Goal: Task Accomplishment & Management: Use online tool/utility

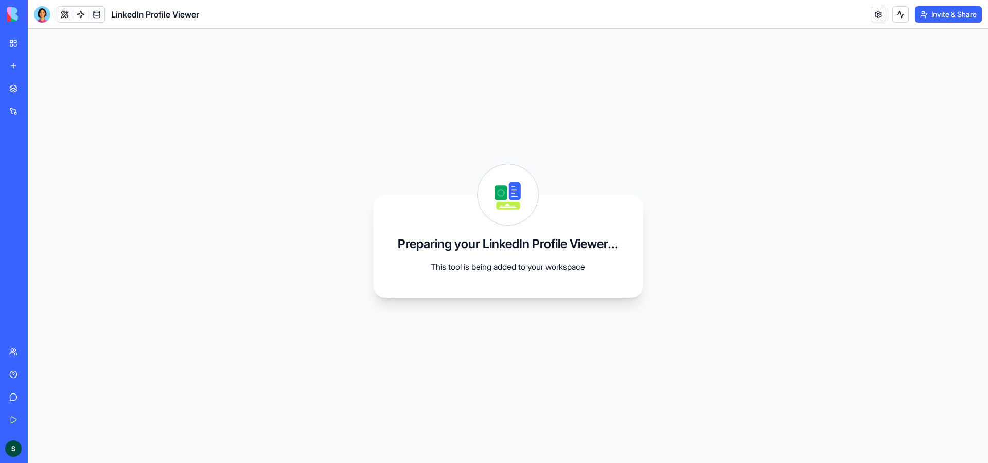
click at [19, 40] on link "My Workspace" at bounding box center [23, 43] width 41 height 21
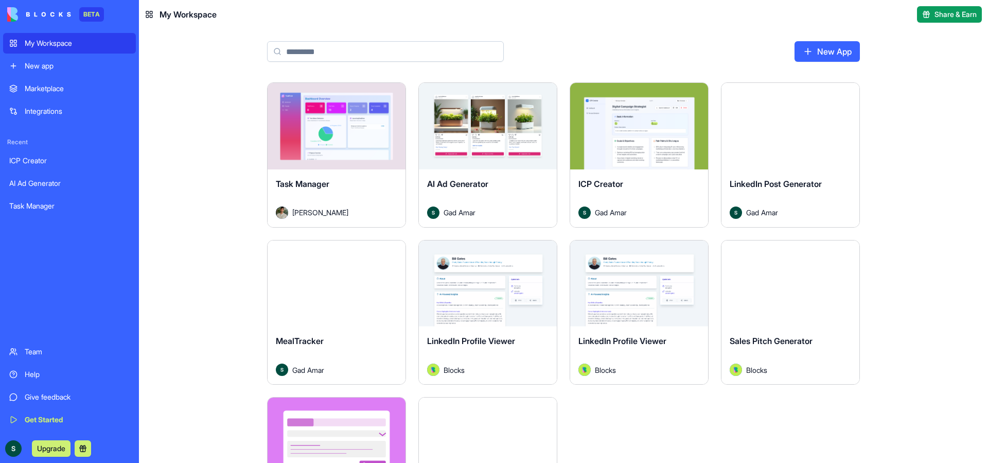
click at [359, 48] on input at bounding box center [385, 51] width 237 height 21
click at [73, 91] on div "Marketplace" at bounding box center [77, 88] width 105 height 10
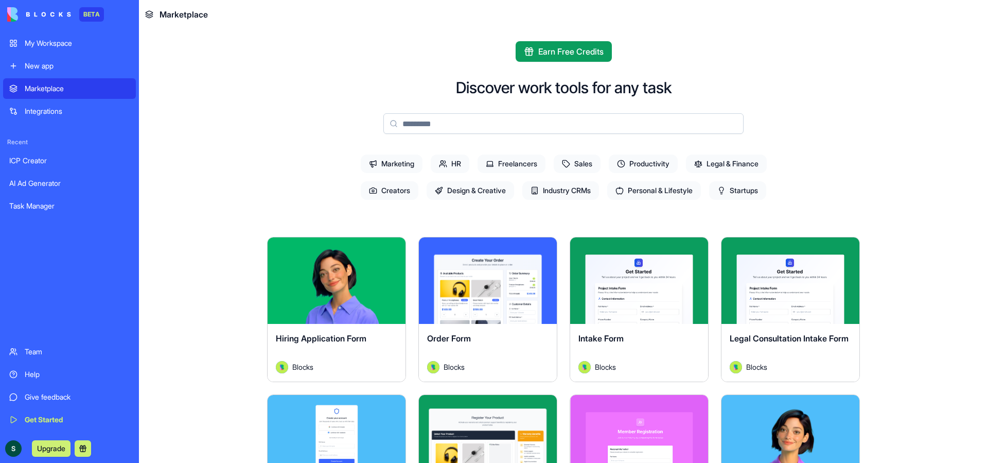
click at [440, 124] on input at bounding box center [563, 123] width 360 height 21
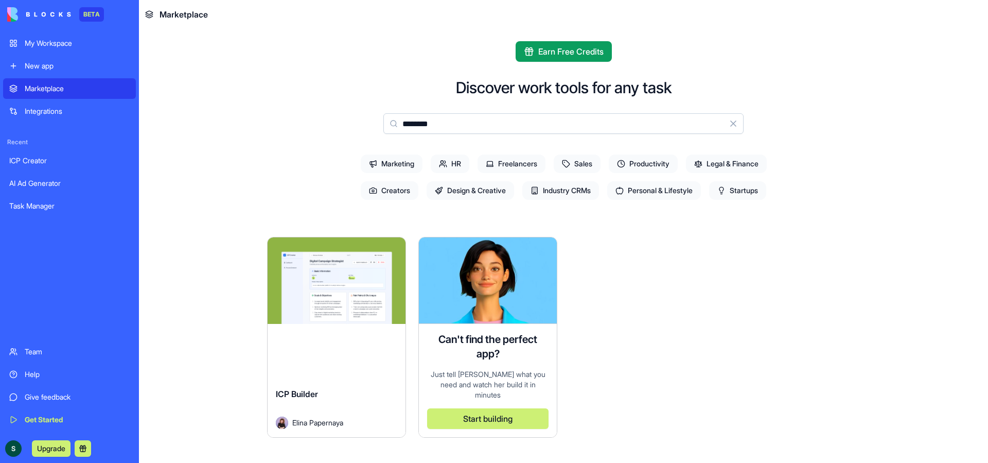
type input "********"
click at [322, 283] on button "Explore" at bounding box center [336, 280] width 77 height 21
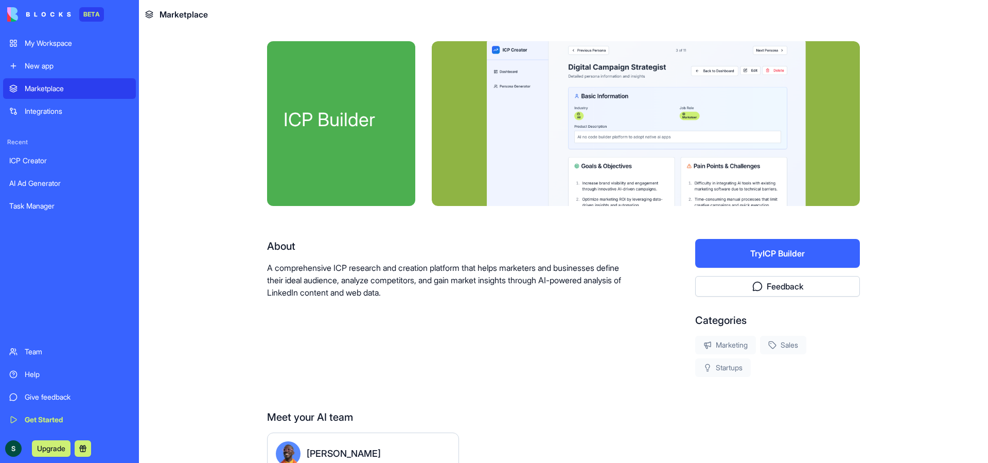
click at [654, 124] on div at bounding box center [646, 123] width 428 height 165
click at [61, 106] on div "Integrations" at bounding box center [77, 111] width 105 height 10
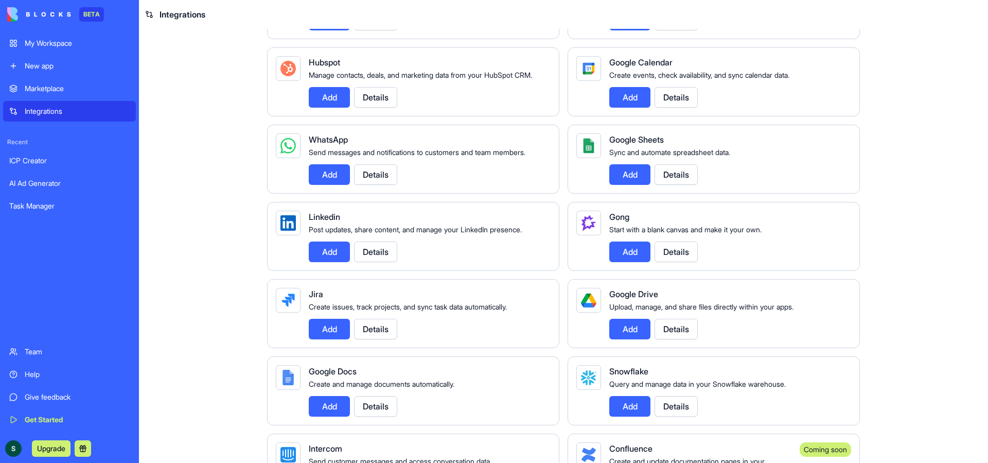
scroll to position [486, 0]
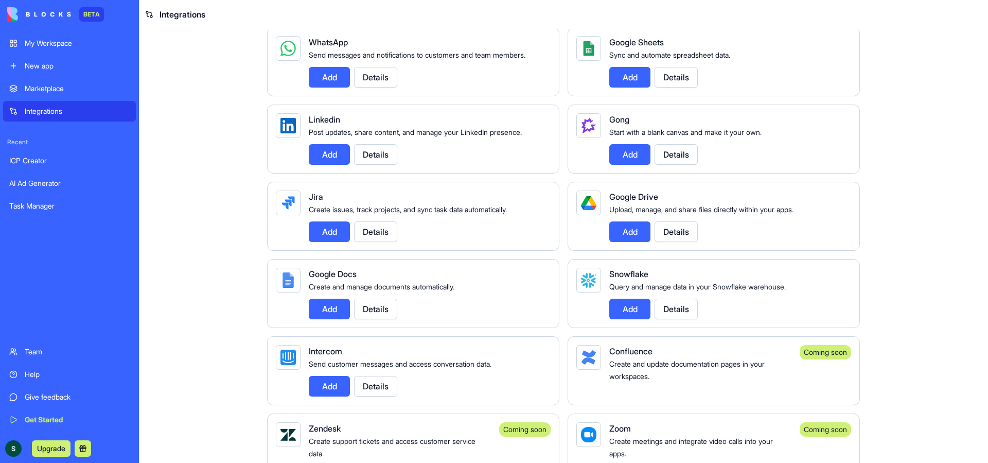
click at [384, 165] on button "Details" at bounding box center [375, 154] width 43 height 21
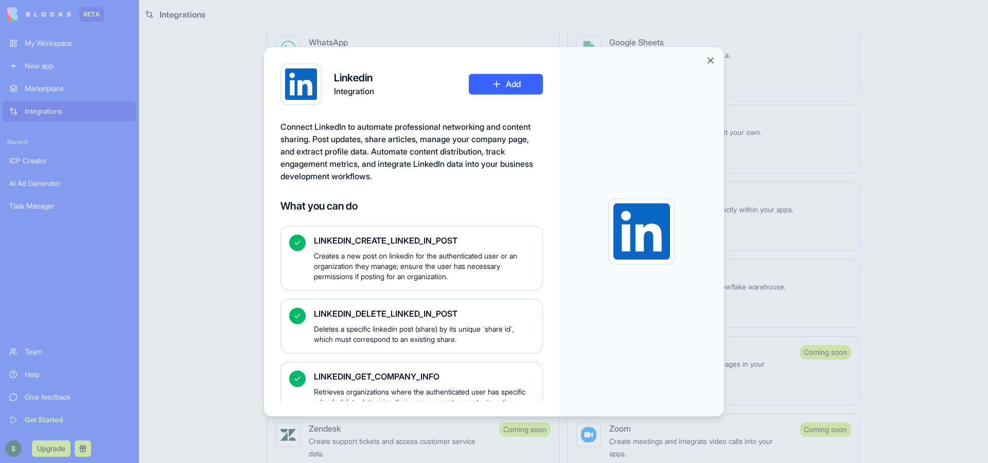
scroll to position [0, 0]
click at [709, 58] on button "Close" at bounding box center [711, 60] width 10 height 10
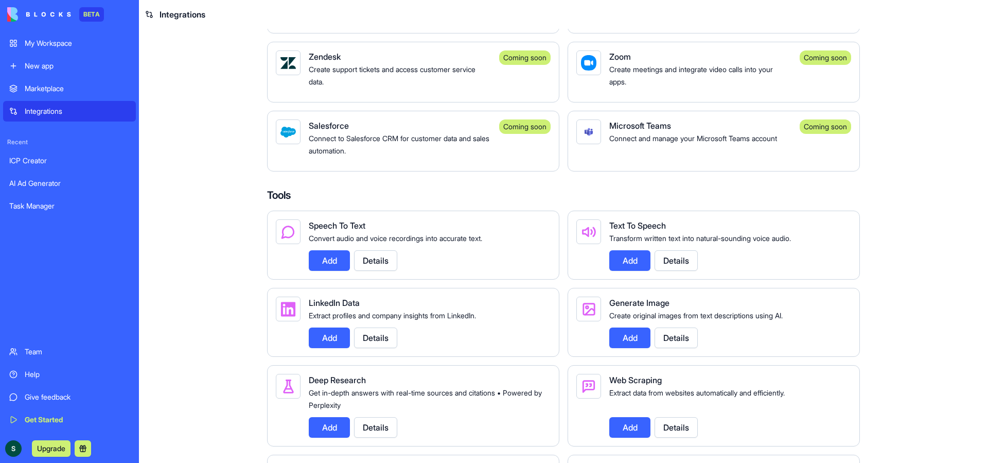
scroll to position [859, 0]
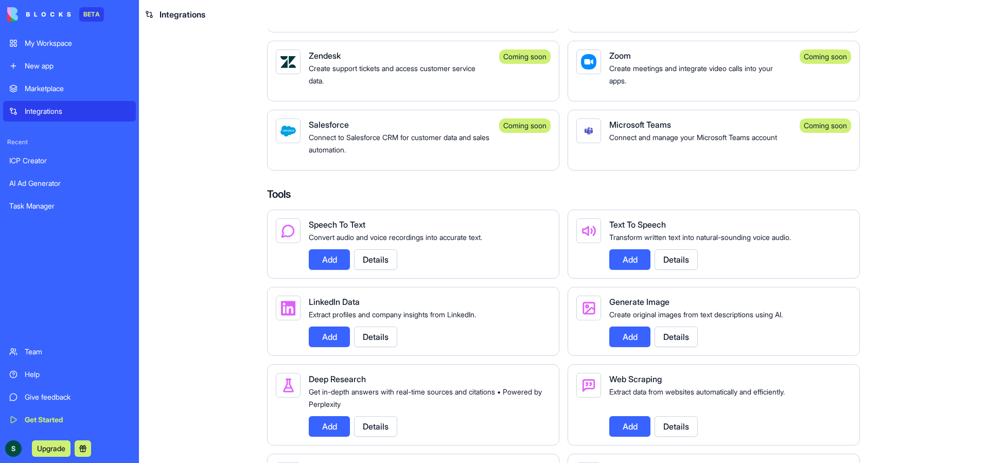
click at [367, 347] on button "Details" at bounding box center [375, 336] width 43 height 21
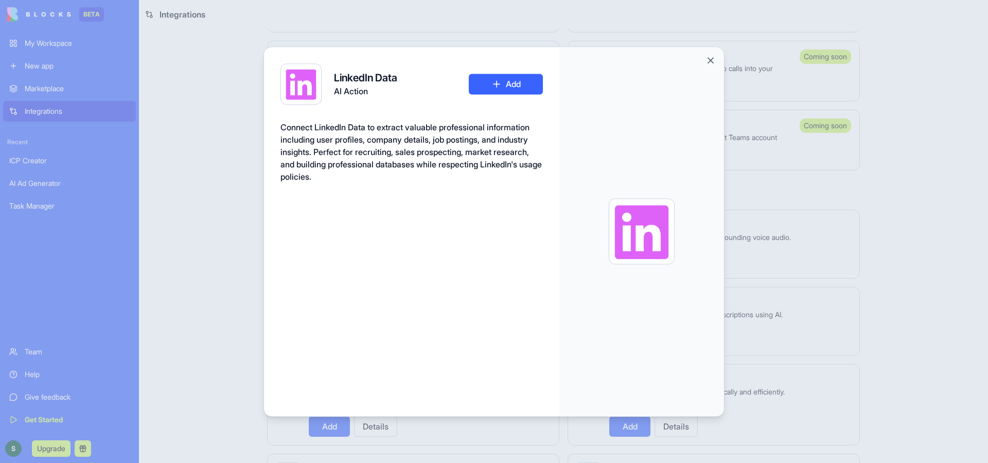
click at [517, 78] on button "Add" at bounding box center [506, 84] width 74 height 21
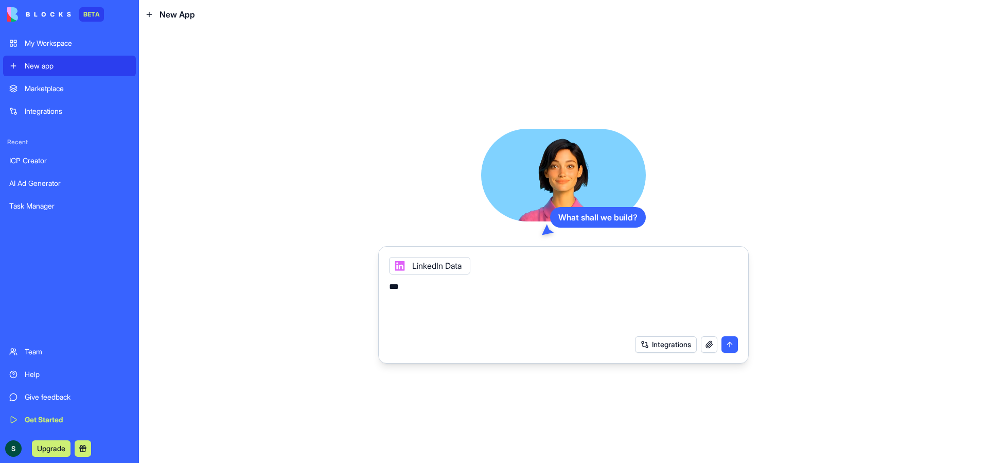
type textarea "***"
click at [460, 289] on textarea "***" at bounding box center [563, 305] width 349 height 49
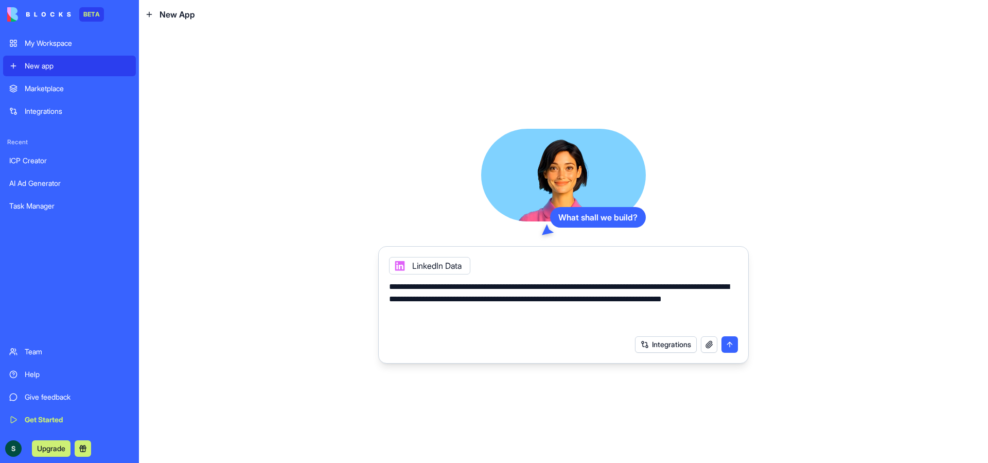
click at [477, 317] on textarea "**********" at bounding box center [563, 305] width 349 height 49
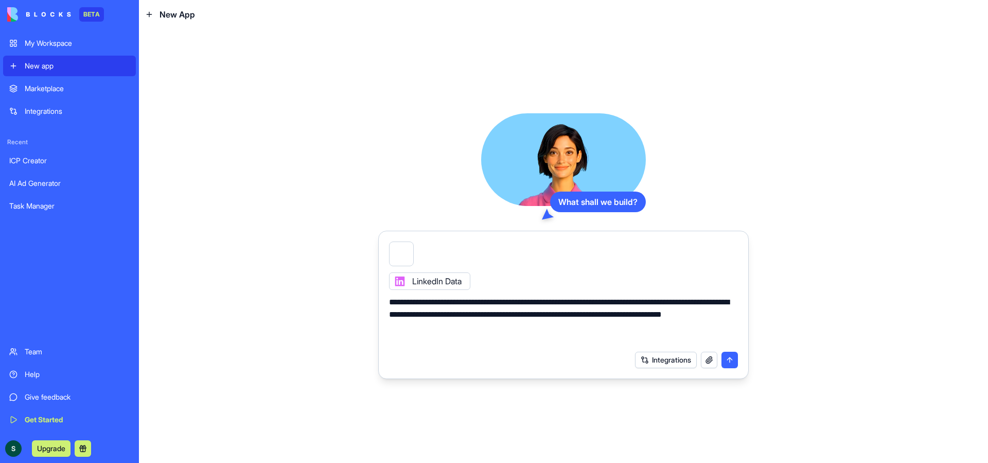
click at [627, 314] on textarea "**********" at bounding box center [563, 320] width 349 height 49
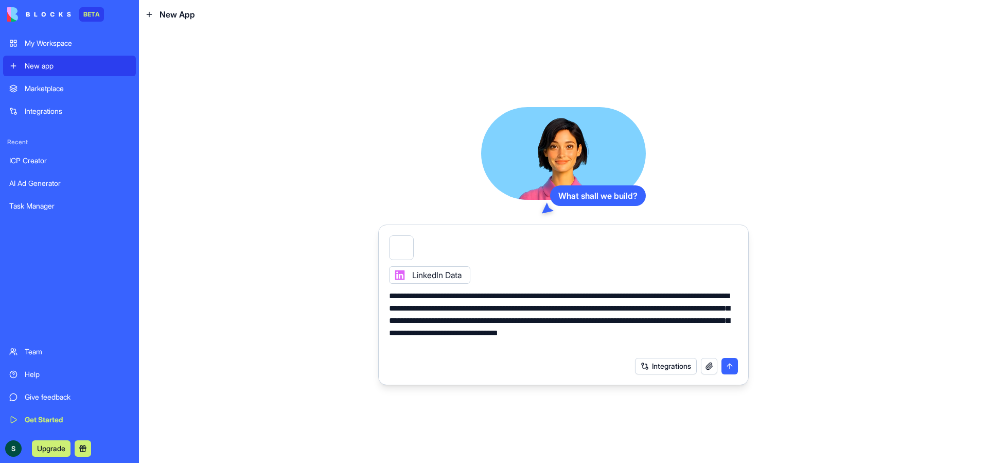
click at [653, 332] on textarea "**********" at bounding box center [563, 321] width 349 height 62
click at [472, 348] on textarea "**********" at bounding box center [563, 321] width 349 height 62
drag, startPoint x: 392, startPoint y: 297, endPoint x: 384, endPoint y: 297, distance: 7.7
click at [384, 297] on div "**********" at bounding box center [563, 318] width 361 height 68
click at [537, 296] on textarea "**********" at bounding box center [563, 321] width 349 height 62
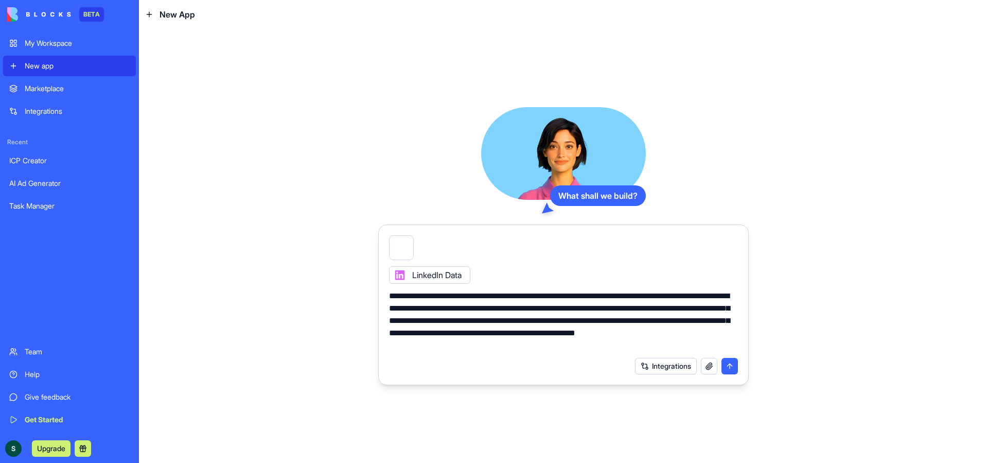
click at [516, 259] on div at bounding box center [563, 244] width 361 height 31
click at [546, 268] on div "LinkedIn Data" at bounding box center [563, 272] width 361 height 24
click at [581, 299] on textarea "**********" at bounding box center [563, 321] width 349 height 62
drag, startPoint x: 609, startPoint y: 296, endPoint x: 642, endPoint y: 295, distance: 32.9
click at [642, 295] on textarea "**********" at bounding box center [563, 321] width 349 height 62
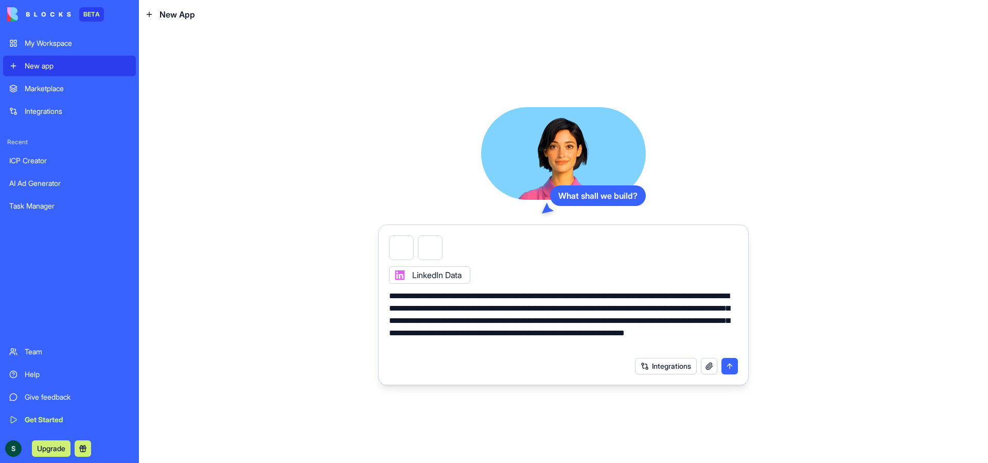
click at [638, 308] on textarea "**********" at bounding box center [563, 321] width 349 height 62
click at [563, 321] on textarea "**********" at bounding box center [563, 321] width 349 height 62
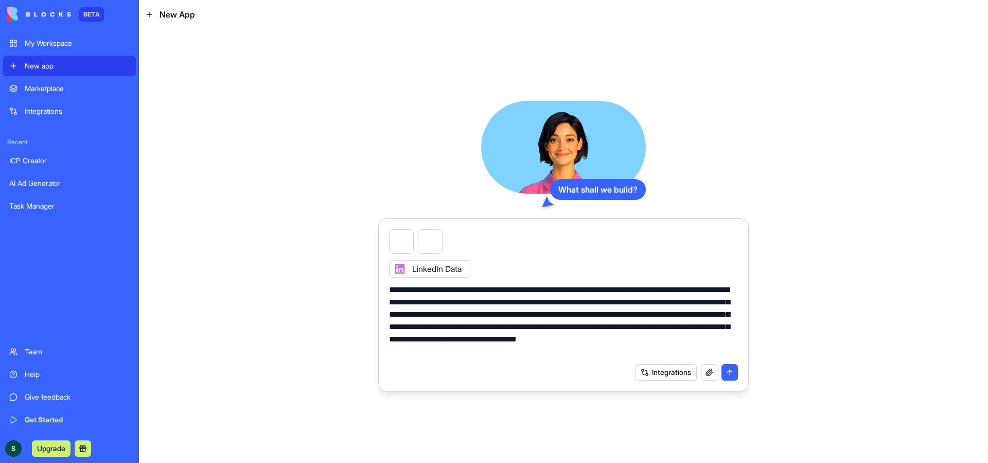
click at [512, 325] on textarea "**********" at bounding box center [563, 321] width 349 height 74
click at [465, 338] on textarea "**********" at bounding box center [563, 321] width 349 height 74
click at [699, 337] on textarea "**********" at bounding box center [563, 321] width 349 height 74
click at [579, 356] on textarea "**********" at bounding box center [563, 321] width 349 height 74
type textarea "**********"
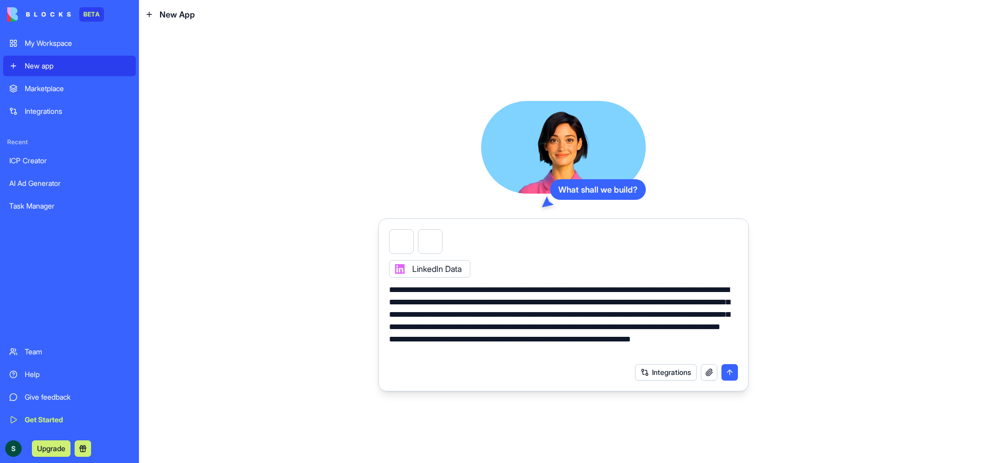
click at [729, 370] on button "submit" at bounding box center [730, 372] width 16 height 16
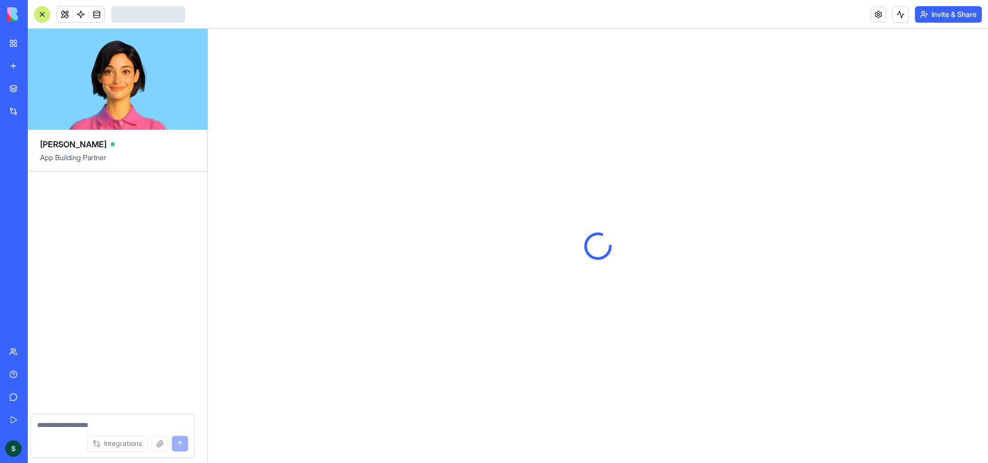
click at [595, 299] on div at bounding box center [598, 246] width 780 height 434
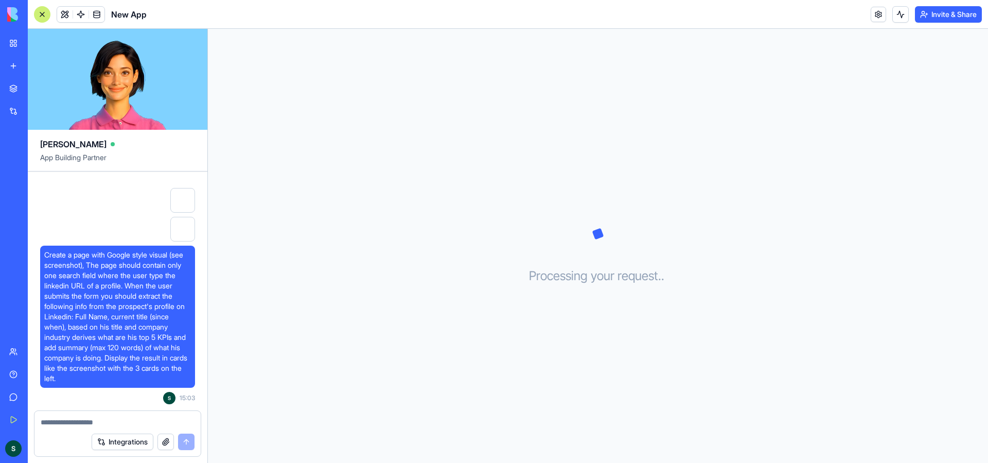
click at [100, 281] on span "Create a page with Google style visual (see screenshot), The page should contai…" at bounding box center [117, 317] width 147 height 134
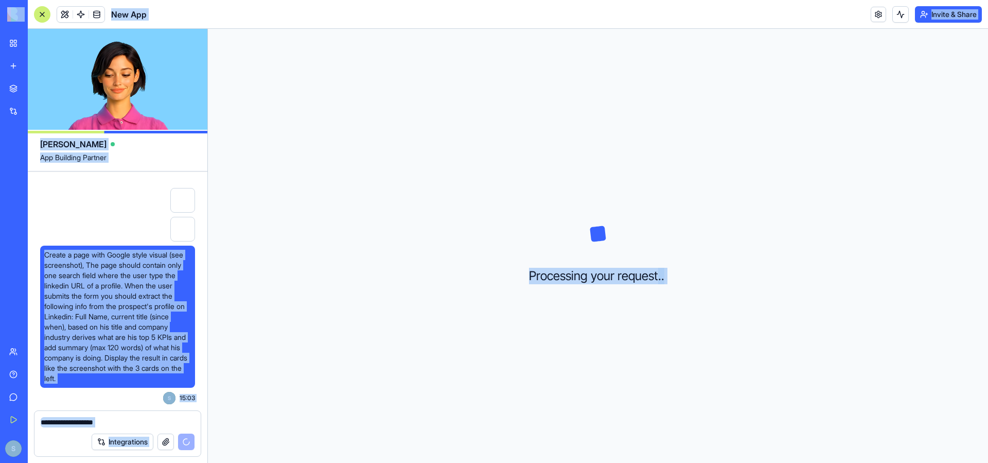
click at [100, 281] on span "Create a page with Google style visual (see screenshot), The page should contai…" at bounding box center [117, 317] width 147 height 134
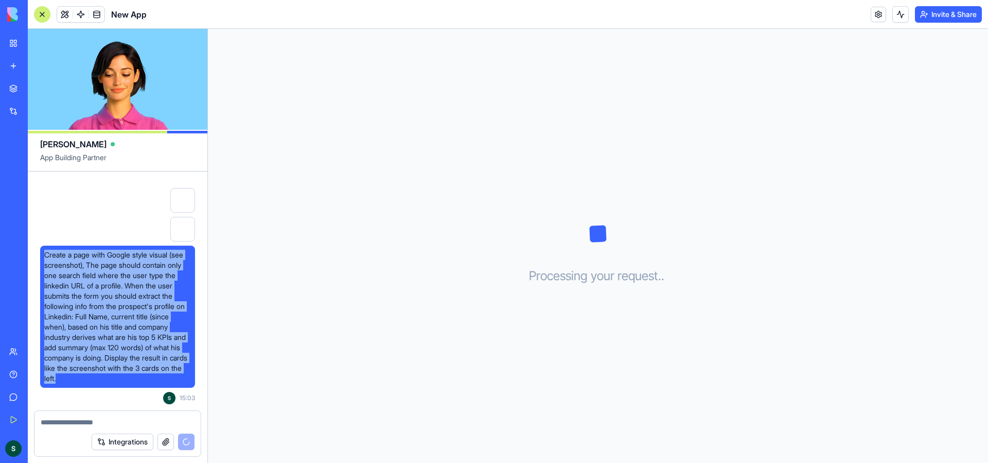
drag, startPoint x: 113, startPoint y: 379, endPoint x: 43, endPoint y: 252, distance: 144.9
click at [43, 252] on div "Create a page with Google style visual (see screenshot), The page should contai…" at bounding box center [117, 317] width 155 height 142
copy span "Create a page with Google style visual (see screenshot), The page should contai…"
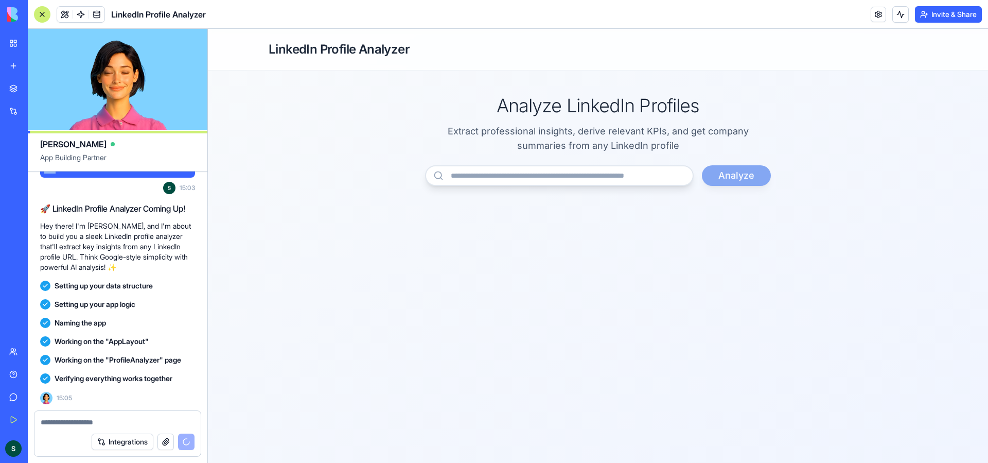
scroll to position [309, 0]
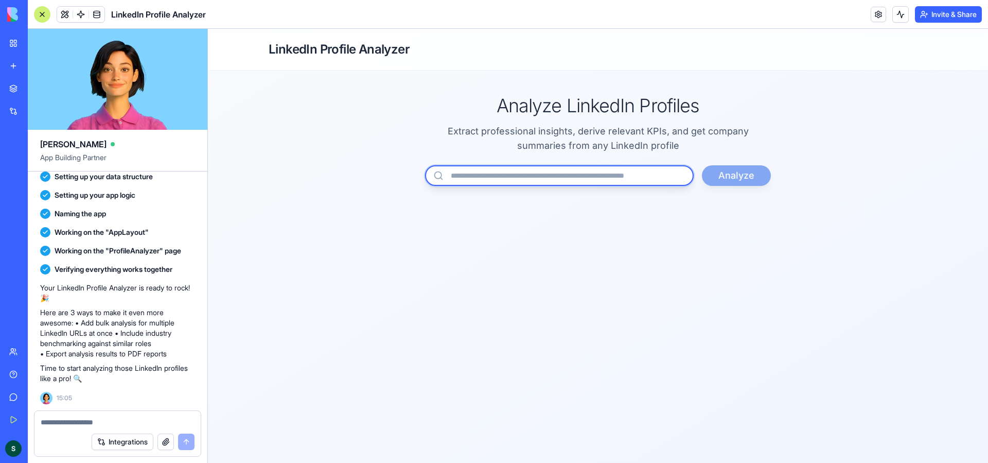
click at [542, 175] on input "url" at bounding box center [559, 175] width 269 height 21
paste input "**********"
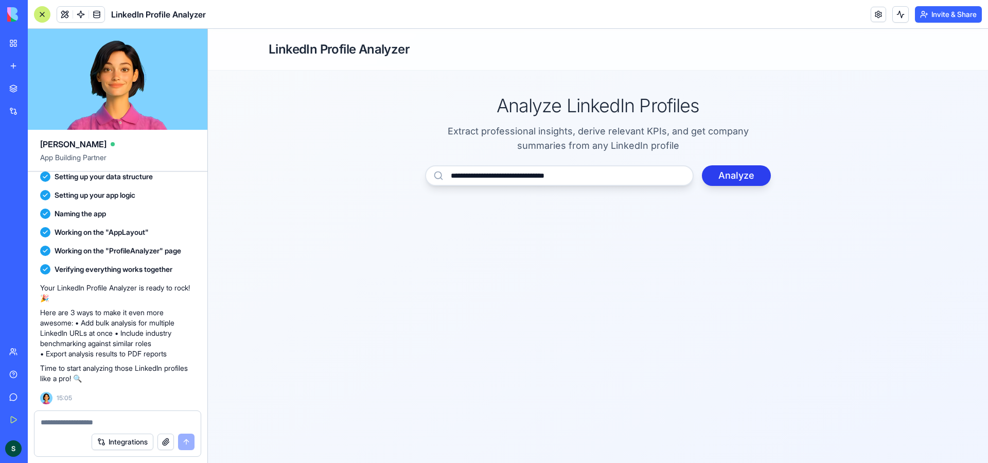
click at [723, 177] on button "Analyze" at bounding box center [736, 175] width 69 height 21
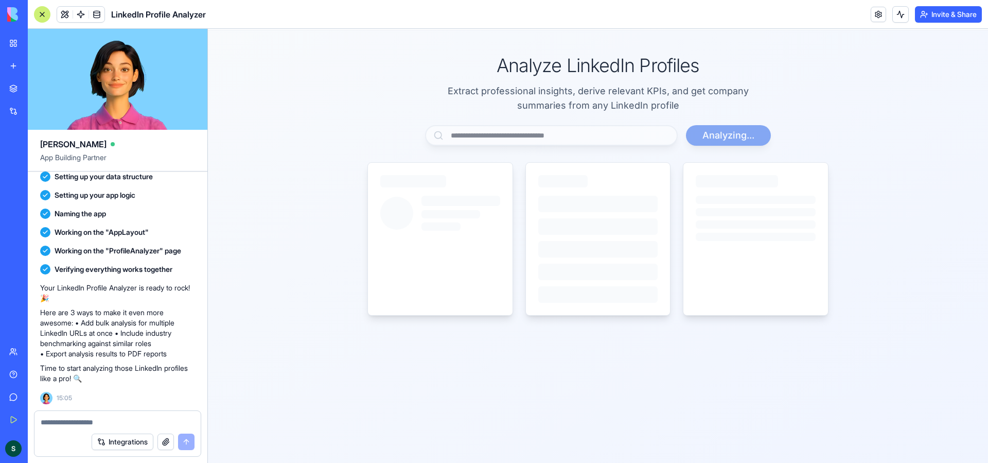
scroll to position [37, 0]
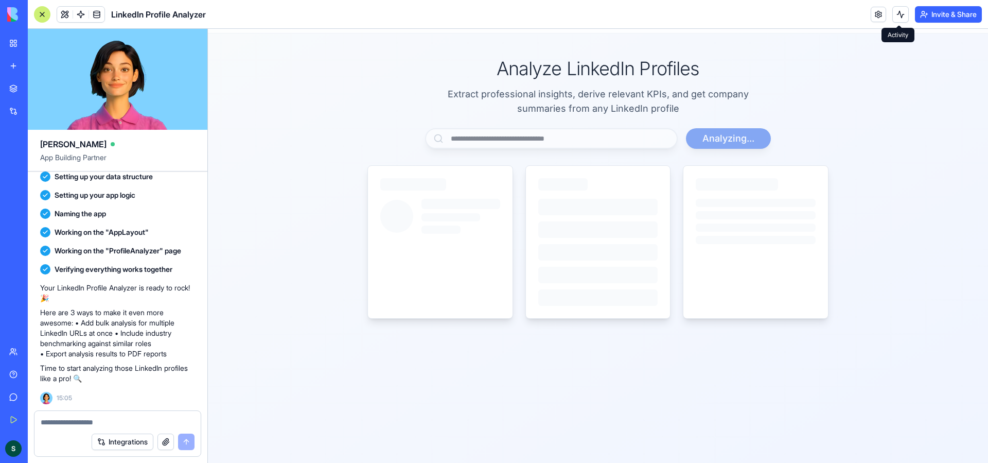
click at [899, 17] on button at bounding box center [900, 14] width 16 height 16
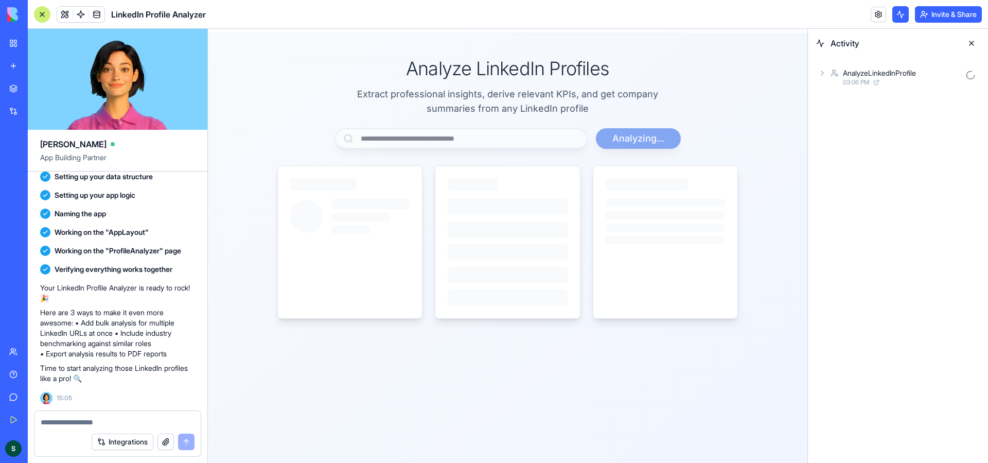
click at [824, 73] on icon at bounding box center [822, 73] width 8 height 8
click at [840, 117] on icon at bounding box center [839, 118] width 8 height 8
click at [857, 185] on icon at bounding box center [856, 186] width 8 height 8
click at [842, 117] on icon at bounding box center [839, 118] width 8 height 8
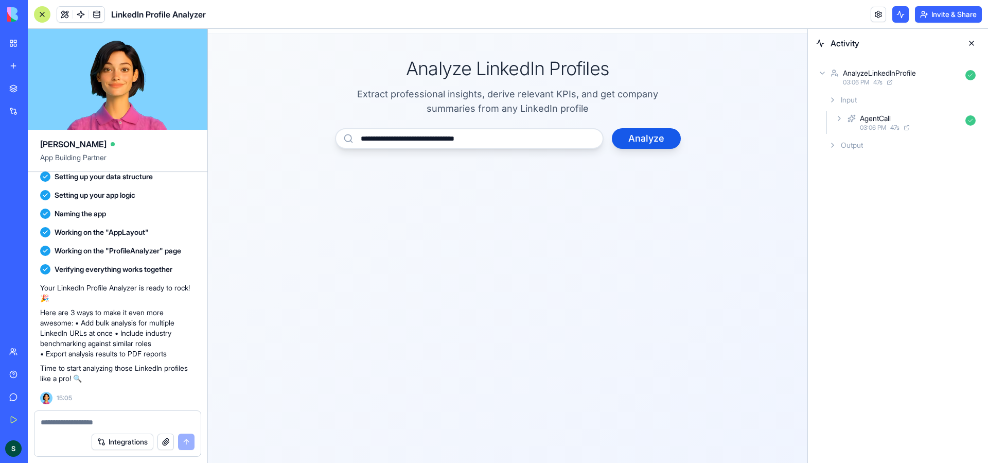
click at [834, 97] on icon at bounding box center [833, 100] width 8 height 8
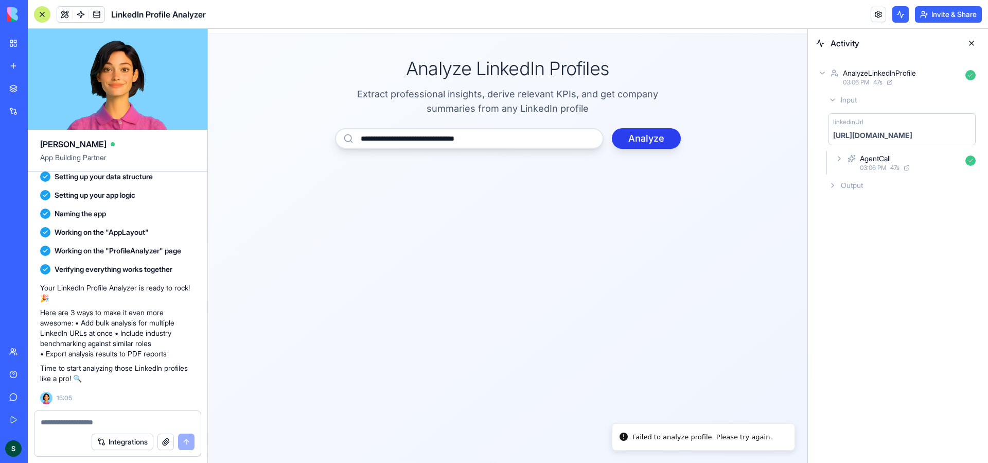
click at [659, 145] on button "Analyze" at bounding box center [646, 138] width 69 height 21
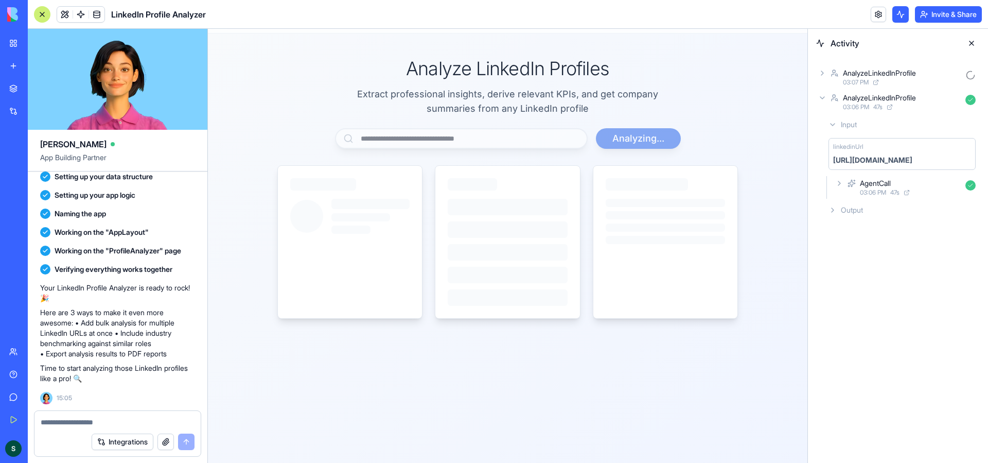
click at [835, 208] on icon at bounding box center [833, 210] width 8 height 8
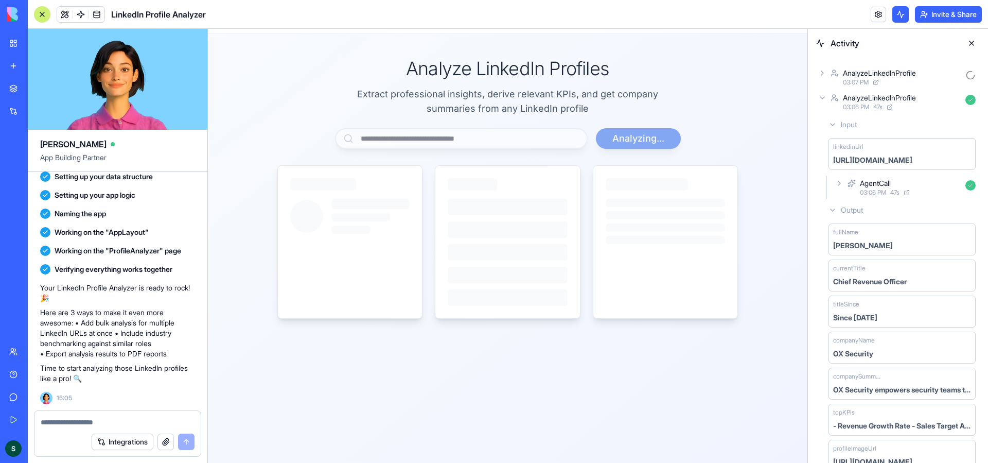
scroll to position [21, 0]
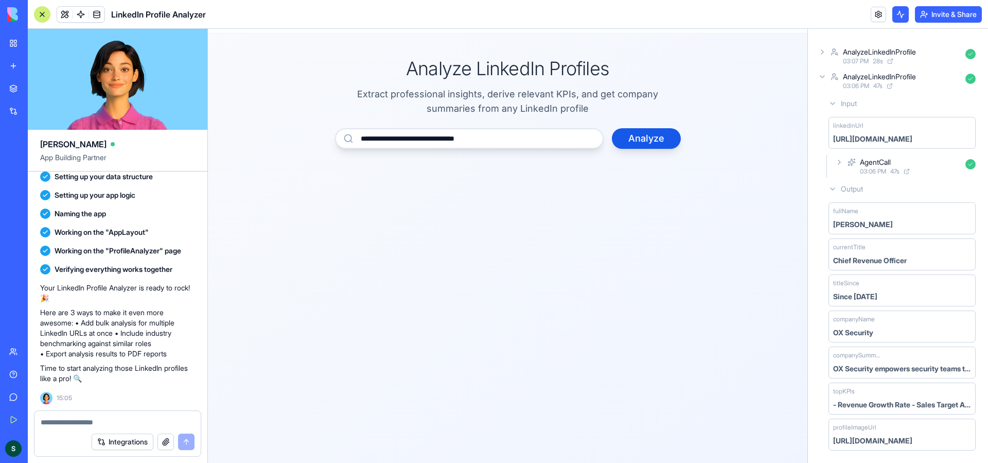
click at [841, 163] on icon at bounding box center [839, 162] width 8 height 8
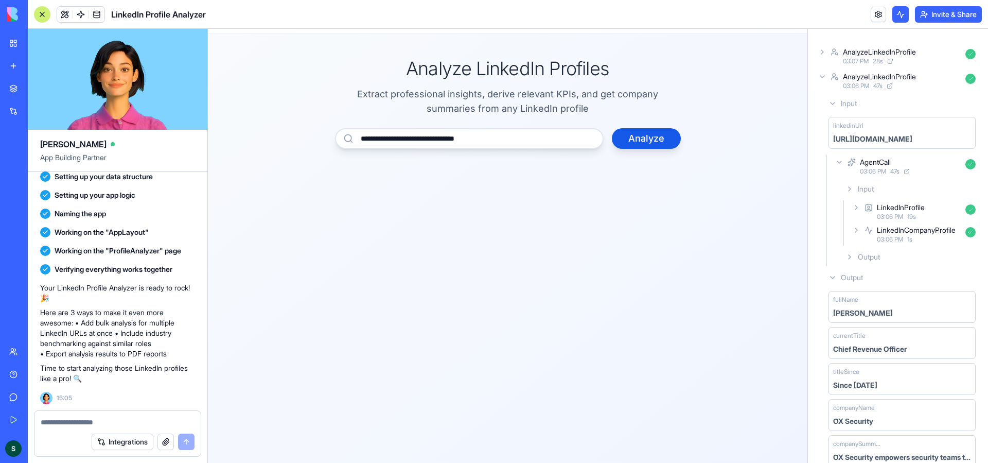
click at [857, 204] on icon at bounding box center [856, 207] width 8 height 8
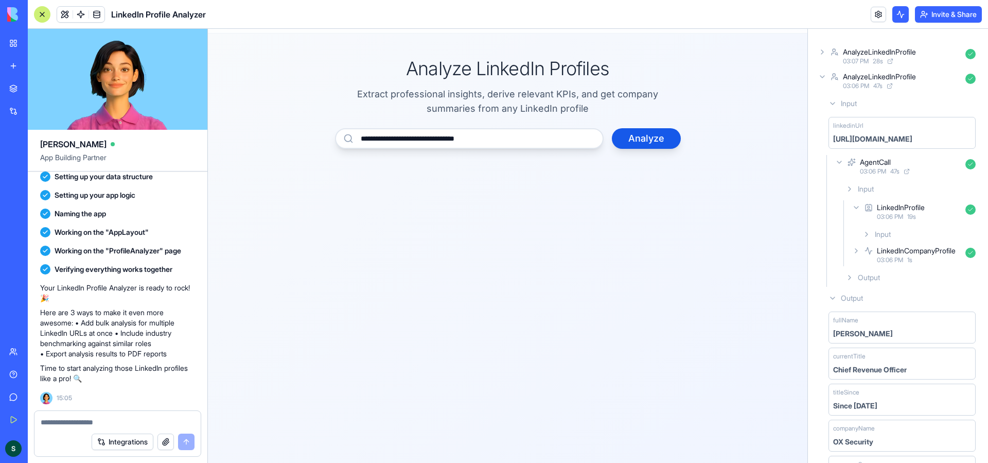
click at [868, 234] on icon at bounding box center [867, 234] width 8 height 8
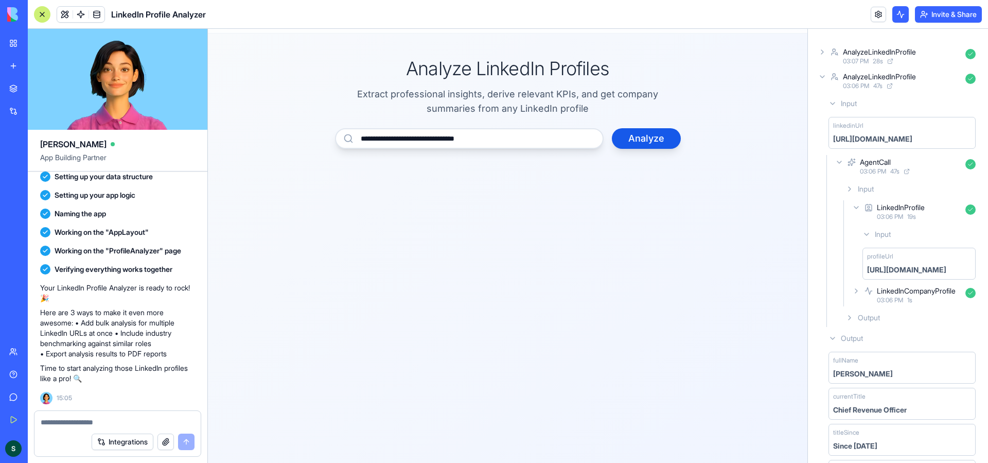
click at [855, 290] on icon at bounding box center [856, 291] width 8 height 8
click at [868, 318] on icon at bounding box center [867, 317] width 8 height 8
click at [866, 375] on icon at bounding box center [867, 378] width 8 height 8
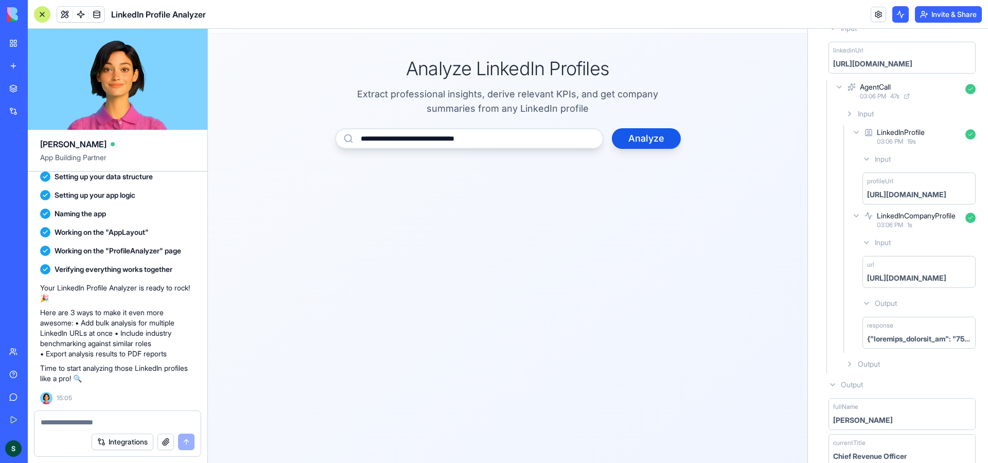
scroll to position [97, 0]
click at [854, 216] on icon at bounding box center [856, 215] width 8 height 8
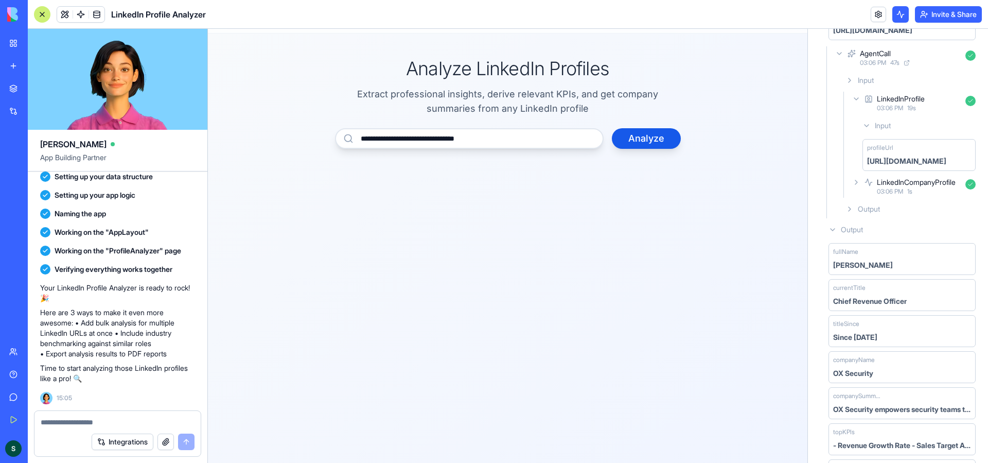
scroll to position [130, 0]
click at [849, 229] on span "Output" at bounding box center [852, 229] width 22 height 10
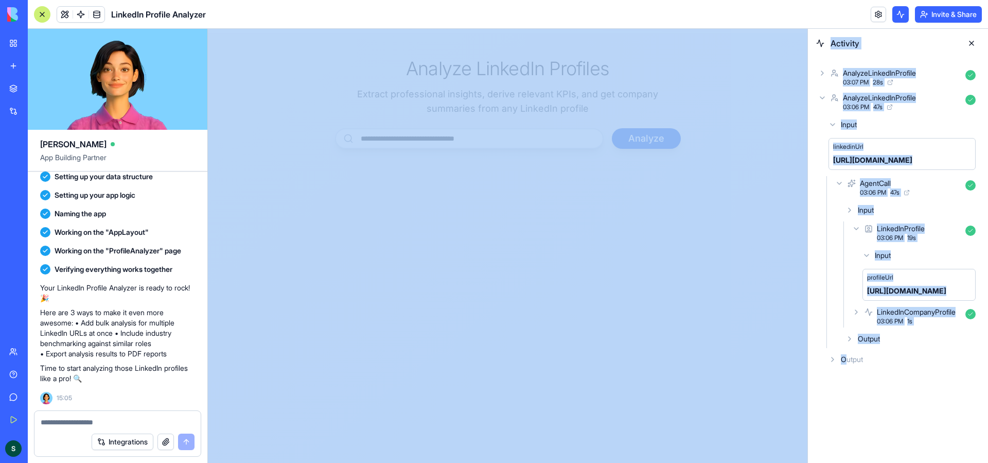
drag, startPoint x: 1055, startPoint y: 386, endPoint x: 552, endPoint y: 280, distance: 514.3
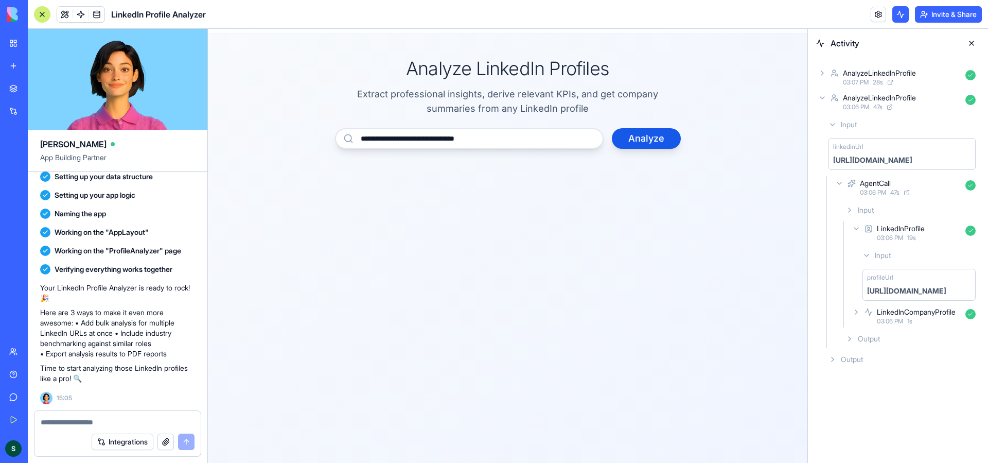
click at [891, 403] on div "Activity AnalyzeLinkedInProfile 03:07 PM 28 s AnalyzeLinkedInProfile 03:06 PM 4…" at bounding box center [898, 246] width 180 height 434
click at [834, 361] on icon at bounding box center [833, 359] width 8 height 8
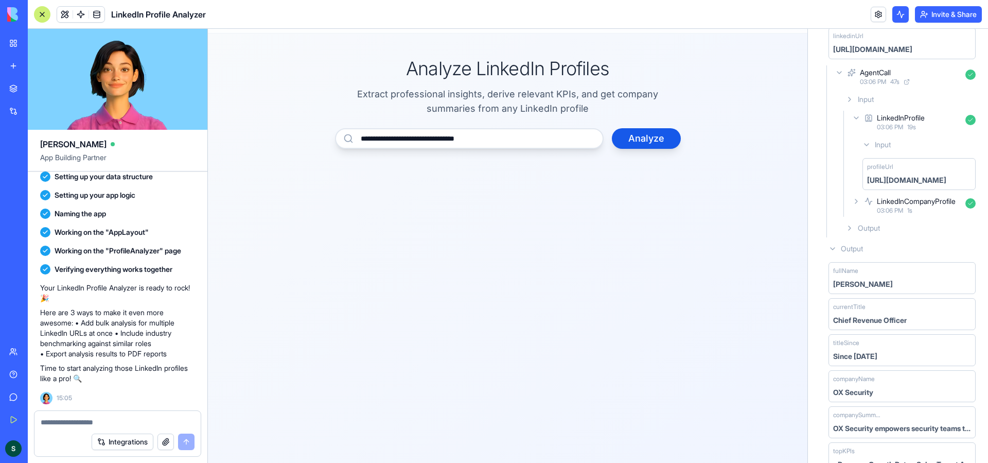
scroll to position [170, 0]
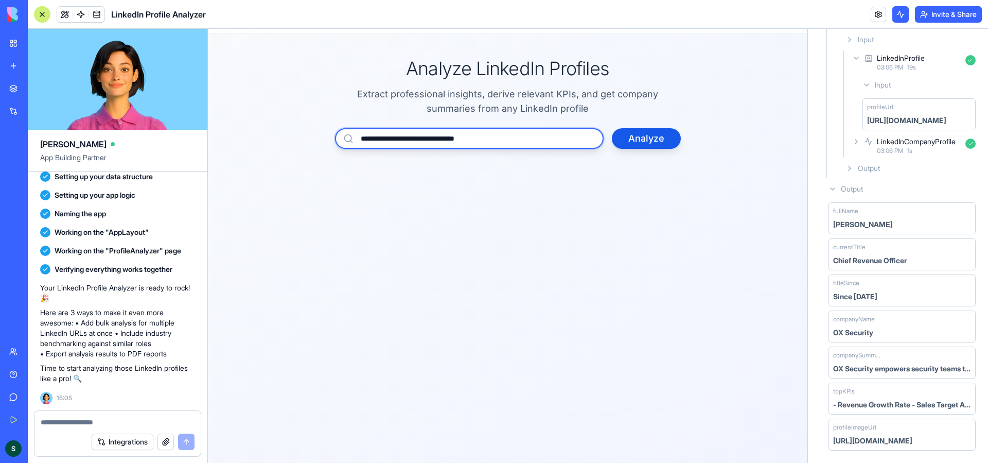
drag, startPoint x: 460, startPoint y: 139, endPoint x: 529, endPoint y: 139, distance: 68.5
click at [529, 139] on input "**********" at bounding box center [469, 138] width 269 height 21
type input "**********"
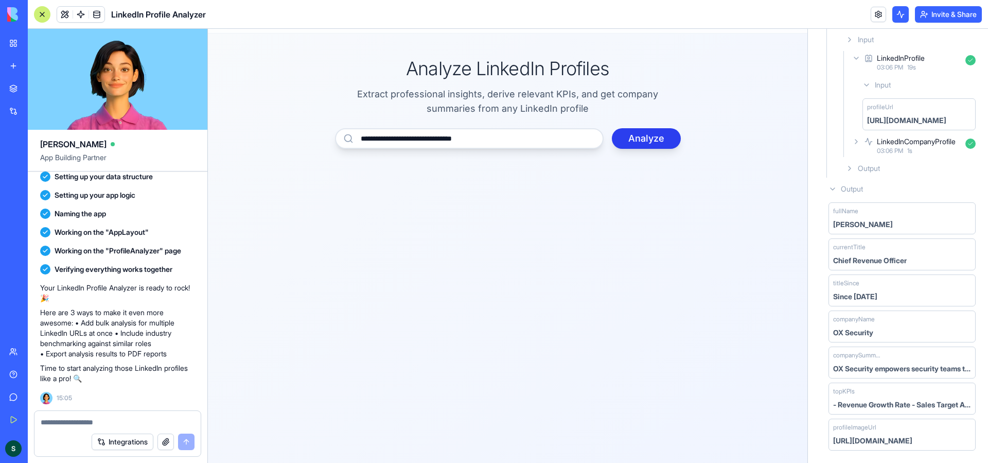
click at [639, 141] on button "Analyze" at bounding box center [646, 138] width 69 height 21
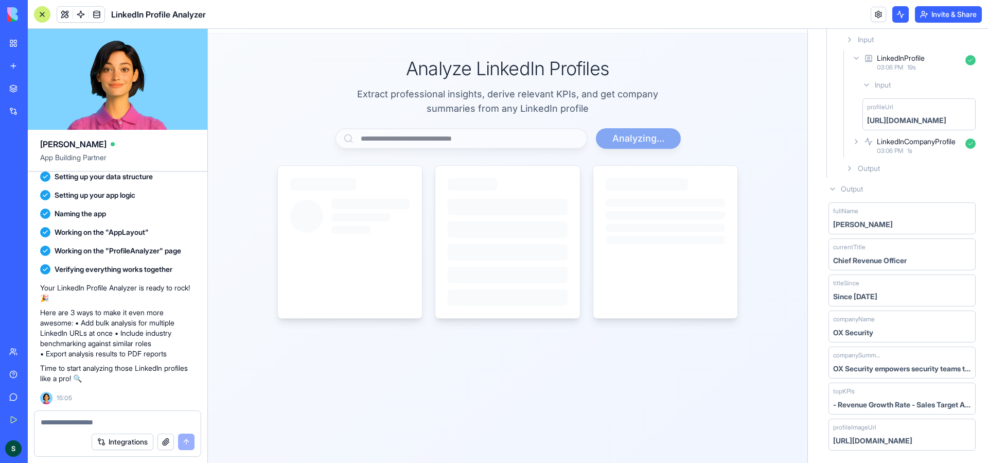
scroll to position [0, 0]
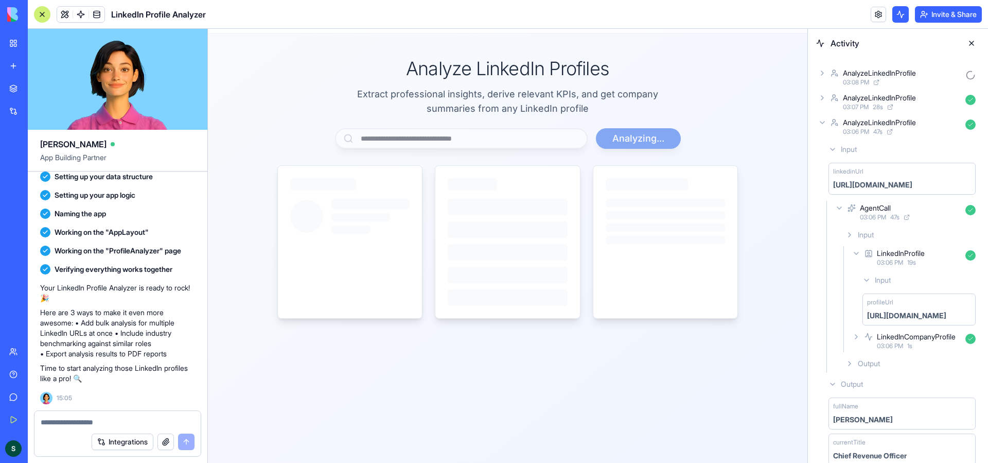
click at [823, 126] on icon at bounding box center [822, 122] width 8 height 8
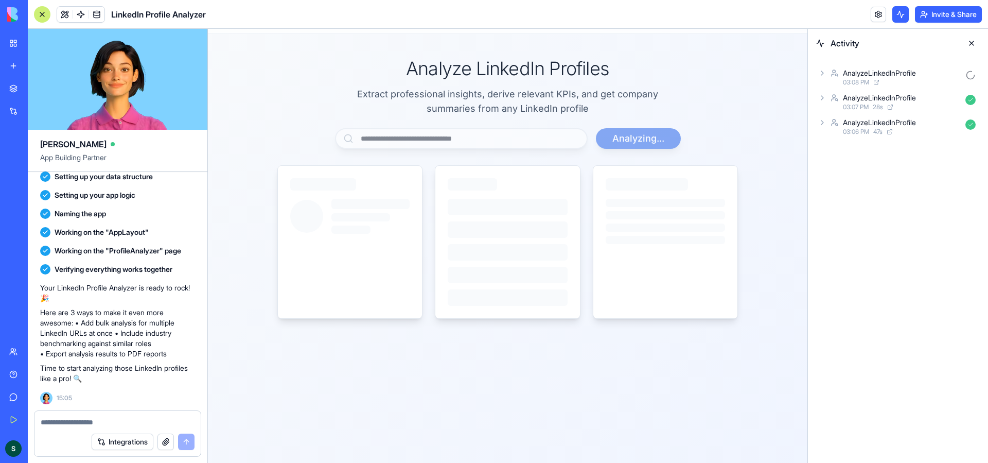
click at [826, 69] on icon at bounding box center [822, 73] width 8 height 8
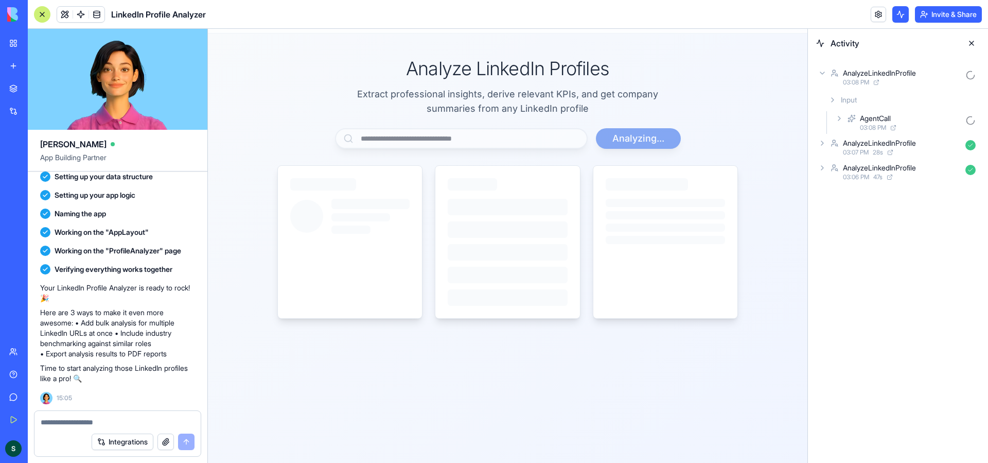
click at [835, 98] on icon at bounding box center [833, 100] width 8 height 8
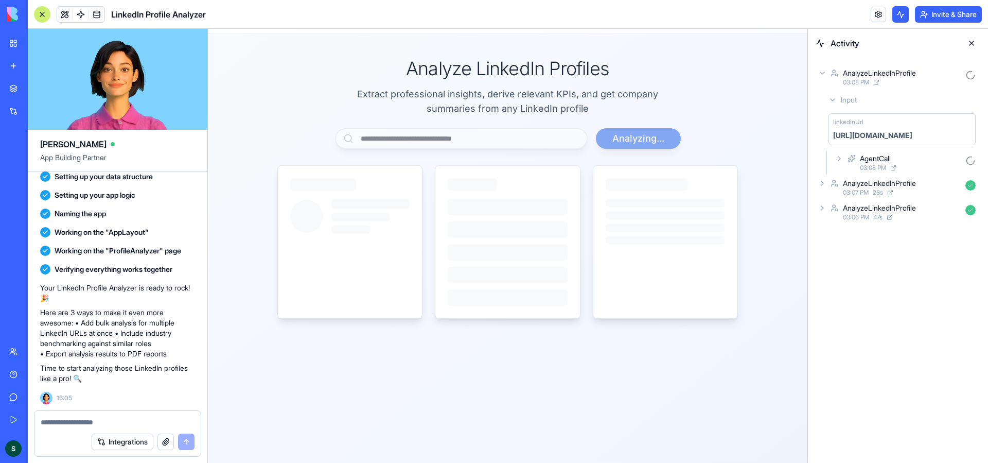
click at [837, 159] on icon at bounding box center [839, 158] width 8 height 8
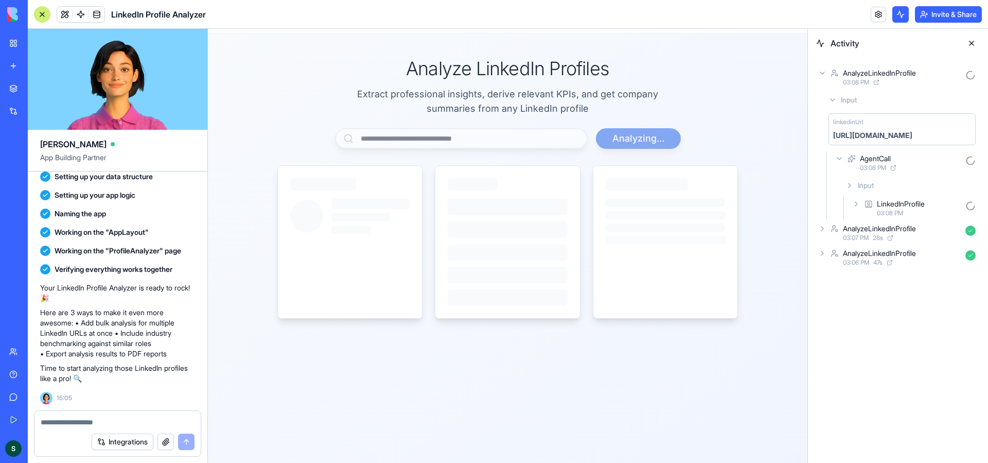
click at [857, 202] on icon at bounding box center [856, 204] width 8 height 8
click at [836, 154] on icon at bounding box center [839, 158] width 8 height 8
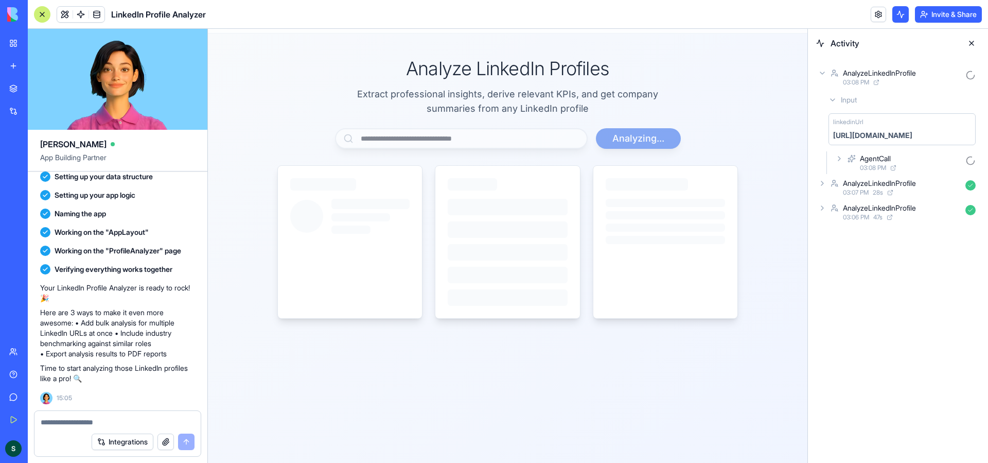
click at [836, 154] on icon at bounding box center [839, 158] width 8 height 8
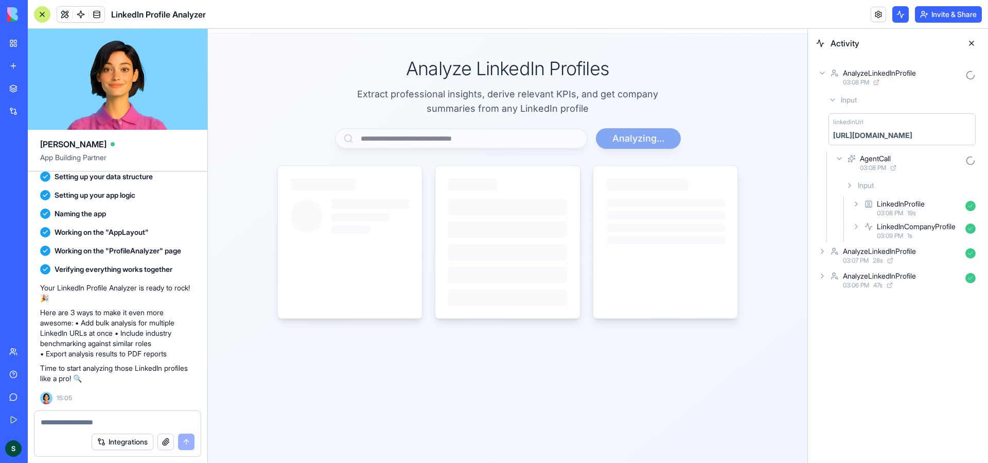
click at [856, 225] on icon at bounding box center [856, 226] width 2 height 4
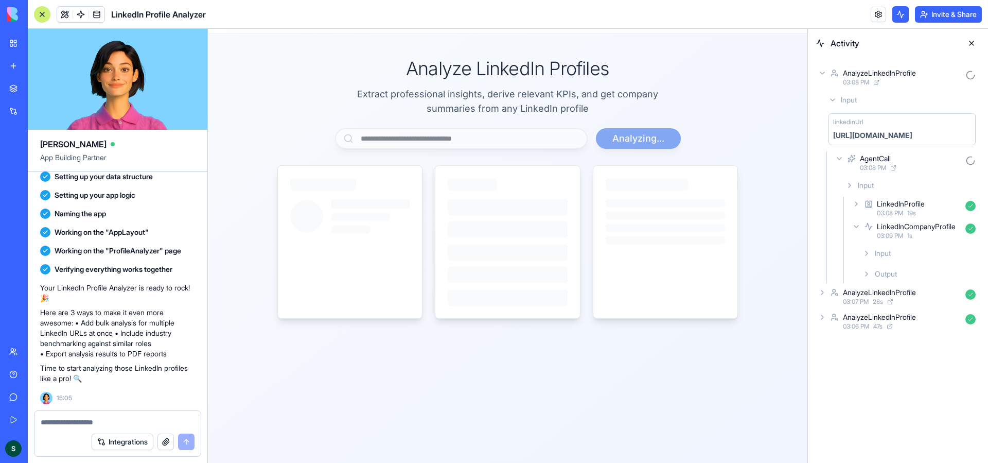
click at [856, 225] on icon at bounding box center [856, 226] width 8 height 8
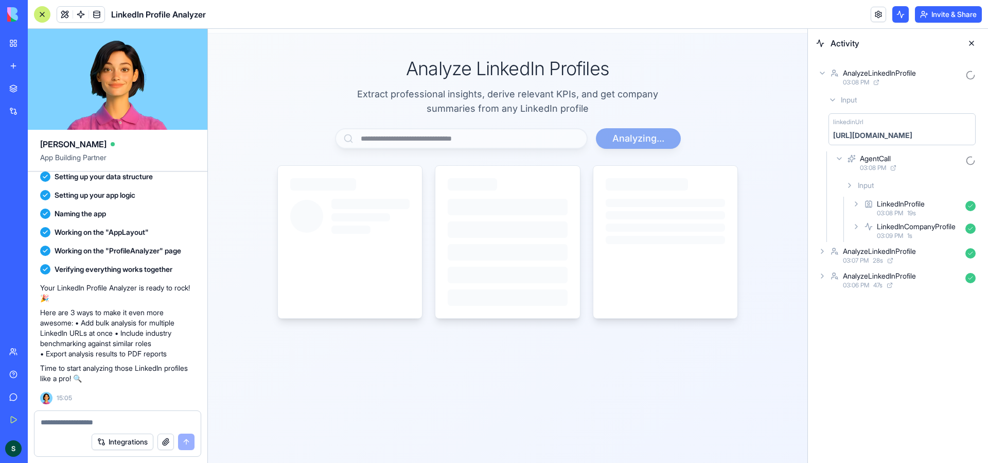
click at [856, 200] on icon at bounding box center [856, 204] width 8 height 8
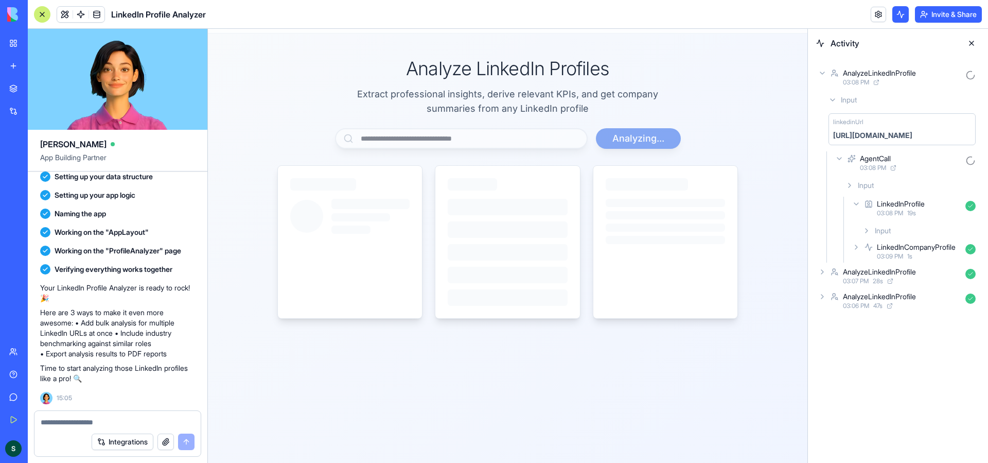
click at [867, 233] on icon at bounding box center [867, 230] width 8 height 8
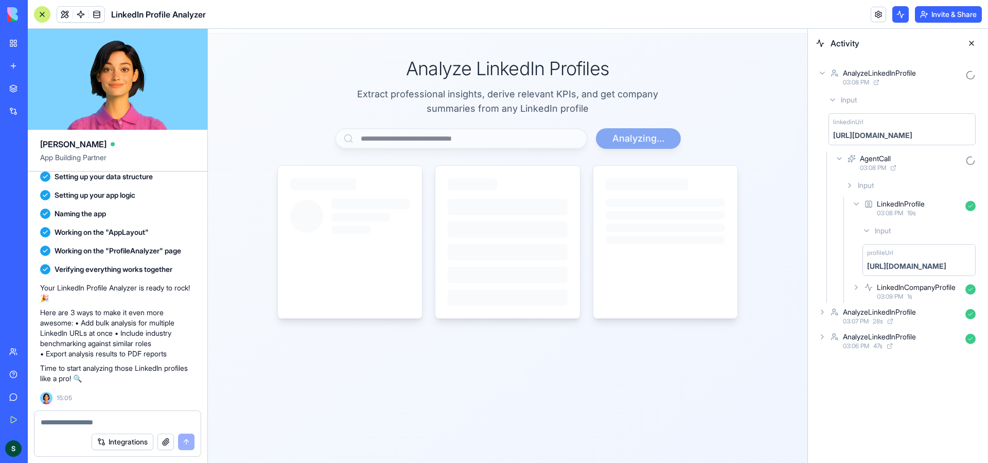
click at [849, 180] on div "Input" at bounding box center [911, 185] width 138 height 19
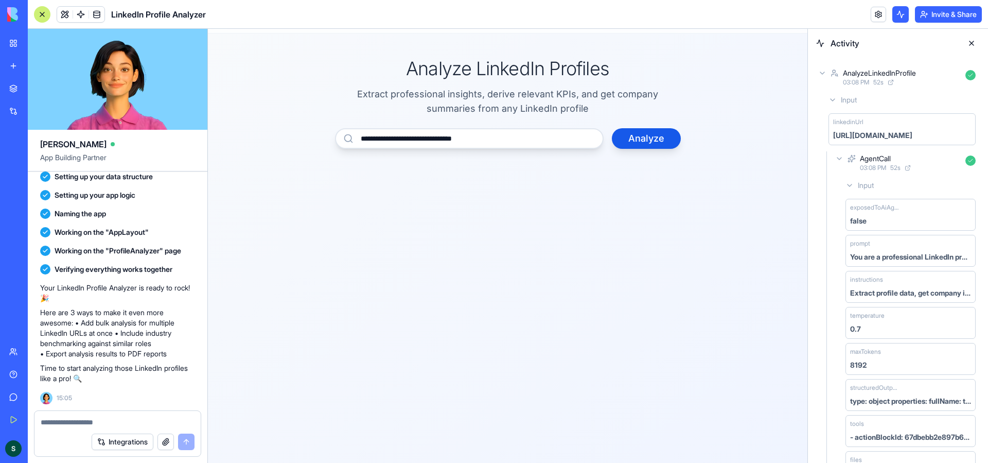
click at [848, 189] on div "Input" at bounding box center [911, 185] width 138 height 19
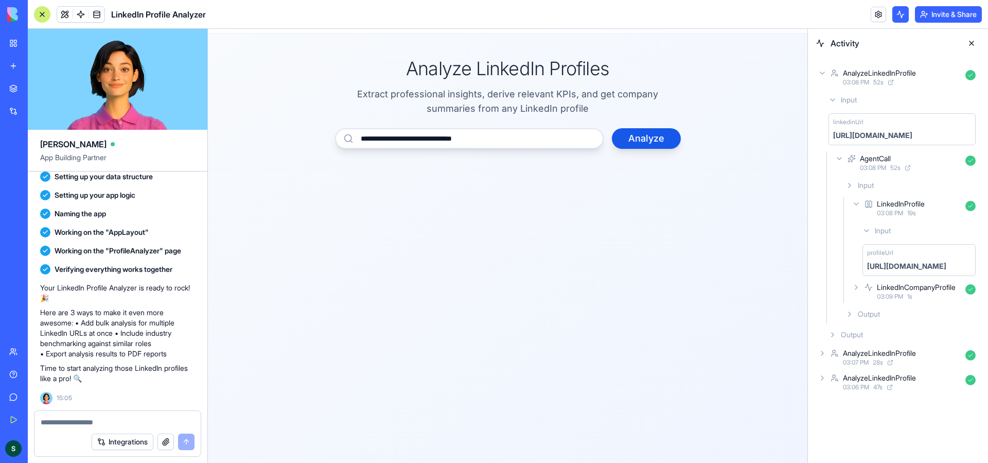
click at [851, 312] on icon at bounding box center [850, 314] width 8 height 8
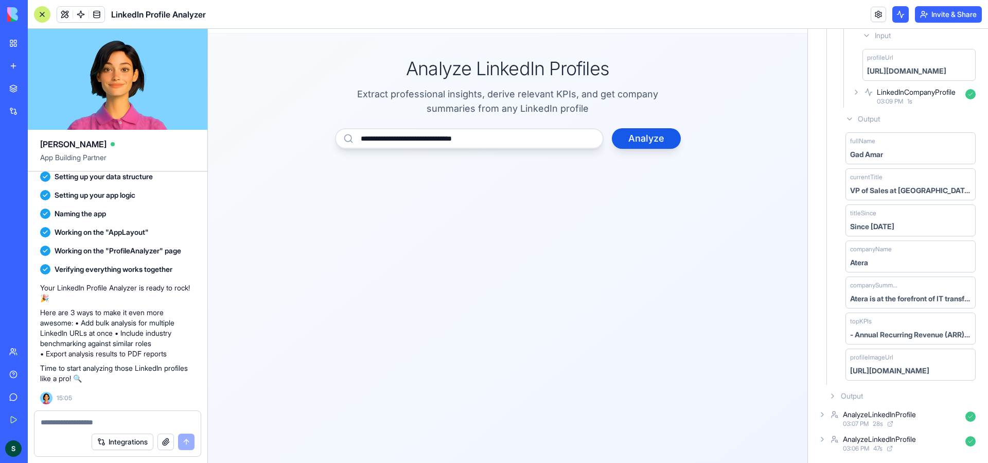
scroll to position [180, 0]
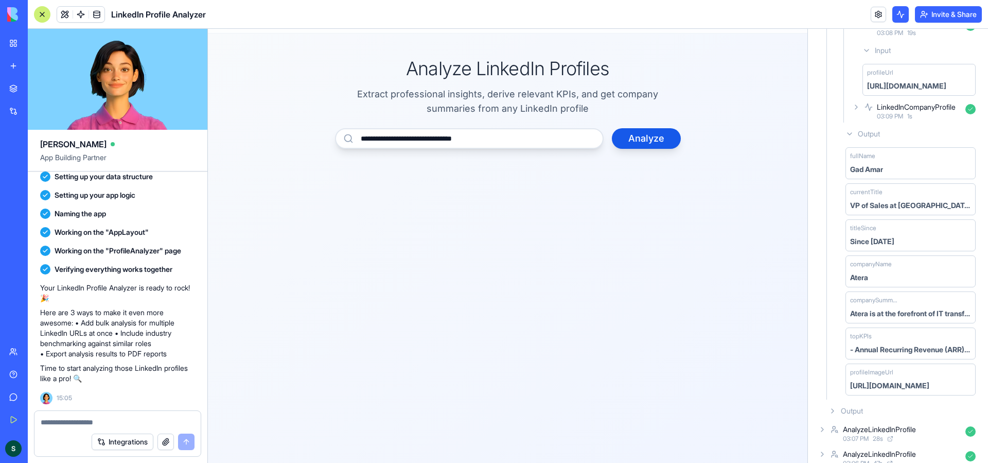
click at [804, 349] on div "**********" at bounding box center [508, 250] width 600 height 434
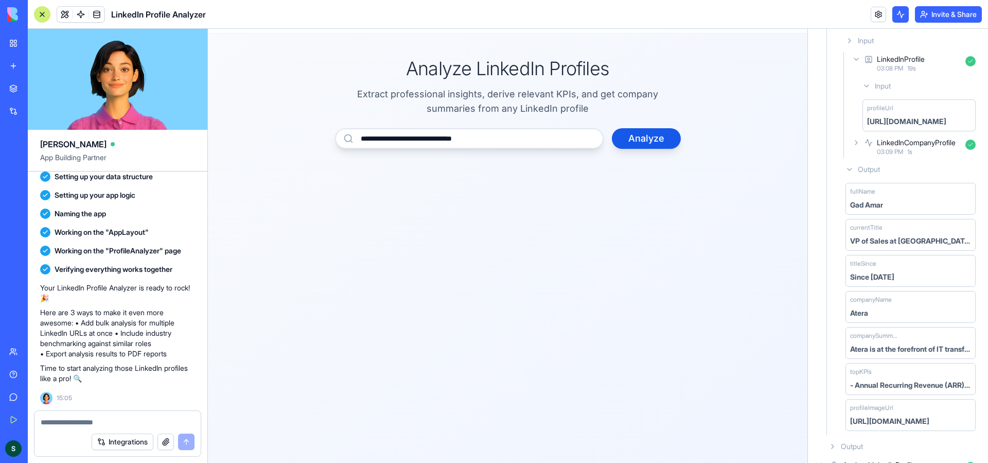
scroll to position [124, 0]
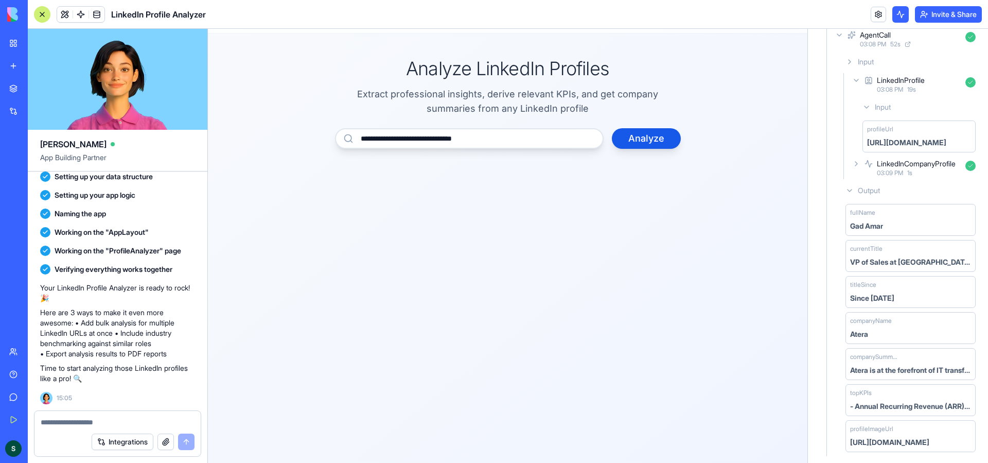
click at [110, 422] on textarea at bounding box center [118, 422] width 154 height 10
click at [87, 408] on textarea "**********" at bounding box center [118, 417] width 154 height 21
type textarea "**********"
click at [191, 438] on button "submit" at bounding box center [186, 441] width 16 height 16
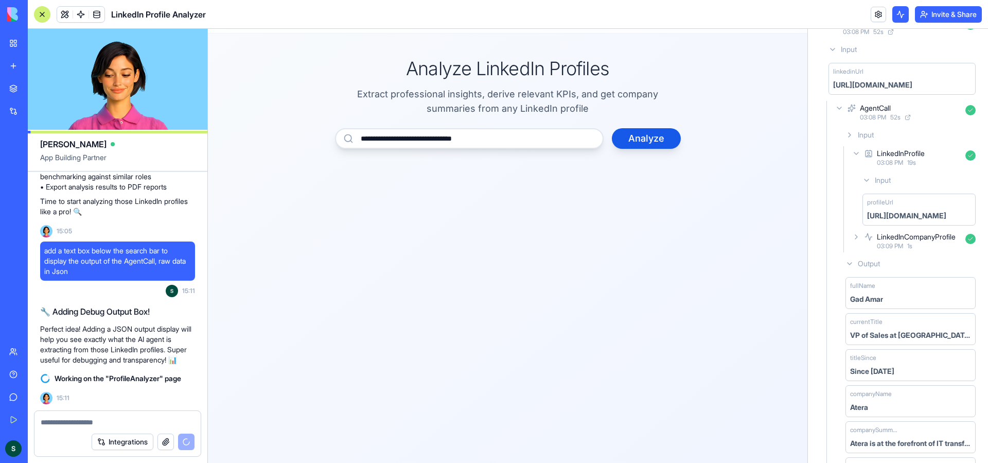
scroll to position [0, 0]
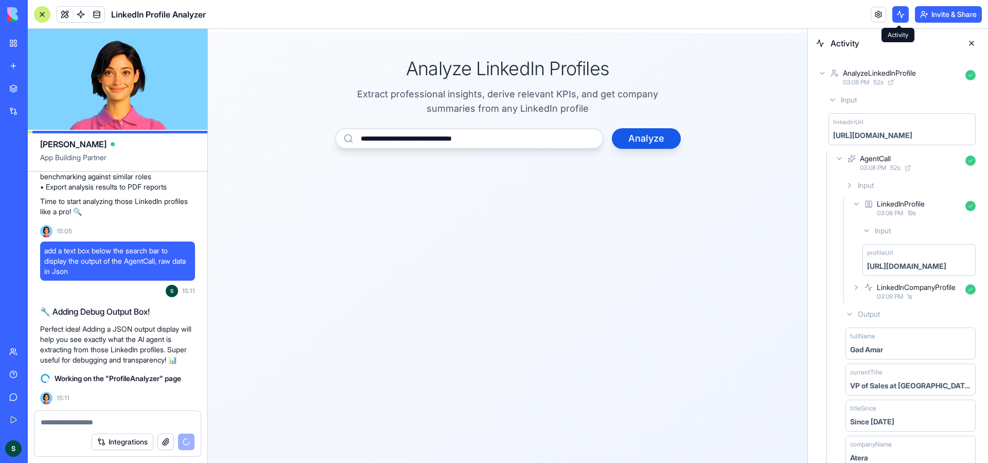
click at [897, 18] on button at bounding box center [900, 14] width 16 height 16
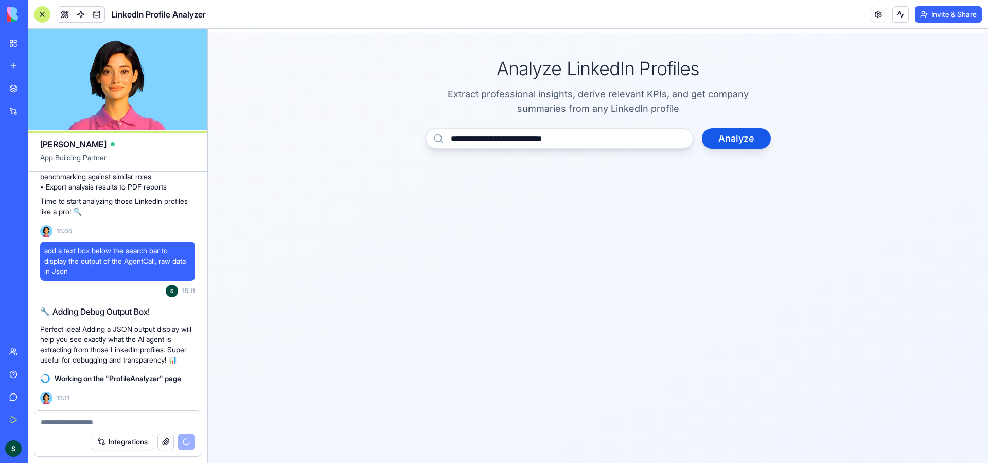
click at [897, 18] on button at bounding box center [900, 14] width 16 height 16
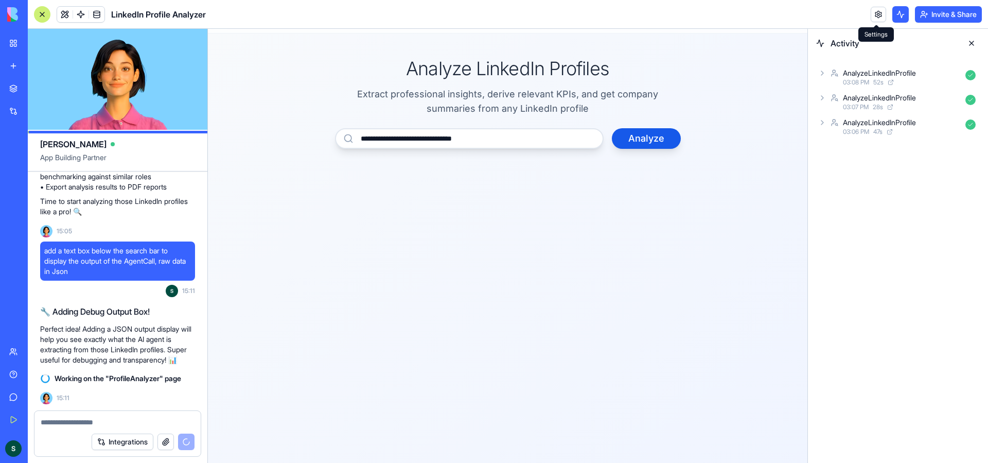
click at [875, 13] on link at bounding box center [878, 14] width 15 height 15
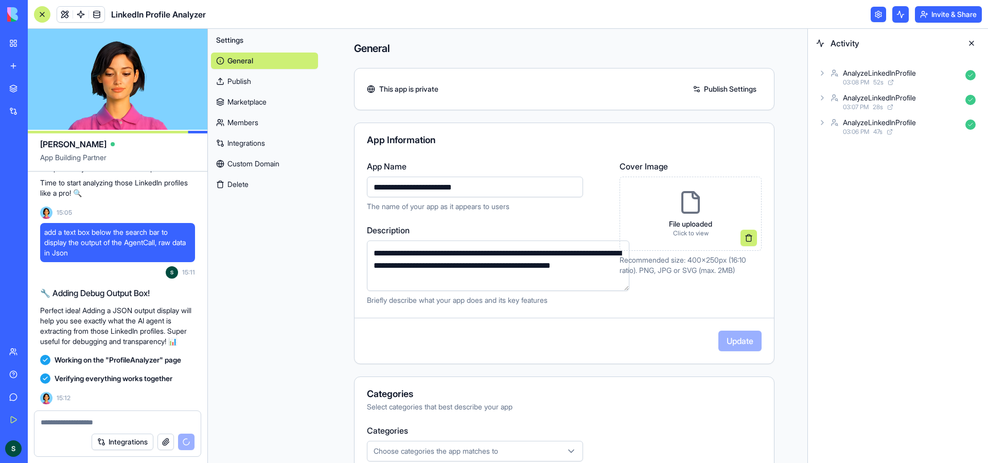
click at [878, 15] on link at bounding box center [878, 14] width 15 height 15
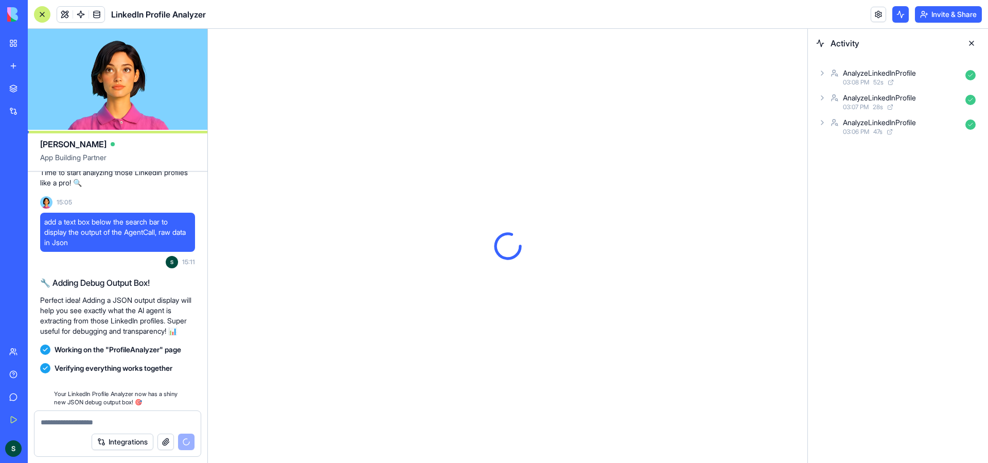
scroll to position [609, 0]
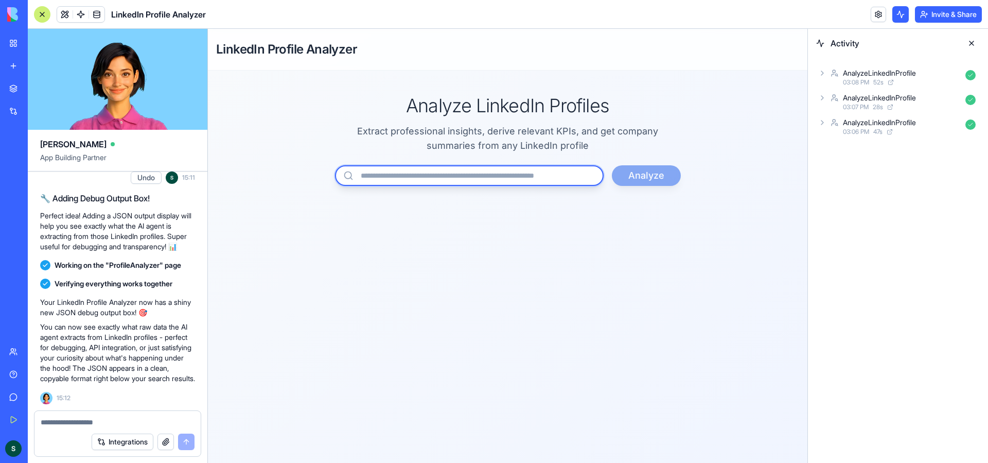
click at [509, 179] on input "url" at bounding box center [469, 175] width 269 height 21
click at [464, 181] on input "url" at bounding box center [469, 175] width 269 height 21
paste input "**********"
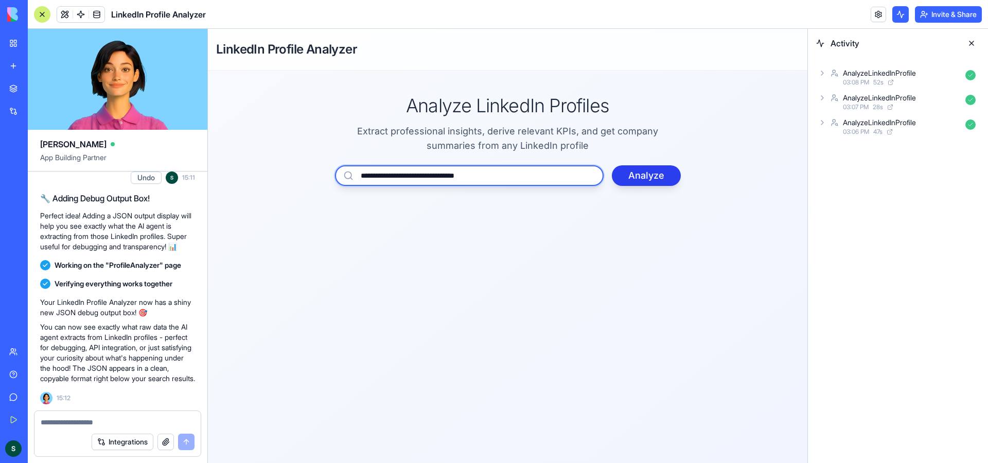
type input "**********"
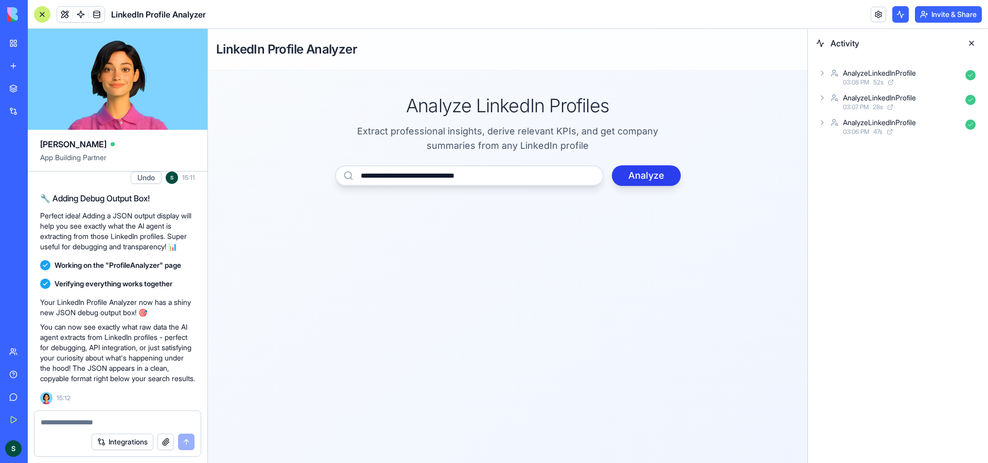
click at [666, 174] on button "Analyze" at bounding box center [646, 175] width 69 height 21
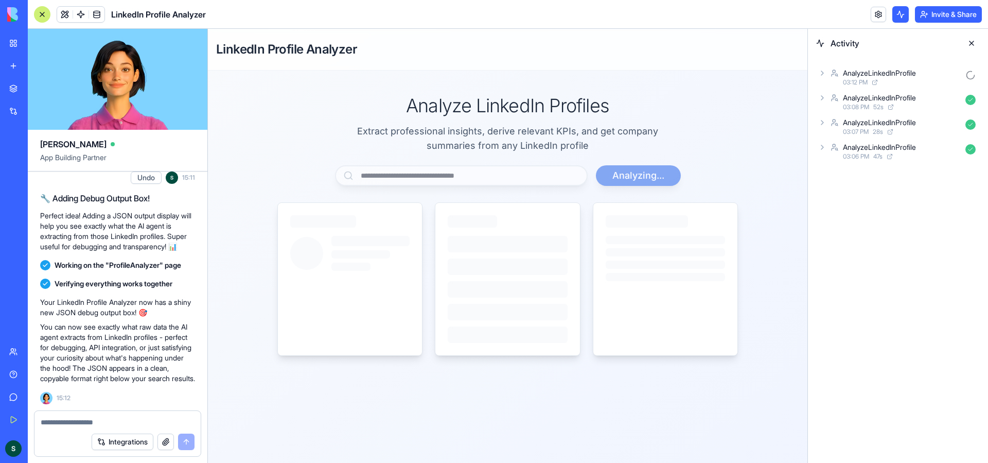
click at [821, 71] on icon at bounding box center [822, 73] width 8 height 8
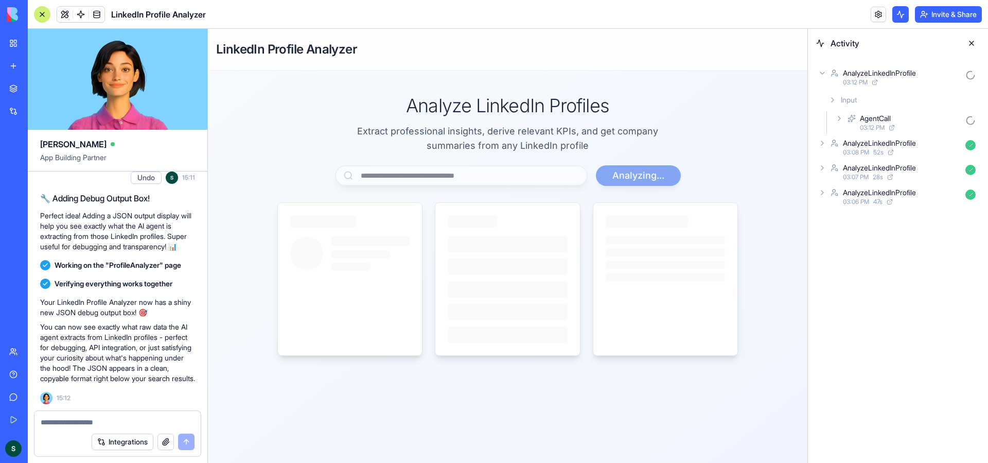
click at [839, 116] on icon at bounding box center [839, 118] width 8 height 8
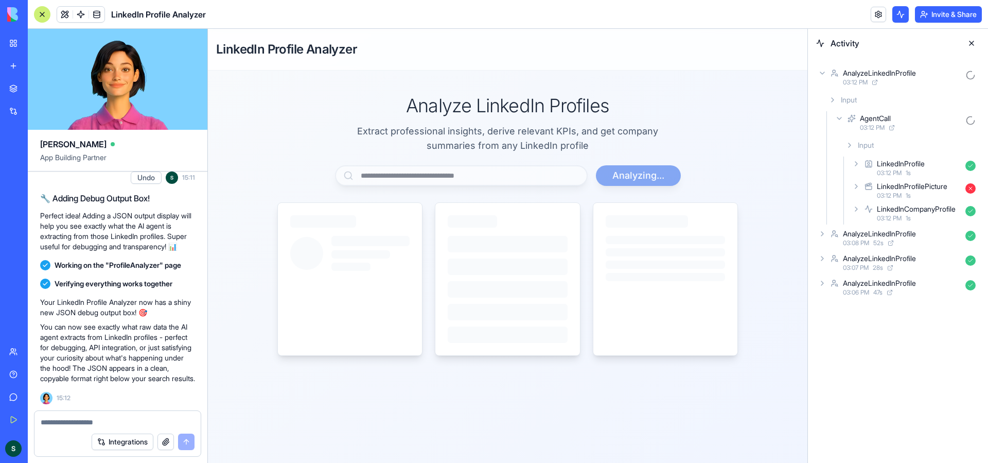
click at [856, 209] on icon at bounding box center [856, 209] width 8 height 8
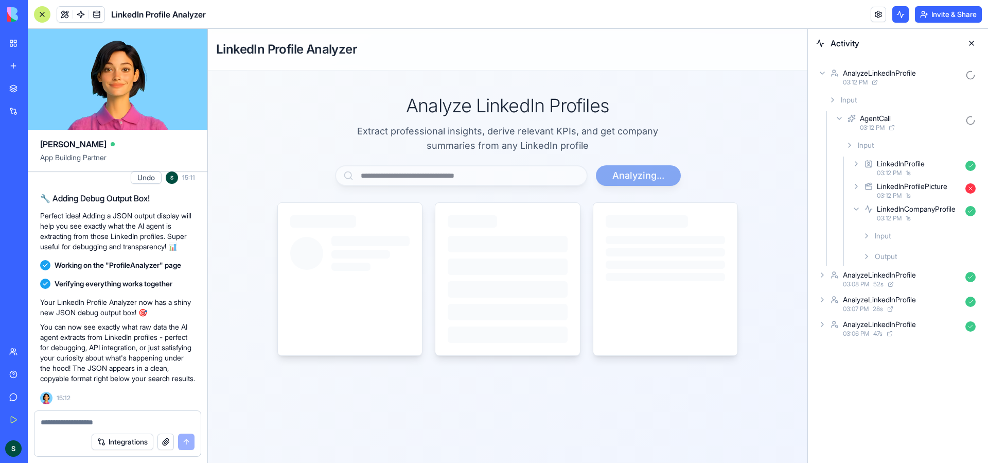
click at [856, 209] on icon at bounding box center [856, 209] width 8 height 8
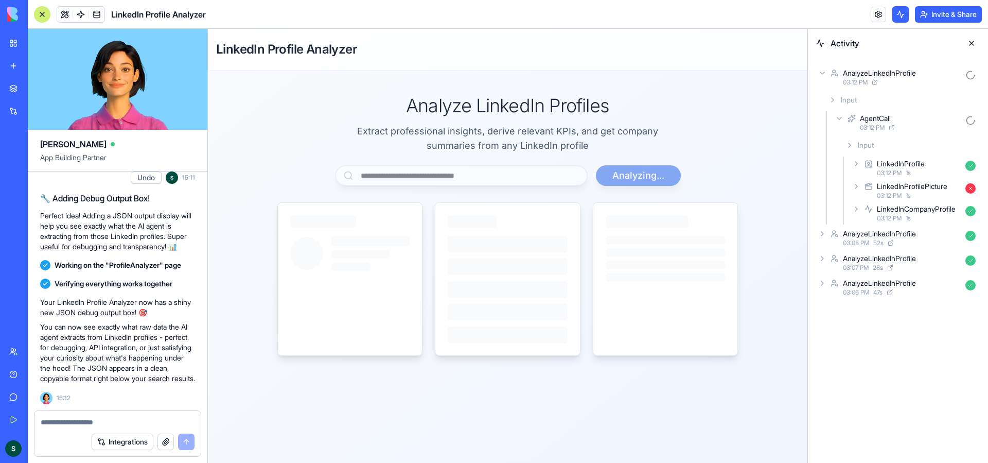
click at [860, 160] on icon at bounding box center [856, 164] width 8 height 8
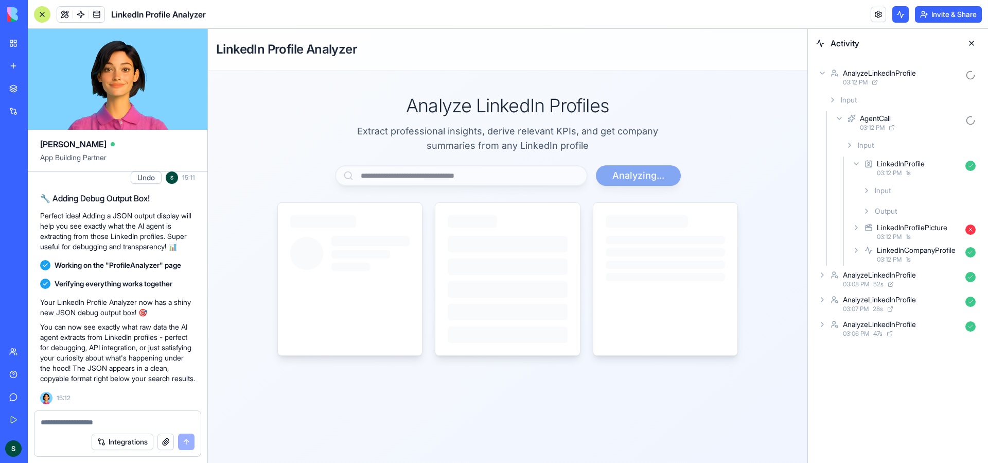
click at [862, 210] on div "Output" at bounding box center [919, 211] width 121 height 19
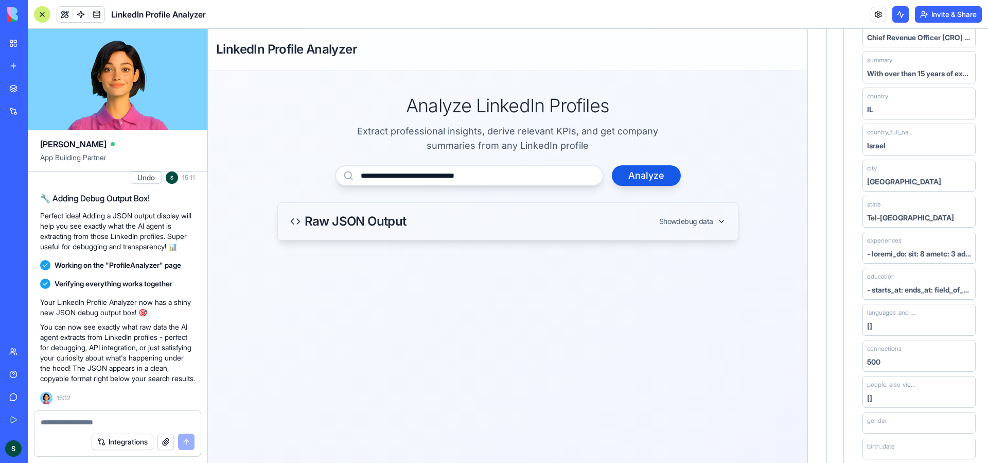
scroll to position [447, 0]
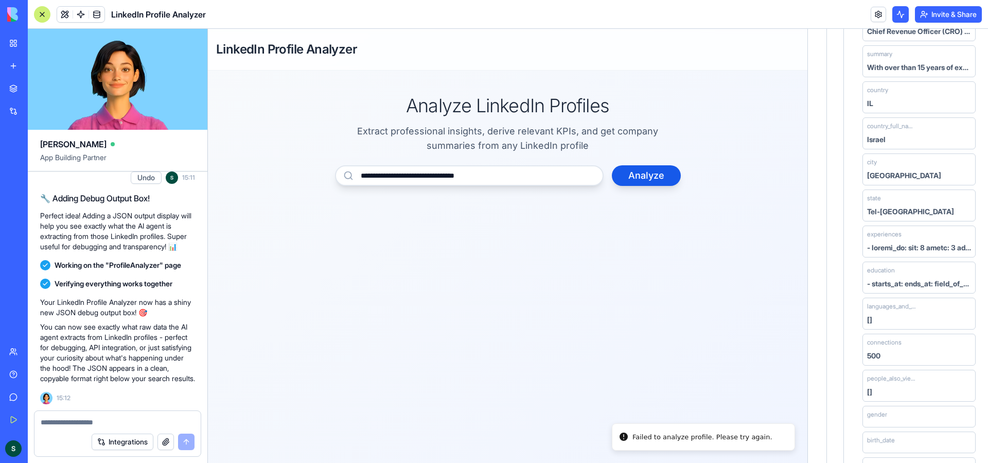
click at [702, 441] on div "Failed to analyze profile. Please try again." at bounding box center [703, 437] width 140 height 10
drag, startPoint x: 767, startPoint y: 437, endPoint x: 645, endPoint y: 437, distance: 122.5
click at [645, 437] on li "Failed to analyze profile. Please try again." at bounding box center [694, 437] width 183 height 28
drag, startPoint x: 645, startPoint y: 437, endPoint x: 734, endPoint y: 258, distance: 200.0
click at [734, 258] on main "**********" at bounding box center [508, 288] width 600 height 434
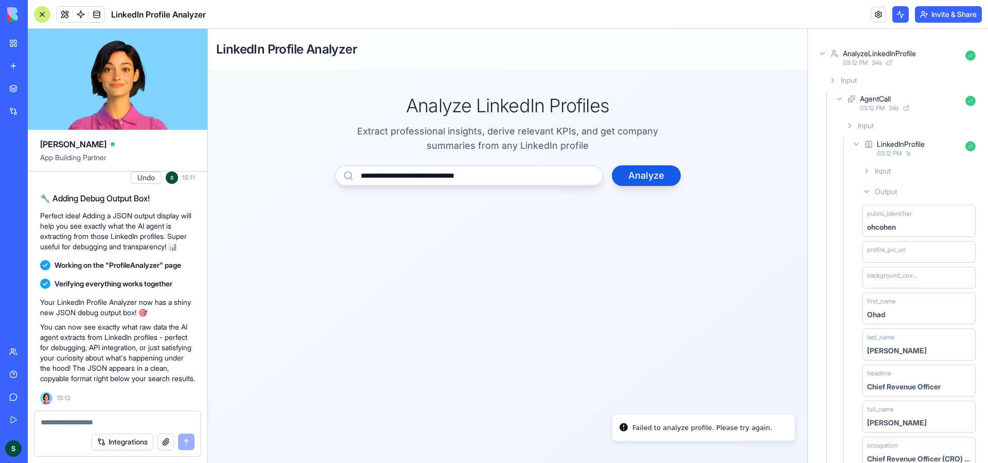
scroll to position [0, 0]
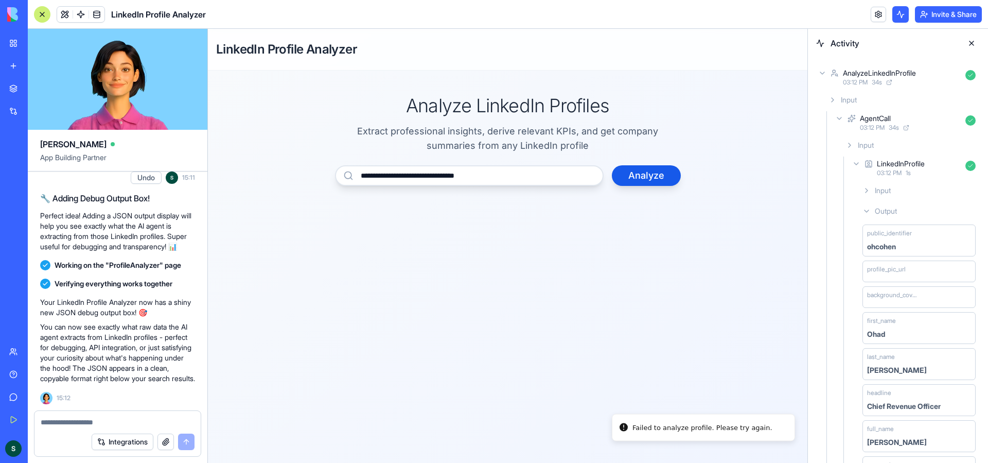
click at [858, 163] on icon at bounding box center [856, 164] width 4 height 2
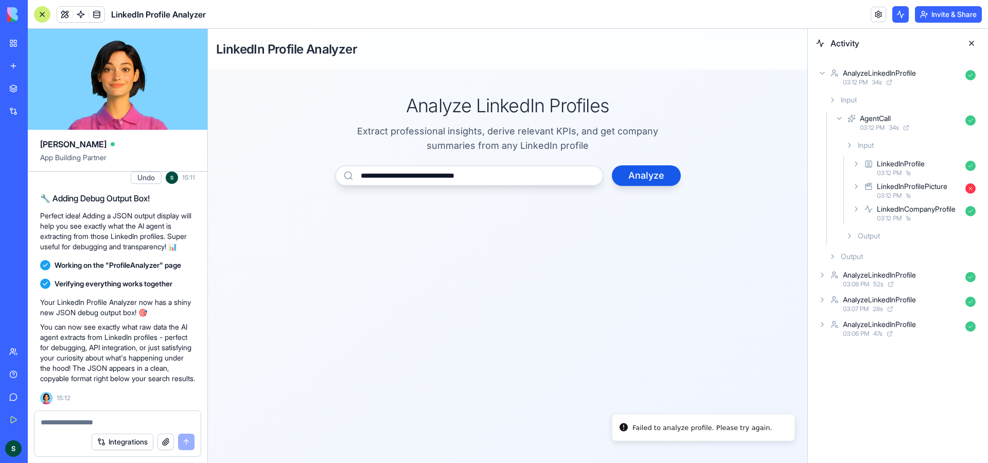
click at [856, 187] on icon at bounding box center [856, 186] width 2 height 4
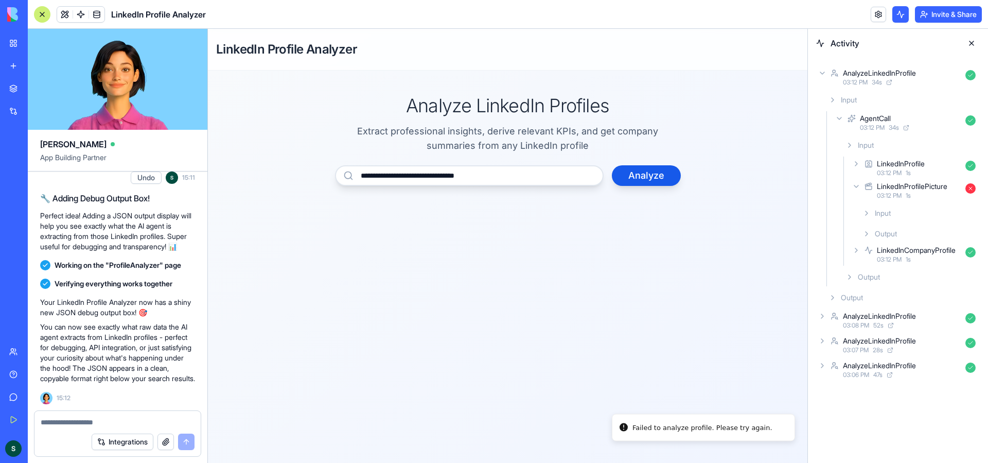
click at [867, 214] on icon at bounding box center [867, 213] width 8 height 8
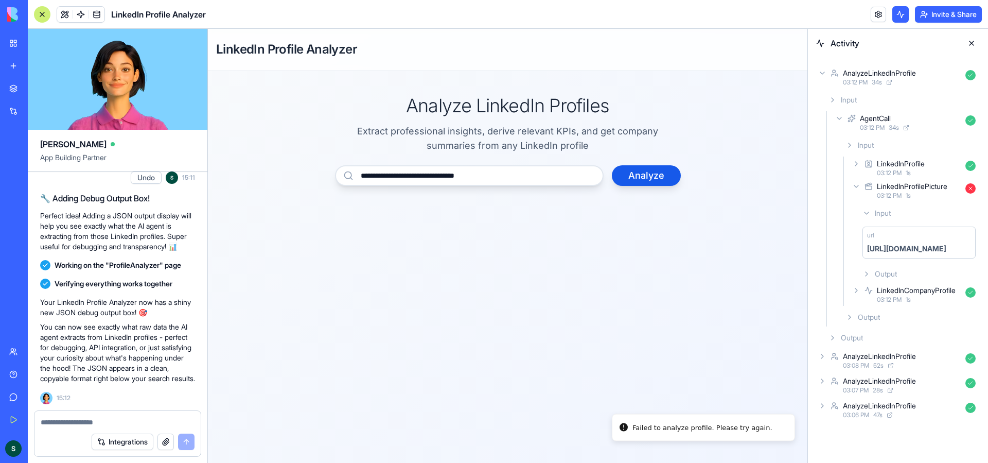
click at [867, 214] on icon at bounding box center [867, 213] width 8 height 8
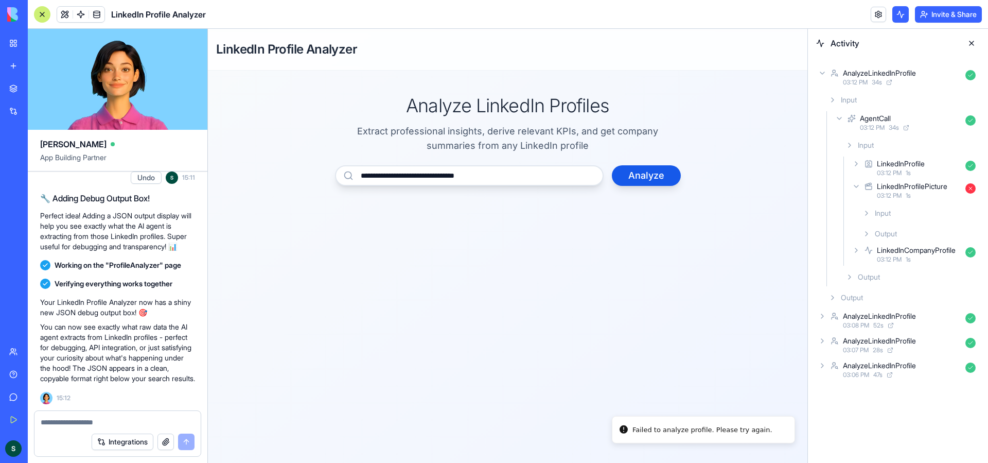
click at [81, 14] on span at bounding box center [80, 14] width 29 height 29
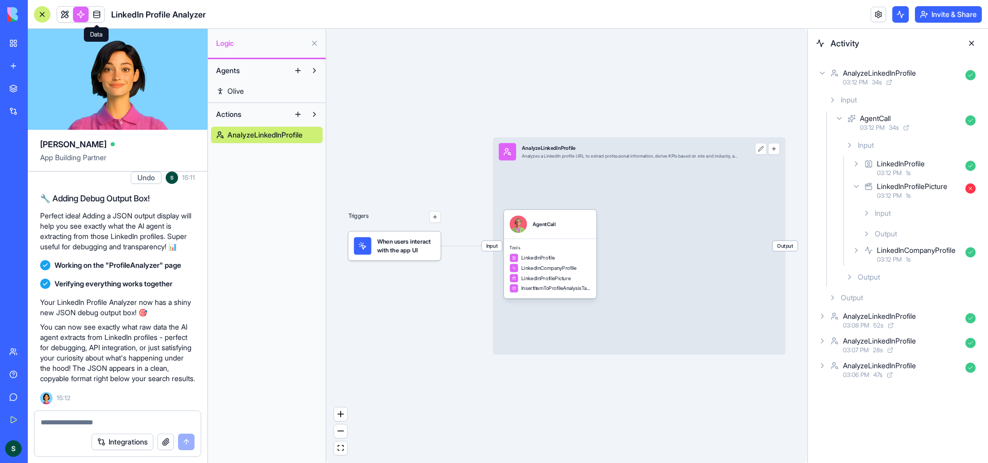
click at [789, 249] on span "Output" at bounding box center [785, 246] width 25 height 10
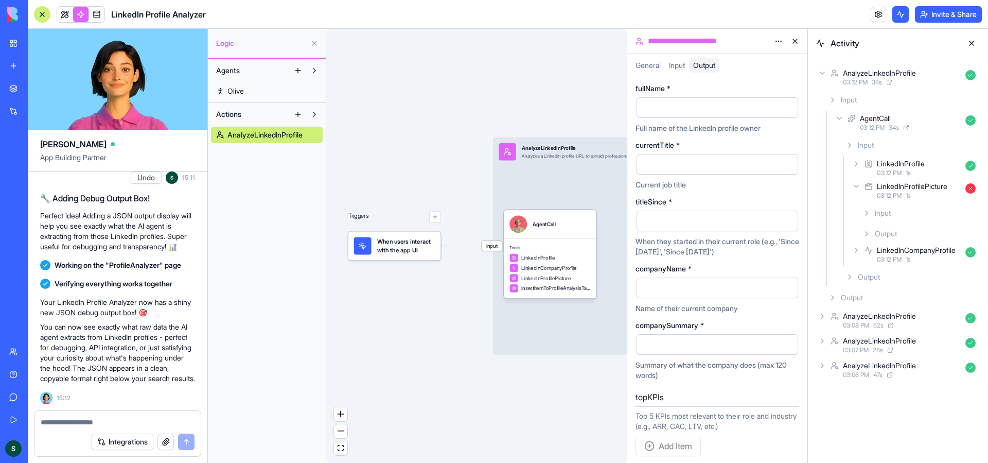
click at [708, 97] on div at bounding box center [718, 107] width 162 height 21
click at [535, 259] on span "LinkedInProfile" at bounding box center [537, 257] width 33 height 7
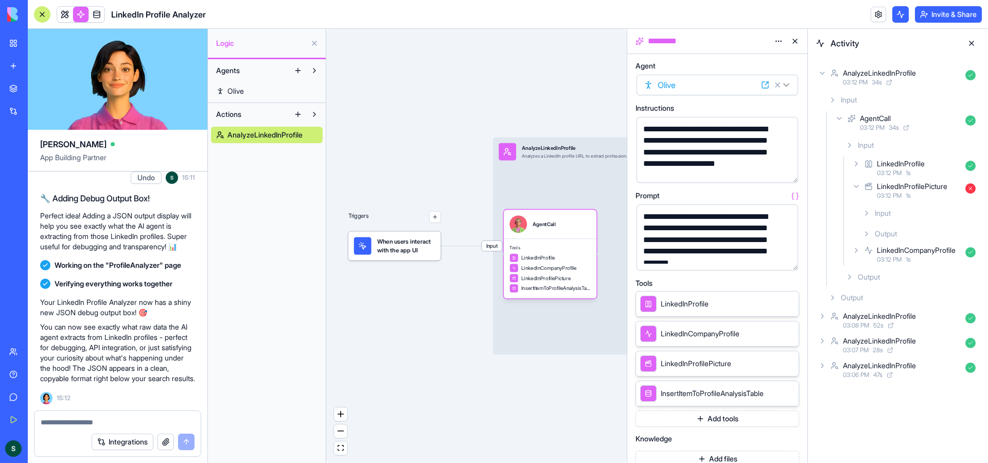
click at [796, 38] on button at bounding box center [795, 41] width 16 height 16
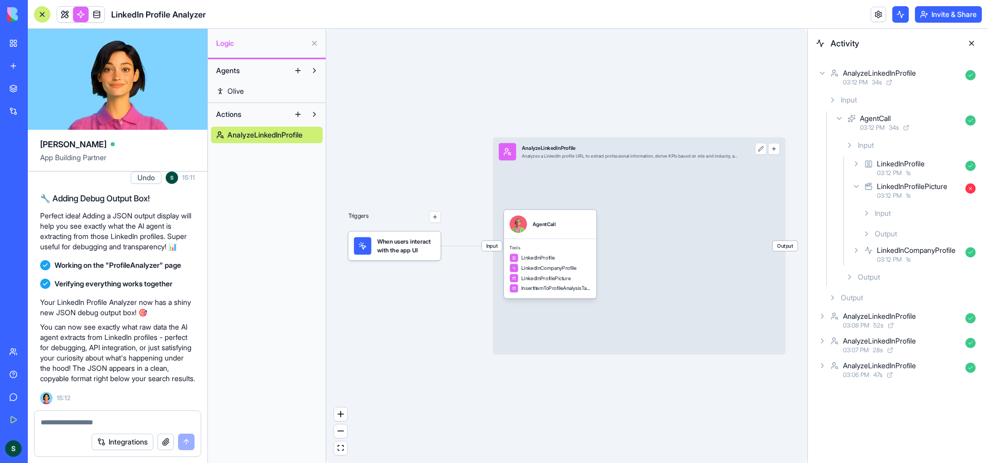
click at [762, 154] on button at bounding box center [761, 149] width 12 height 12
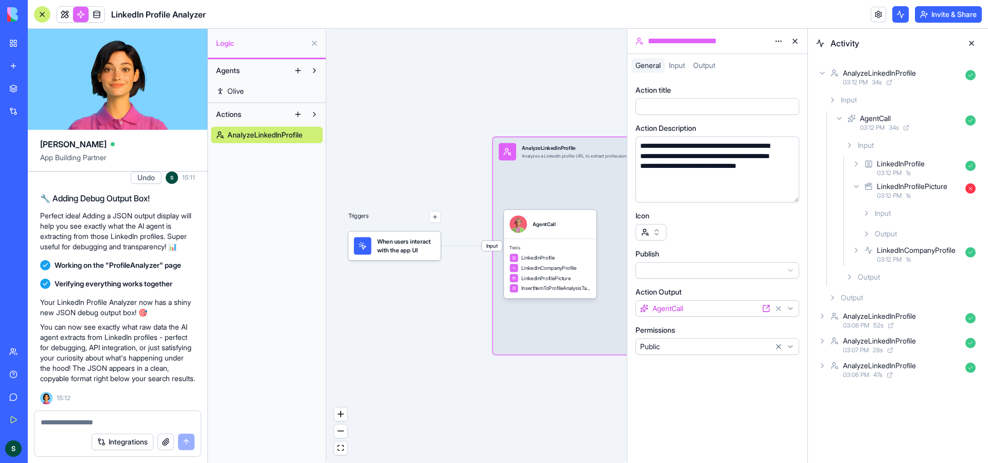
click at [794, 40] on button at bounding box center [795, 41] width 16 height 16
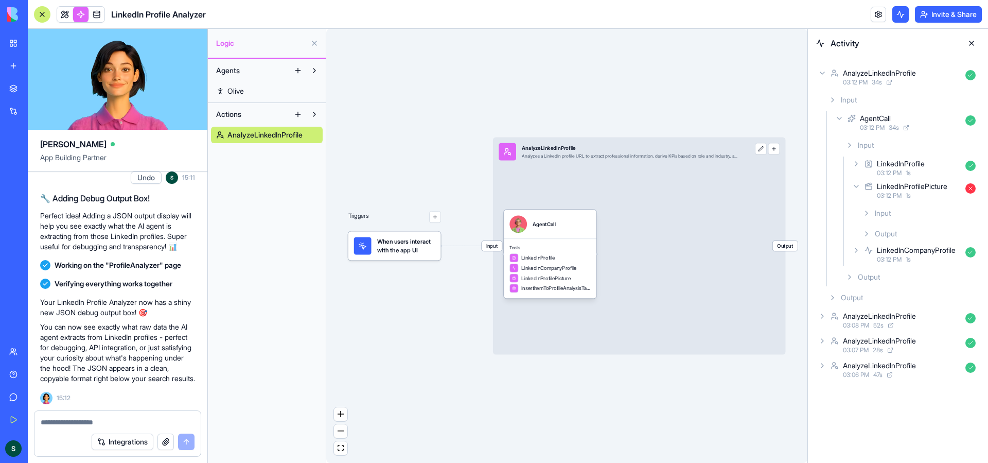
click at [775, 149] on button "button" at bounding box center [774, 149] width 12 height 12
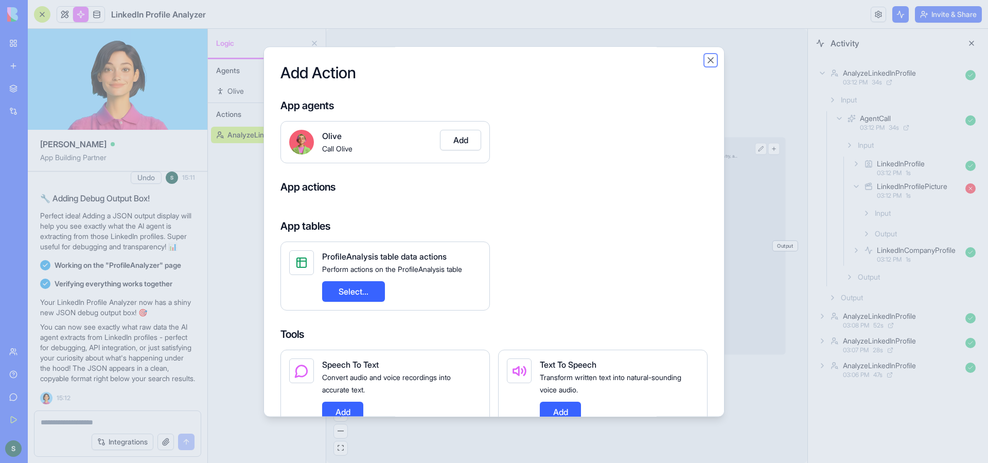
click at [708, 57] on button "Close" at bounding box center [711, 60] width 10 height 10
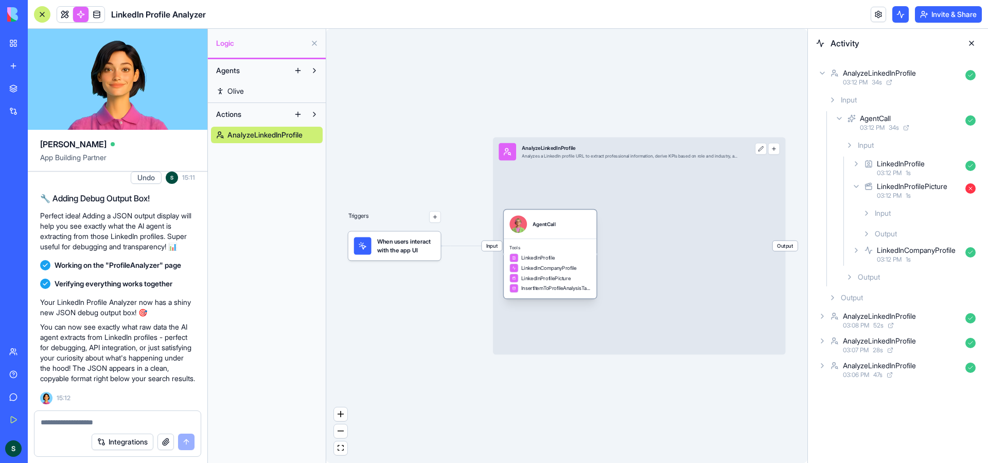
click at [562, 239] on div "Tools LinkedInProfile LinkedInCompanyProfile LinkedInProfilePicture InsertItemT…" at bounding box center [550, 268] width 93 height 60
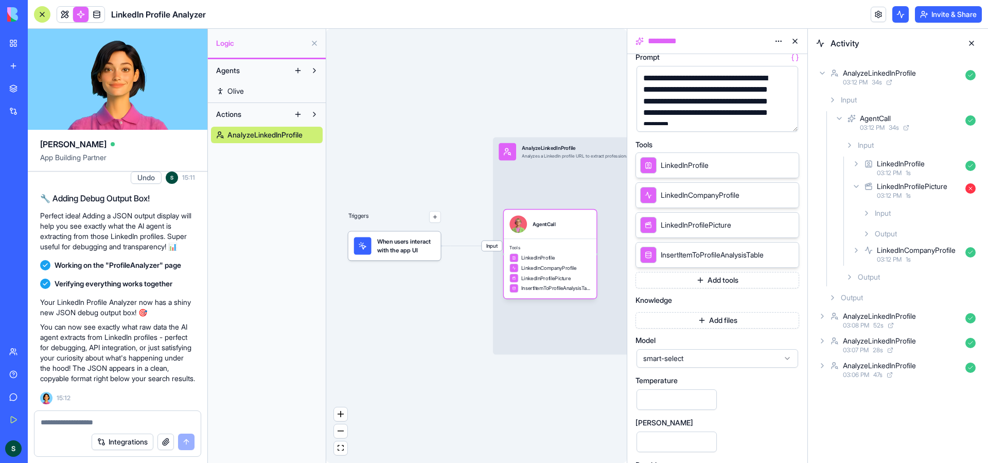
scroll to position [177, 0]
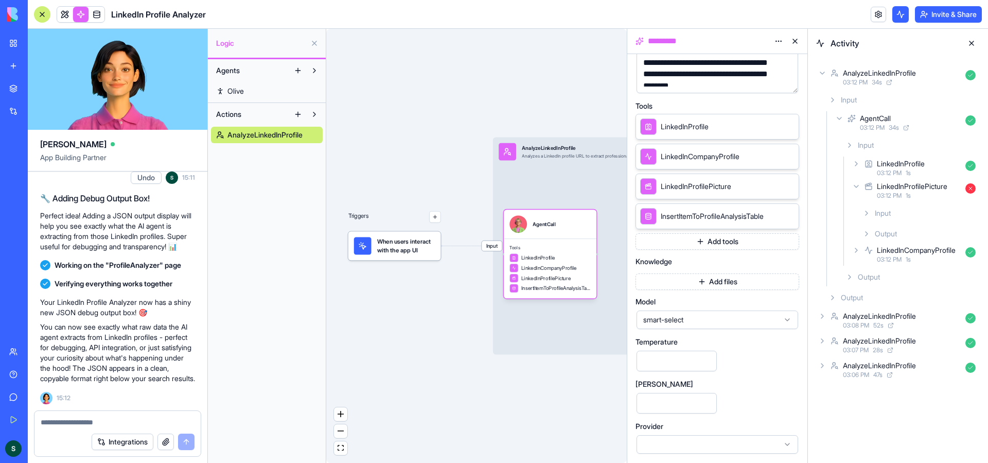
click at [711, 321] on span "smart-select" at bounding box center [711, 319] width 136 height 10
click at [725, 272] on div "**********" at bounding box center [718, 169] width 164 height 569
click at [757, 439] on div at bounding box center [718, 444] width 162 height 19
click at [756, 372] on div "**********" at bounding box center [718, 169] width 164 height 569
click at [797, 38] on button at bounding box center [795, 41] width 16 height 16
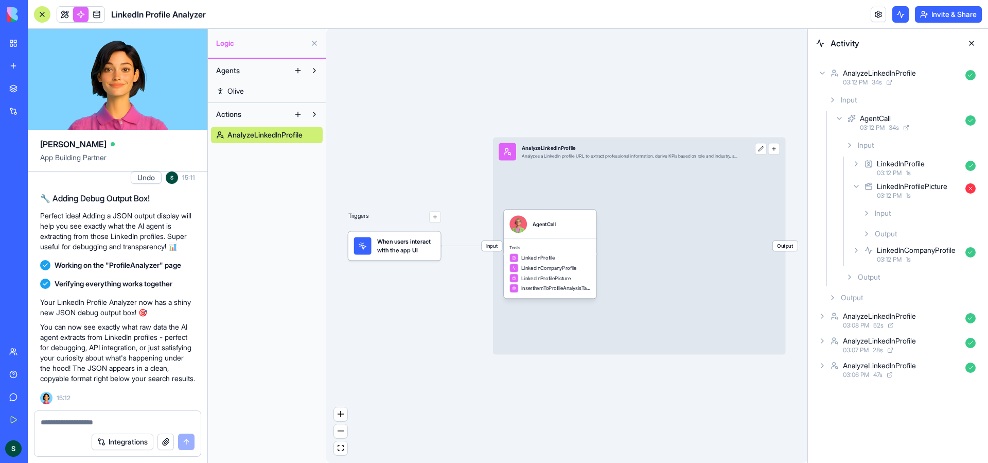
click at [774, 149] on button "button" at bounding box center [774, 149] width 12 height 12
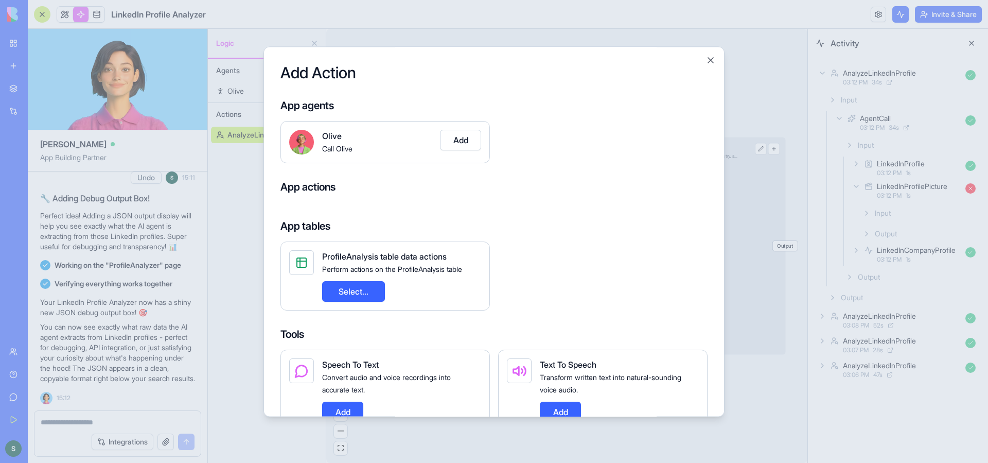
scroll to position [192, 0]
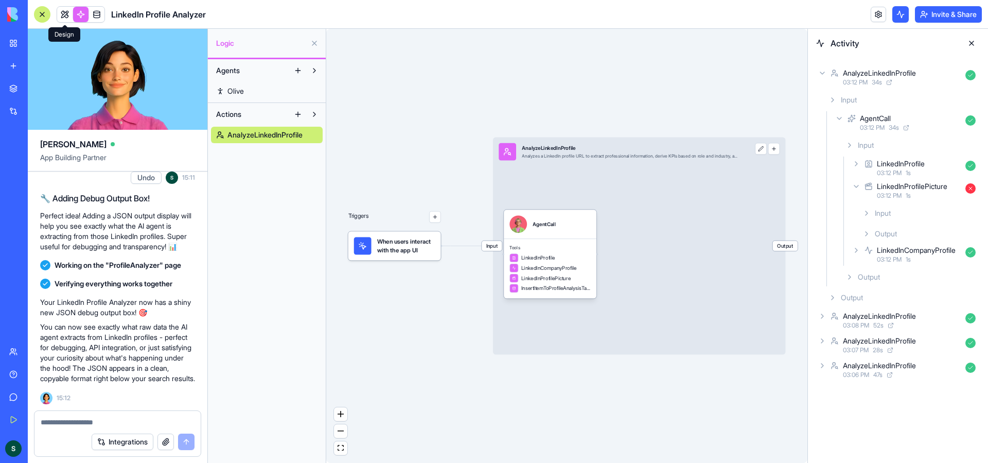
click at [67, 13] on link at bounding box center [64, 14] width 15 height 15
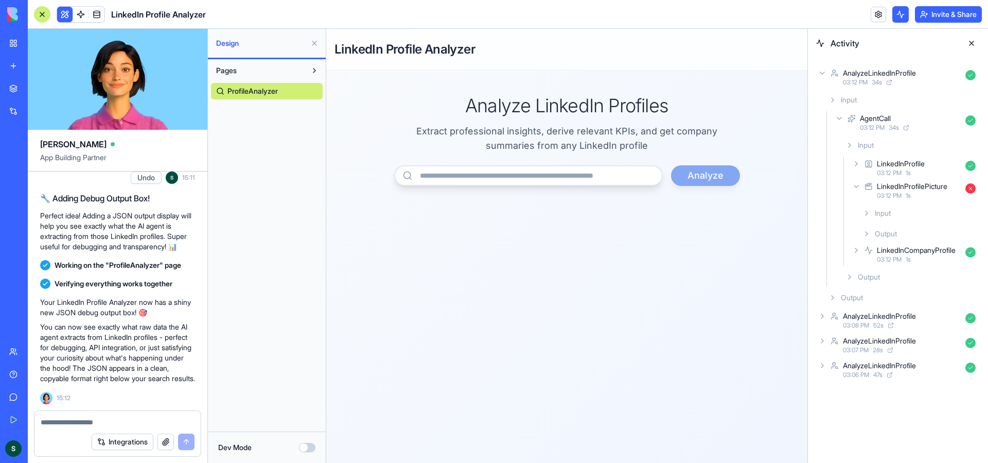
click at [716, 178] on div "Analyze" at bounding box center [567, 175] width 346 height 21
click at [266, 92] on span "ProfileAnalyzer" at bounding box center [252, 91] width 50 height 10
click at [532, 170] on input "url" at bounding box center [528, 175] width 269 height 21
click at [710, 173] on div "Analyze" at bounding box center [567, 175] width 346 height 21
click at [308, 446] on button "Dev Mode" at bounding box center [307, 447] width 16 height 9
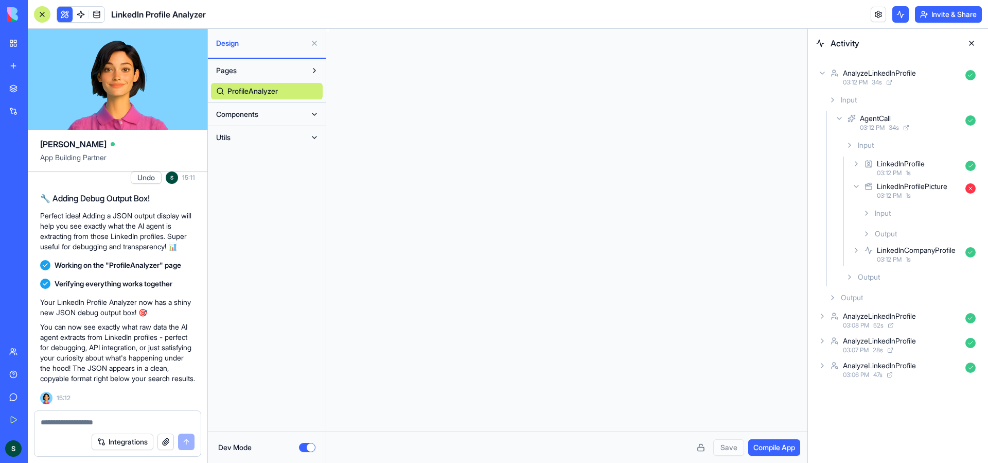
scroll to position [74, 0]
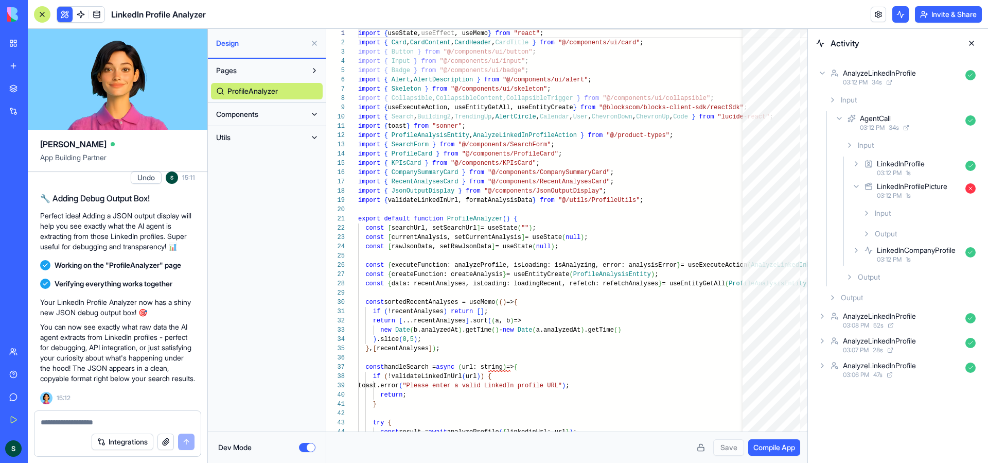
click at [249, 111] on span "Components" at bounding box center [237, 114] width 42 height 10
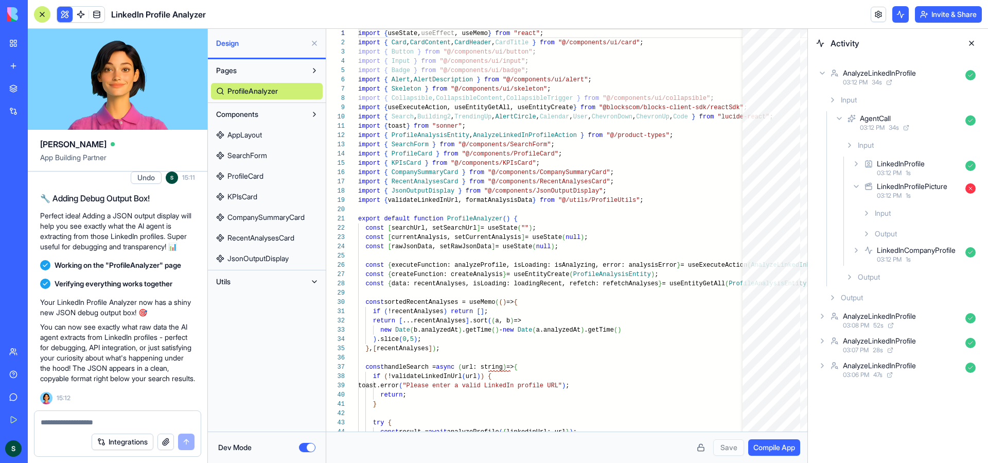
click at [242, 217] on span "CompanySummaryCard" at bounding box center [265, 217] width 77 height 10
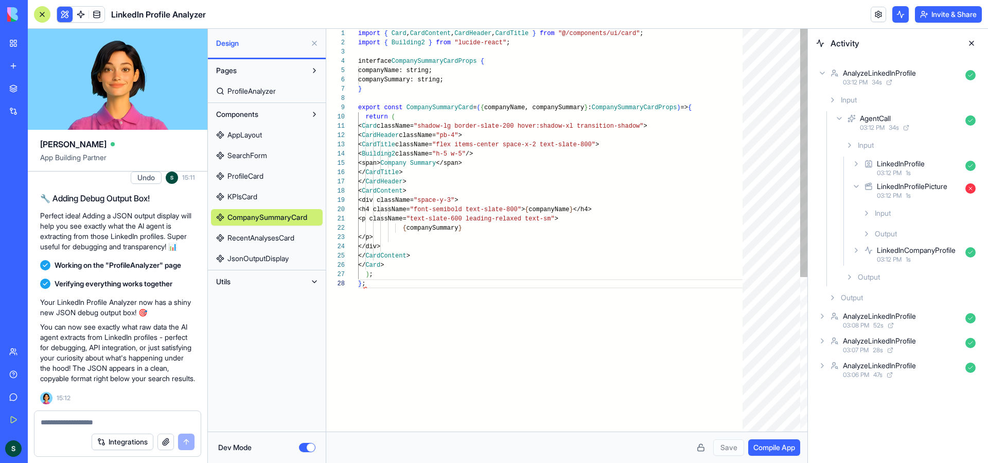
scroll to position [65, 7]
click at [248, 230] on link "RecentAnalysesCard" at bounding box center [267, 238] width 112 height 16
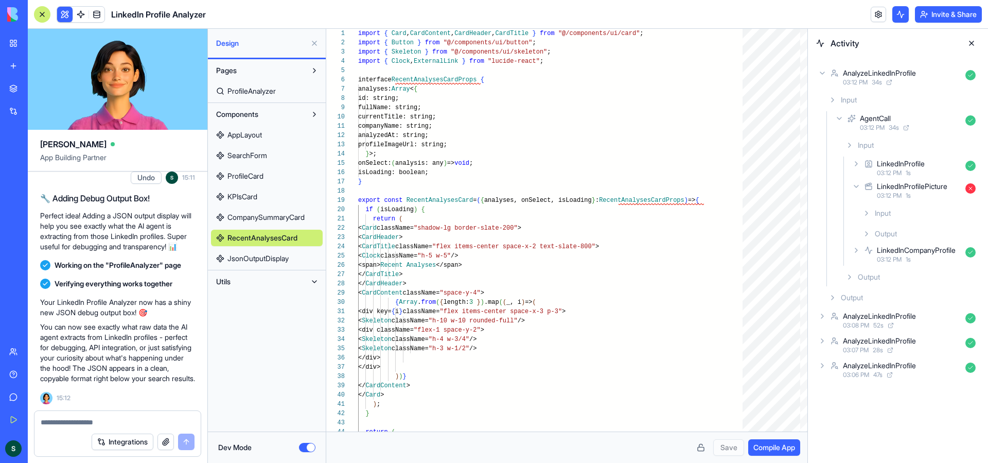
click at [249, 262] on span "JsonOutputDisplay" at bounding box center [257, 258] width 61 height 10
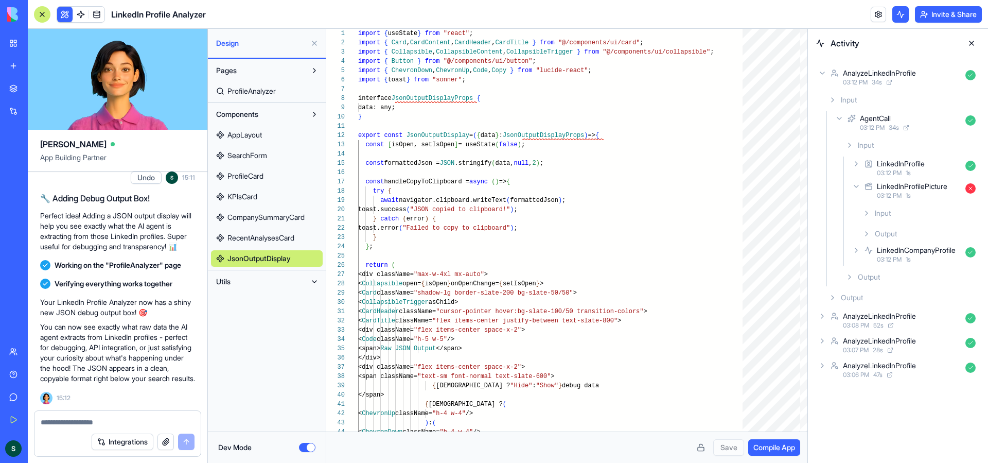
click at [256, 285] on button "Utils" at bounding box center [258, 281] width 95 height 16
click at [252, 298] on span "ProfileUtils" at bounding box center [244, 302] width 34 height 10
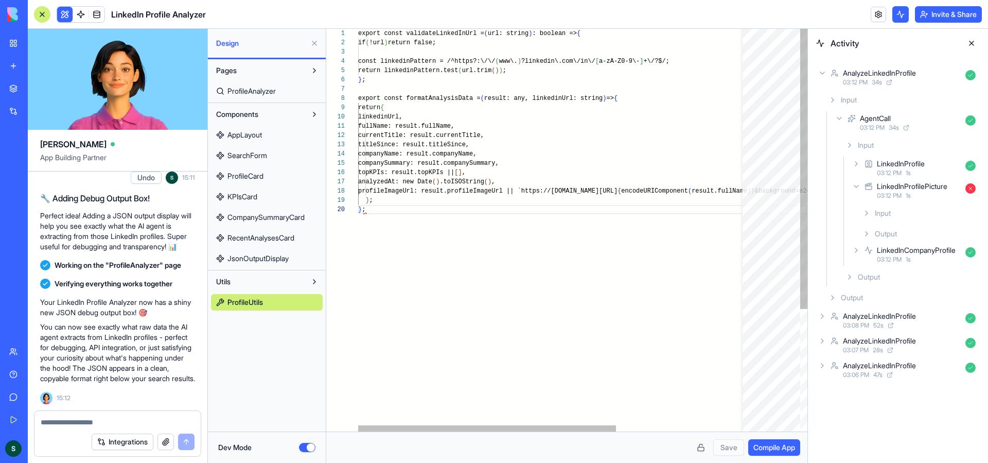
scroll to position [83, 7]
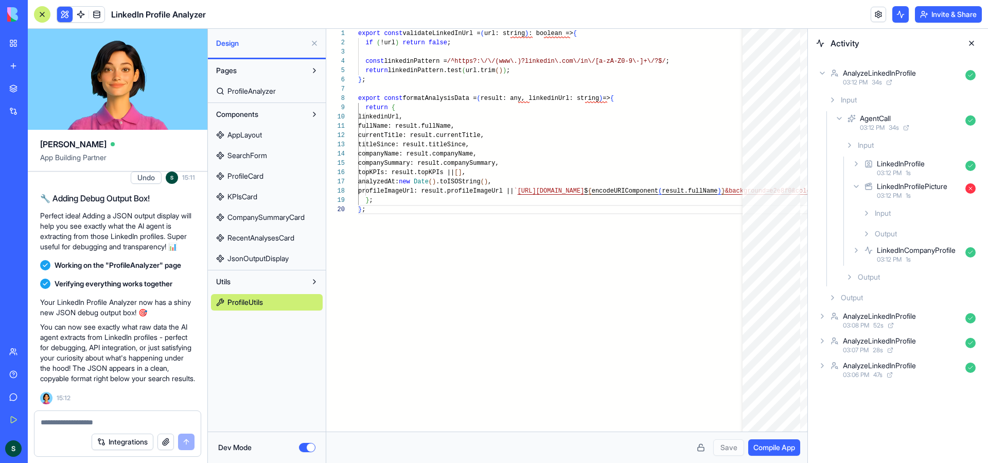
click at [257, 89] on span "ProfileAnalyzer" at bounding box center [251, 91] width 48 height 10
type textarea "**********"
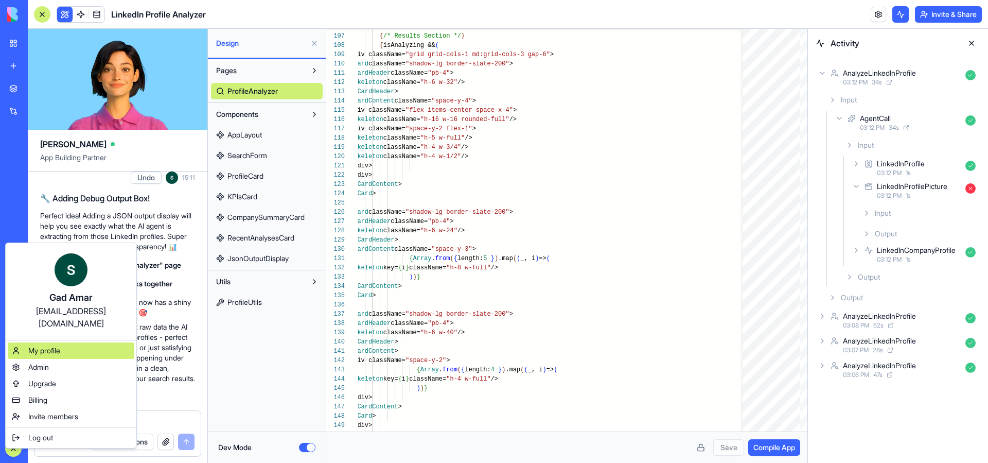
click at [88, 342] on div "My profile" at bounding box center [71, 350] width 127 height 16
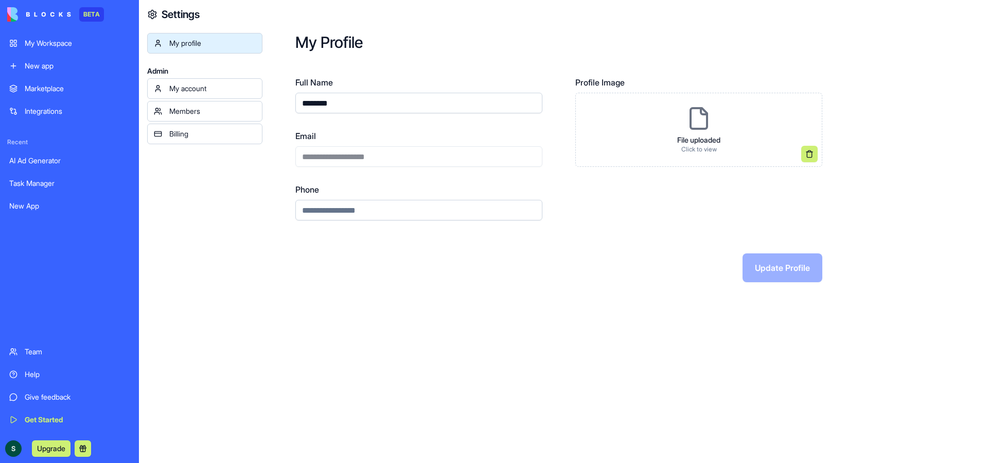
click at [215, 88] on div "My account" at bounding box center [212, 88] width 86 height 10
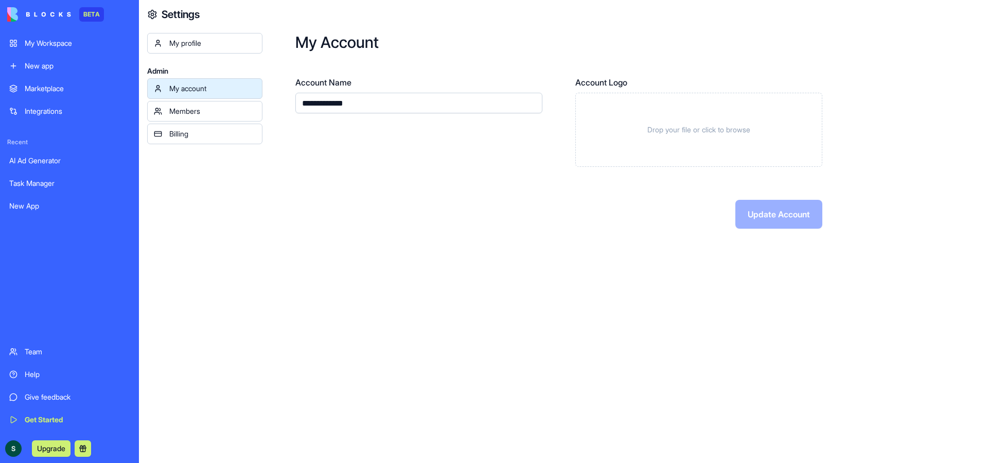
click at [217, 135] on div "Billing" at bounding box center [212, 134] width 86 height 10
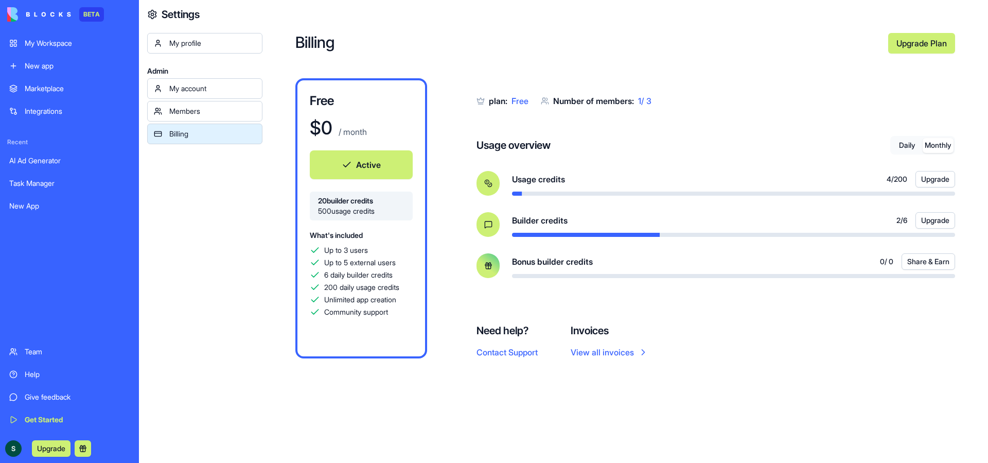
click at [939, 145] on button "Monthly" at bounding box center [938, 145] width 31 height 15
click at [908, 147] on button "Daily" at bounding box center [907, 145] width 31 height 15
click at [929, 144] on button "Monthly" at bounding box center [938, 145] width 31 height 15
click at [908, 146] on button "Daily" at bounding box center [907, 145] width 31 height 15
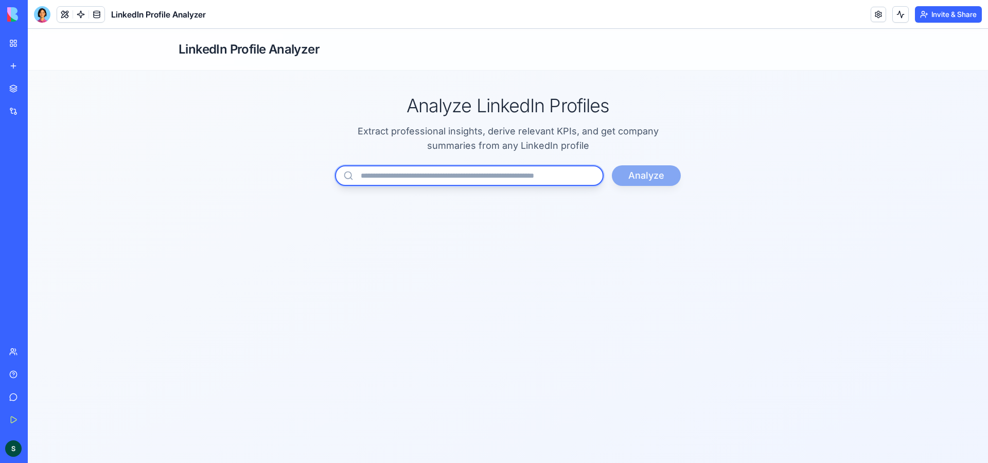
click at [392, 172] on input "url" at bounding box center [469, 175] width 269 height 21
click at [470, 182] on input "url" at bounding box center [469, 175] width 269 height 21
paste input "**********"
type input "**********"
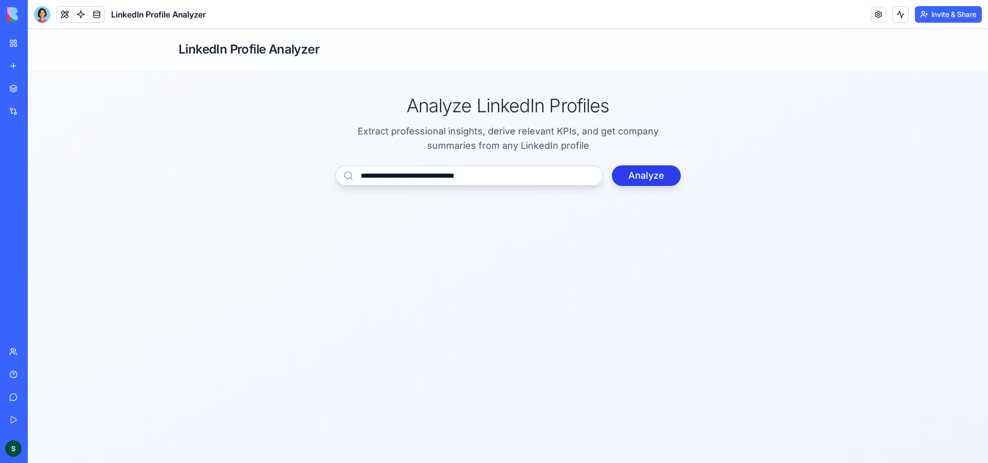
click at [638, 176] on button "Analyze" at bounding box center [646, 175] width 69 height 21
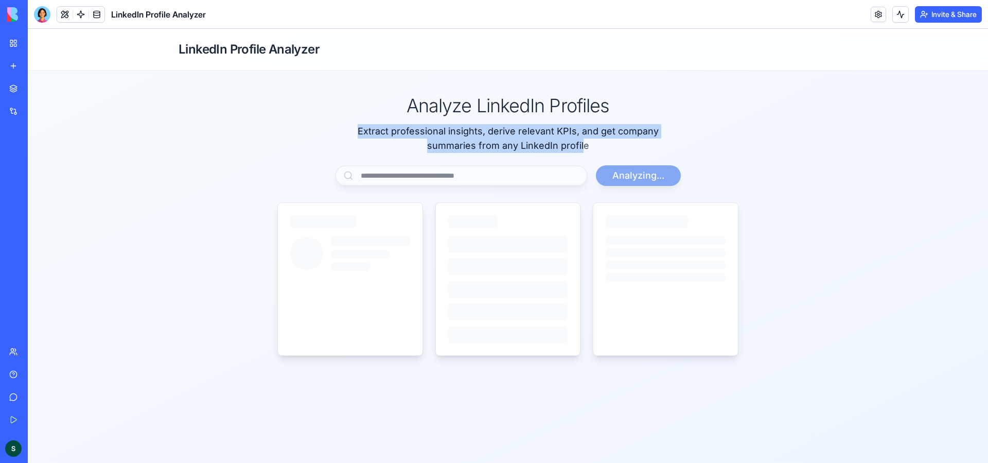
drag, startPoint x: 582, startPoint y: 146, endPoint x: 360, endPoint y: 127, distance: 222.7
click at [360, 127] on p "Extract professional insights, derive relevant KPIs, and get company summaries …" at bounding box center [508, 138] width 346 height 29
copy p "Extract professional insights, derive relevant KPIs, and get company summaries …"
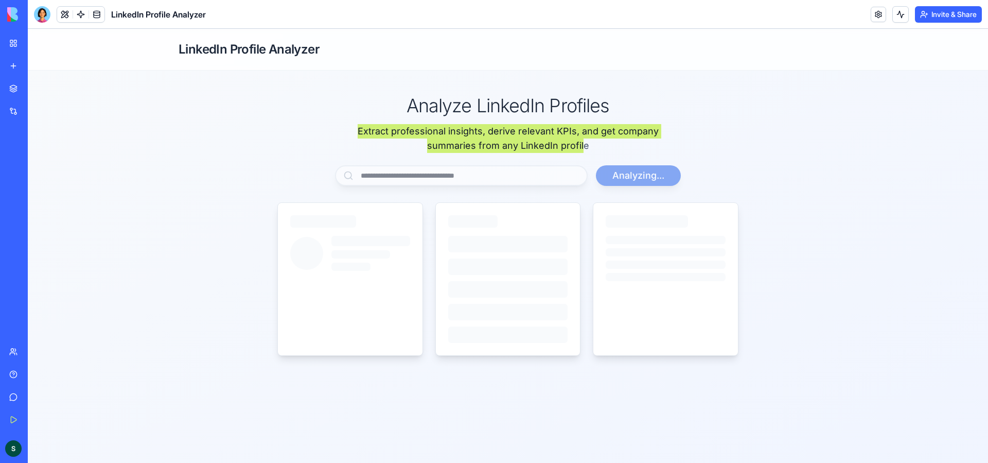
click at [928, 12] on button "Invite & Share" at bounding box center [948, 14] width 67 height 16
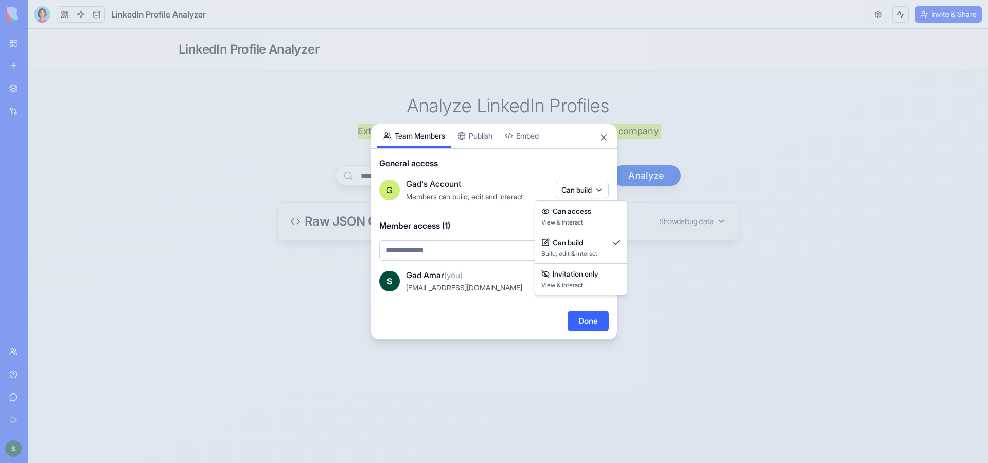
click at [565, 188] on body "BETA My Workspace New app Marketplace Integrations Recent AI Ad Generator Task …" at bounding box center [494, 231] width 988 height 463
click at [565, 188] on div at bounding box center [494, 231] width 988 height 463
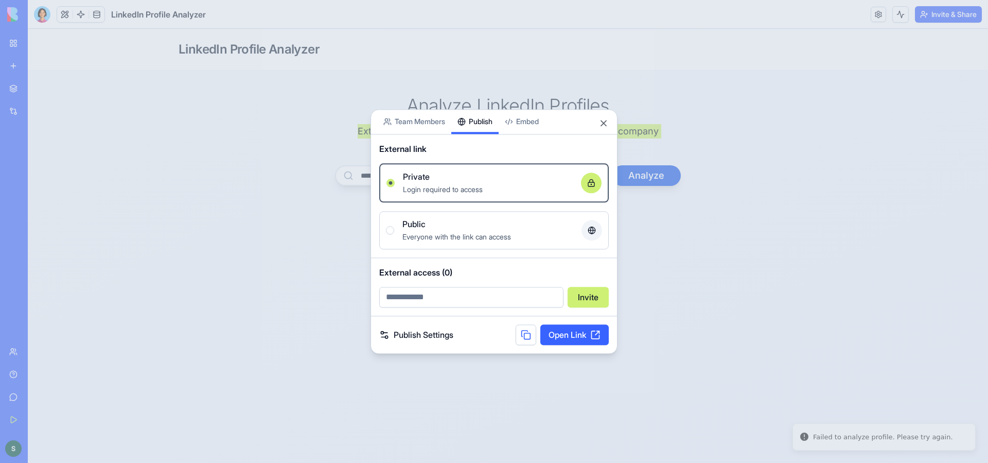
click at [478, 139] on div "Share App Team Members Publish Embed External link Private Login required to ac…" at bounding box center [494, 231] width 247 height 244
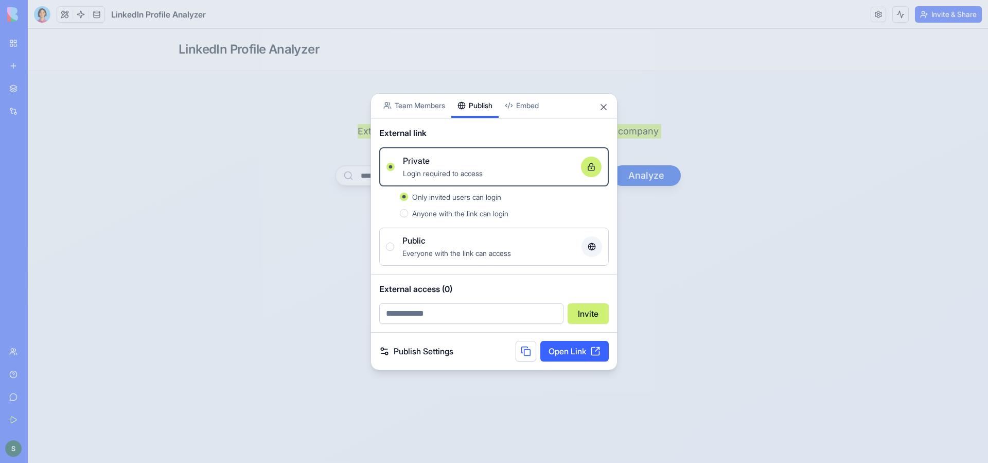
click at [536, 107] on body "BETA My Workspace New app Marketplace Integrations Recent AI Ad Generator Task …" at bounding box center [494, 231] width 988 height 463
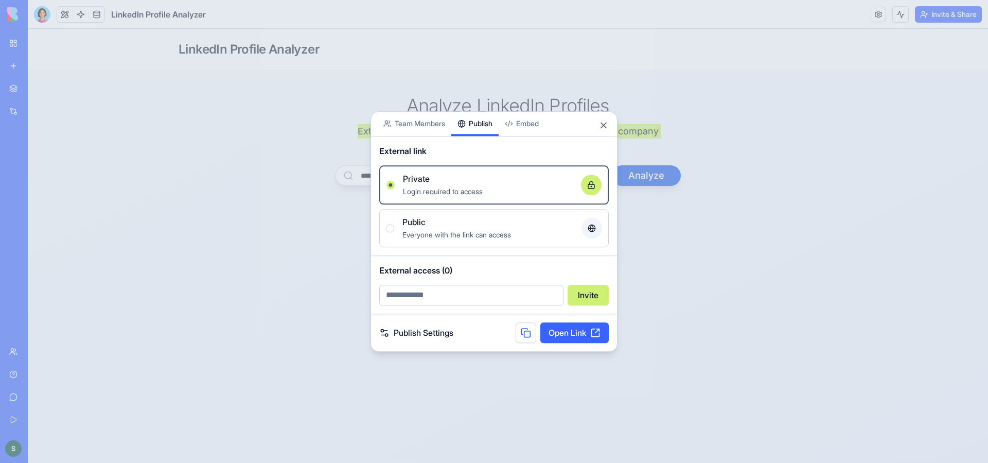
click at [481, 134] on div "Share App Team Members Publish Embed External link Private Login required to ac…" at bounding box center [494, 231] width 247 height 240
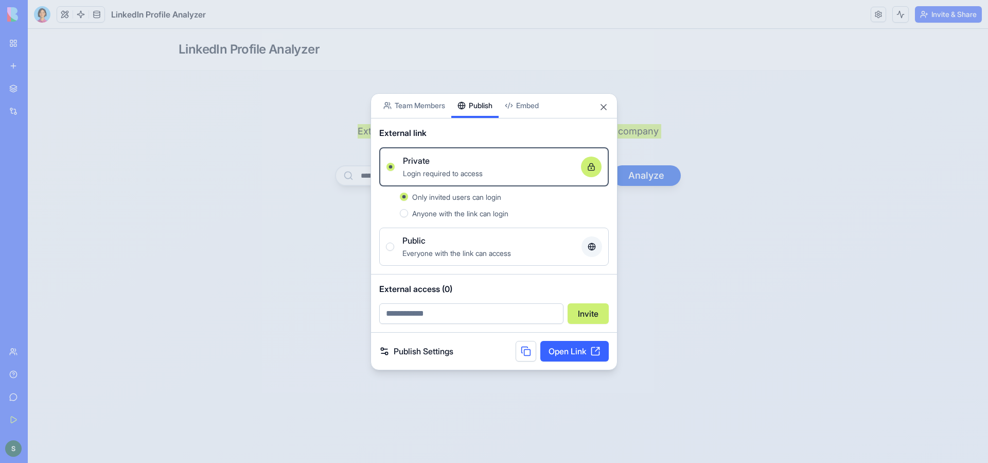
click at [422, 355] on link "Publish Settings" at bounding box center [416, 351] width 74 height 12
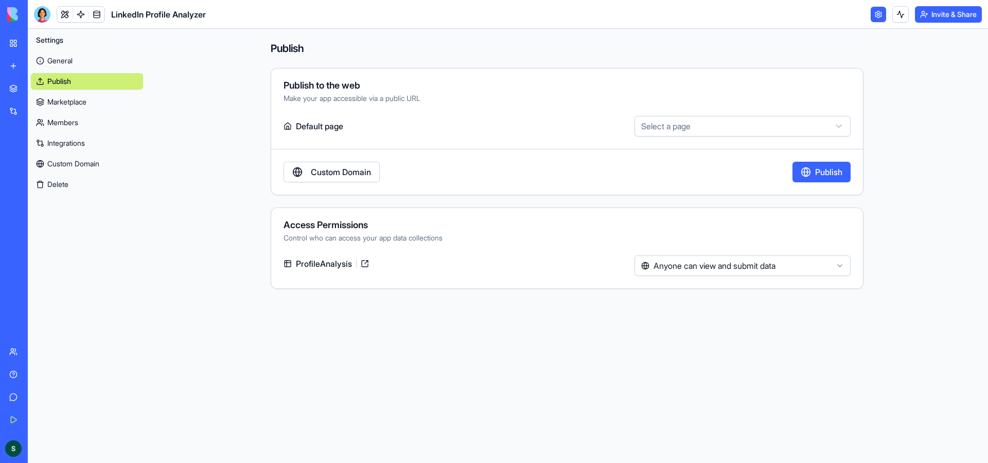
click at [836, 177] on button "Publish" at bounding box center [822, 172] width 58 height 21
click at [687, 128] on html "**********" at bounding box center [494, 231] width 988 height 463
select select "**********"
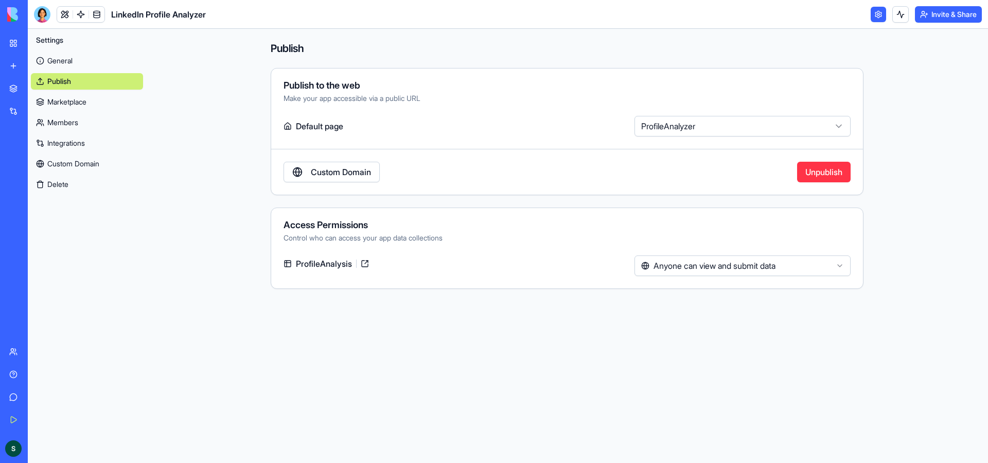
click at [354, 167] on link "Custom Domain" at bounding box center [332, 172] width 96 height 21
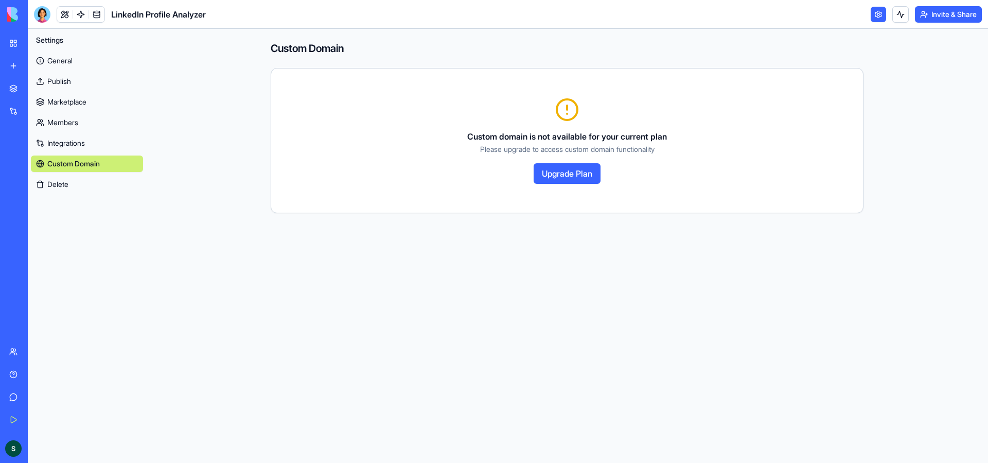
click at [56, 58] on link "General" at bounding box center [87, 60] width 112 height 16
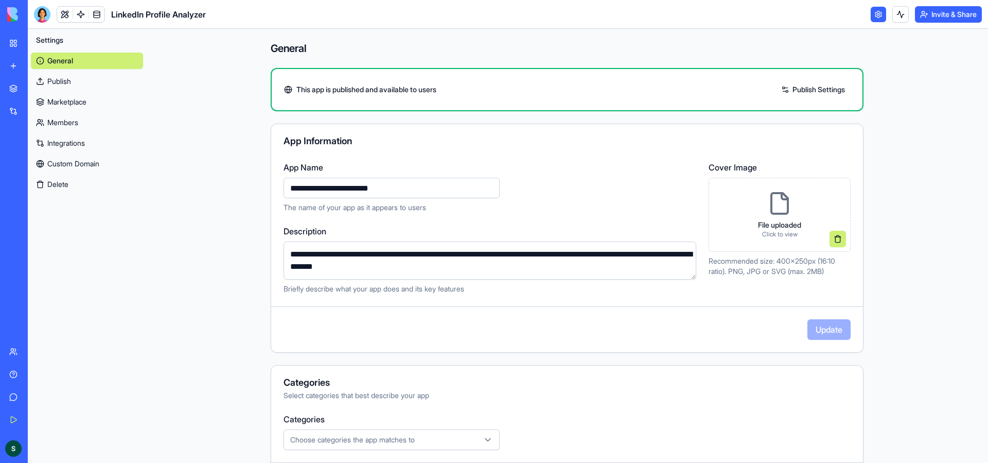
click at [871, 8] on link at bounding box center [878, 14] width 15 height 15
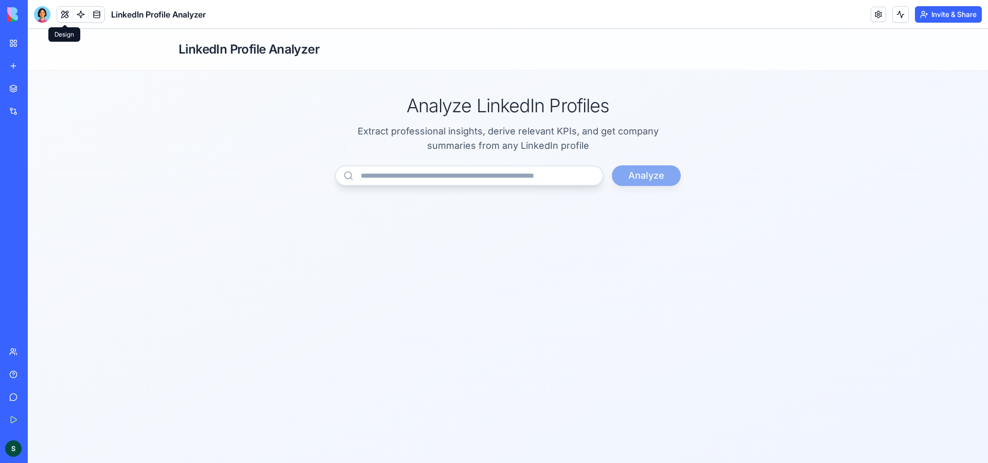
click at [69, 12] on button at bounding box center [64, 14] width 15 height 15
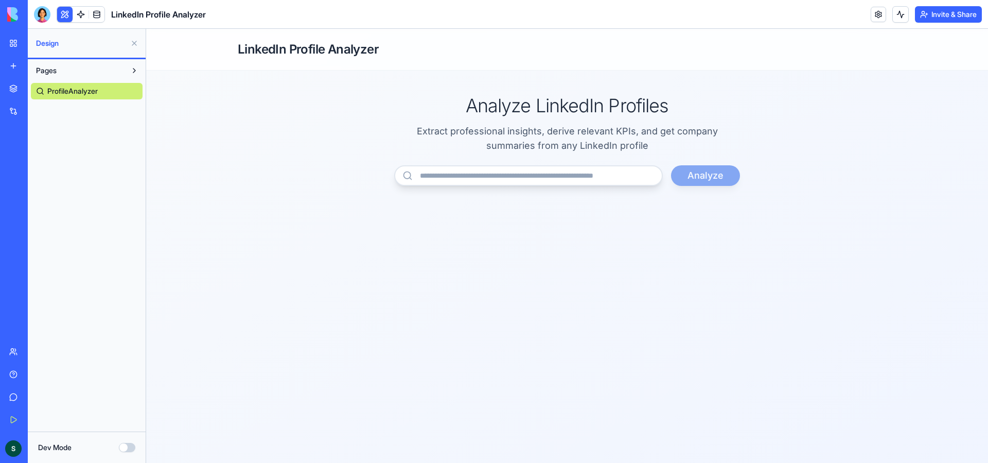
click at [48, 92] on span "ProfileAnalyzer" at bounding box center [72, 91] width 50 height 10
click at [85, 70] on button "Pages" at bounding box center [78, 70] width 95 height 16
click at [128, 449] on button "Dev Mode" at bounding box center [127, 447] width 16 height 9
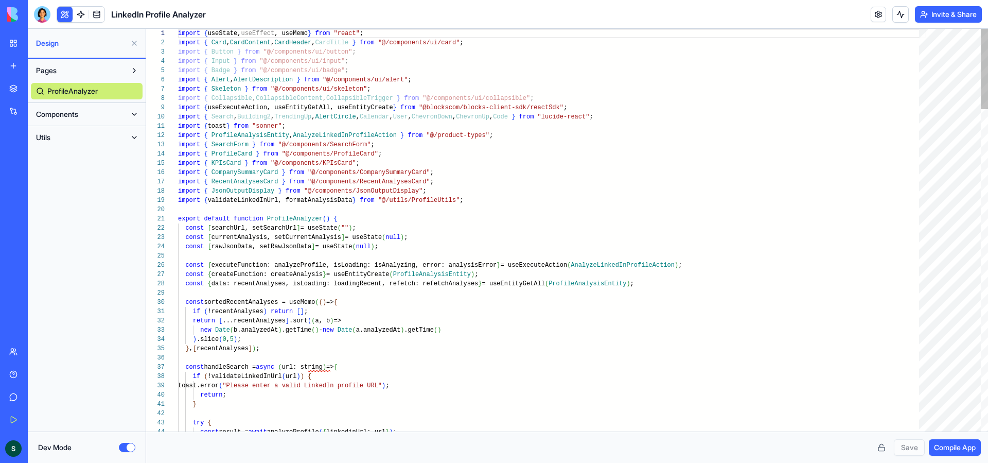
scroll to position [28, 204]
type textarea "**********"
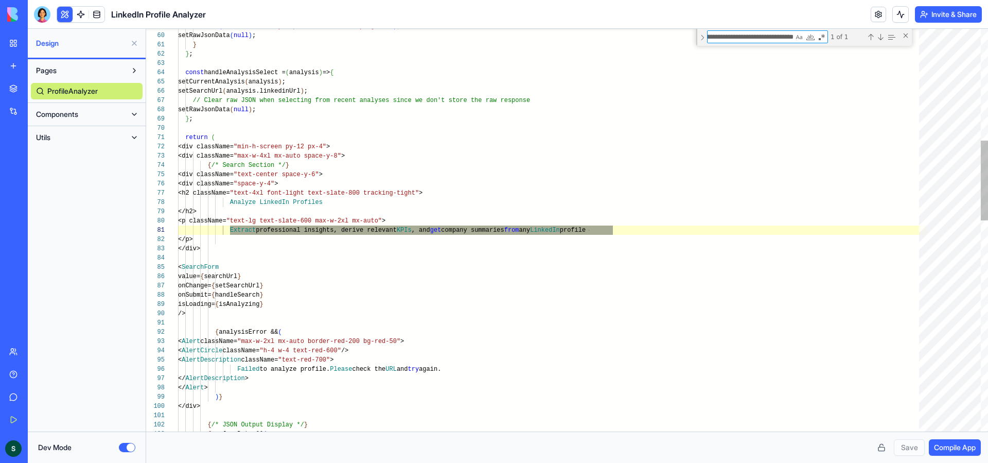
scroll to position [93, 435]
type textarea "**********"
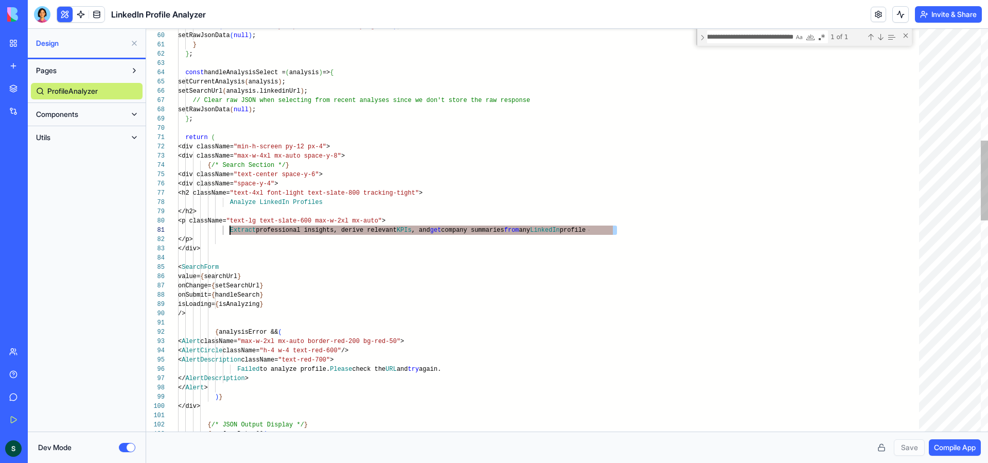
scroll to position [0, 52]
drag, startPoint x: 618, startPoint y: 230, endPoint x: 229, endPoint y: 230, distance: 388.6
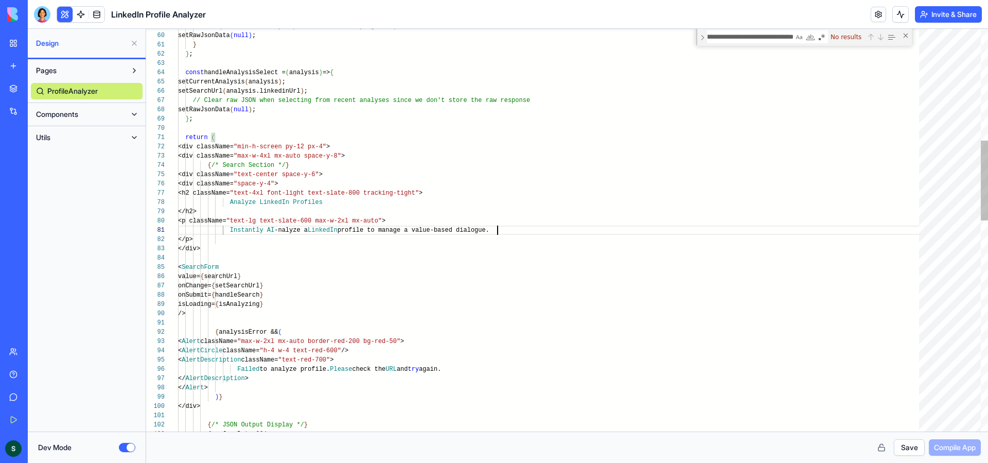
scroll to position [28, 37]
click at [904, 450] on button "Save" at bounding box center [909, 447] width 31 height 16
click at [966, 445] on span "Compile App" at bounding box center [955, 447] width 42 height 10
click at [909, 36] on div "Close (Escape)" at bounding box center [906, 35] width 8 height 8
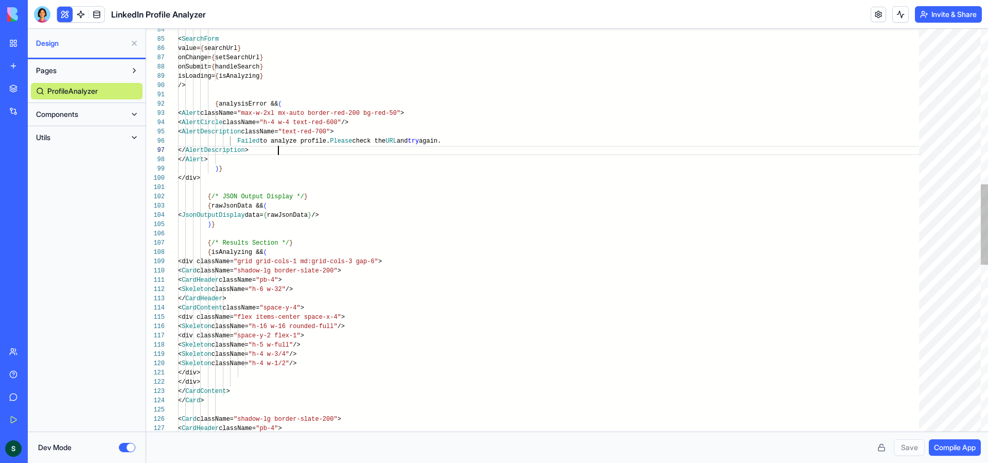
click at [279, 151] on div "< SearchForm value= { searchUrl } onChange= { setSearchUrl } onSubmit= { handle…" at bounding box center [552, 258] width 748 height 2005
click at [246, 104] on div "< SearchForm value= { searchUrl } onChange= { setSearchUrl } onSubmit= { handle…" at bounding box center [552, 258] width 748 height 2005
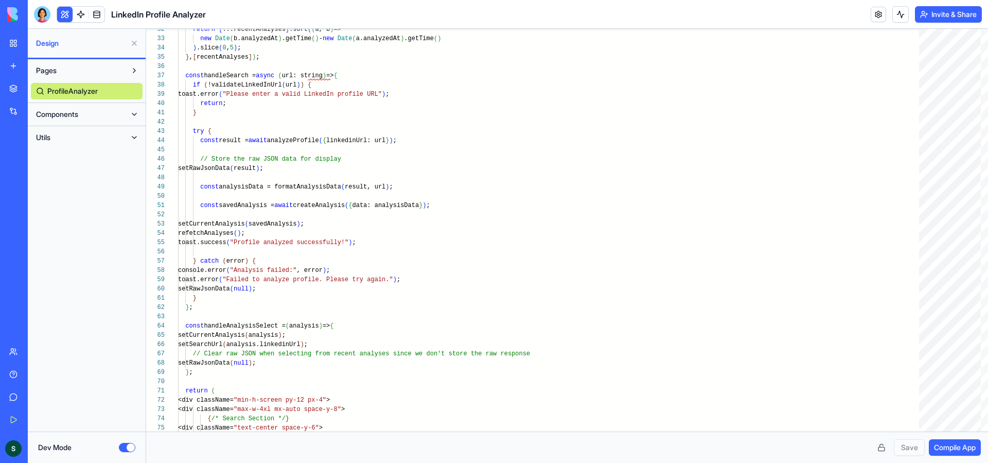
click at [135, 113] on button at bounding box center [134, 114] width 16 height 16
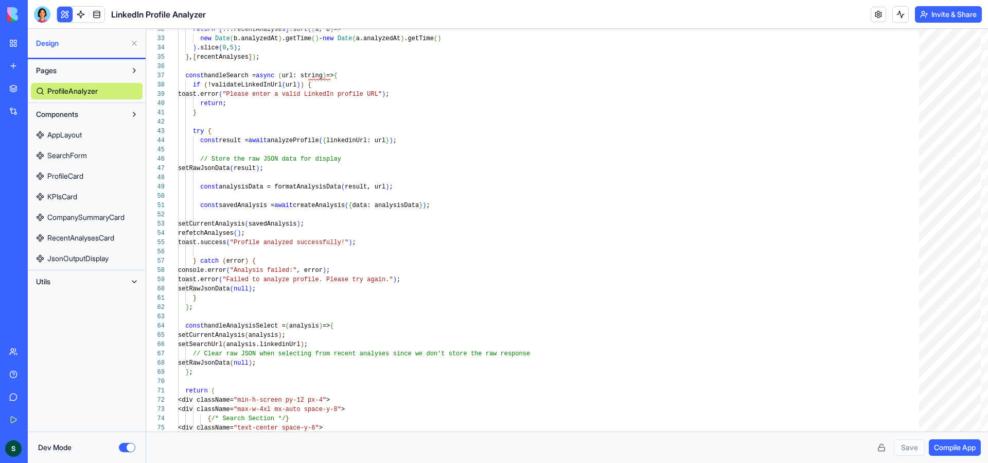
click at [82, 214] on span "CompanySummaryCard" at bounding box center [85, 217] width 77 height 10
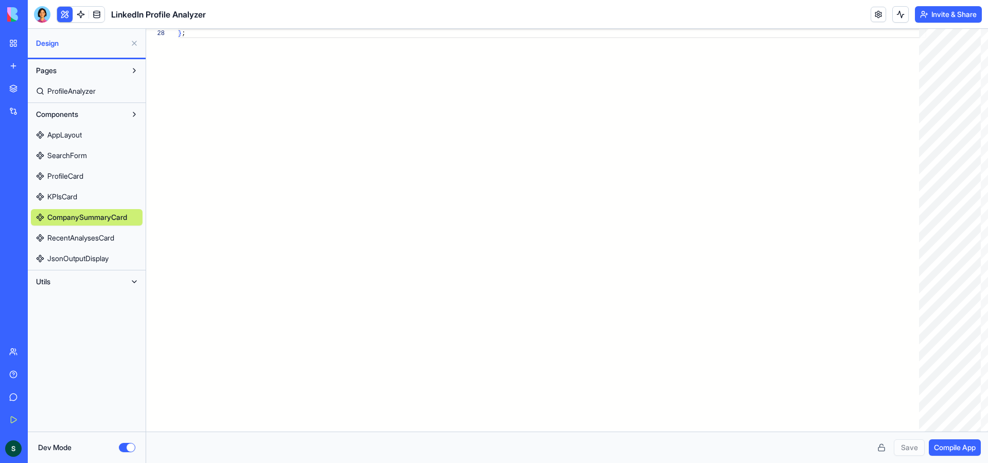
click at [81, 256] on span "JsonOutputDisplay" at bounding box center [77, 258] width 61 height 10
type textarea "****** **** **"
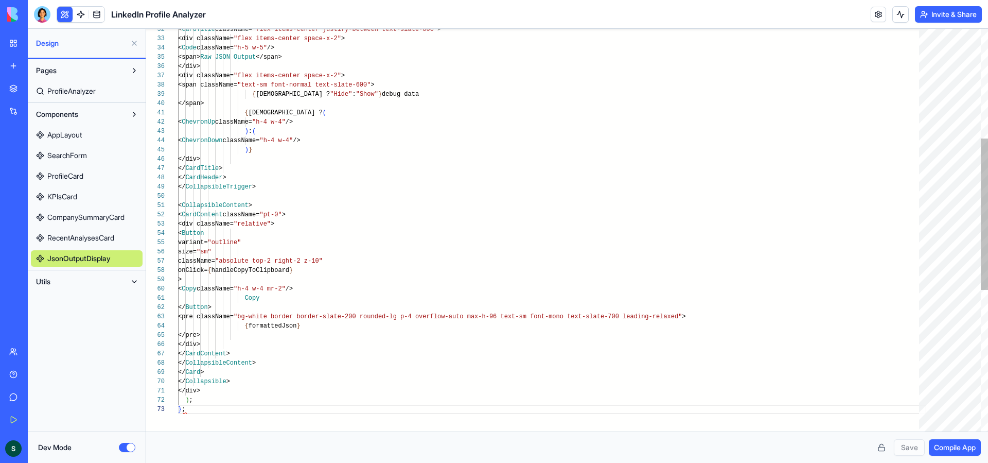
scroll to position [19, 7]
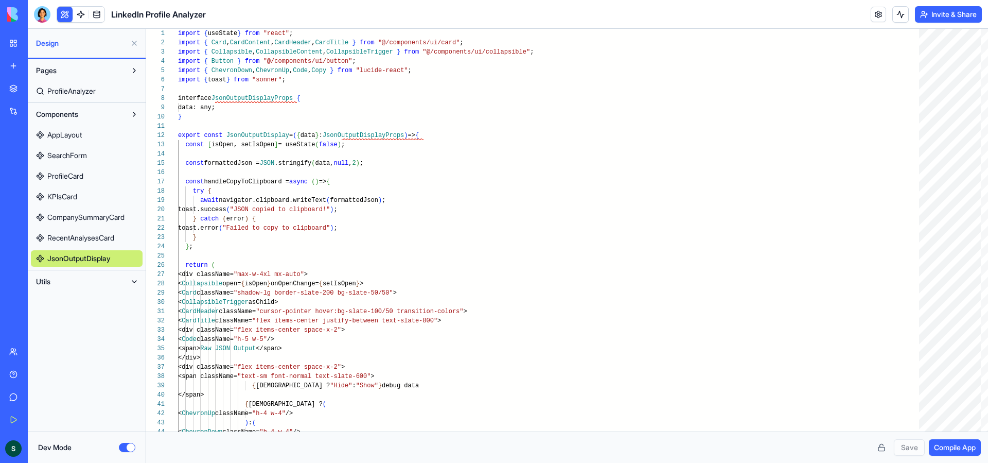
click at [43, 45] on span "Design" at bounding box center [81, 43] width 90 height 10
click at [136, 39] on button at bounding box center [134, 43] width 16 height 16
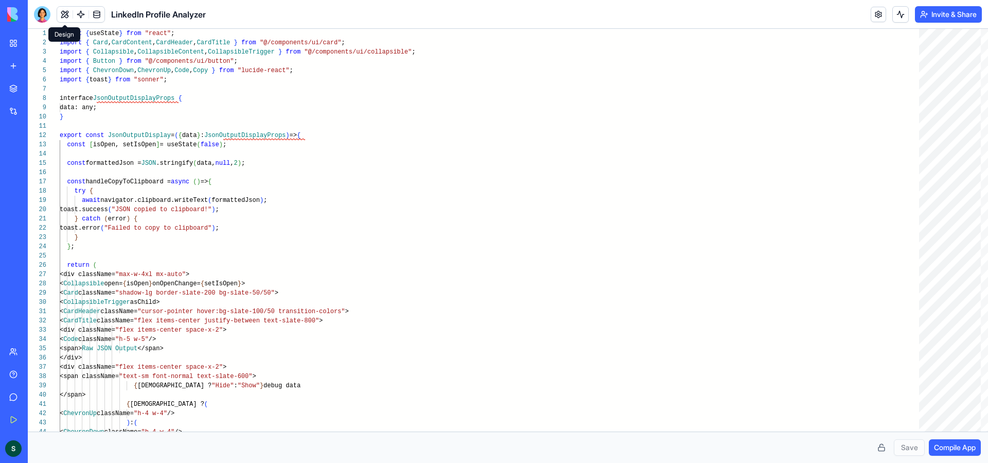
click at [65, 10] on button at bounding box center [64, 14] width 15 height 15
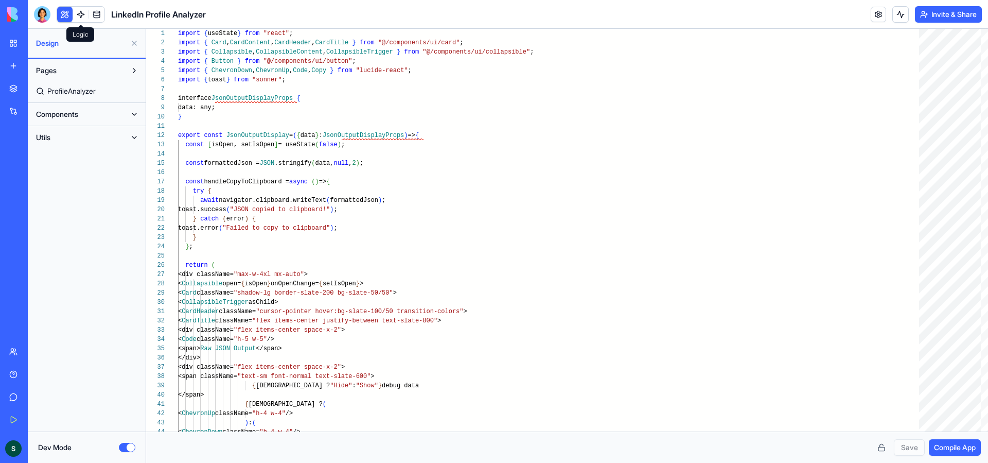
click at [81, 13] on link at bounding box center [80, 14] width 15 height 15
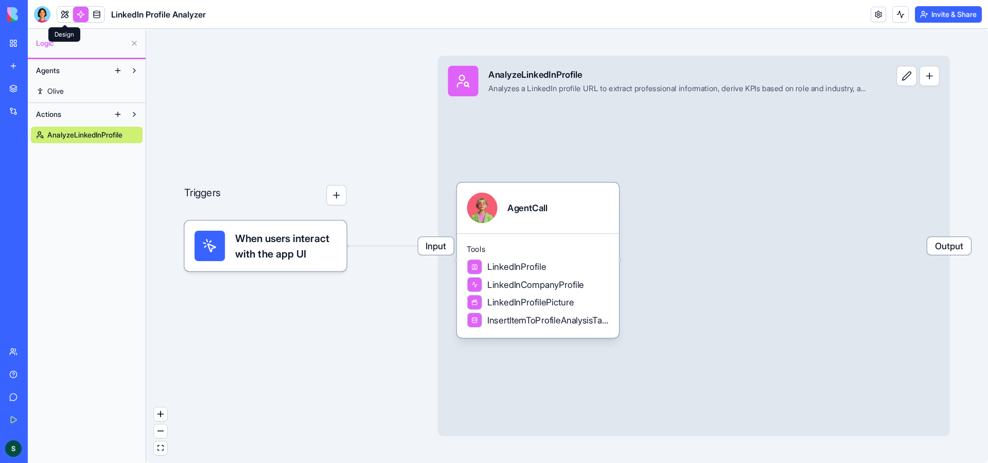
click at [68, 13] on link at bounding box center [64, 14] width 15 height 15
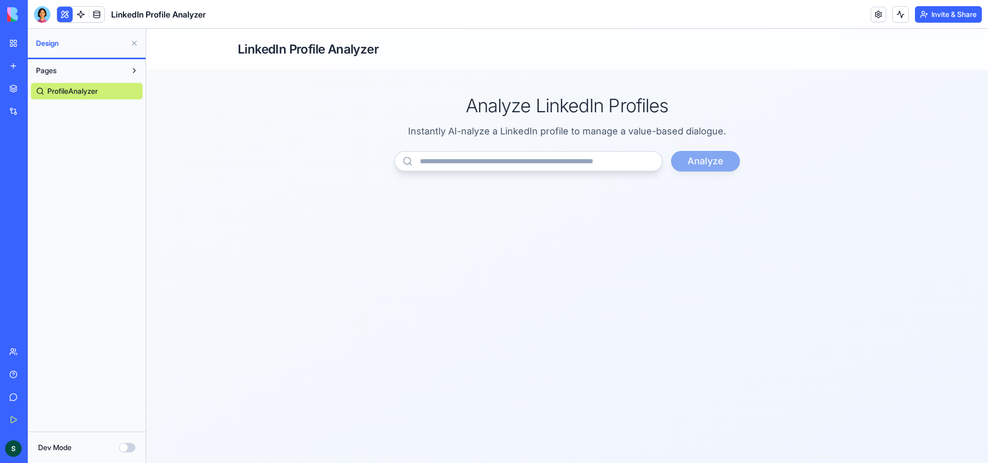
click at [703, 167] on div "Analyze" at bounding box center [567, 161] width 346 height 21
click at [133, 448] on button "Dev Mode" at bounding box center [127, 447] width 16 height 9
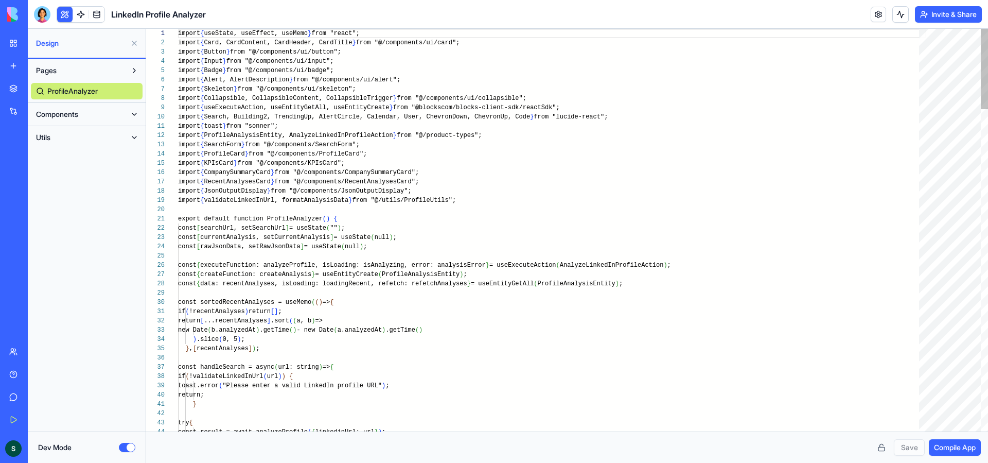
scroll to position [74, 0]
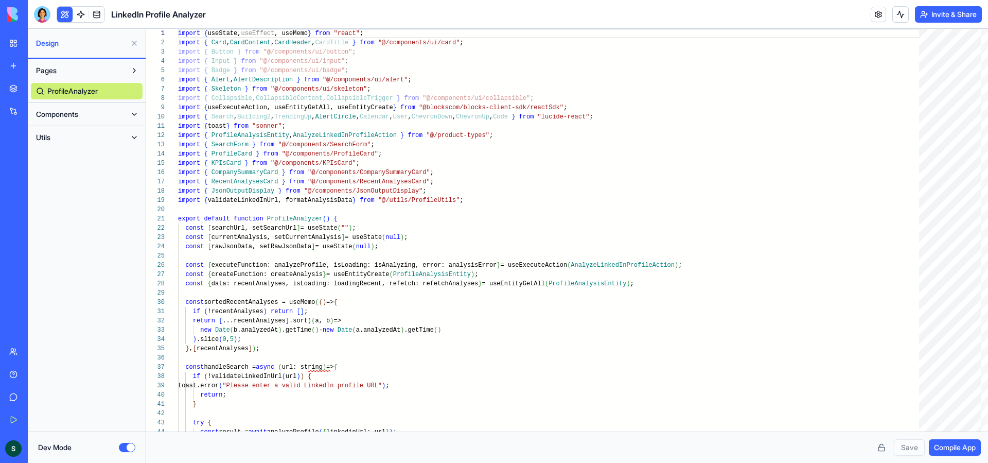
click at [128, 448] on button "Dev Mode" at bounding box center [127, 447] width 16 height 9
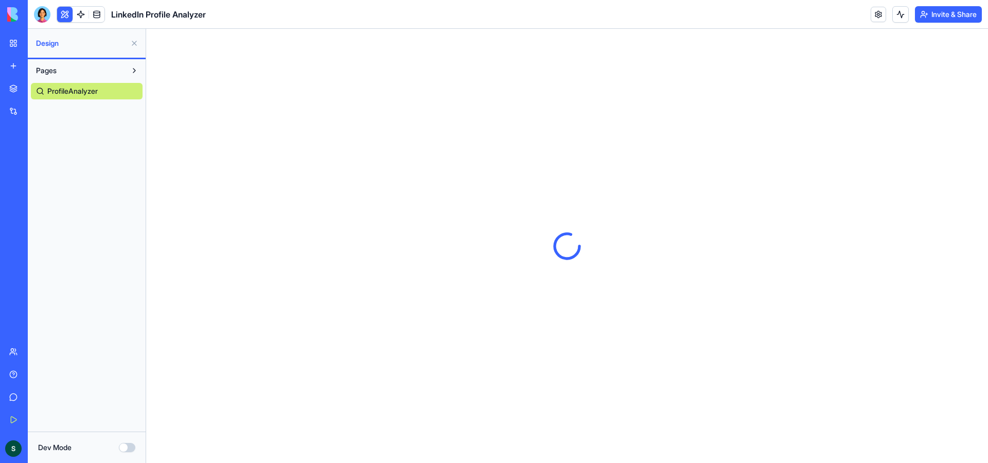
scroll to position [0, 0]
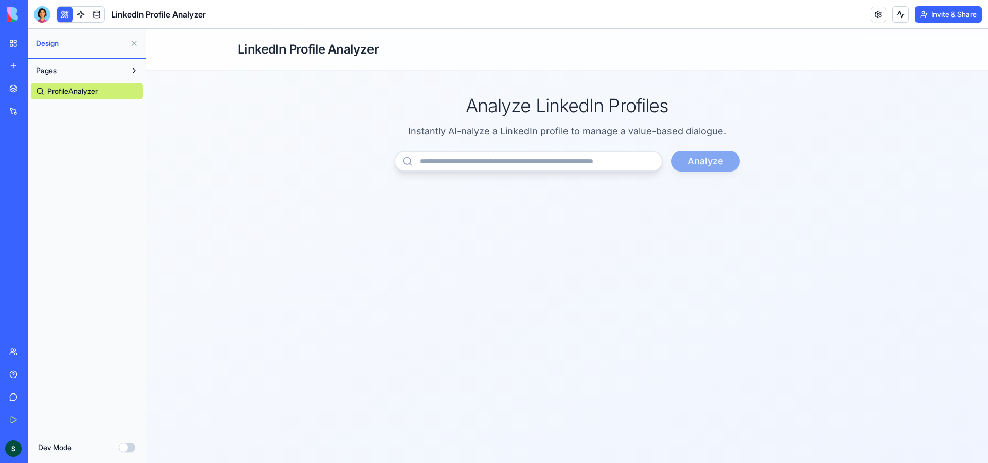
click at [128, 448] on button "Dev Mode" at bounding box center [127, 447] width 16 height 9
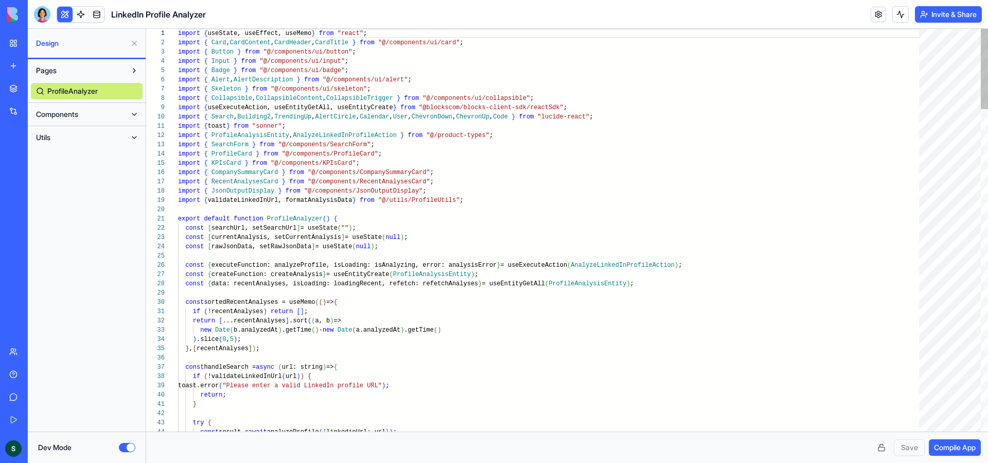
scroll to position [74, 0]
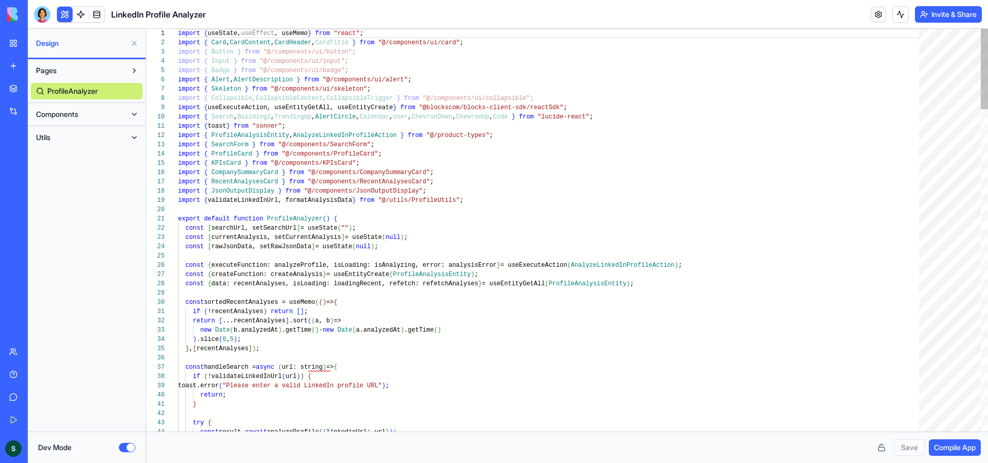
type textarea "**********"
type textarea "*"
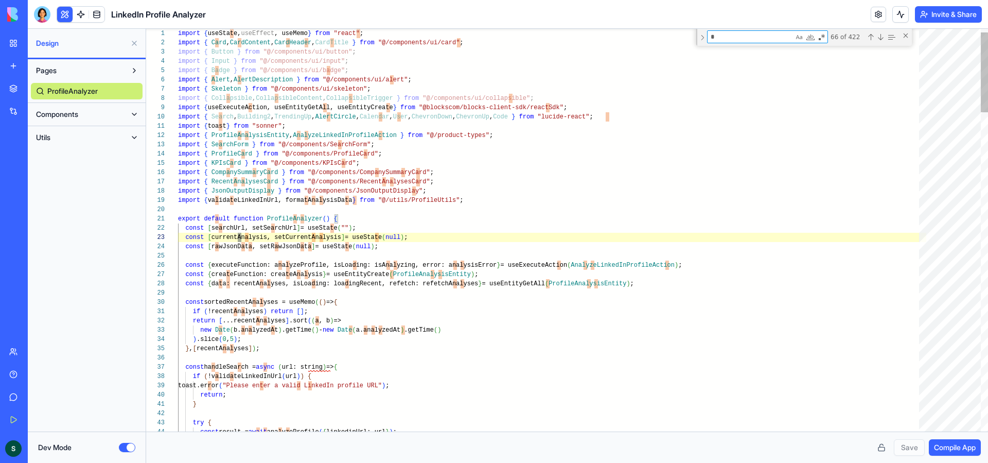
type textarea "**********"
type textarea "**"
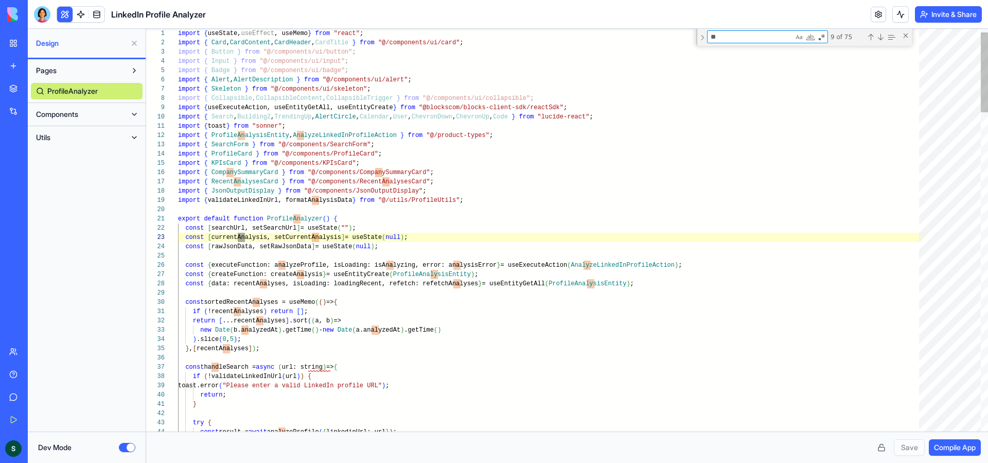
type textarea "**********"
type textarea "***"
type textarea "**********"
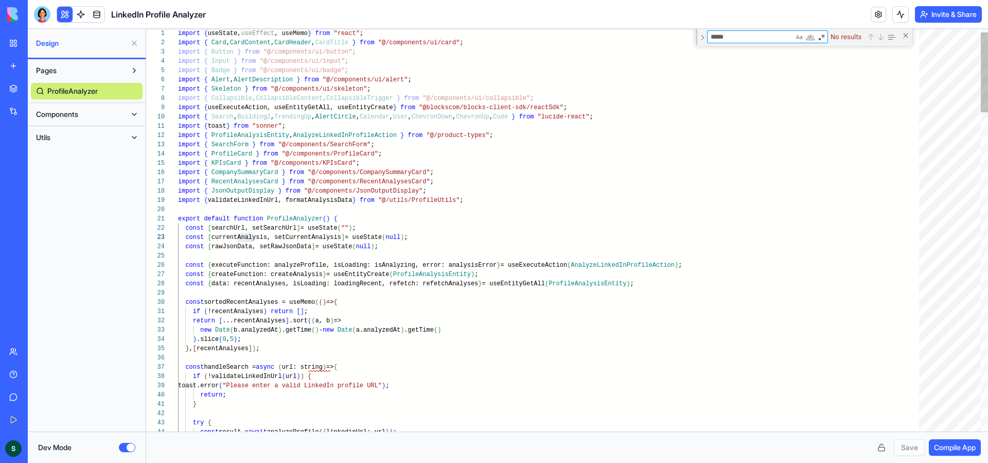
type textarea "****"
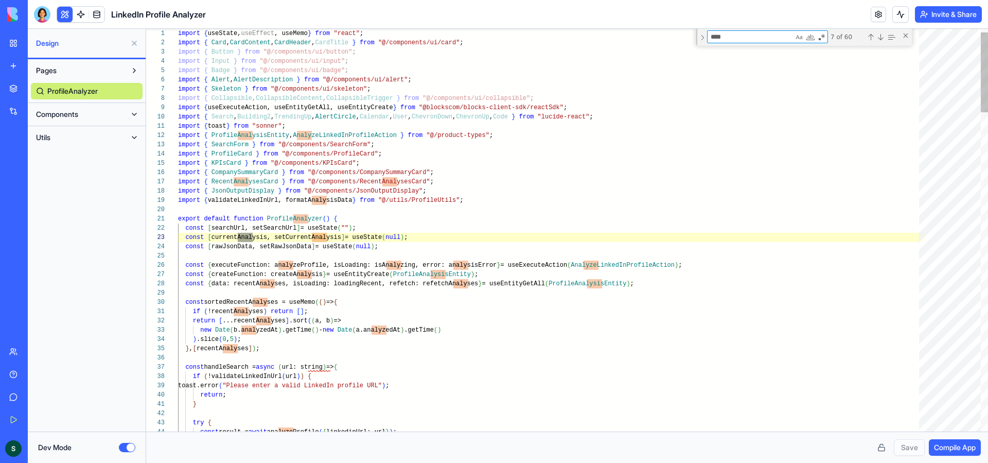
type textarea "**********"
type textarea "*****"
type textarea "**********"
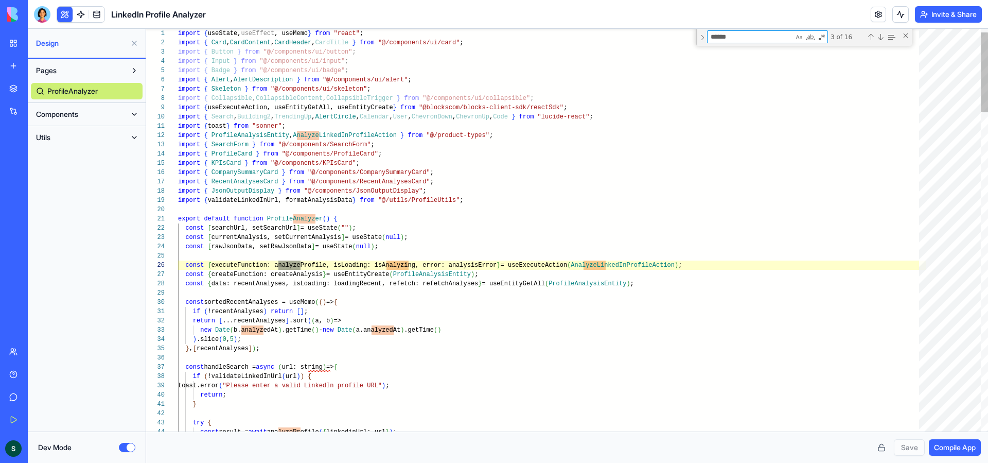
type textarea "*******"
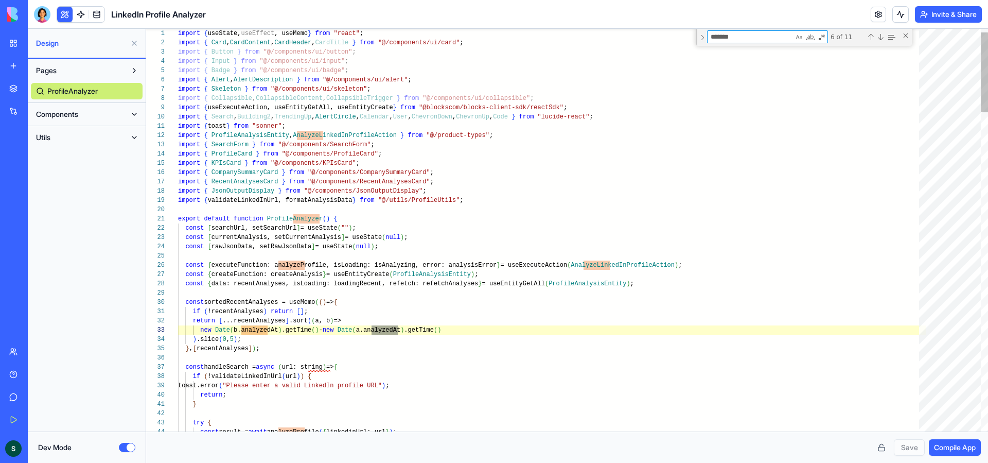
scroll to position [93, 127]
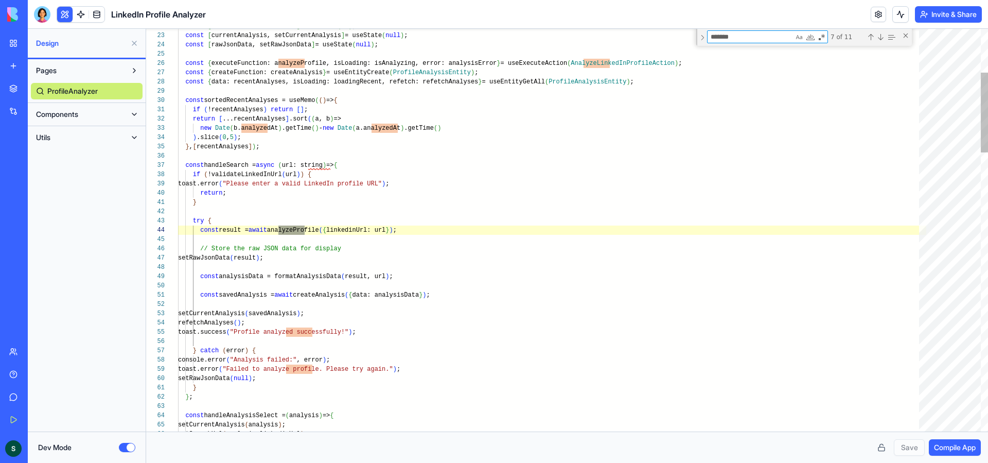
type textarea "**********"
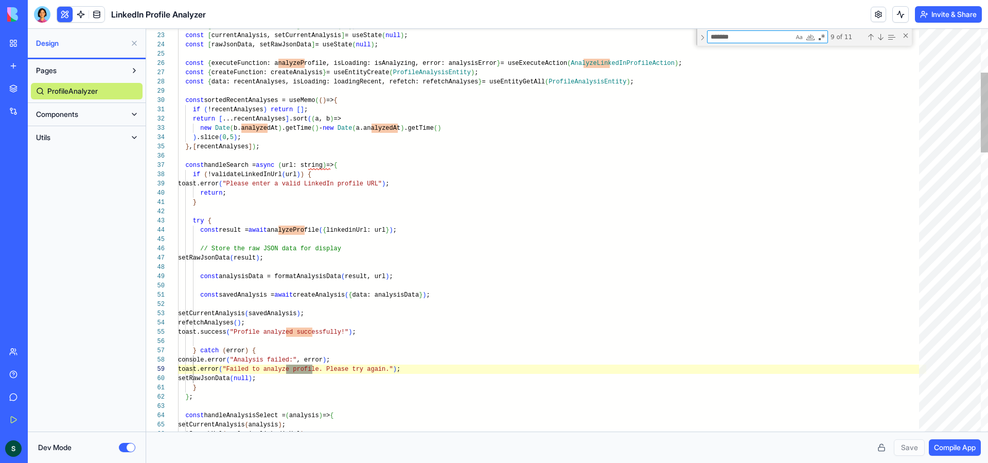
type textarea "*******"
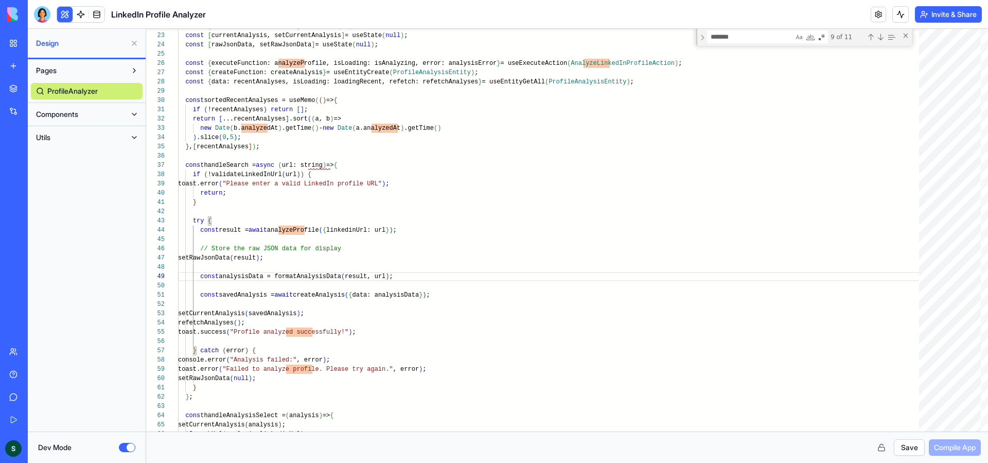
click at [912, 448] on button "Save" at bounding box center [909, 447] width 31 height 16
type textarea "**********"
type textarea "*"
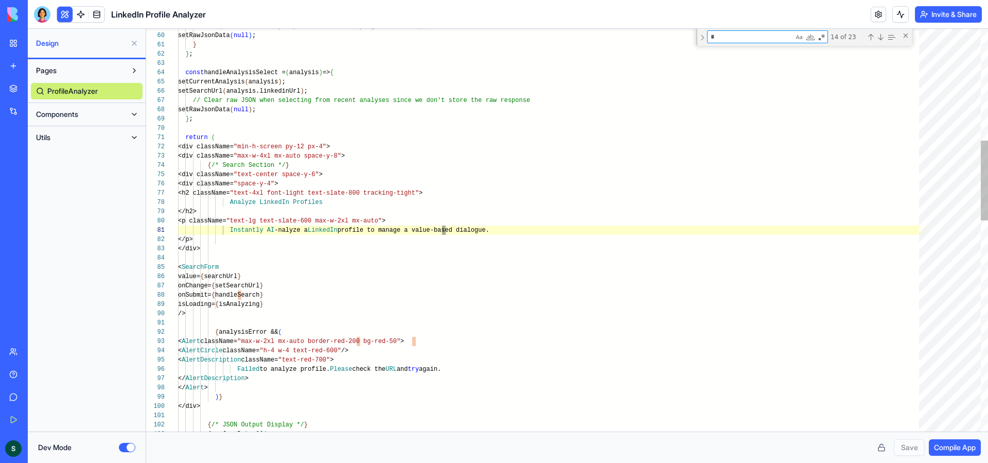
type textarea "**********"
type textarea "**"
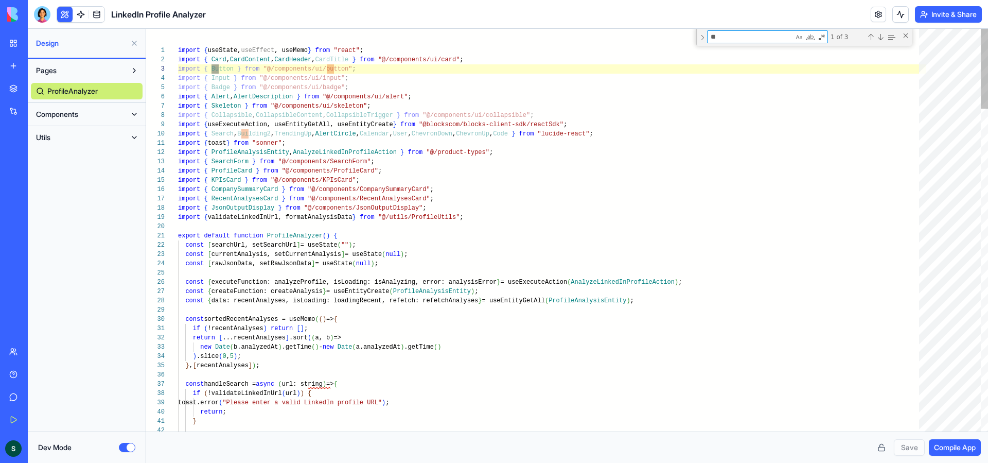
type textarea "**********"
type textarea "***"
type textarea "**********"
type textarea "****"
type textarea "**********"
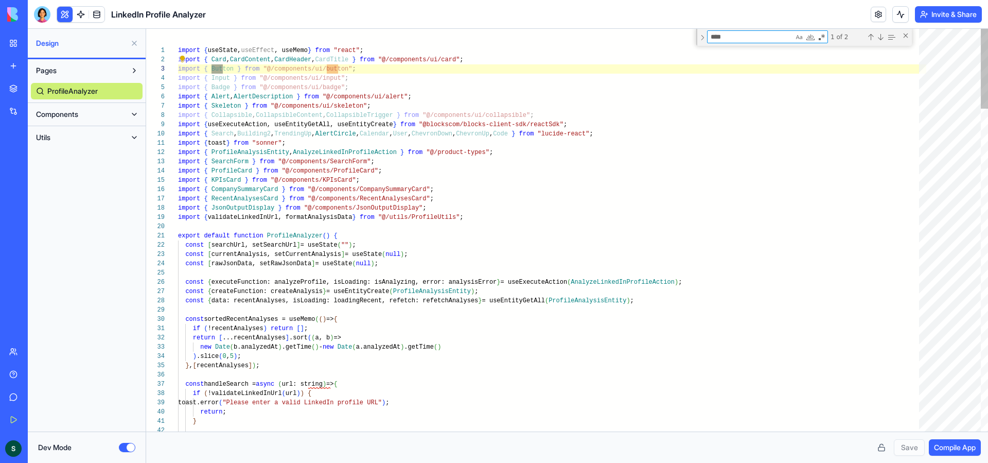
type textarea "*****"
type textarea "**********"
type textarea "******"
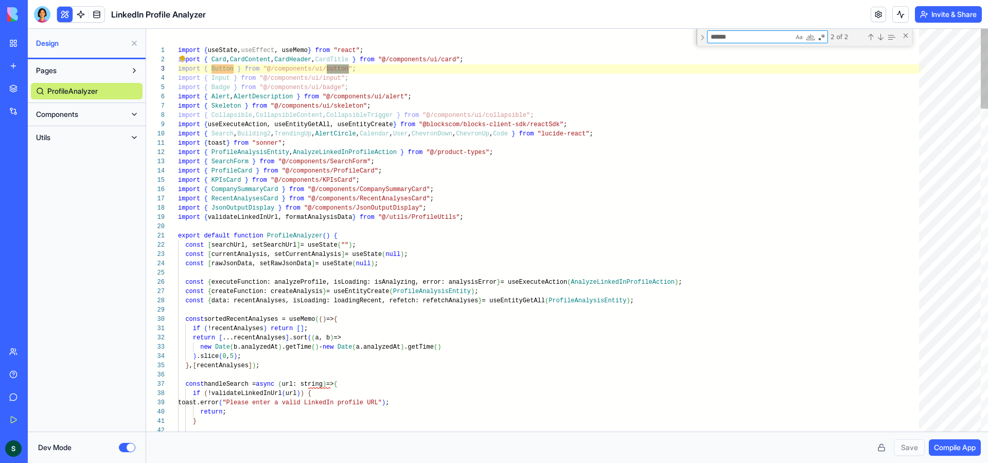
type textarea "**********"
type textarea "*****"
type textarea "**********"
type textarea "****"
type textarea "**********"
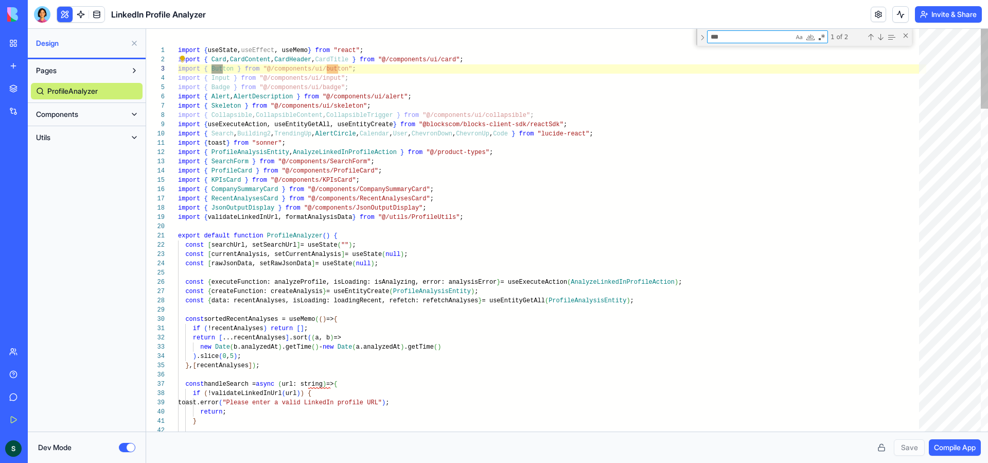
type textarea "**"
type textarea "**********"
type textarea "*"
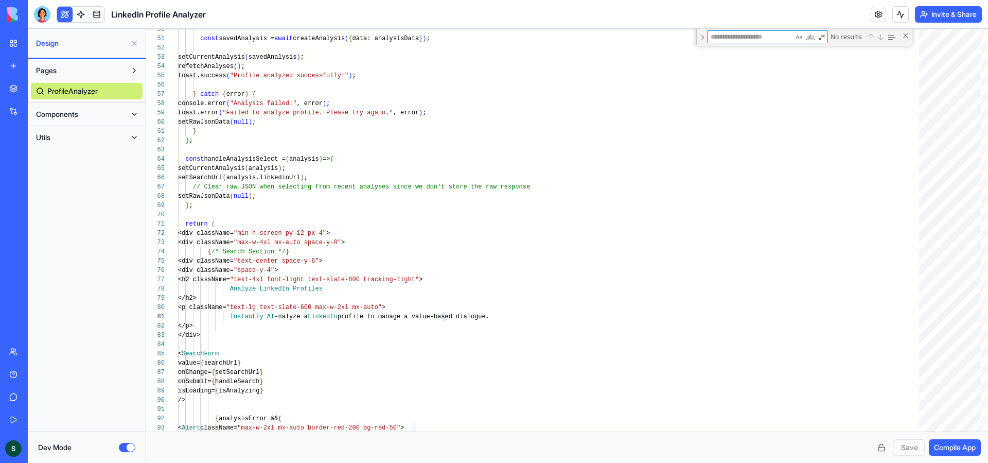
click at [111, 116] on button "Components" at bounding box center [78, 114] width 95 height 16
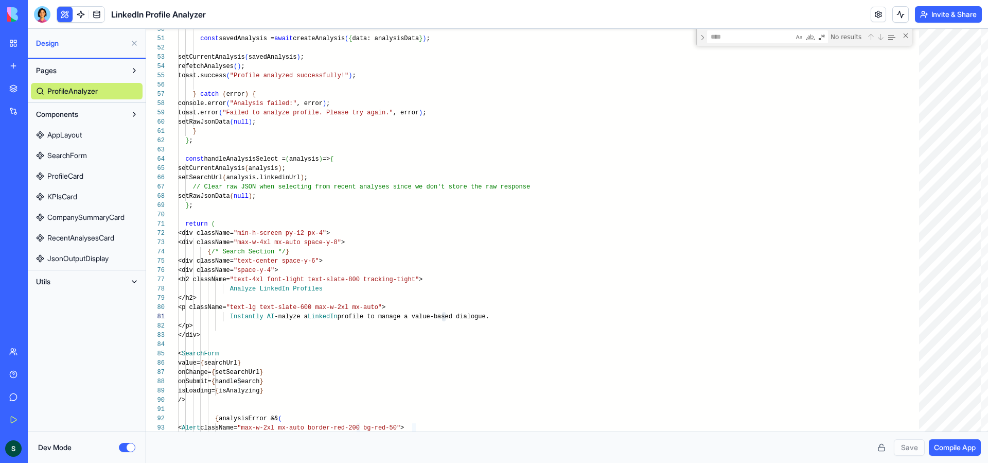
click at [101, 136] on link "AppLayout" at bounding box center [87, 135] width 112 height 16
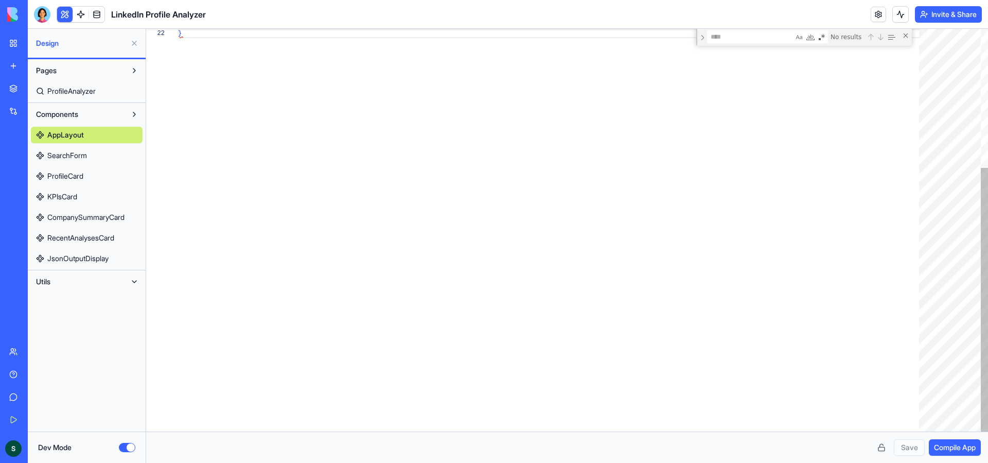
scroll to position [9, 4]
click at [93, 155] on link "SearchForm" at bounding box center [87, 155] width 112 height 16
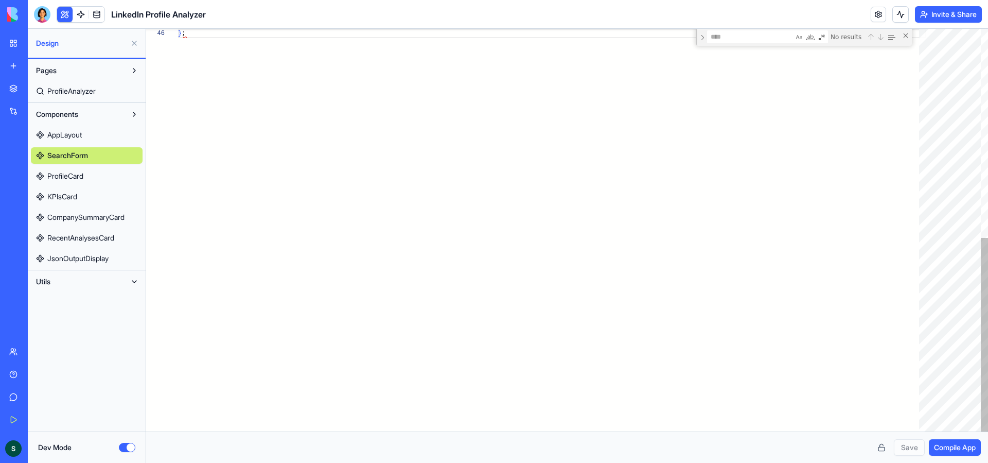
scroll to position [46, 7]
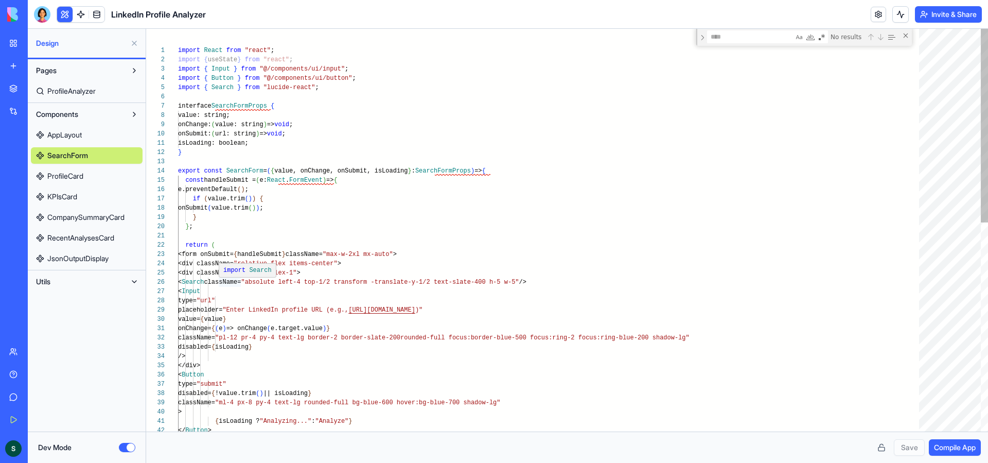
click at [227, 281] on div "> { isLoading ? "Analyzing..." : "Analyze" } </ Button > </div> < Button type= …" at bounding box center [552, 447] width 748 height 836
click at [223, 84] on div "> { isLoading ? "Analyzing..." : "Analyze" } </ Button > </div> < Button type= …" at bounding box center [552, 447] width 748 height 836
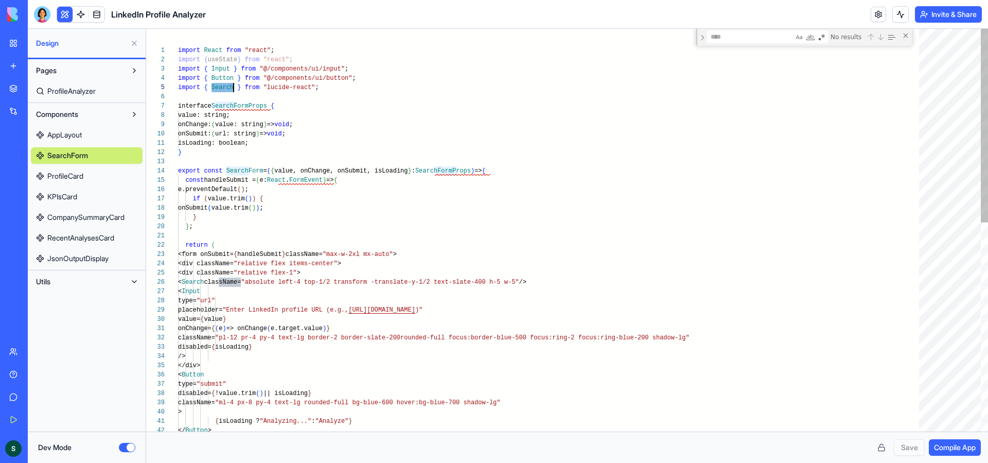
scroll to position [37, 56]
click at [217, 84] on div "> { isLoading ? "Analyzing..." : "Analyze" } </ Button > </div> < Button type= …" at bounding box center [552, 447] width 748 height 836
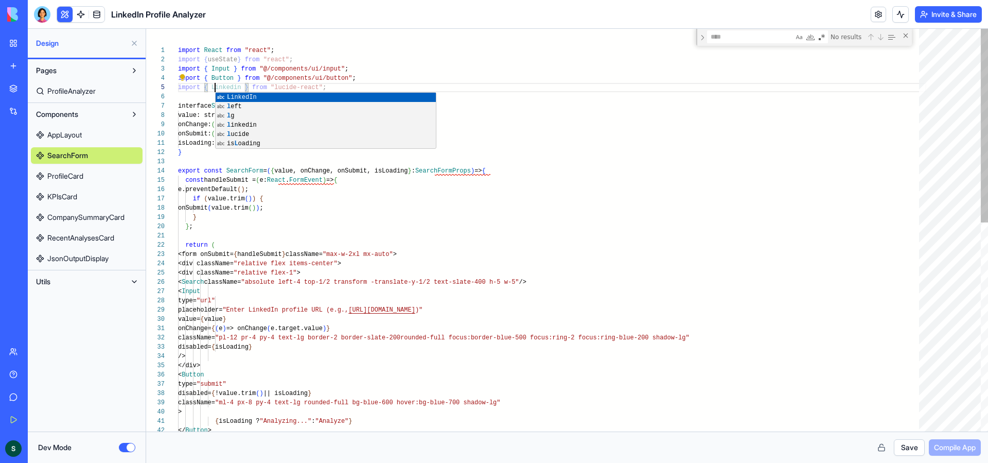
click at [515, 154] on div "> { isLoading ? "Analyzing..." : "Analyze" } </ Button > </div> < Button type= …" at bounding box center [552, 447] width 748 height 836
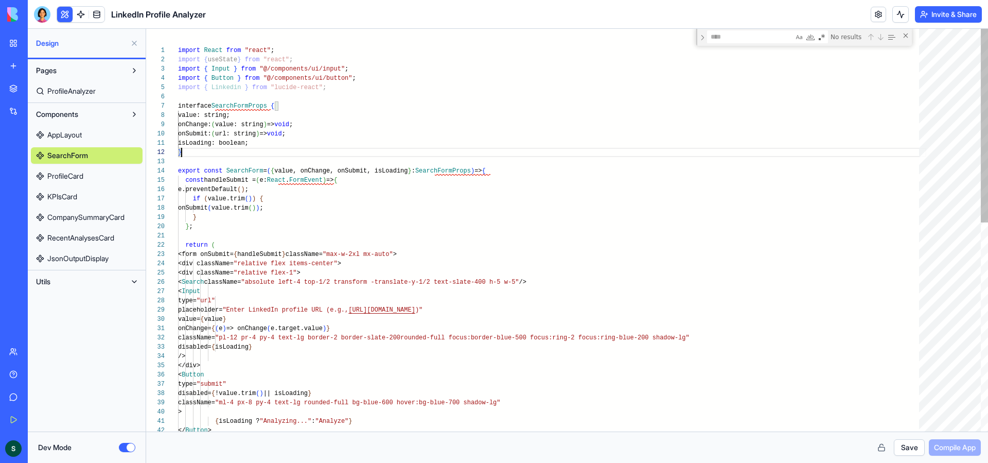
click at [232, 88] on div "> { isLoading ? "Analyzing..." : "Analyze" } </ Button > </div> < Button type= …" at bounding box center [552, 447] width 748 height 836
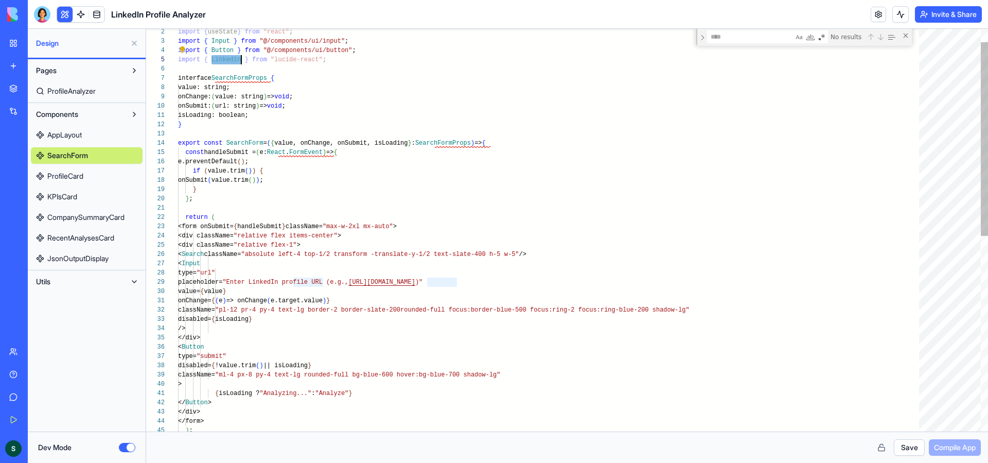
click at [228, 253] on div "> { isLoading ? "Analyzing..." : "Analyze" } </ Button > </div> < Button type= …" at bounding box center [552, 419] width 748 height 836
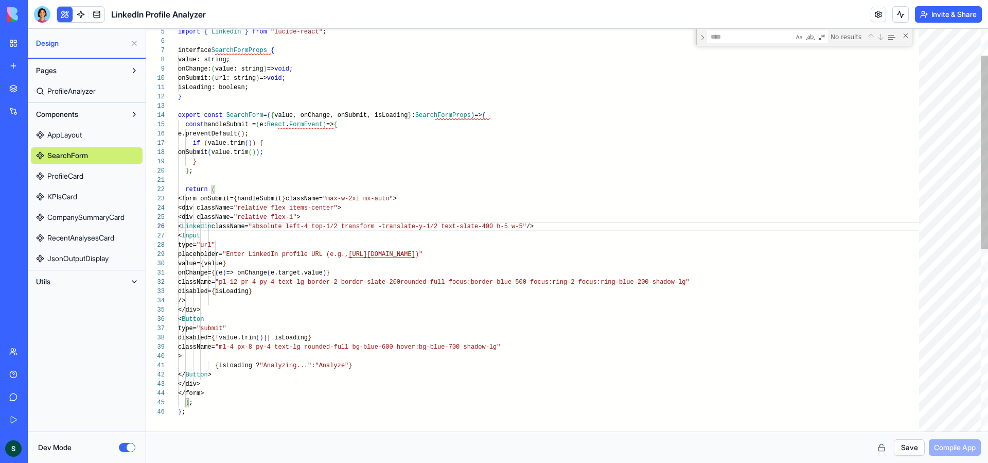
scroll to position [74, 97]
click at [275, 351] on div "> { isLoading ? "Analyzing..." : "Analyze" } </ Button > </div> < Button type= …" at bounding box center [552, 391] width 748 height 836
click at [251, 358] on div "> { isLoading ? "Analyzing..." : "Analyze" } </ Button > </div> < Button type= …" at bounding box center [552, 391] width 748 height 836
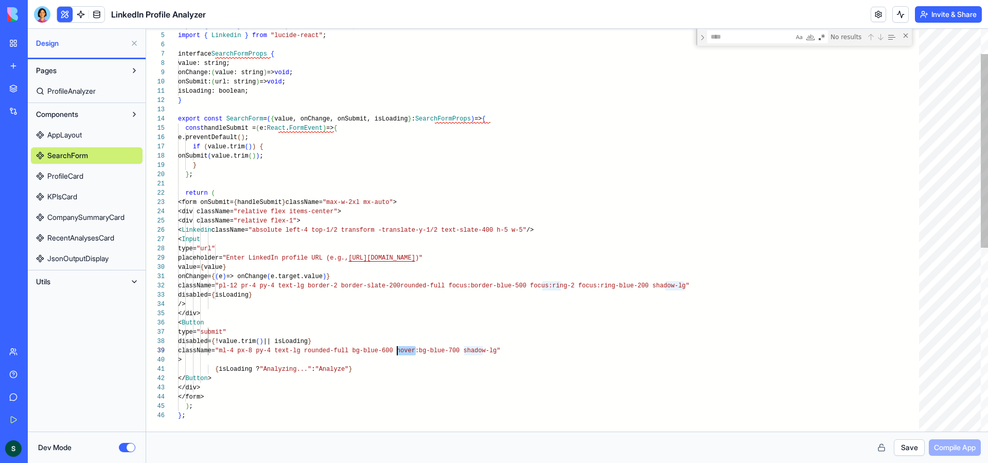
scroll to position [74, 223]
drag, startPoint x: 415, startPoint y: 352, endPoint x: 401, endPoint y: 352, distance: 14.4
click at [401, 352] on div "> { isLoading ? "Analyzing..." : "Analyze" } </ Button > </div> < Button type= …" at bounding box center [552, 395] width 748 height 836
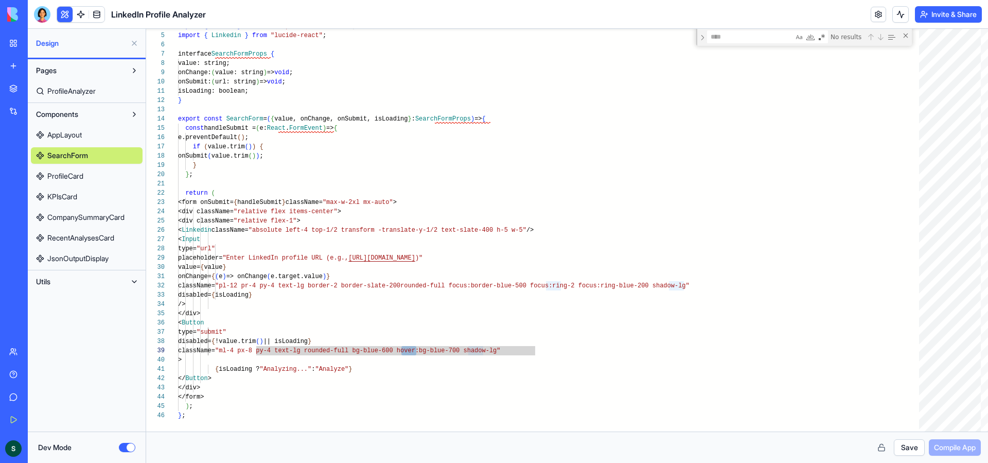
type textarea "**********"
click at [123, 444] on button "Dev Mode" at bounding box center [127, 447] width 16 height 9
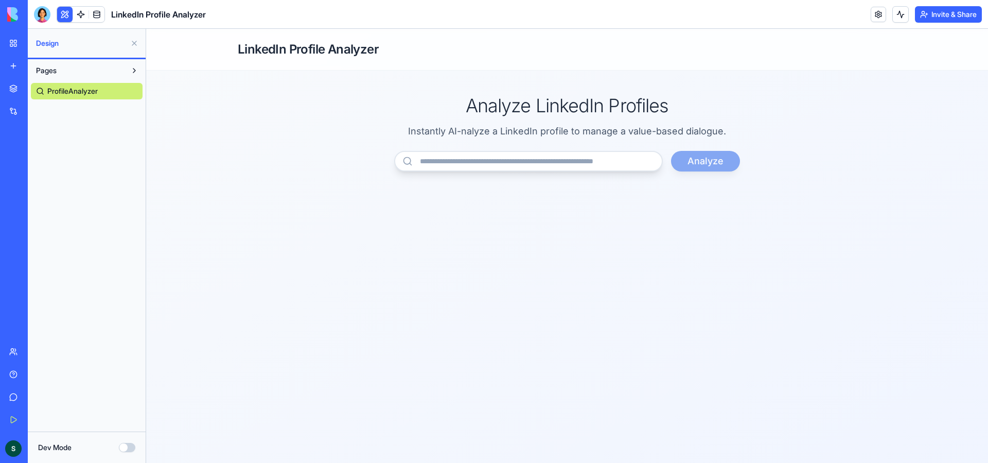
click at [123, 444] on button "Dev Mode" at bounding box center [127, 447] width 16 height 9
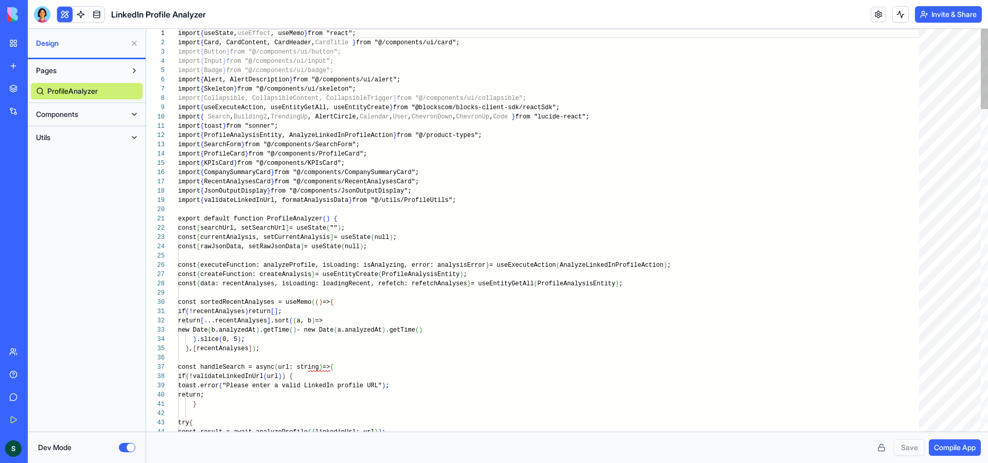
scroll to position [74, 0]
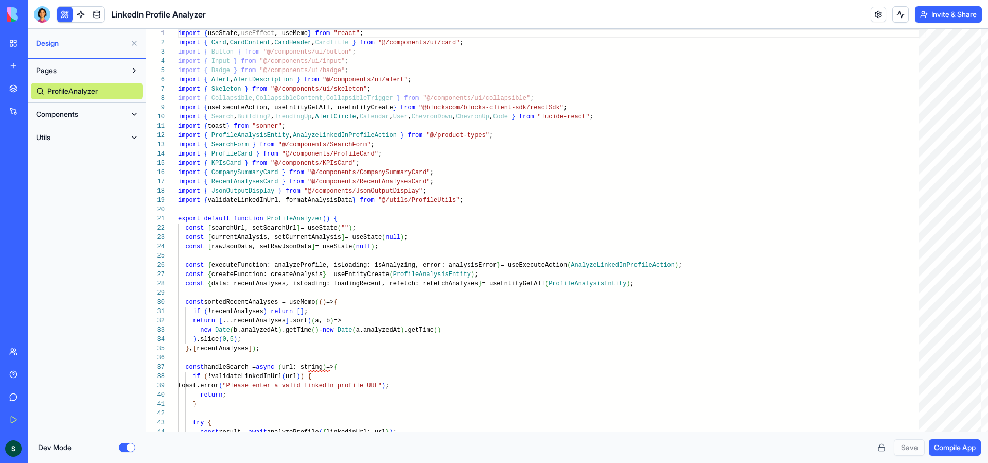
click at [77, 123] on div "Components" at bounding box center [87, 114] width 118 height 23
click at [82, 112] on button "Components" at bounding box center [78, 114] width 95 height 16
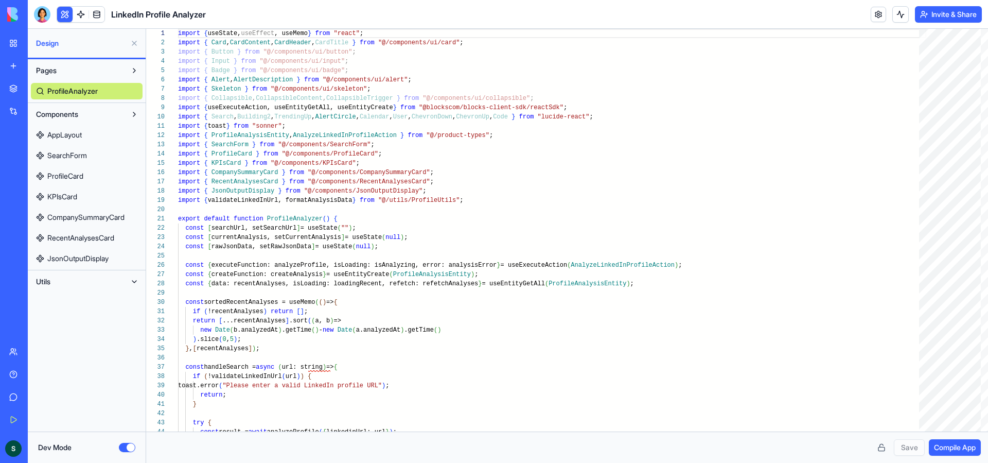
click at [94, 155] on link "SearchForm" at bounding box center [87, 155] width 112 height 16
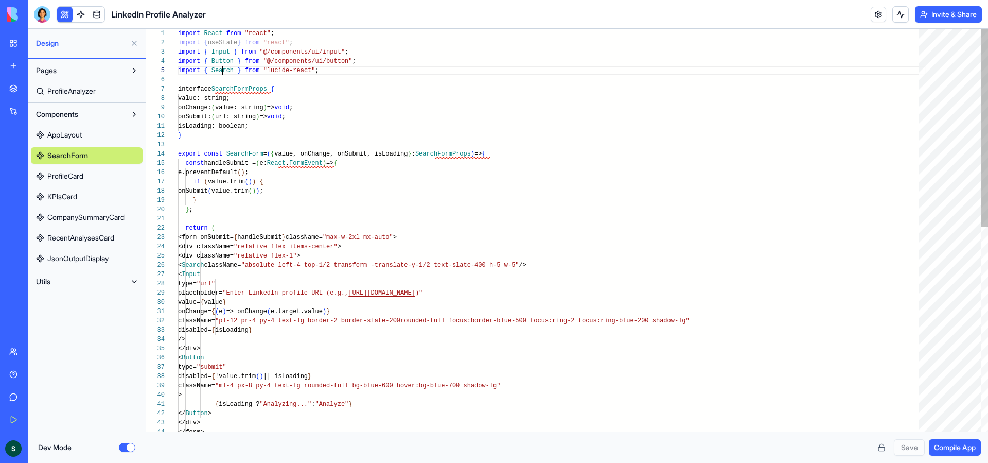
click at [221, 68] on div "import React from "react" ; import { useState } from "react" ; import { Input }…" at bounding box center [552, 438] width 748 height 819
click at [229, 265] on div "import React from "react" ; import { useState } from "react" ; import { Input }…" at bounding box center [552, 438] width 748 height 819
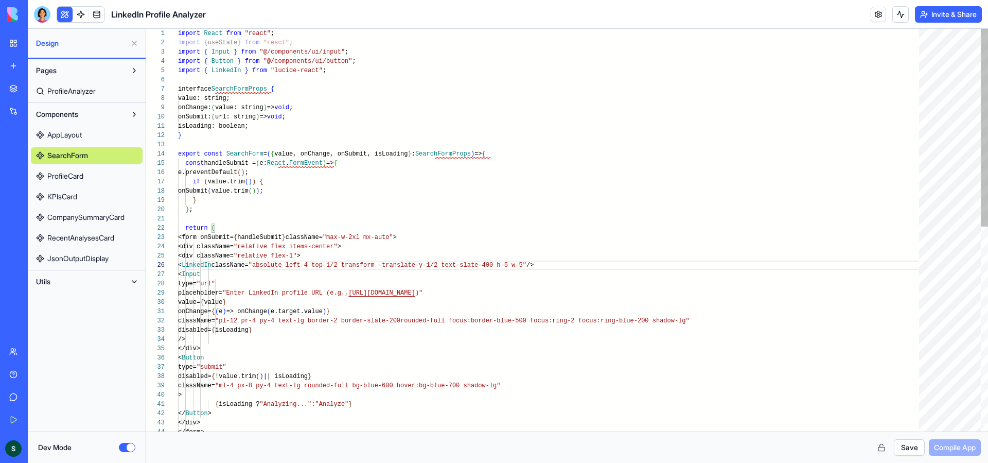
click at [222, 266] on div "import React from "react" ; import { useState } from "react" ; import { Input }…" at bounding box center [552, 438] width 748 height 819
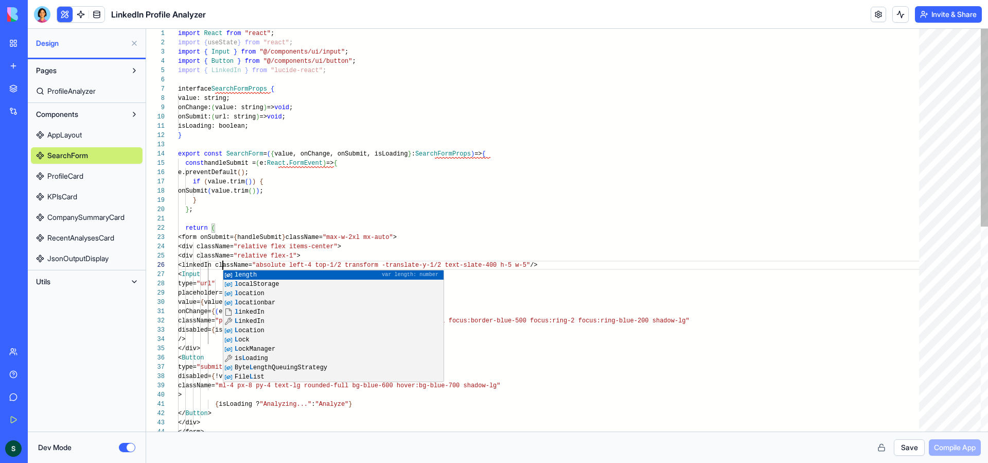
scroll to position [74, 19]
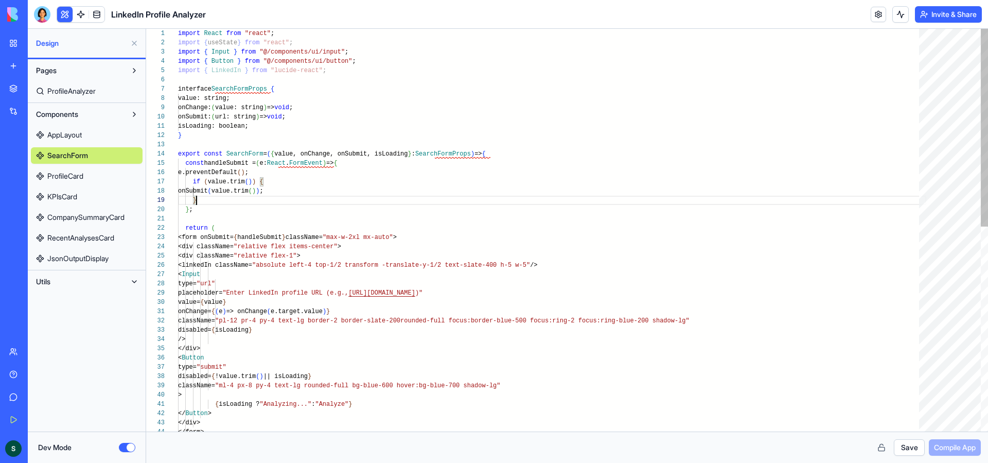
click at [460, 196] on div "import React from "react" ; import { useState } from "react" ; import { Input }…" at bounding box center [552, 438] width 748 height 819
click at [220, 267] on div "import React from "react" ; import { useState } from "react" ; import { Input }…" at bounding box center [552, 438] width 748 height 819
click at [573, 199] on div "import React from "react" ; import { useState } from "react" ; import { Input }…" at bounding box center [552, 438] width 748 height 819
click at [909, 448] on button "Save" at bounding box center [909, 447] width 31 height 16
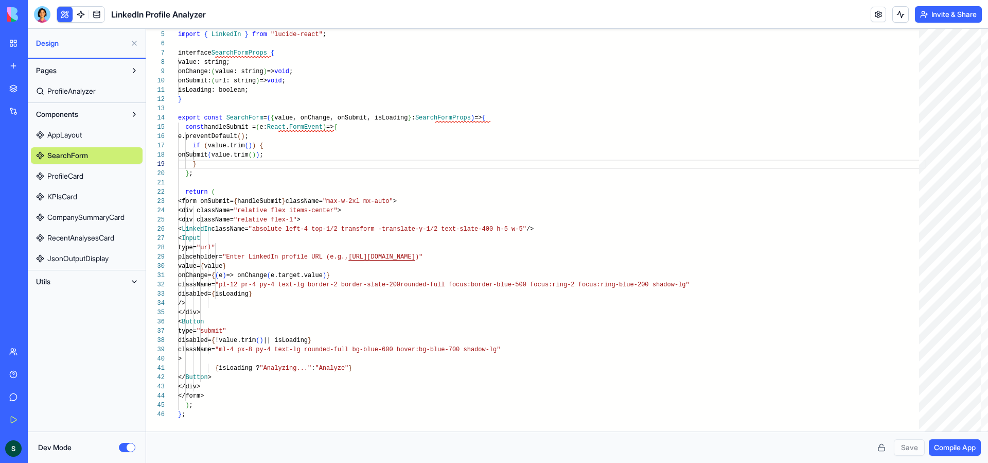
click at [959, 446] on span "Compile App" at bounding box center [955, 447] width 42 height 10
click at [77, 133] on span "AppLayout" at bounding box center [64, 135] width 34 height 10
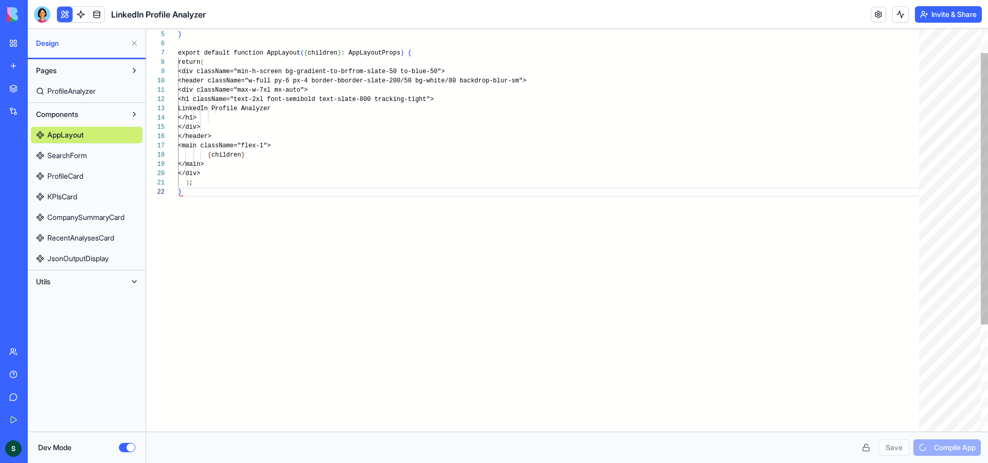
scroll to position [9, 4]
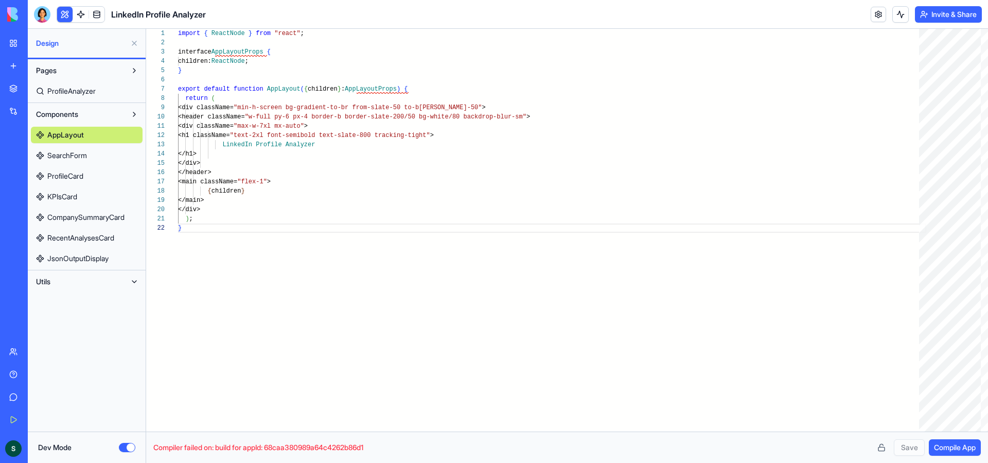
click at [94, 91] on span "ProfileAnalyzer" at bounding box center [71, 91] width 48 height 10
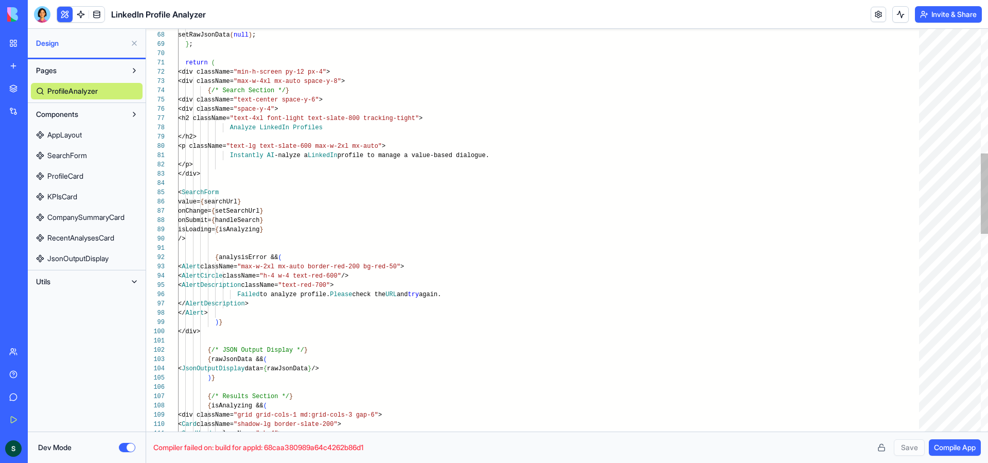
scroll to position [65, 93]
click at [577, 407] on div "< CardHeader className= "pb-4" > <div className= "grid grid-cols-1 md:grid-cols…" at bounding box center [552, 412] width 748 height 2005
type textarea "**********"
click at [599, 283] on div "< CardHeader className= "pb-4" > <div className= "grid grid-cols-1 md:grid-cols…" at bounding box center [552, 412] width 748 height 2005
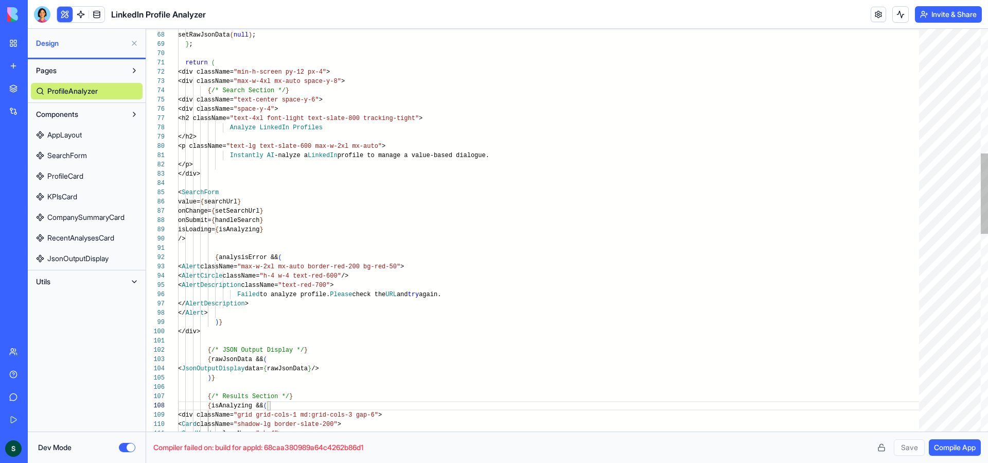
scroll to position [37, 212]
type textarea "***"
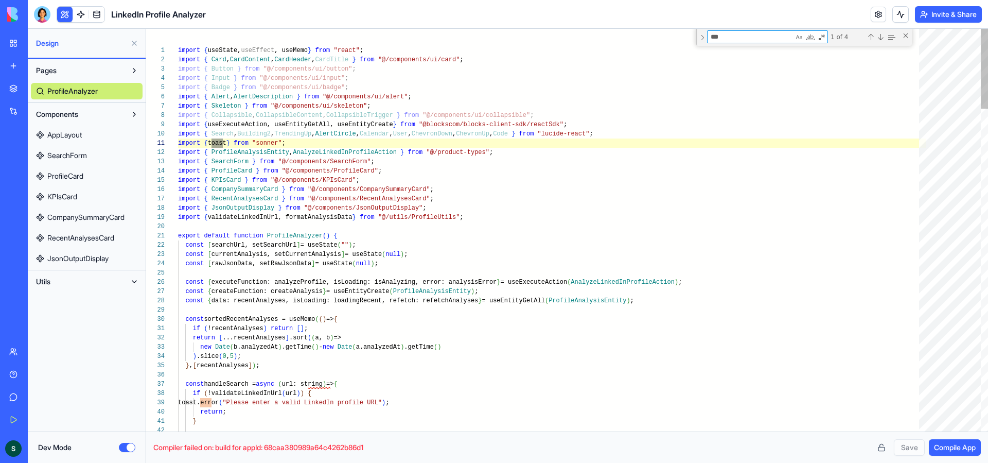
type textarea "**********"
type textarea "****"
type textarea "**********"
type textarea "*****"
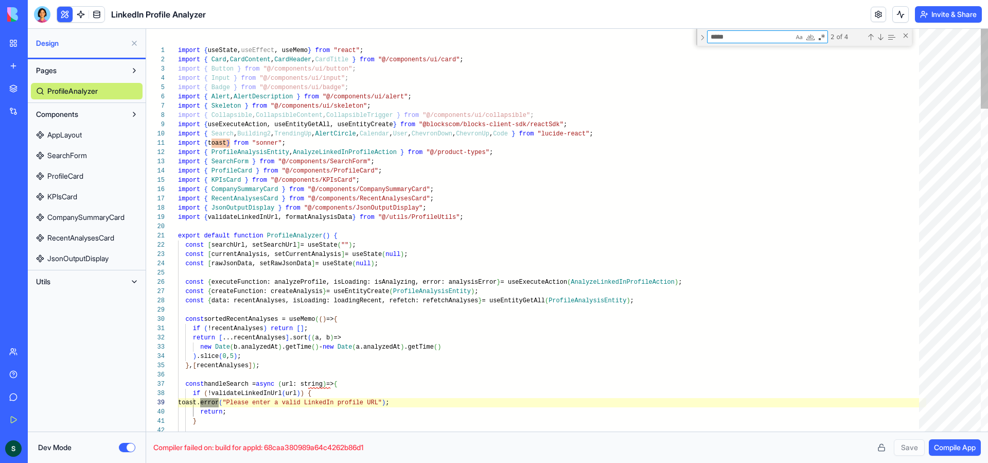
type textarea "**********"
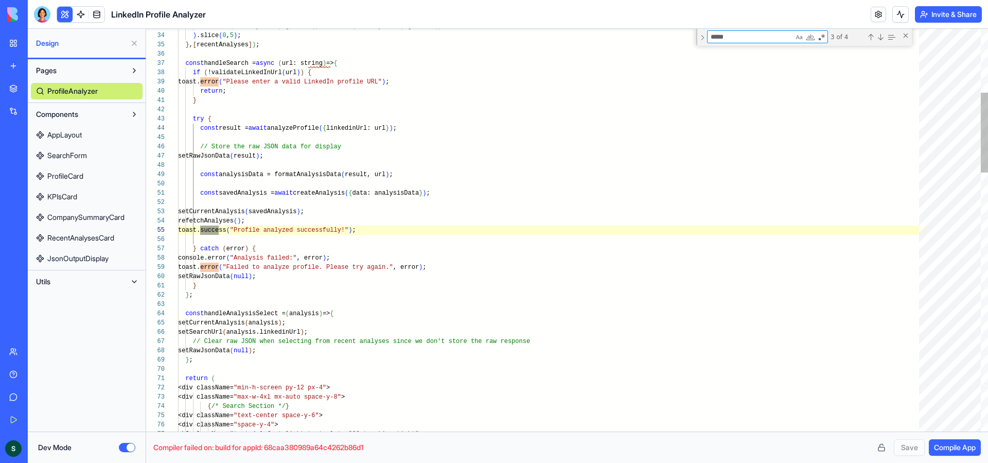
type textarea "*****"
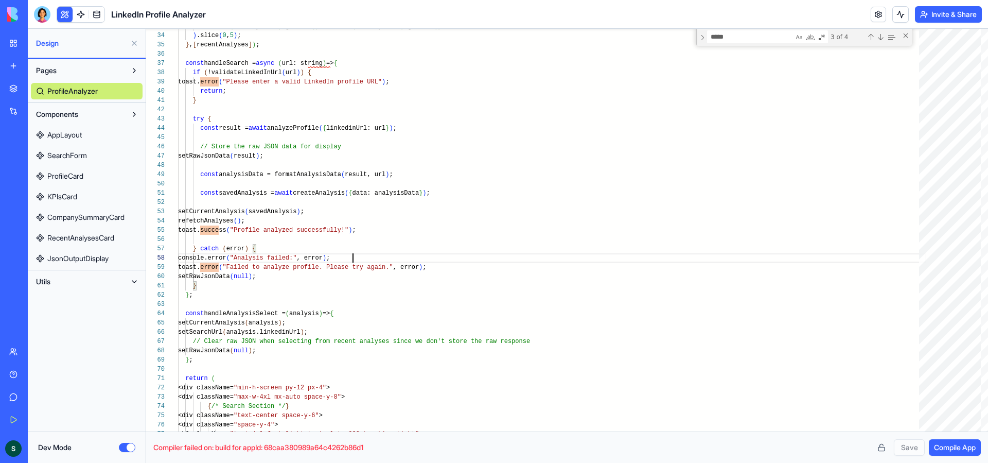
click at [971, 447] on span "Compile App" at bounding box center [955, 447] width 42 height 10
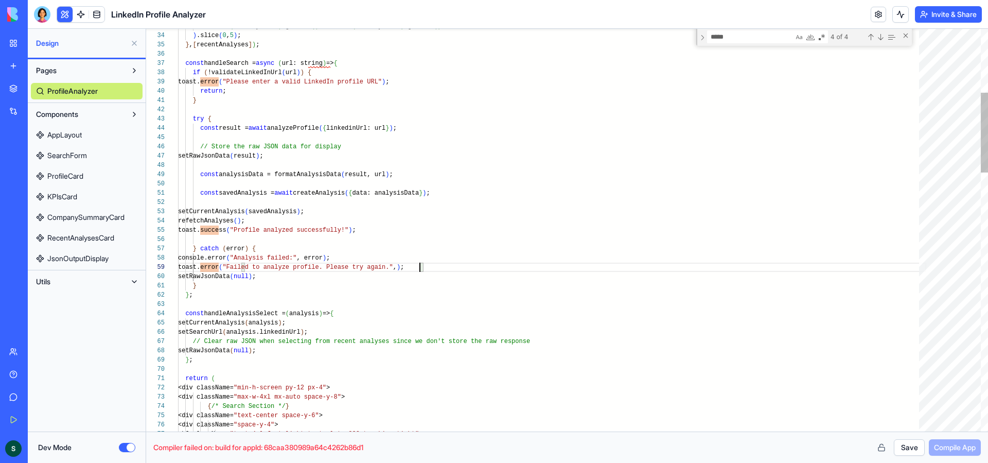
scroll to position [74, 238]
click at [907, 445] on button "Save" at bounding box center [909, 447] width 31 height 16
click at [961, 450] on span "Compile App" at bounding box center [955, 447] width 42 height 10
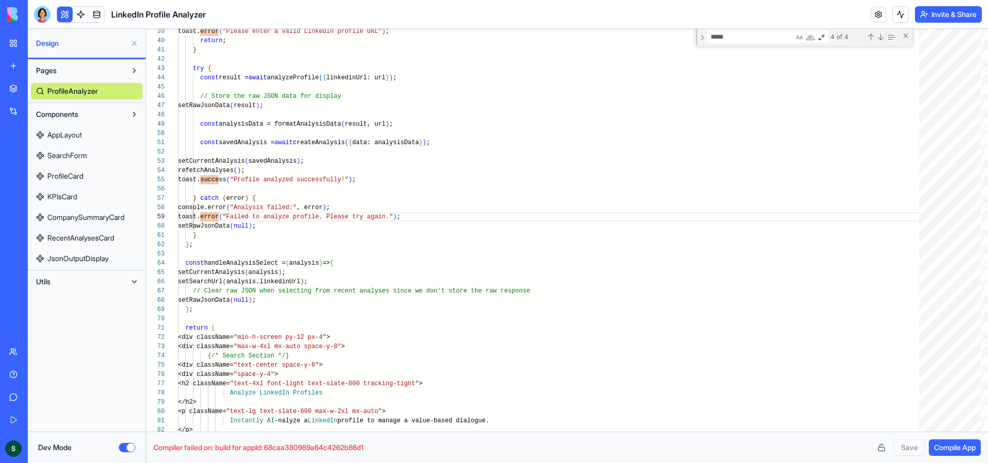
click at [85, 131] on link "AppLayout" at bounding box center [87, 135] width 112 height 16
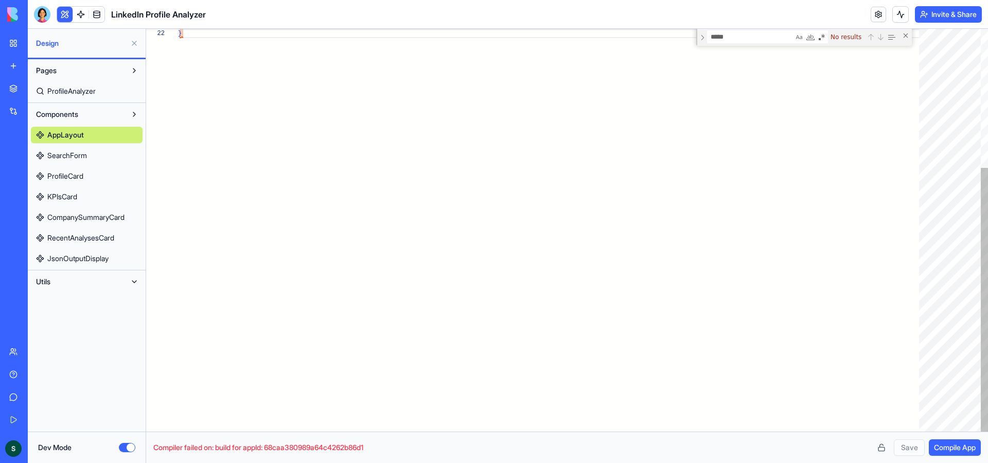
scroll to position [9, 4]
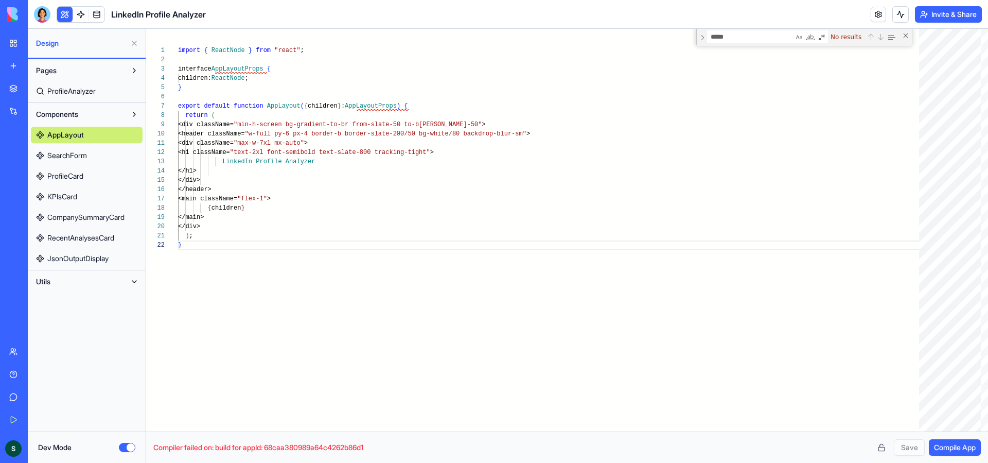
click at [75, 153] on span "SearchForm" at bounding box center [67, 155] width 40 height 10
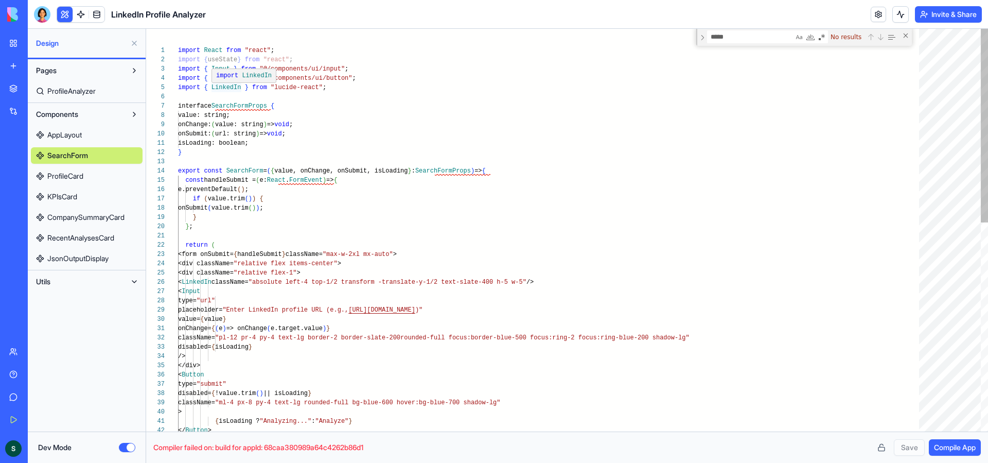
type textarea "**********"
click at [223, 88] on div "return ( } ; onSubmit ( value.trim ( ) ) ; } export const SearchForm = ( { valu…" at bounding box center [552, 447] width 748 height 836
click at [945, 447] on span "Compile App" at bounding box center [955, 447] width 42 height 10
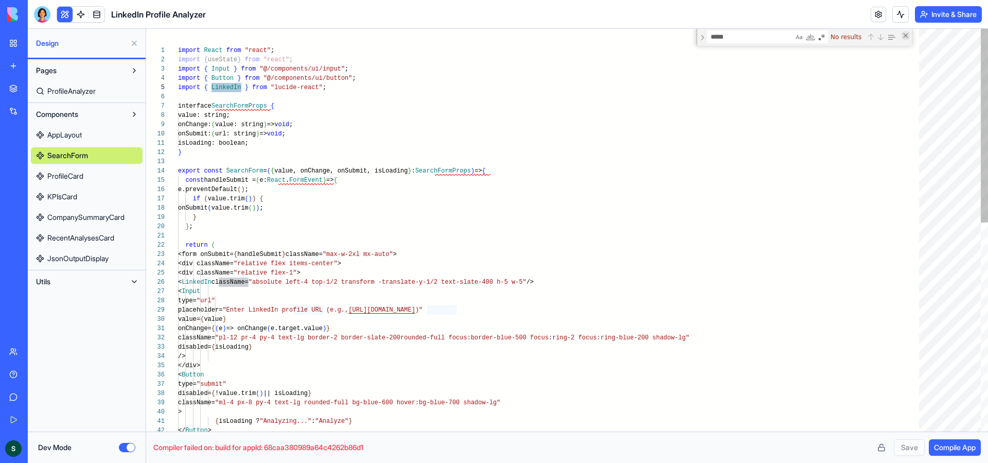
click at [906, 36] on div "Close (Escape)" at bounding box center [906, 35] width 8 height 8
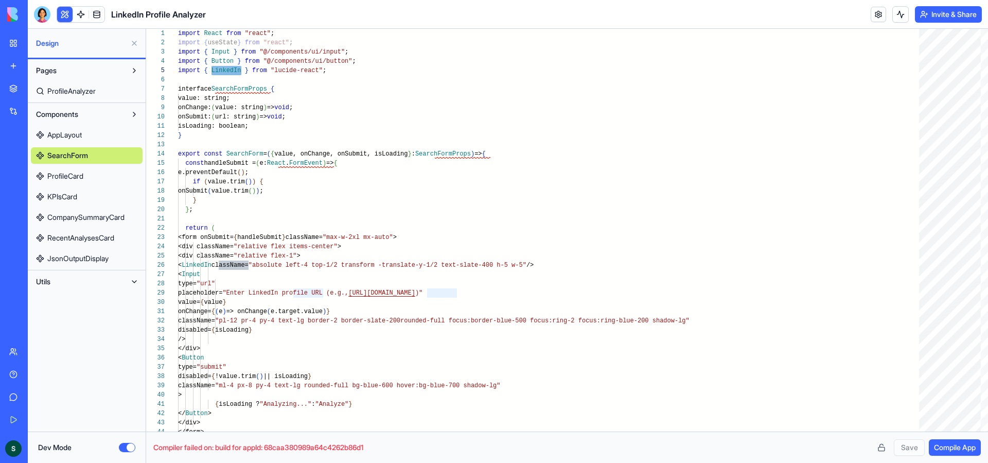
click at [301, 448] on span "Compiler failed on: build for appId: 68caa380989a64c4262b86d1" at bounding box center [511, 447] width 716 height 10
click at [124, 444] on button "Dev Mode" at bounding box center [127, 447] width 16 height 9
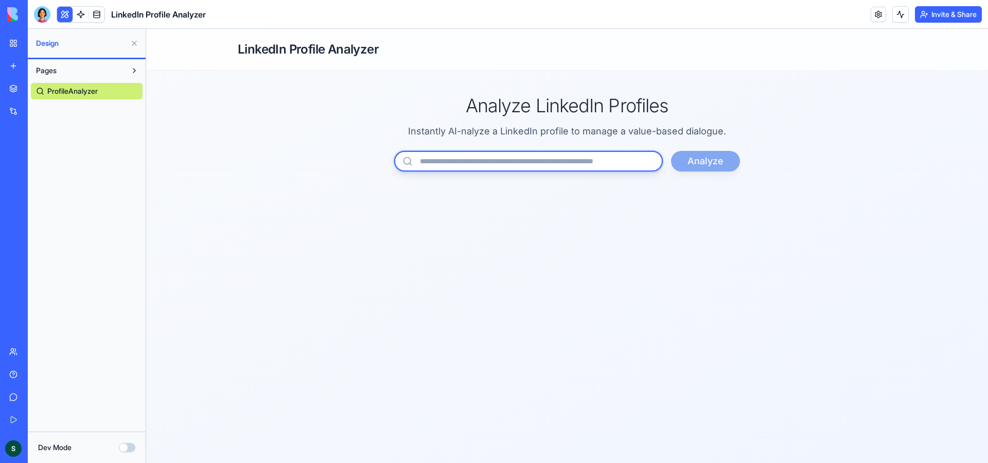
click at [515, 159] on input "url" at bounding box center [528, 161] width 269 height 21
type input "*"
type input "******"
click at [671, 151] on button "Analyze" at bounding box center [705, 161] width 69 height 21
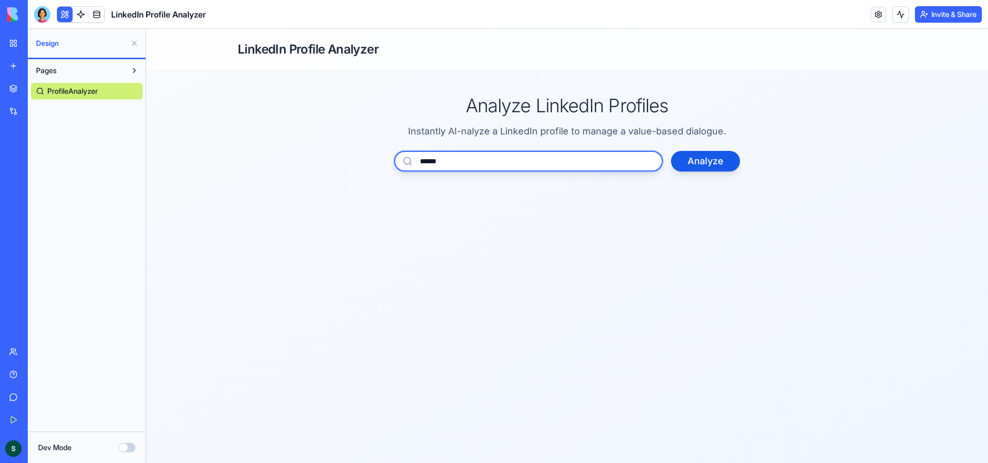
click at [572, 167] on input "******" at bounding box center [528, 161] width 269 height 21
paste input "********"
click at [456, 160] on input "********" at bounding box center [528, 161] width 269 height 21
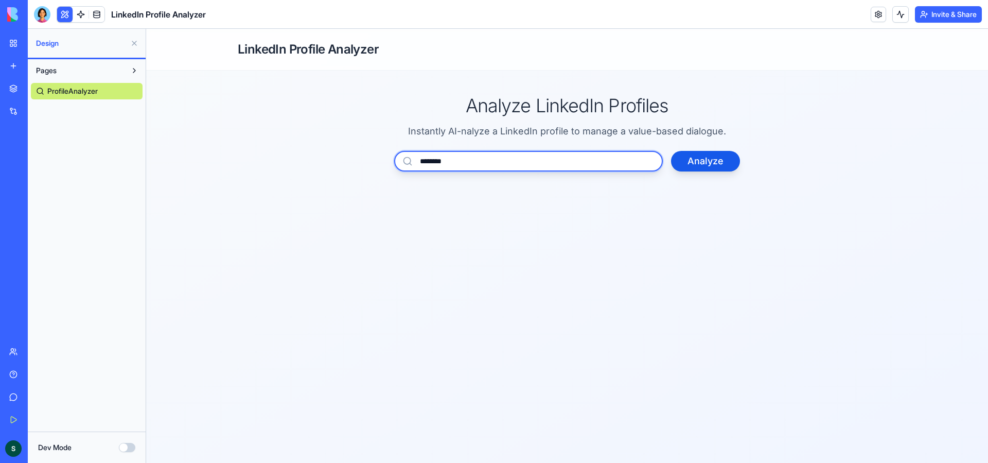
click at [456, 160] on input "********" at bounding box center [528, 161] width 269 height 21
paste input "**********"
type input "**********"
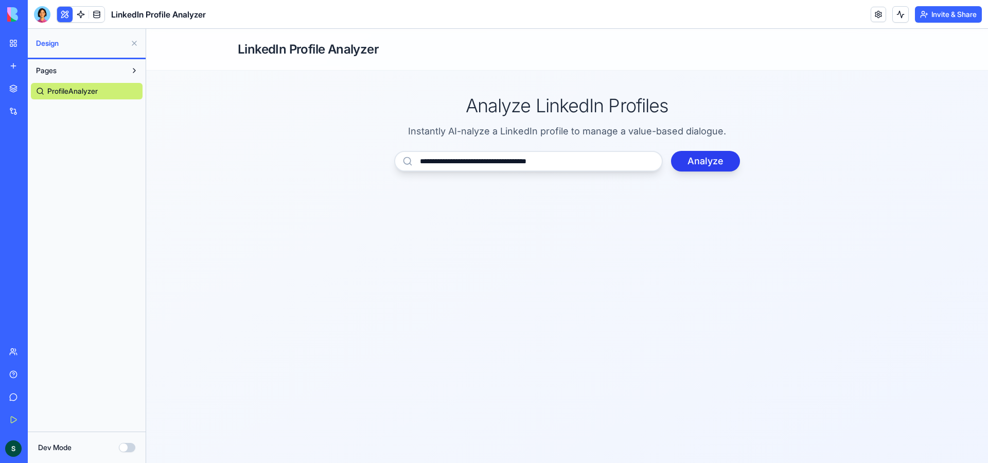
click at [714, 154] on button "Analyze" at bounding box center [705, 161] width 69 height 21
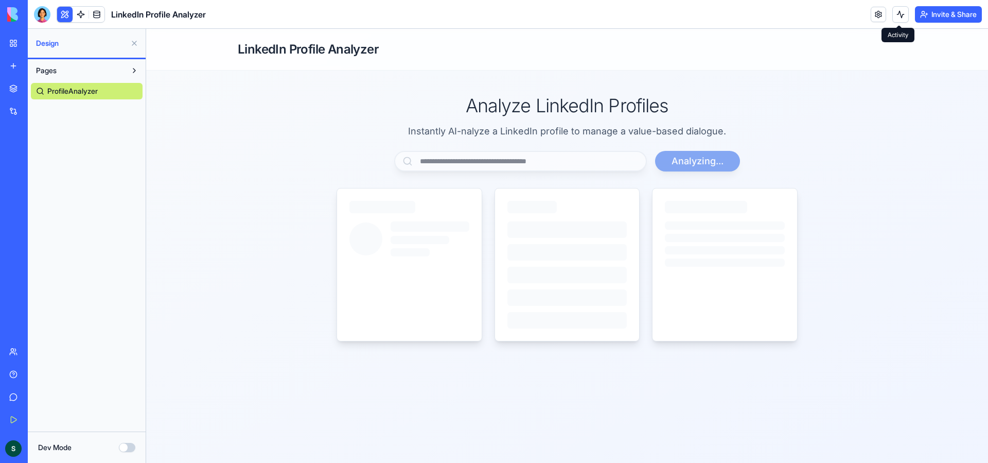
click at [904, 14] on button at bounding box center [900, 14] width 16 height 16
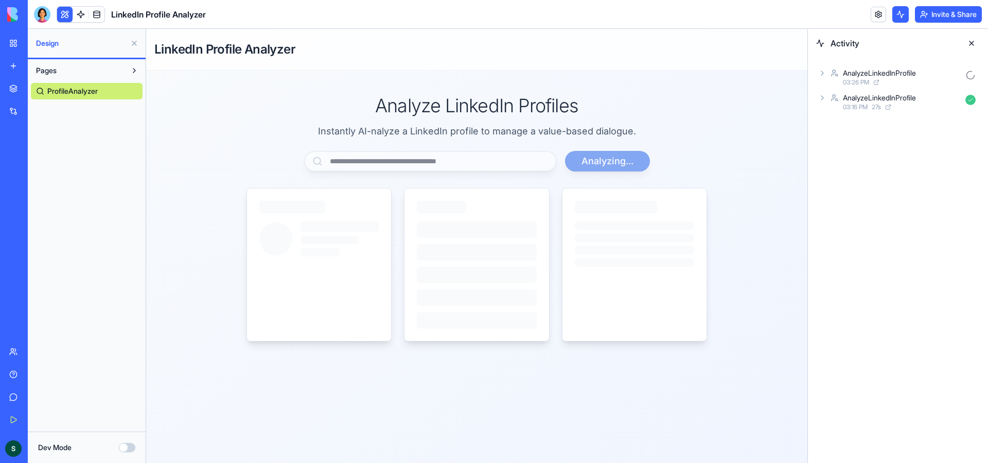
click at [822, 72] on icon at bounding box center [822, 73] width 2 height 4
click at [840, 118] on icon at bounding box center [839, 118] width 2 height 4
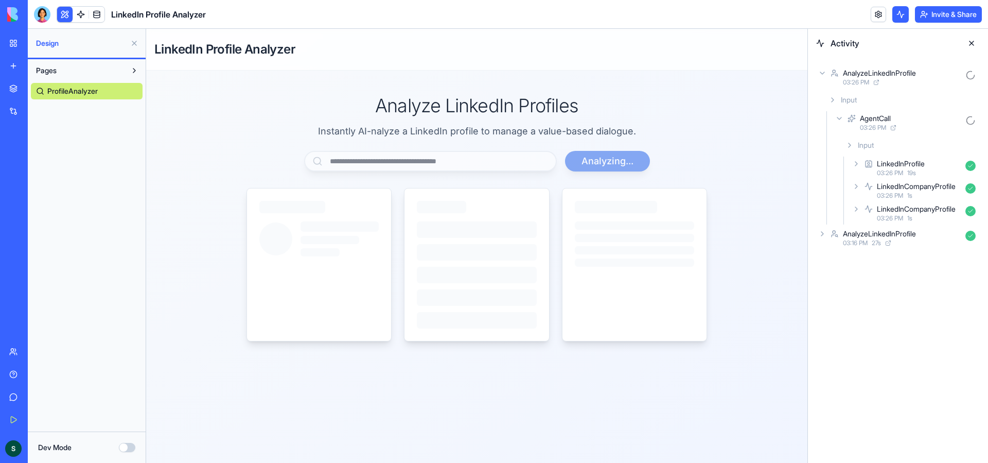
click at [857, 164] on icon at bounding box center [856, 164] width 2 height 4
click at [860, 163] on icon at bounding box center [856, 164] width 8 height 8
click at [859, 207] on icon at bounding box center [856, 209] width 8 height 8
click at [869, 259] on icon at bounding box center [867, 256] width 8 height 8
click at [867, 255] on icon at bounding box center [867, 256] width 8 height 8
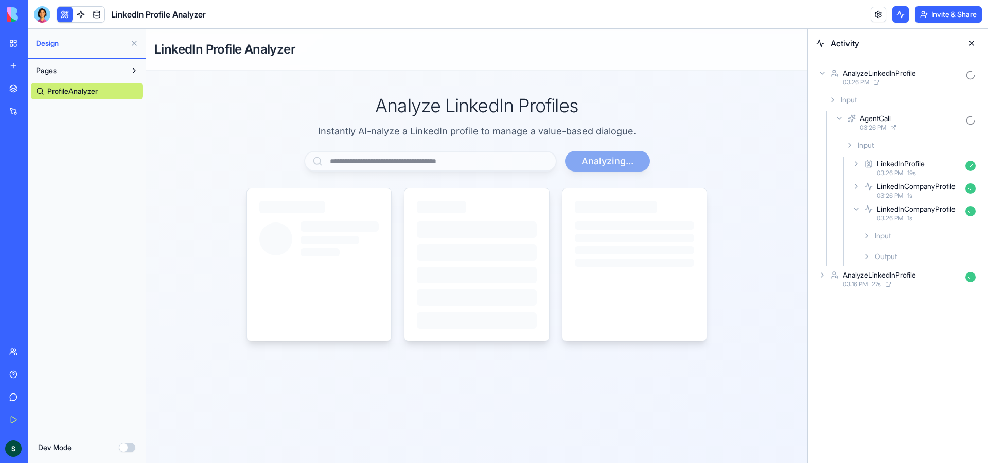
click at [856, 208] on icon at bounding box center [856, 209] width 8 height 8
click at [854, 181] on div "LinkedInCompanyProfile 03:26 PM 1 s" at bounding box center [915, 190] width 130 height 23
click at [818, 250] on icon at bounding box center [822, 254] width 8 height 8
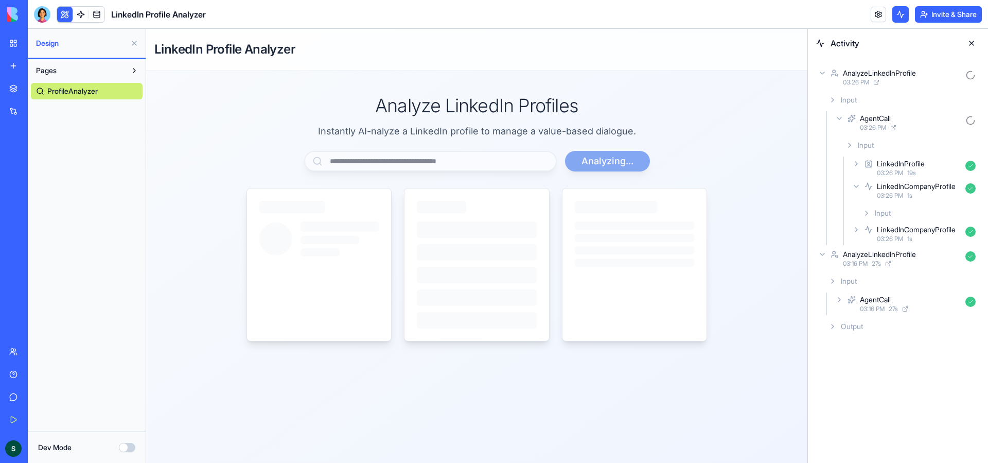
click at [829, 319] on div "Output" at bounding box center [902, 326] width 155 height 19
click at [823, 255] on icon at bounding box center [822, 254] width 8 height 8
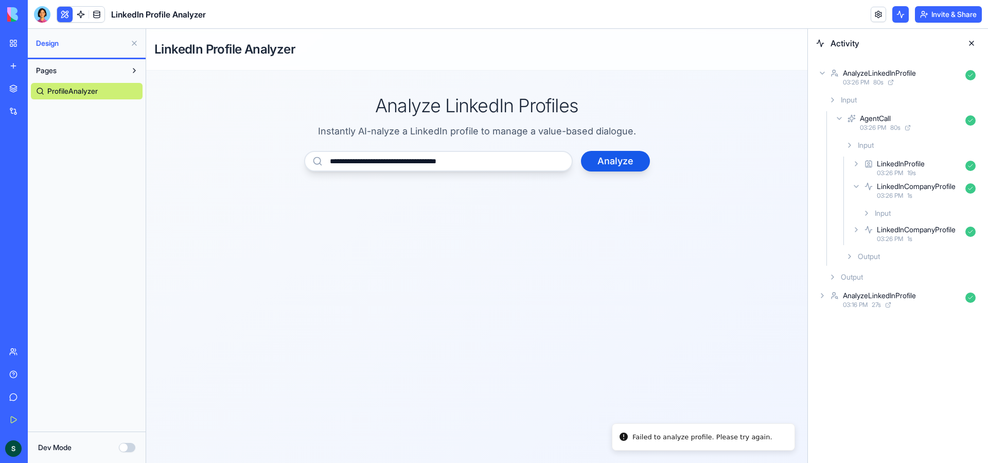
click at [711, 439] on div "Failed to analyze profile. Please try again." at bounding box center [703, 437] width 140 height 10
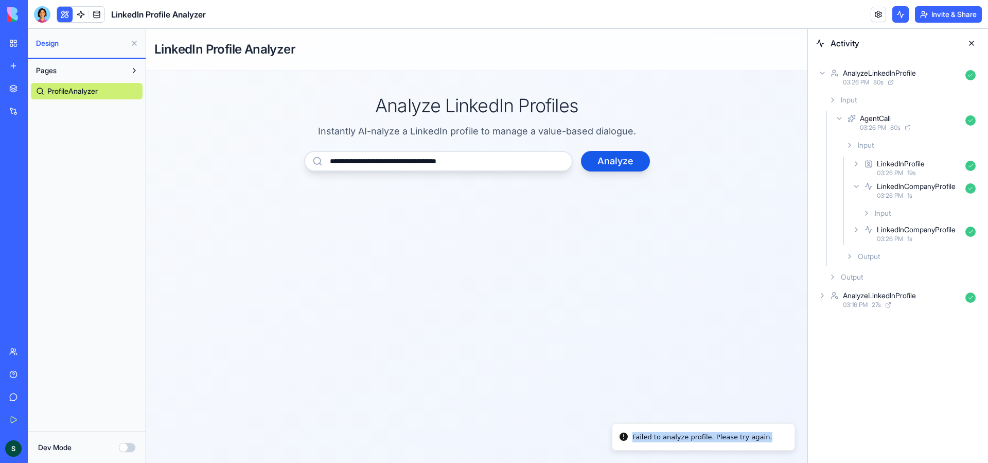
click at [711, 439] on div "Failed to analyze profile. Please try again." at bounding box center [703, 437] width 140 height 10
click at [125, 450] on button "Dev Mode" at bounding box center [127, 447] width 16 height 9
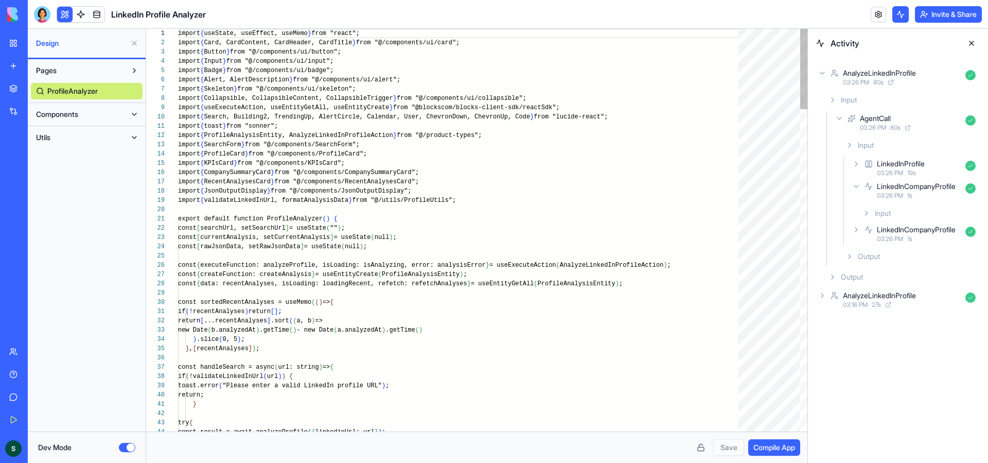
scroll to position [74, 0]
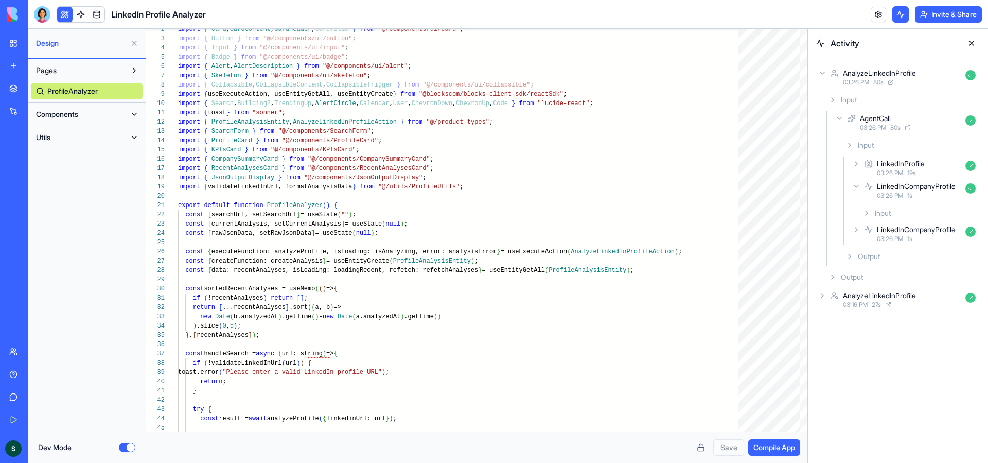
click at [113, 106] on button "Components" at bounding box center [78, 114] width 95 height 16
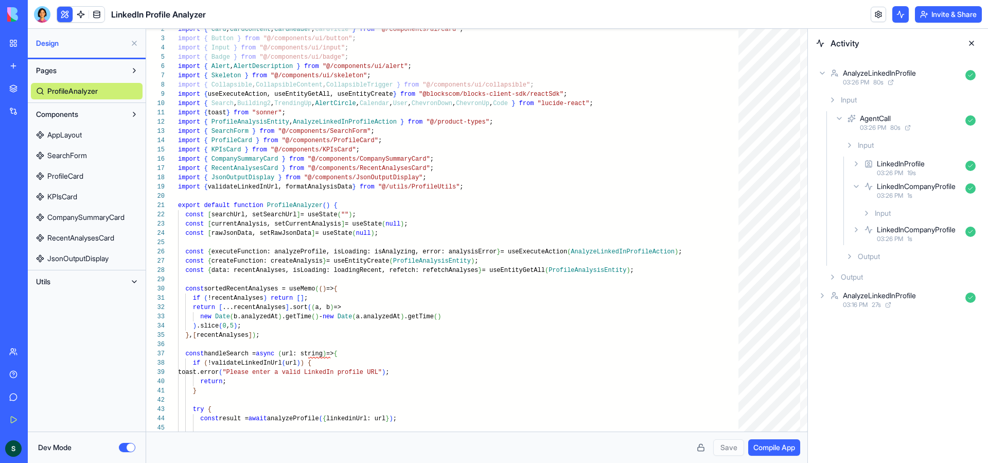
click at [101, 132] on link "AppLayout" at bounding box center [87, 135] width 112 height 16
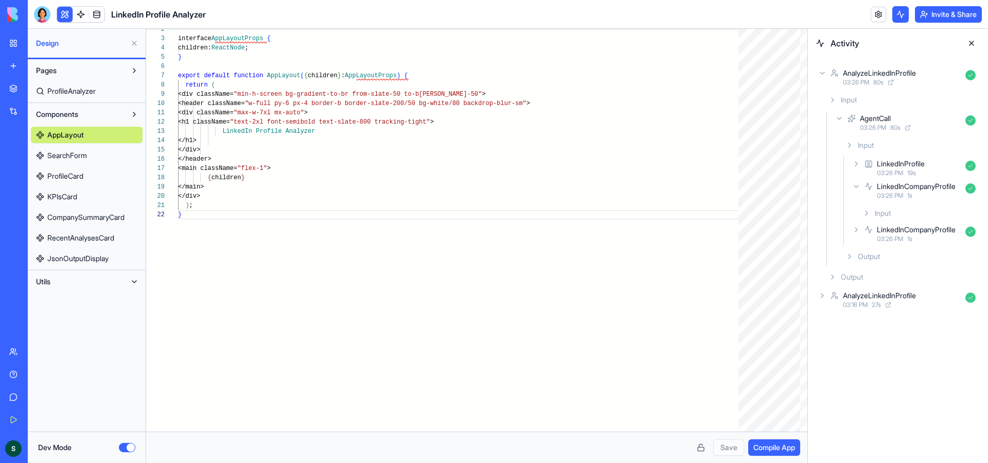
click at [87, 152] on span "SearchForm" at bounding box center [67, 155] width 40 height 10
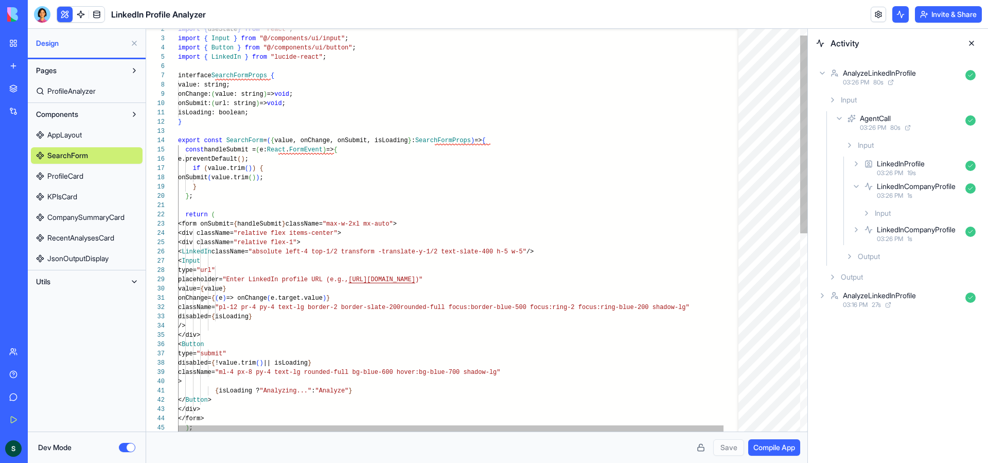
click at [227, 58] on div "import { useState } from "react" ; import { Input } from "@/components/ui/input…" at bounding box center [469, 424] width 583 height 819
click at [234, 252] on div "import { useState } from "react" ; import { Input } from "@/components/ui/input…" at bounding box center [469, 424] width 583 height 819
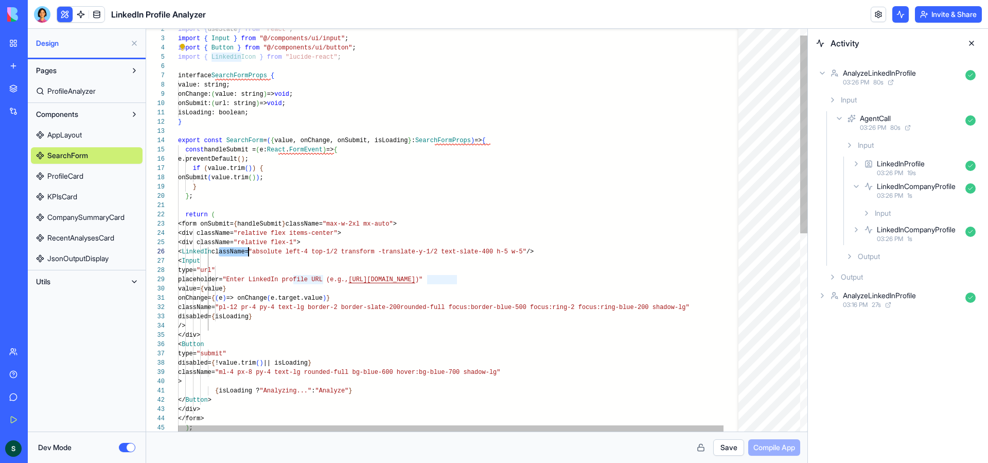
type textarea "**********"
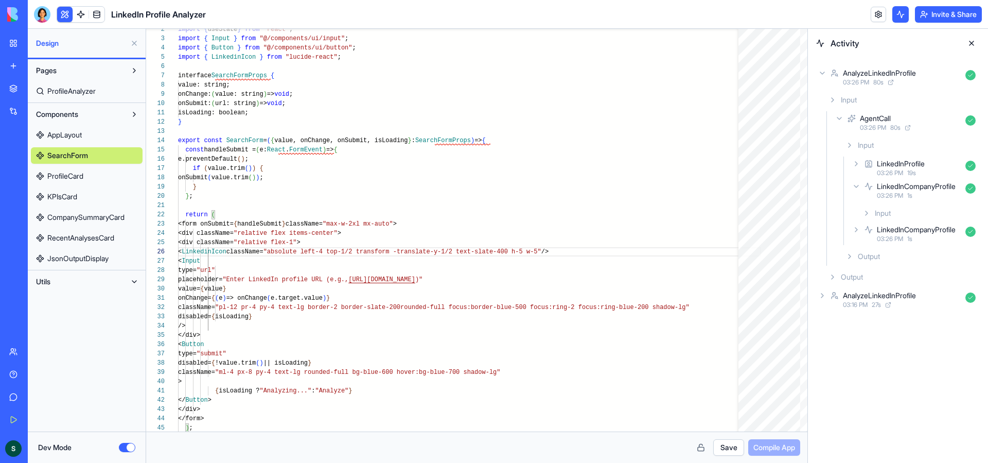
click at [728, 449] on button "Save" at bounding box center [728, 447] width 31 height 16
click at [779, 456] on div "Save Compile App" at bounding box center [476, 446] width 661 height 31
click at [779, 447] on span "Compile App" at bounding box center [775, 447] width 42 height 10
click at [119, 448] on button "Dev Mode" at bounding box center [127, 447] width 16 height 9
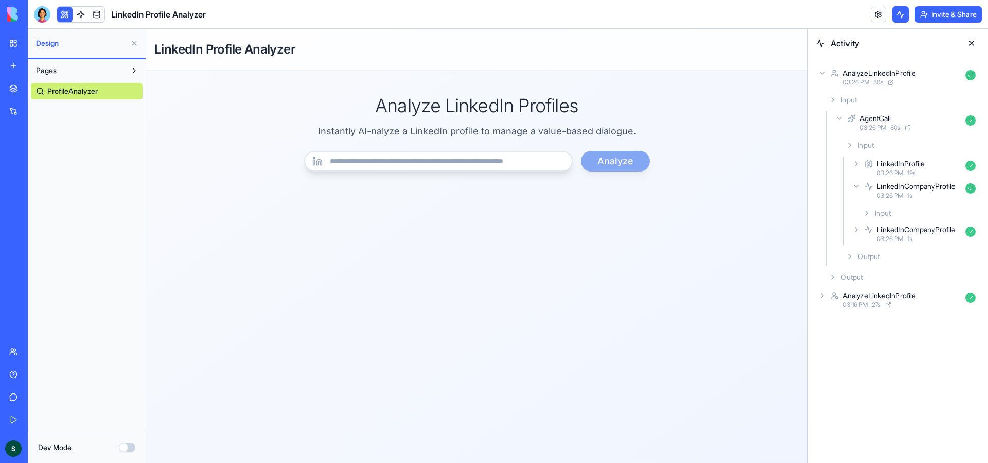
click at [935, 15] on button "Invite & Share" at bounding box center [948, 14] width 67 height 16
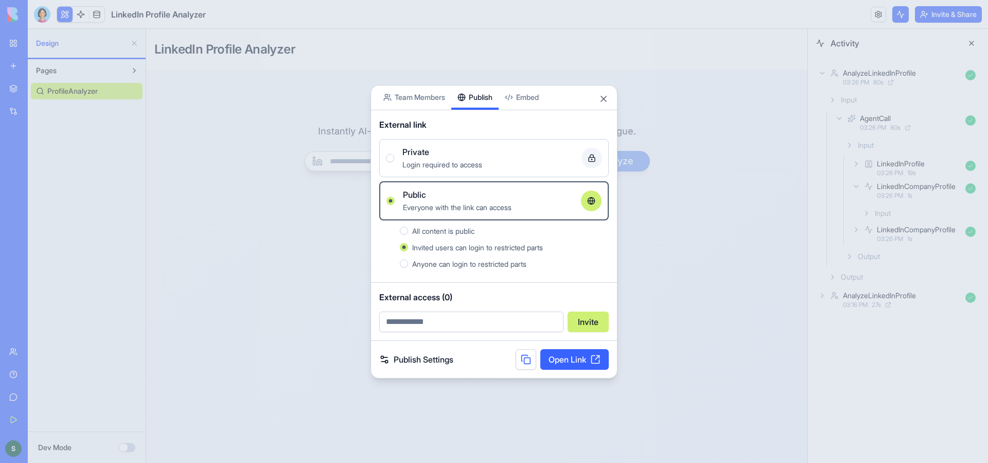
click at [567, 363] on link "Open Link" at bounding box center [574, 359] width 68 height 21
click at [607, 97] on button "Close" at bounding box center [604, 99] width 10 height 10
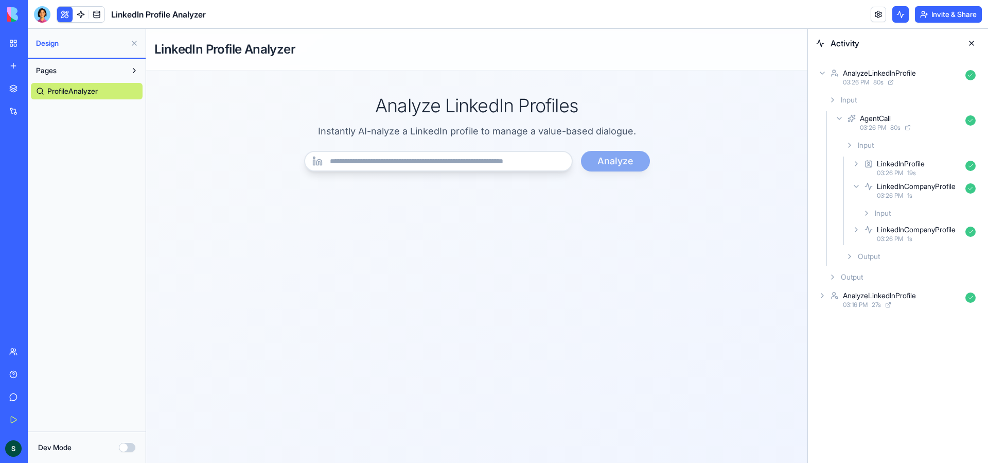
click at [255, 50] on h1 "LinkedIn Profile Analyzer" at bounding box center [476, 49] width 645 height 16
copy h1 "LinkedIn Profile Analyzer"
click at [133, 447] on button "Dev Mode" at bounding box center [127, 447] width 16 height 9
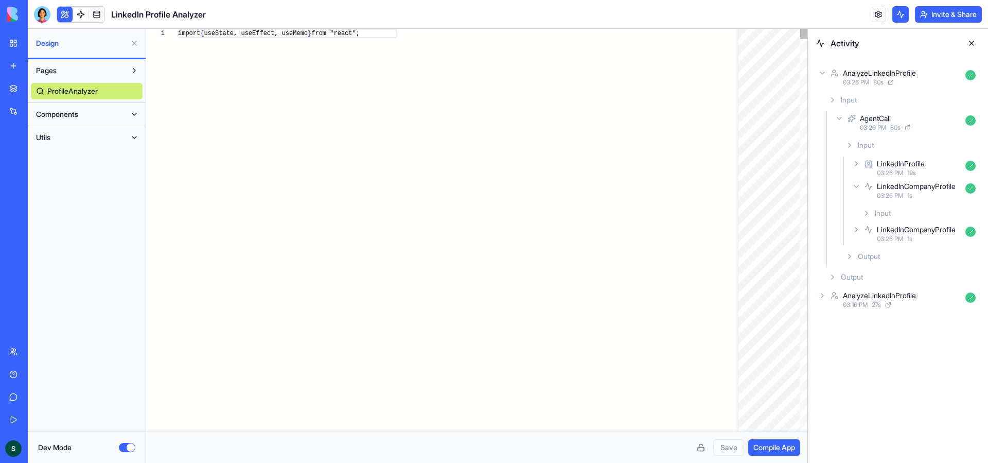
scroll to position [74, 0]
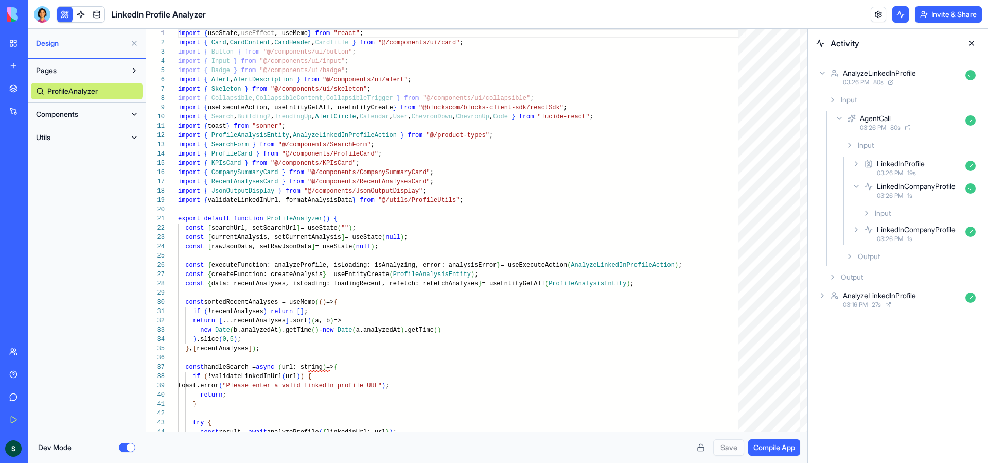
click at [104, 111] on button "Components" at bounding box center [78, 114] width 95 height 16
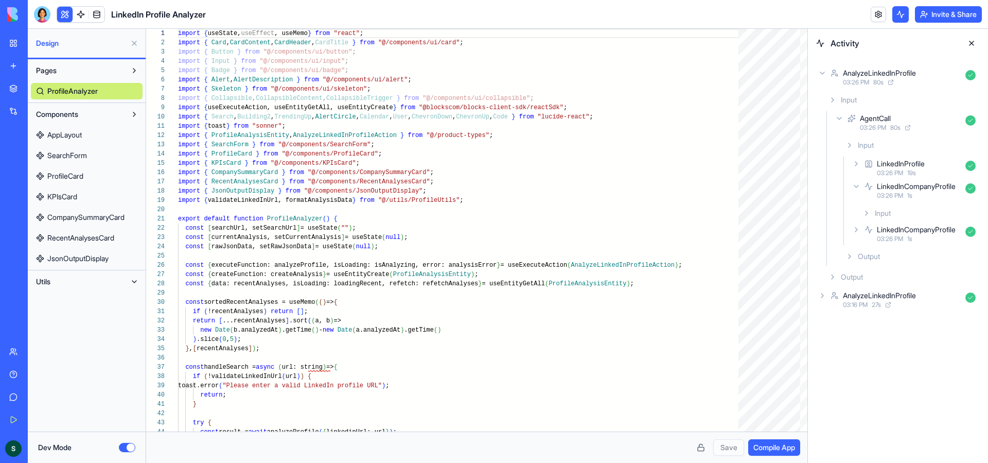
click at [86, 133] on link "AppLayout" at bounding box center [87, 135] width 112 height 16
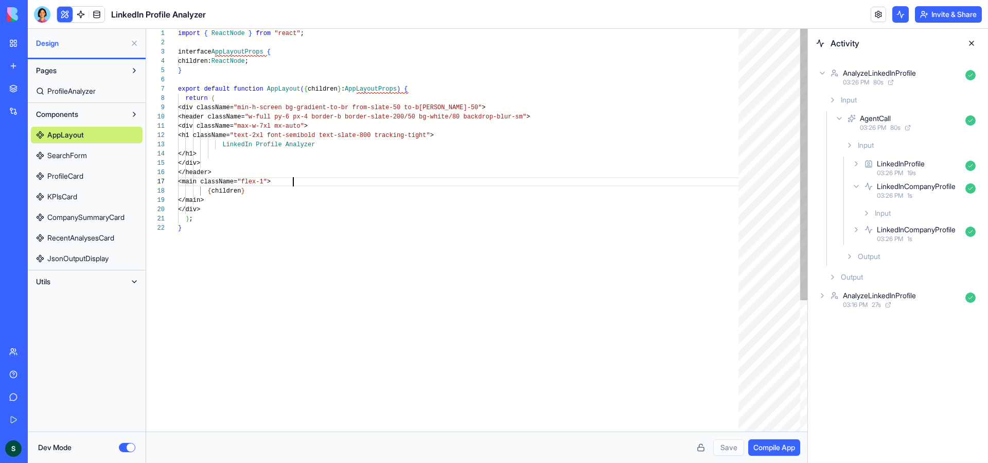
scroll to position [56, 115]
click at [517, 182] on div "import { ReactNode } from "react" ; interface AppLayoutProps { children: ReactN…" at bounding box center [462, 327] width 568 height 597
click at [214, 115] on div "import { ReactNode } from "react" ; interface AppLayoutProps { children: ReactN…" at bounding box center [462, 327] width 568 height 597
click at [203, 107] on div "import { ReactNode } from "react" ; interface AppLayoutProps { children: ReactN…" at bounding box center [462, 327] width 568 height 597
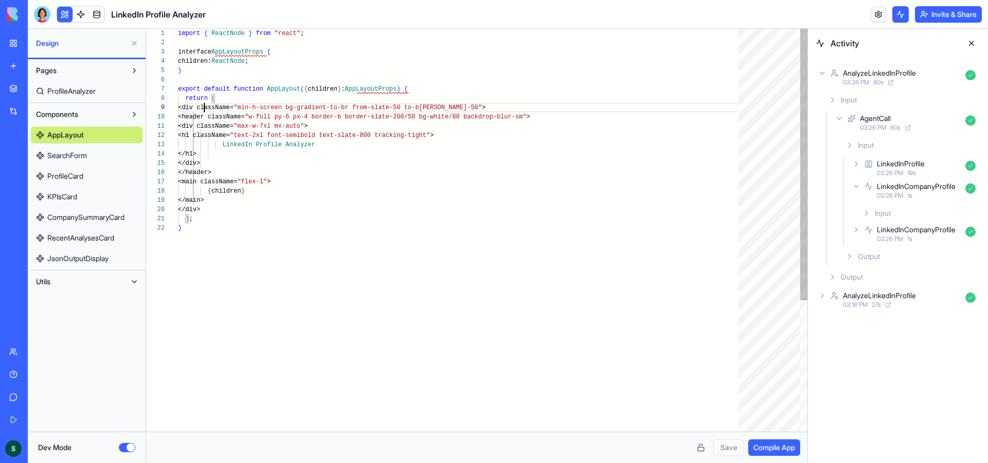
scroll to position [74, 26]
click at [221, 191] on div "import { ReactNode } from "react" ; interface AppLayoutProps { children: ReactN…" at bounding box center [462, 327] width 568 height 597
click at [223, 135] on div "import { ReactNode } from "react" ; interface AppLayoutProps { children: ReactN…" at bounding box center [462, 327] width 568 height 597
click at [201, 108] on div "import { ReactNode } from "react" ; interface AppLayoutProps { children: ReactN…" at bounding box center [462, 327] width 568 height 597
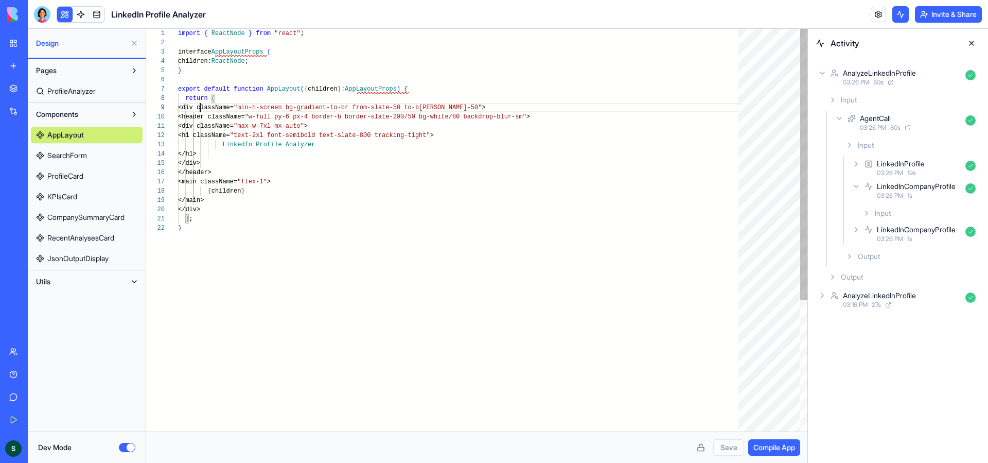
scroll to position [74, 22]
click at [406, 106] on div "import { ReactNode } from "react" ; interface AppLayoutProps { children: ReactN…" at bounding box center [462, 327] width 568 height 597
click at [397, 105] on div "import { ReactNode } from "react" ; interface AppLayoutProps { children: ReactN…" at bounding box center [462, 327] width 568 height 597
click at [247, 140] on div "import { ReactNode } from "react" ; interface AppLayoutProps { children: ReactN…" at bounding box center [462, 327] width 568 height 597
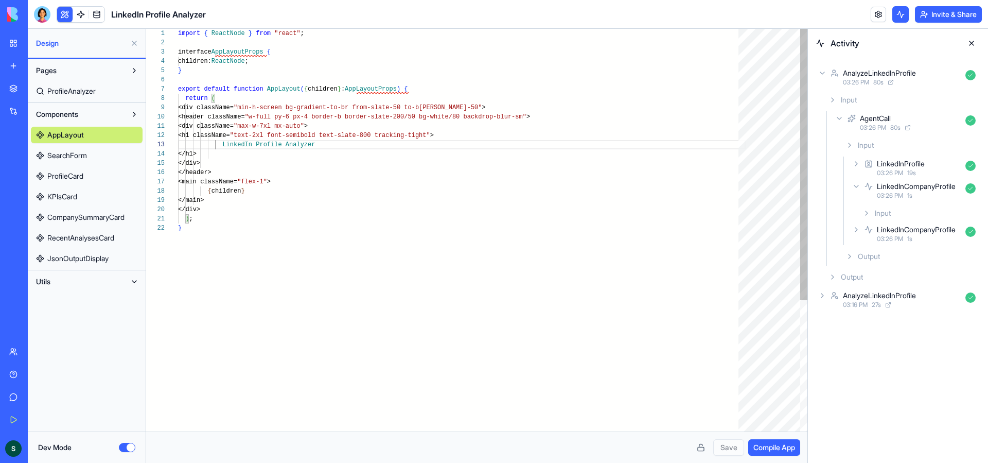
click at [220, 135] on div "import { ReactNode } from "react" ; interface AppLayoutProps { children: ReactN…" at bounding box center [462, 327] width 568 height 597
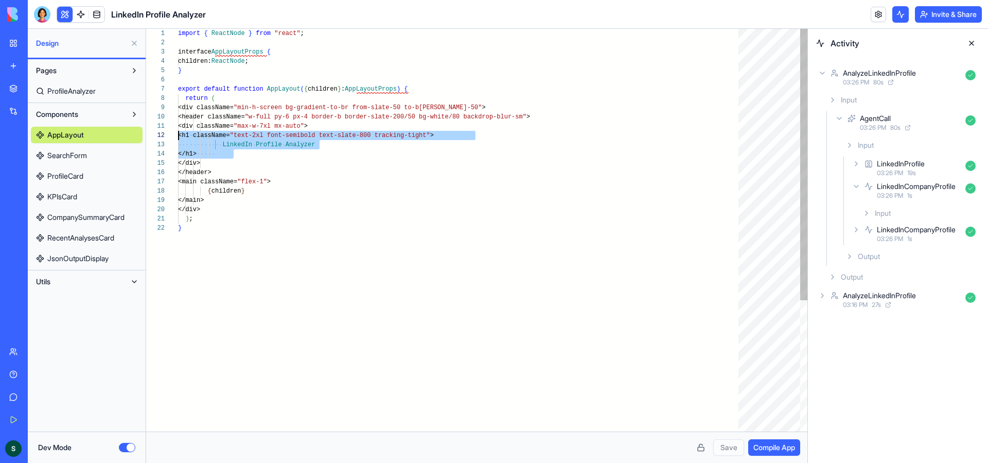
drag, startPoint x: 240, startPoint y: 154, endPoint x: 133, endPoint y: 135, distance: 109.2
click at [178, 135] on div "import { ReactNode } from "react" ; interface AppLayoutProps { children: ReactN…" at bounding box center [462, 327] width 568 height 597
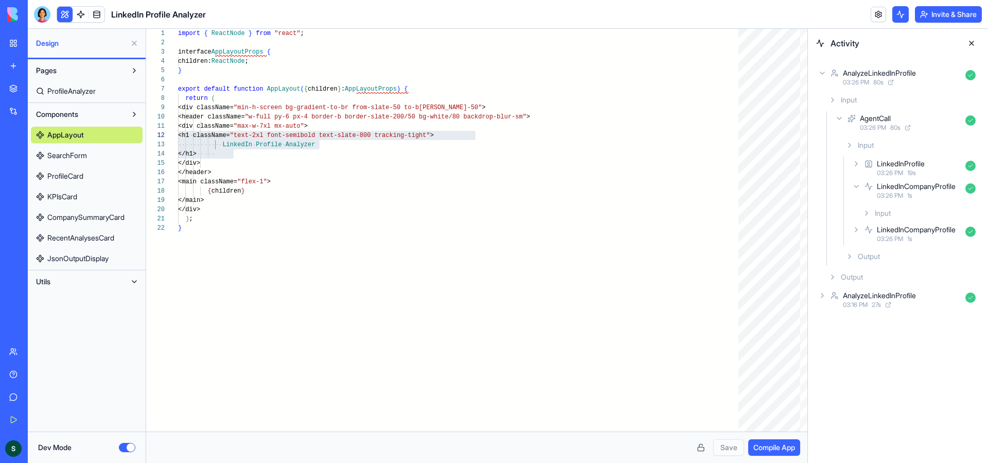
click at [133, 135] on link "AppLayout" at bounding box center [87, 135] width 112 height 16
click at [214, 133] on div "import { ReactNode } from "react" ; interface AppLayoutProps { children: ReactN…" at bounding box center [462, 327] width 568 height 597
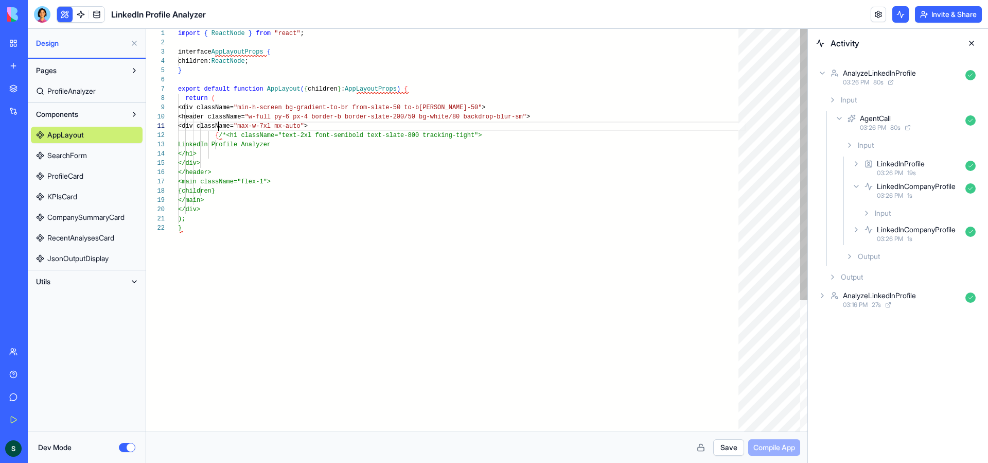
scroll to position [0, 41]
click at [219, 125] on div "import { ReactNode } from "react" ; interface AppLayoutProps { children: ReactN…" at bounding box center [462, 327] width 568 height 597
drag, startPoint x: 226, startPoint y: 134, endPoint x: 215, endPoint y: 134, distance: 10.8
click at [215, 134] on div "import { ReactNode } from "react" ; interface AppLayoutProps { children: ReactN…" at bounding box center [462, 327] width 568 height 597
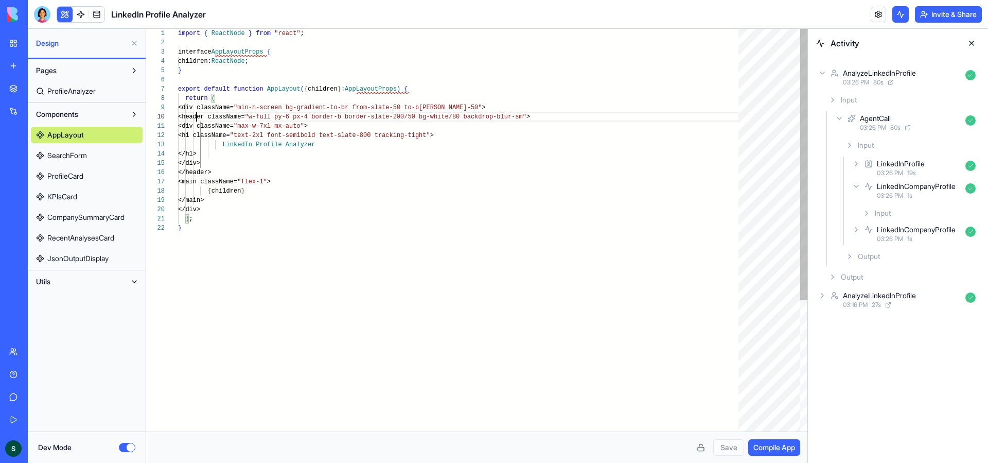
scroll to position [83, 19]
click at [198, 116] on div "import { ReactNode } from "react" ; interface AppLayoutProps { children: ReactN…" at bounding box center [462, 327] width 568 height 597
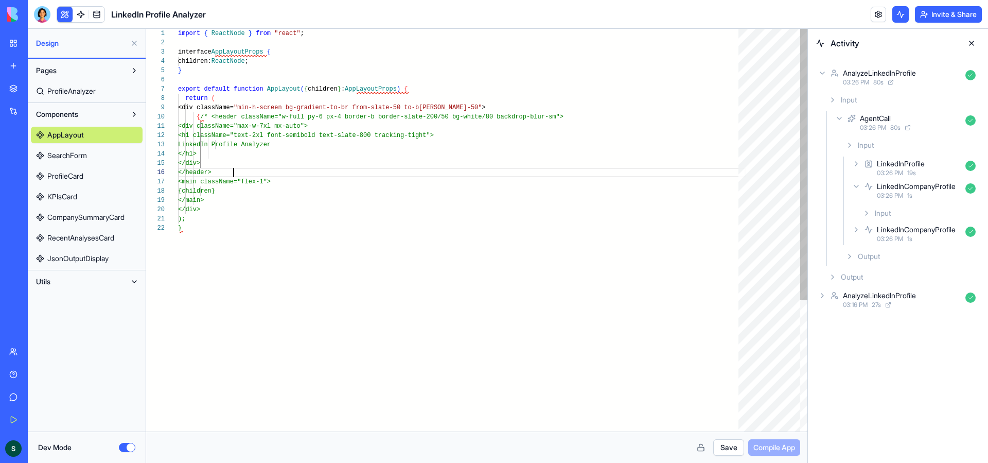
scroll to position [46, 56]
click at [248, 168] on div "import { ReactNode } from "react" ; interface AppLayoutProps { children: ReactN…" at bounding box center [462, 327] width 568 height 597
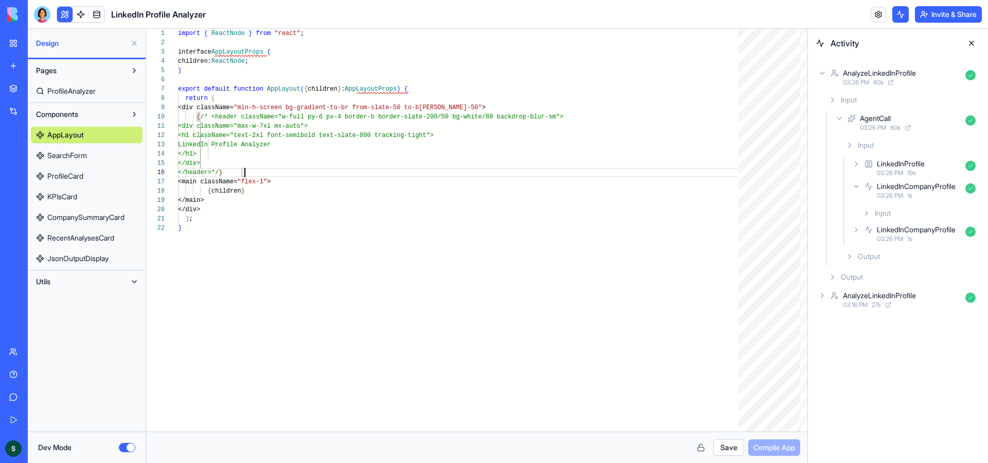
click at [728, 446] on button "Save" at bounding box center [728, 447] width 31 height 16
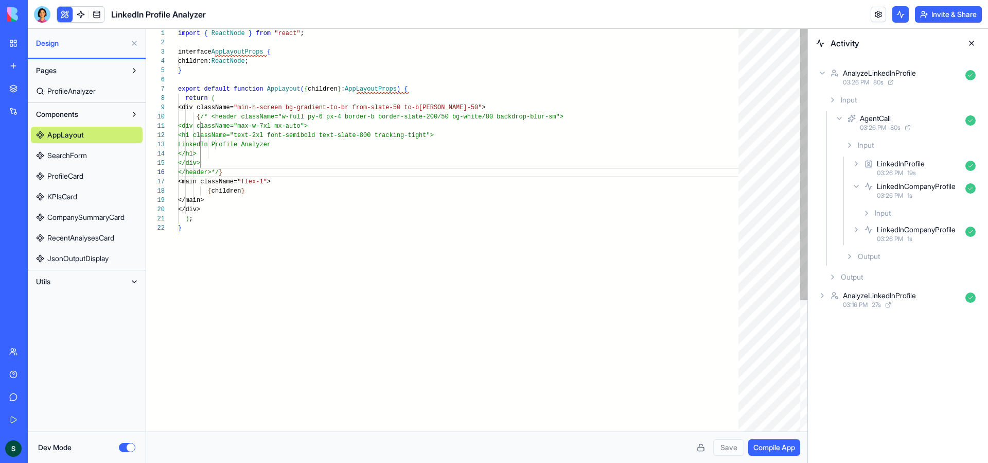
click at [398, 107] on div "import { ReactNode } from "react" ; interface AppLayoutProps { children: ReactN…" at bounding box center [462, 327] width 568 height 597
drag, startPoint x: 446, startPoint y: 107, endPoint x: 431, endPoint y: 106, distance: 14.4
click at [431, 106] on div "import { ReactNode } from "react" ; interface AppLayoutProps { children: ReactN…" at bounding box center [462, 327] width 568 height 597
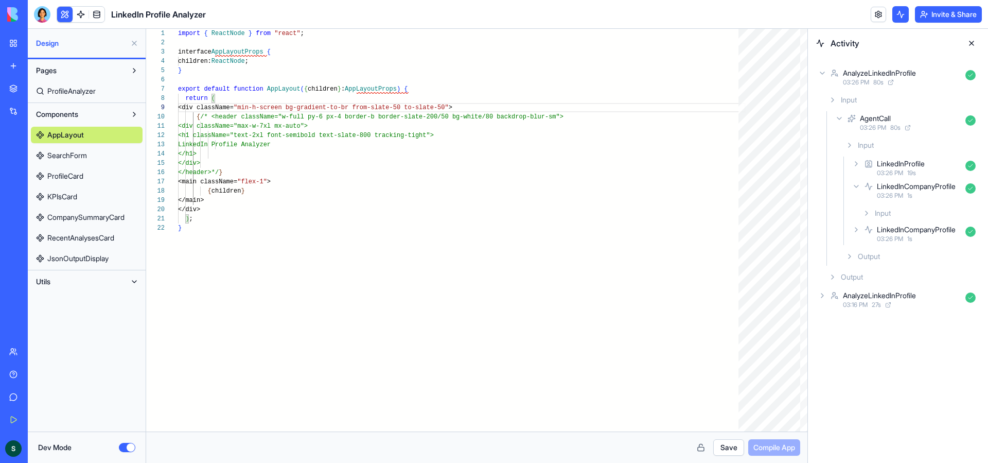
type textarea "**********"
click at [734, 444] on button "Save" at bounding box center [728, 447] width 31 height 16
click at [777, 452] on span "Compile App" at bounding box center [775, 447] width 42 height 10
click at [122, 443] on button "Dev Mode" at bounding box center [127, 447] width 16 height 9
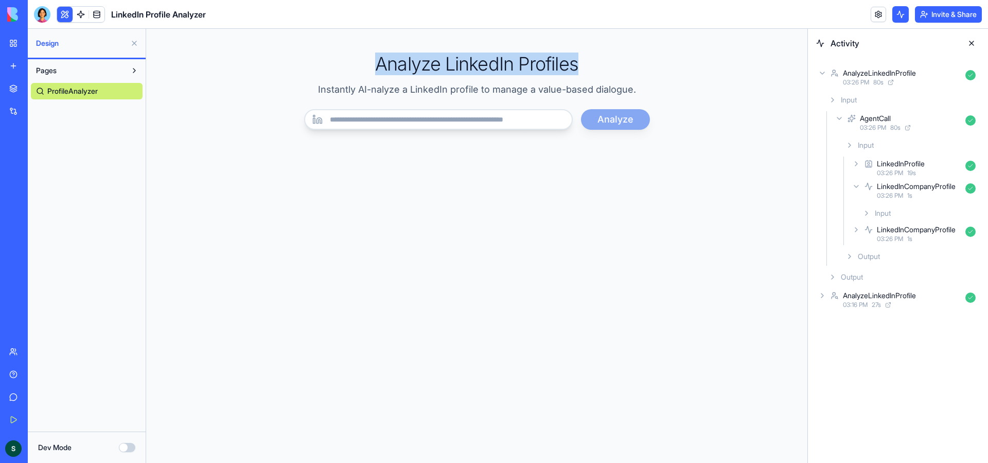
drag, startPoint x: 577, startPoint y: 61, endPoint x: 378, endPoint y: 56, distance: 199.8
click at [378, 56] on h2 "Analyze LinkedIn Profiles" at bounding box center [477, 64] width 461 height 21
copy h2 "Analyze LinkedIn Profiles"
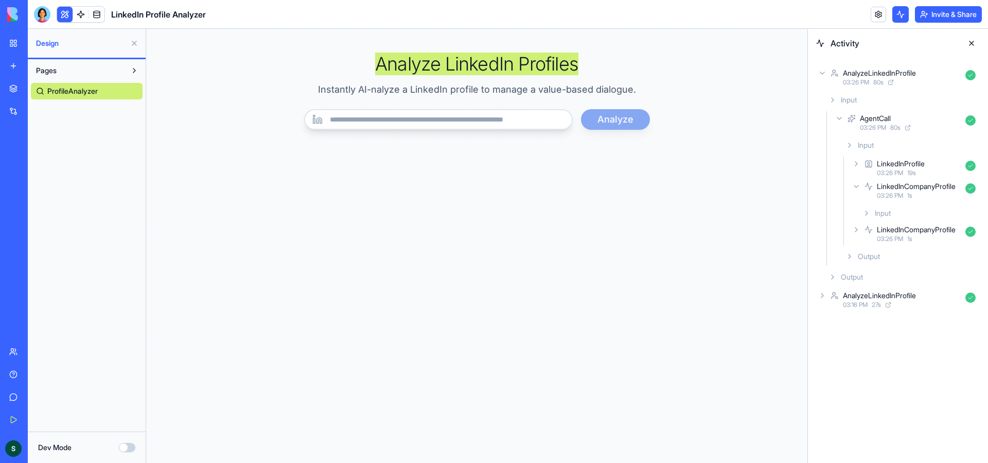
click at [135, 72] on button at bounding box center [134, 70] width 16 height 16
click at [128, 446] on button "Dev Mode" at bounding box center [127, 447] width 16 height 9
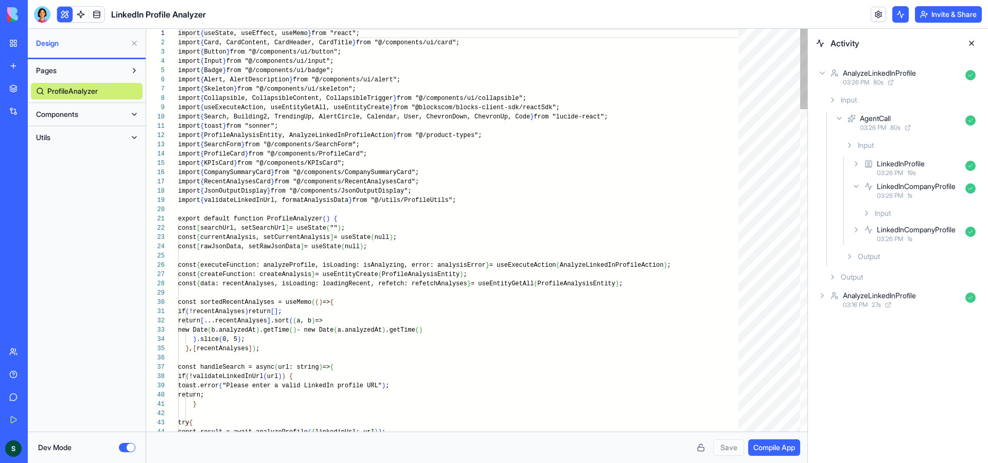
scroll to position [74, 0]
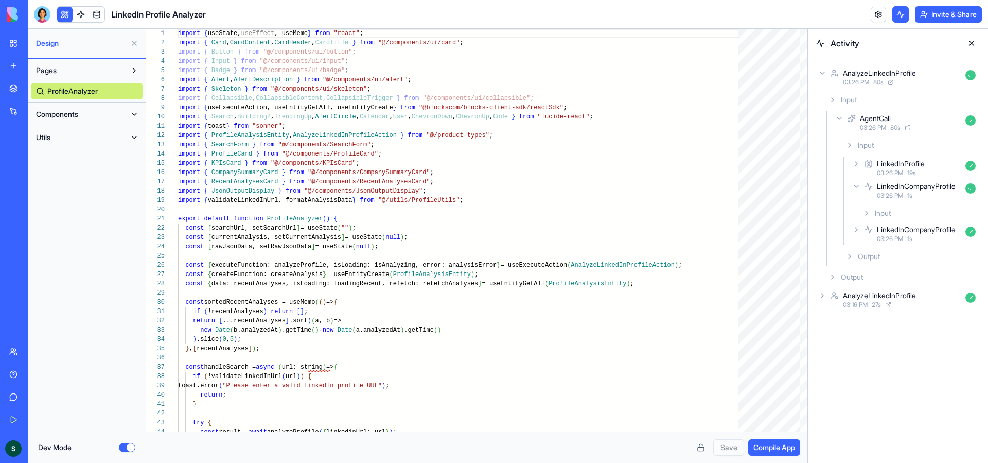
click at [113, 110] on button "Components" at bounding box center [78, 114] width 95 height 16
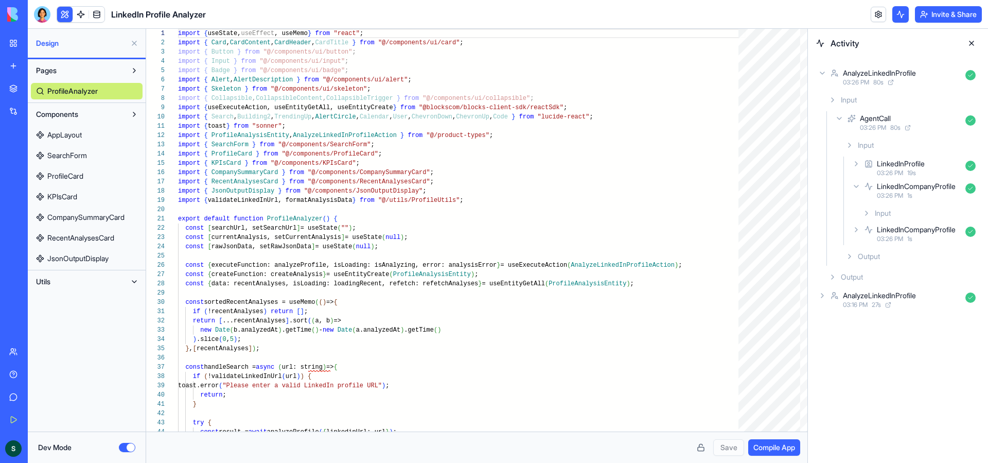
click at [84, 135] on link "AppLayout" at bounding box center [87, 135] width 112 height 16
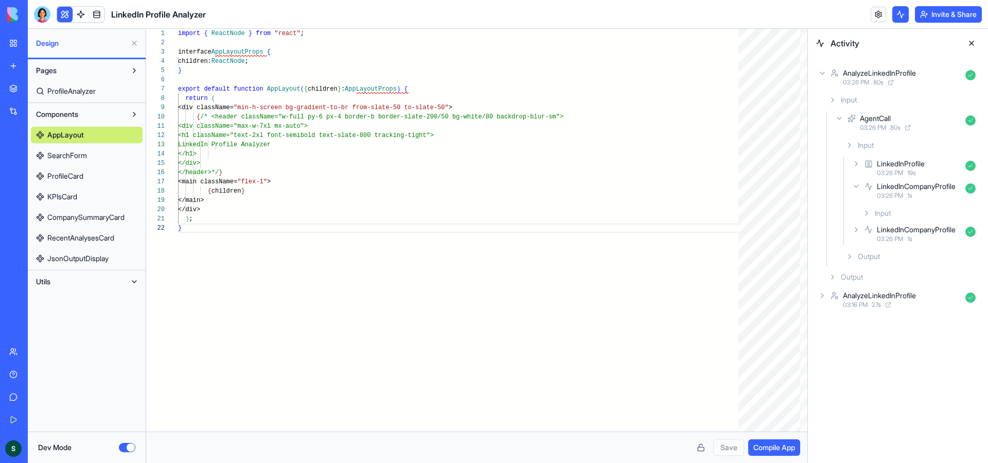
click at [104, 157] on link "SearchForm" at bounding box center [87, 155] width 112 height 16
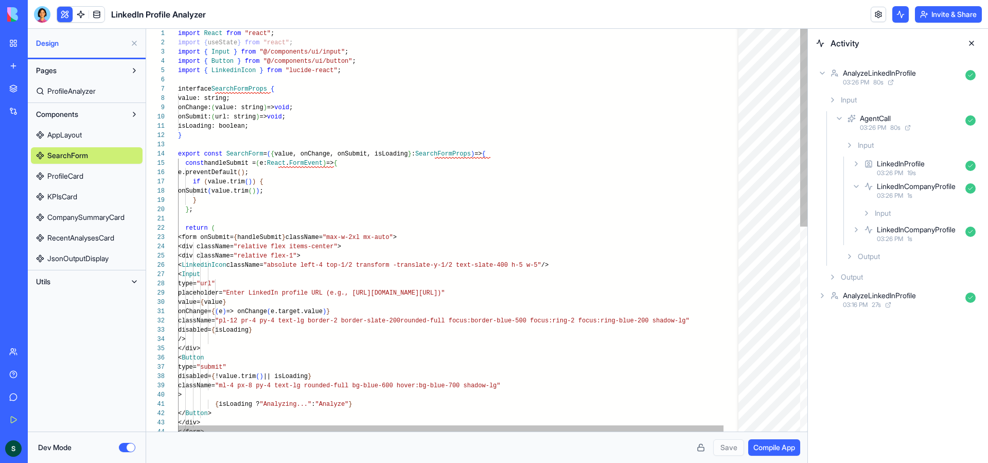
type textarea "**********"
click at [413, 199] on div "import React from "react" ; import { useState } from "react" ; import { Input }…" at bounding box center [469, 438] width 583 height 819
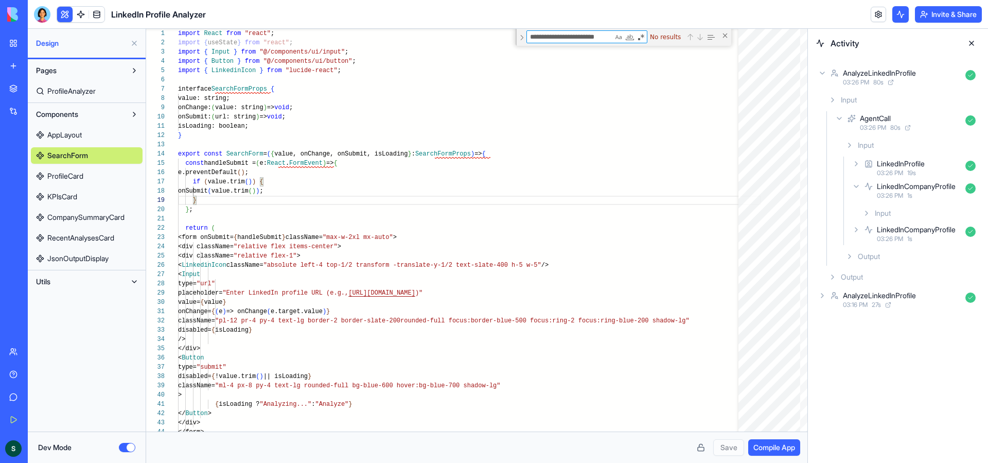
type textarea "**********"
click at [93, 130] on link "AppLayout" at bounding box center [87, 135] width 112 height 16
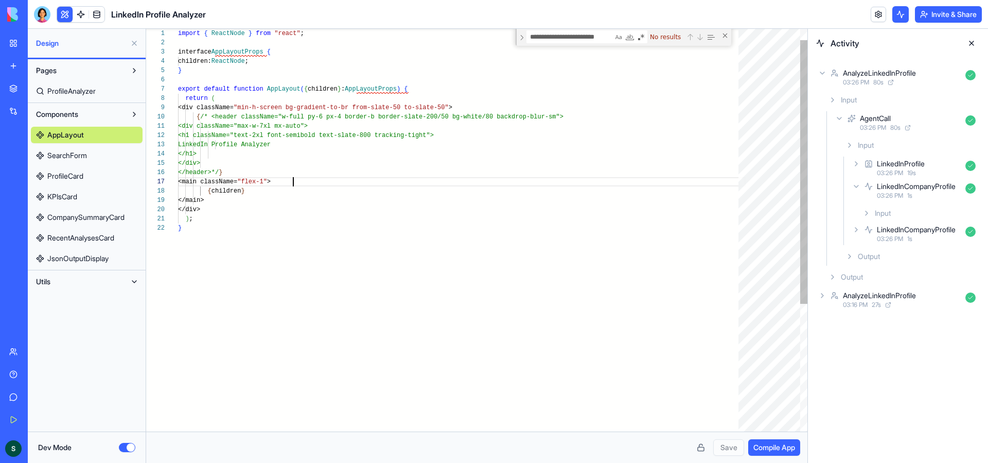
scroll to position [56, 115]
click at [509, 177] on div "import { ReactNode } from "react" ; interface AppLayoutProps { children: ReactN…" at bounding box center [462, 319] width 568 height 614
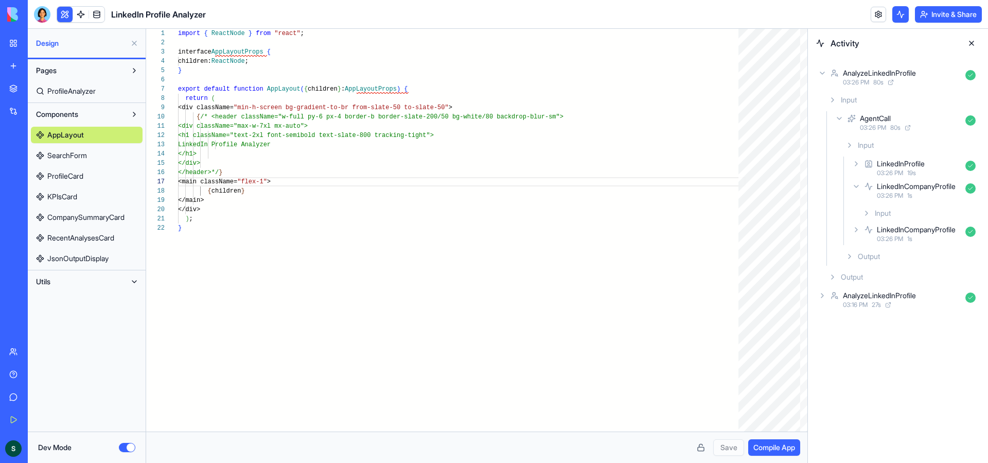
click at [106, 154] on link "SearchForm" at bounding box center [87, 155] width 112 height 16
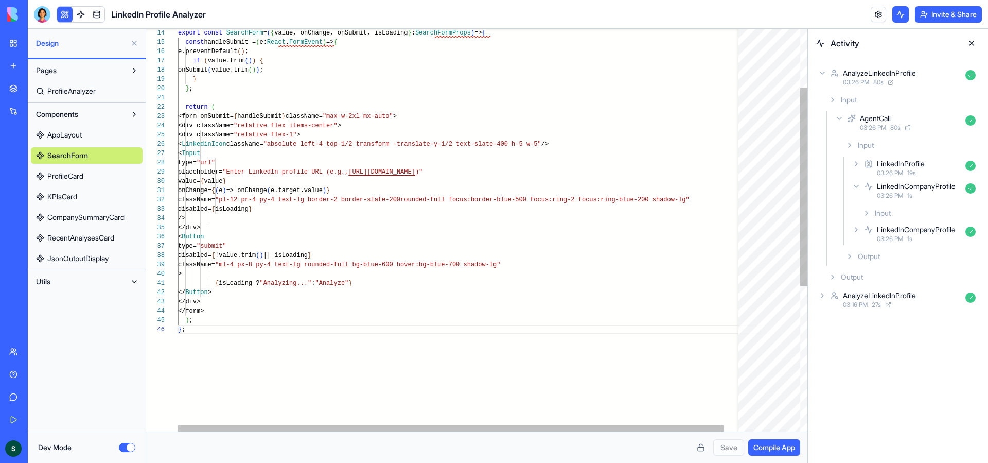
scroll to position [46, 7]
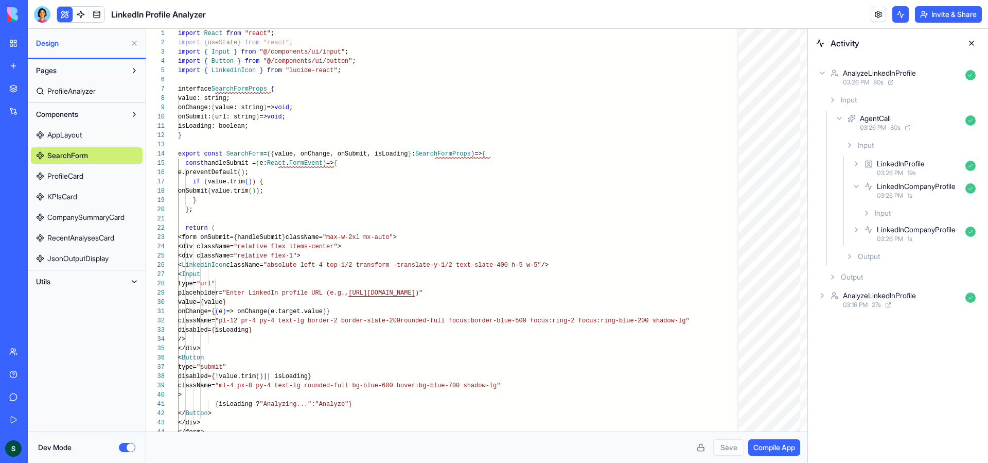
click at [81, 179] on span "ProfileCard" at bounding box center [65, 176] width 36 height 10
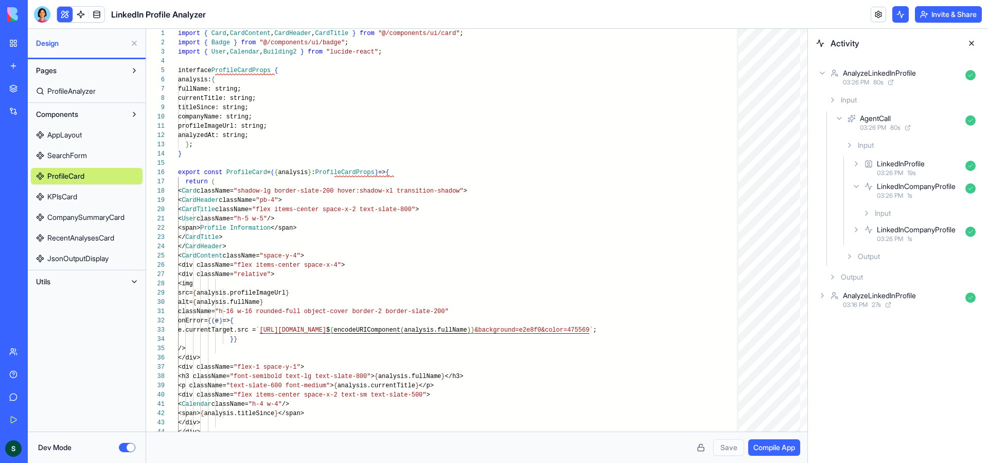
click at [96, 94] on span "ProfileAnalyzer" at bounding box center [71, 91] width 48 height 10
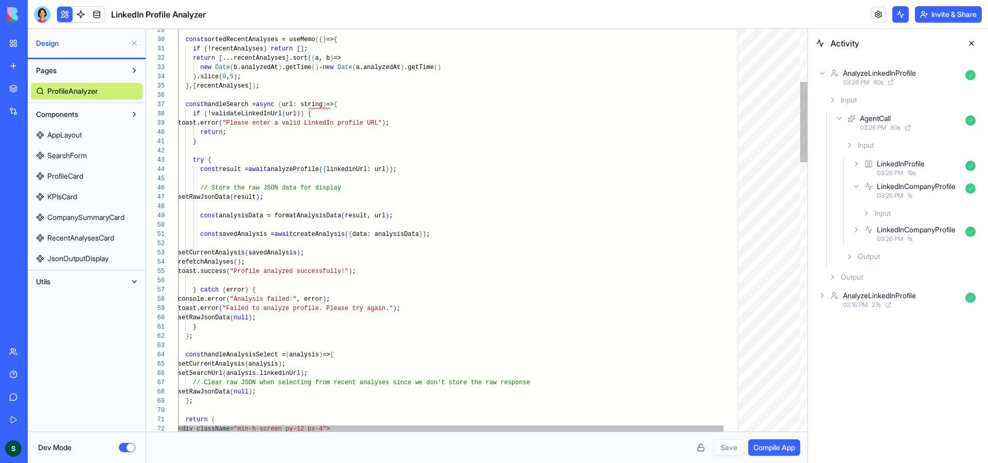
scroll to position [65, 78]
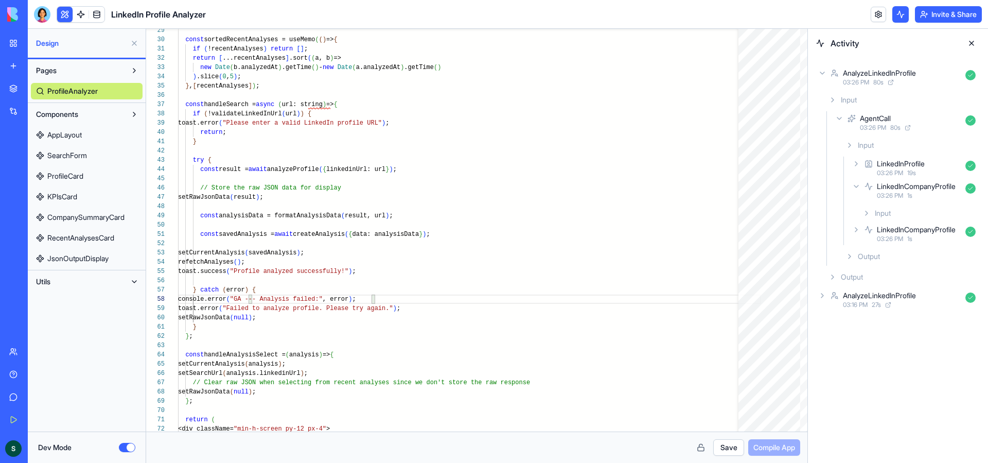
click at [723, 443] on button "Save" at bounding box center [728, 447] width 31 height 16
click at [783, 450] on span "Compile App" at bounding box center [775, 447] width 42 height 10
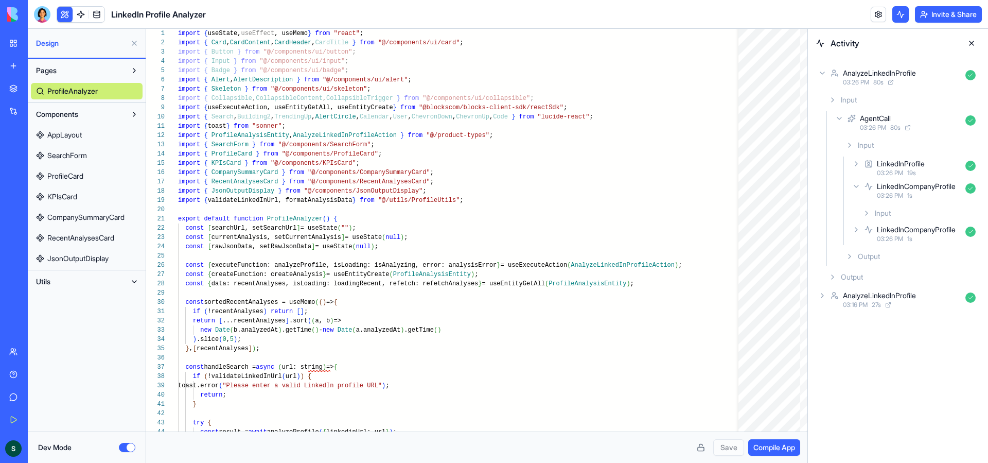
click at [94, 116] on button "Components" at bounding box center [78, 114] width 95 height 16
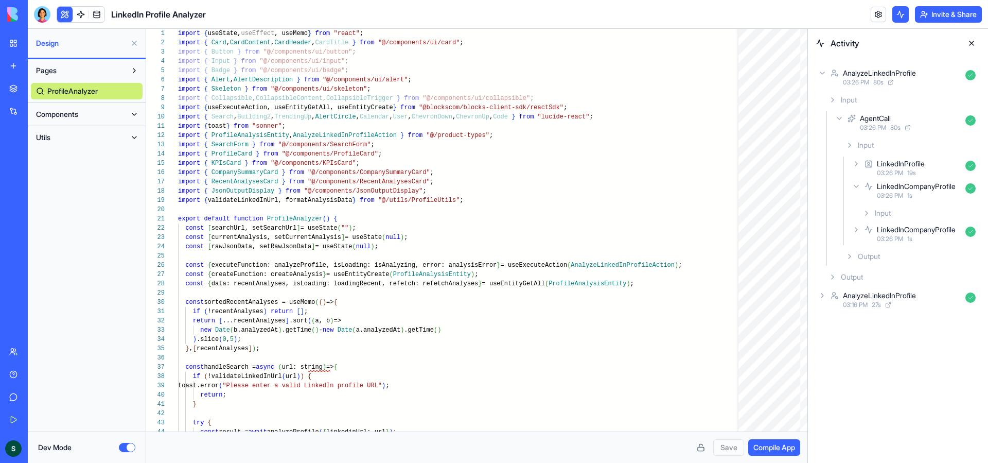
click at [94, 116] on button "Components" at bounding box center [78, 114] width 95 height 16
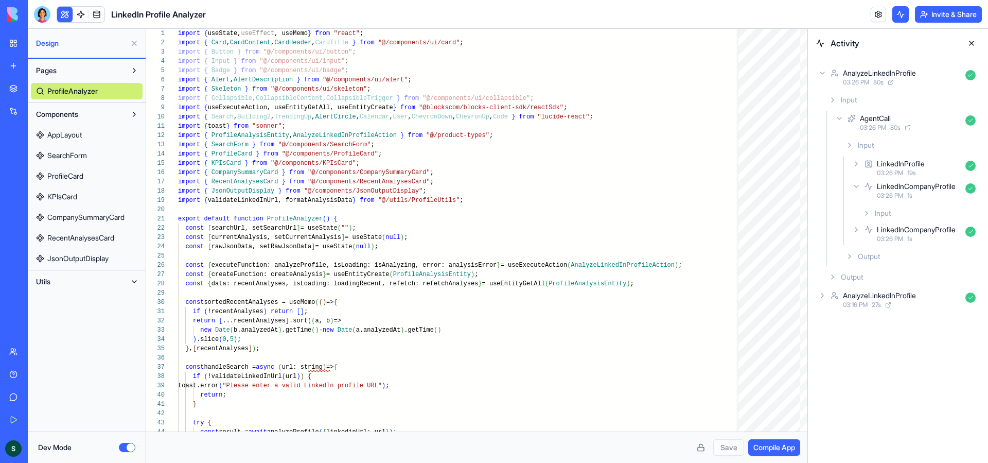
click at [80, 133] on span "AppLayout" at bounding box center [64, 135] width 34 height 10
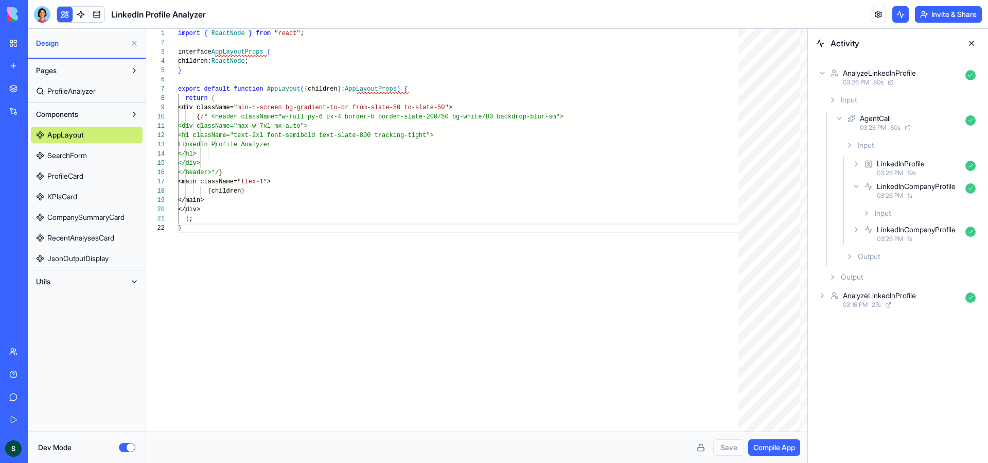
click at [86, 152] on span "SearchForm" at bounding box center [67, 155] width 40 height 10
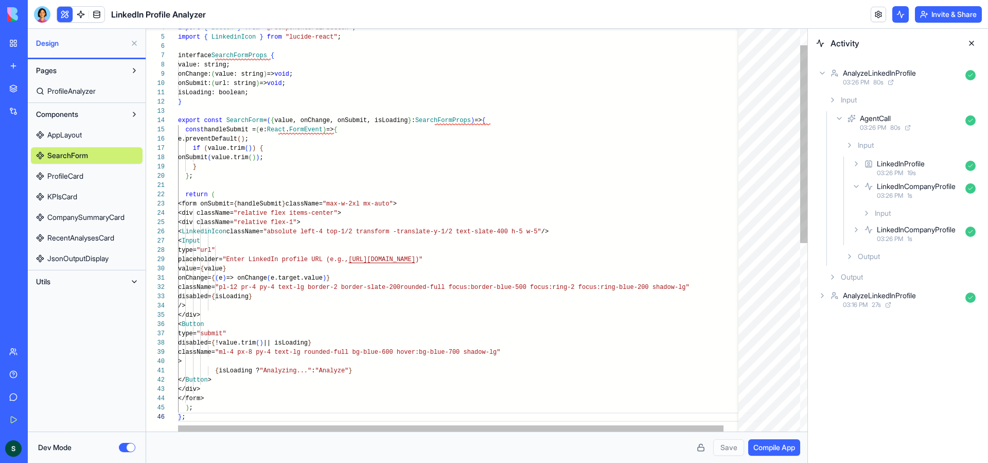
scroll to position [46, 7]
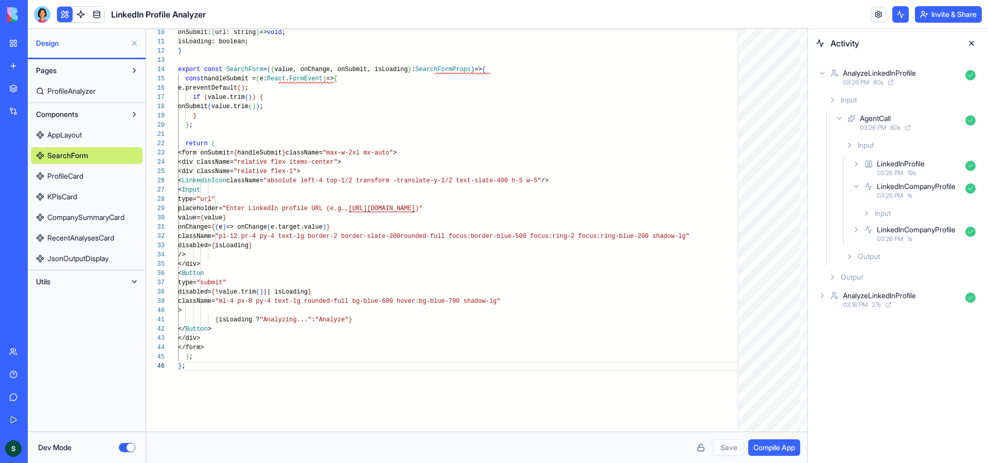
click at [109, 283] on button "Utils" at bounding box center [78, 281] width 95 height 16
click at [81, 88] on span "ProfileAnalyzer" at bounding box center [71, 91] width 48 height 10
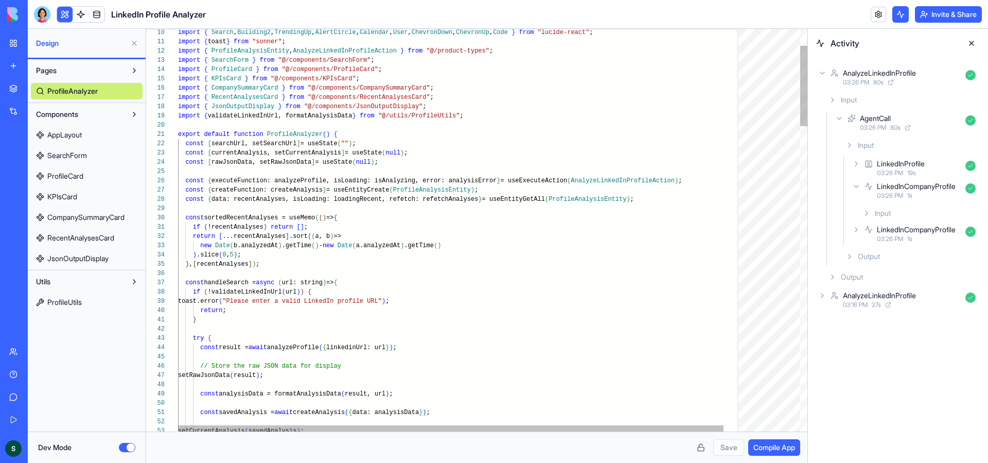
scroll to position [28, 7]
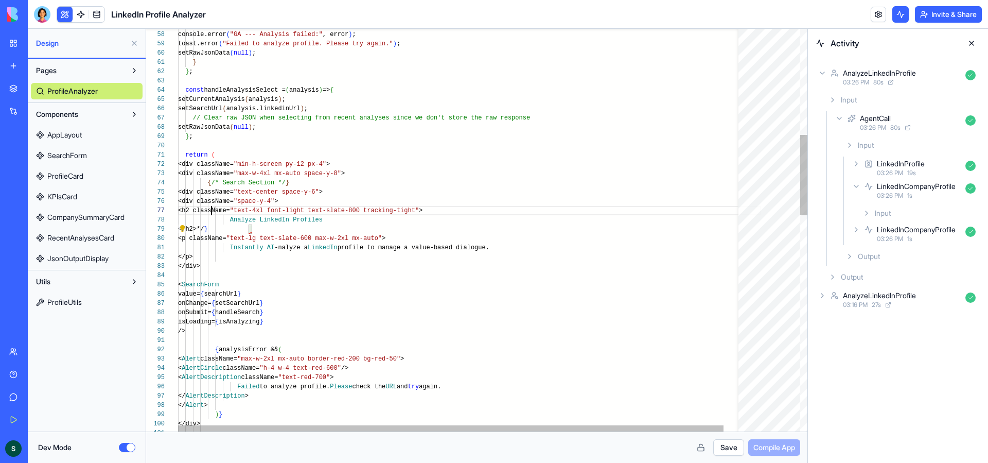
scroll to position [56, 33]
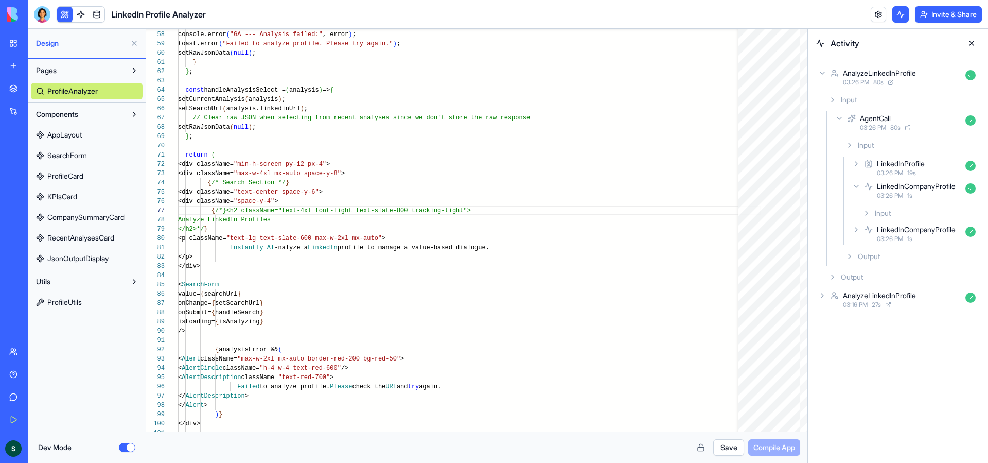
click at [720, 447] on button "Save" at bounding box center [728, 447] width 31 height 16
click at [774, 445] on span "Compile App" at bounding box center [775, 447] width 42 height 10
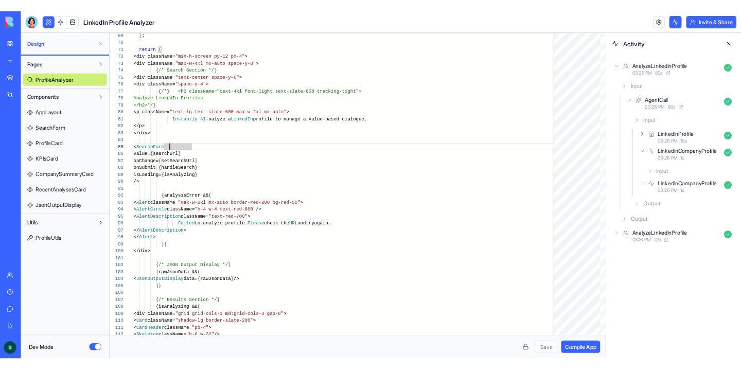
scroll to position [37, 48]
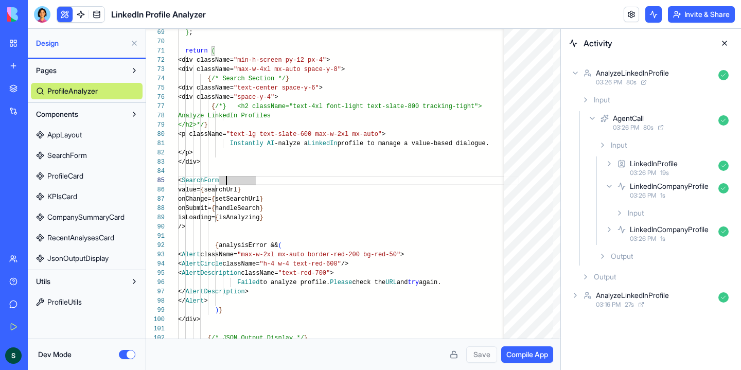
click at [724, 44] on button at bounding box center [724, 43] width 16 height 16
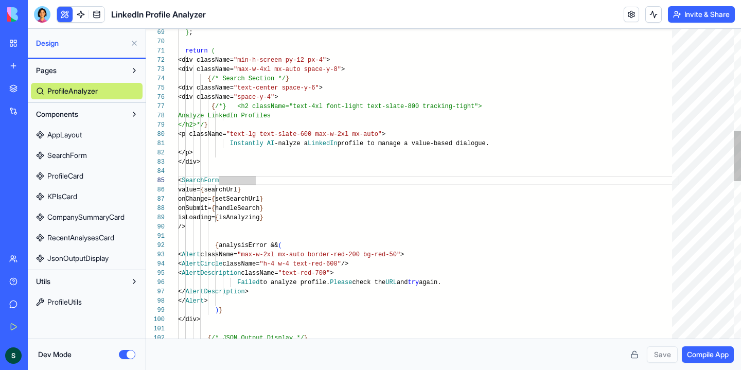
click at [226, 136] on div "} ; return ( <div className= "min-h-screen py-12 px-4" > <div className= "max-w…" at bounding box center [428, 354] width 501 height 1913
click at [243, 151] on div "} ; return ( <div className= "min-h-screen py-12 px-4" > <div className= "max-w…" at bounding box center [428, 354] width 501 height 1913
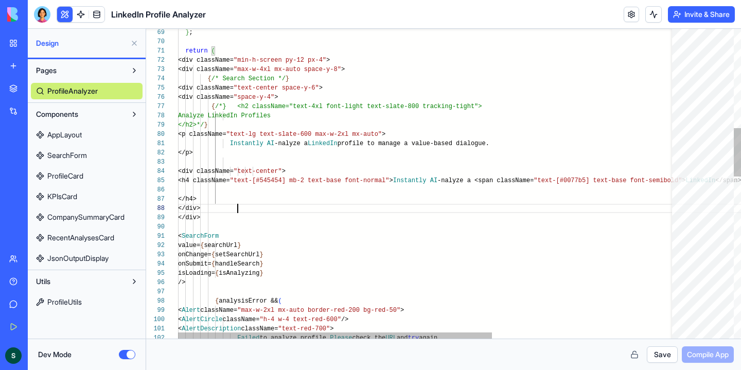
scroll to position [65, 60]
drag, startPoint x: 253, startPoint y: 122, endPoint x: 241, endPoint y: 122, distance: 12.4
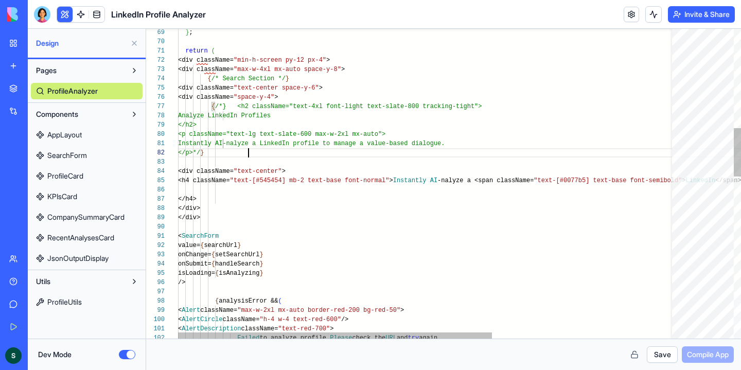
scroll to position [9, 71]
click at [661, 358] on button "Save" at bounding box center [662, 354] width 31 height 16
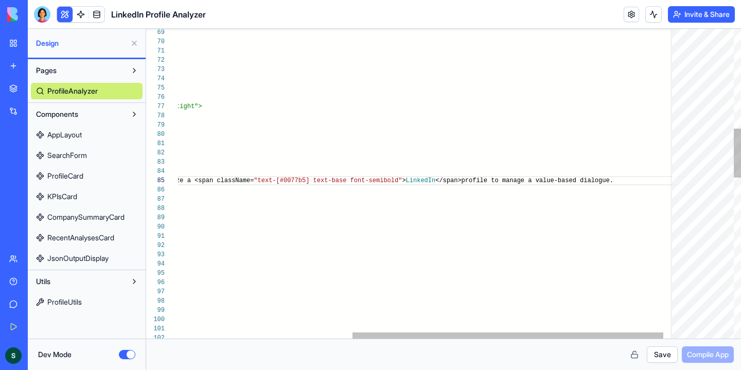
scroll to position [37, 766]
type textarea "**********"
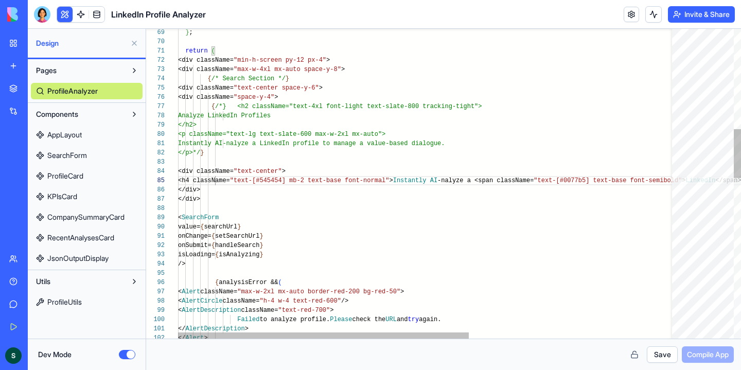
scroll to position [46, 52]
click at [229, 190] on div "} ; return ( <div className= "min-h-screen py-12 px-4" > <div className= "max-w…" at bounding box center [603, 373] width 851 height 1950
click at [229, 200] on div "} ; return ( <div className= "min-h-screen py-12 px-4" > <div className= "max-w…" at bounding box center [603, 373] width 851 height 1950
click at [656, 355] on button "Save" at bounding box center [662, 354] width 31 height 16
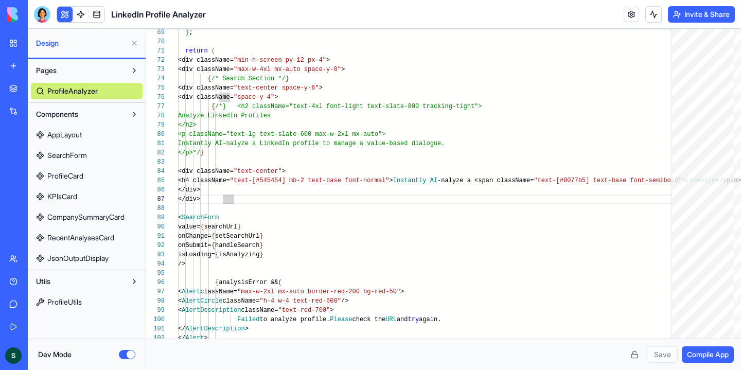
click at [703, 351] on span "Compile App" at bounding box center [708, 354] width 42 height 10
click at [128, 351] on button "Dev Mode" at bounding box center [127, 354] width 16 height 9
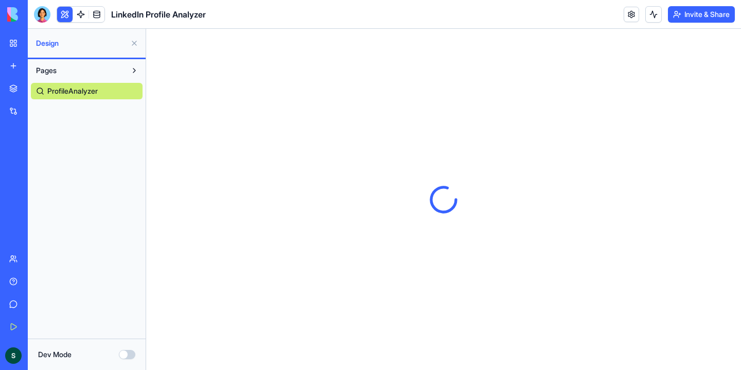
scroll to position [0, 0]
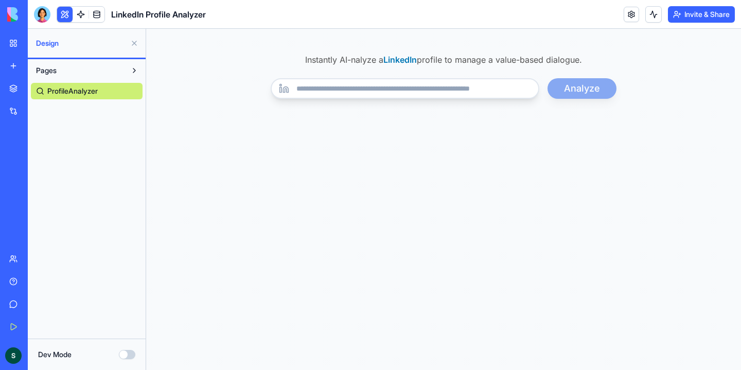
click at [534, 124] on div "Instantly AI-nalyze a LinkedIn profile to manage a value-based dialogue. Analyze" at bounding box center [443, 199] width 595 height 341
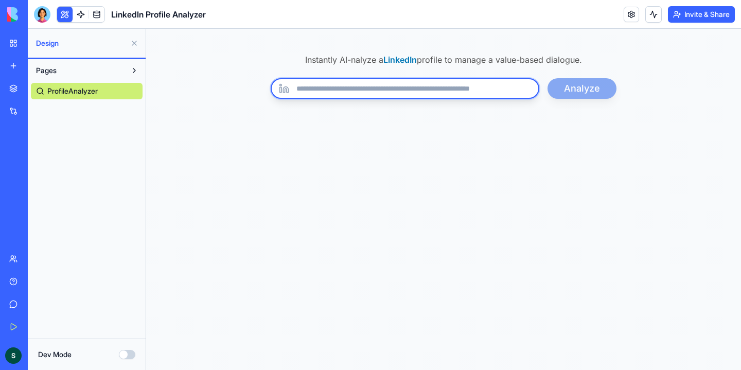
click at [526, 84] on input "url" at bounding box center [405, 88] width 269 height 21
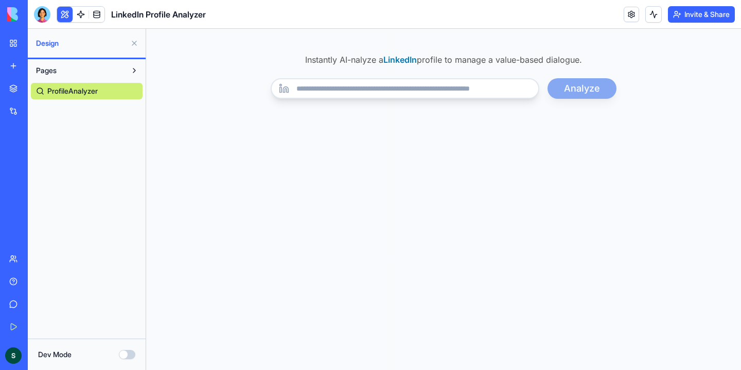
click at [129, 352] on button "Dev Mode" at bounding box center [127, 354] width 16 height 9
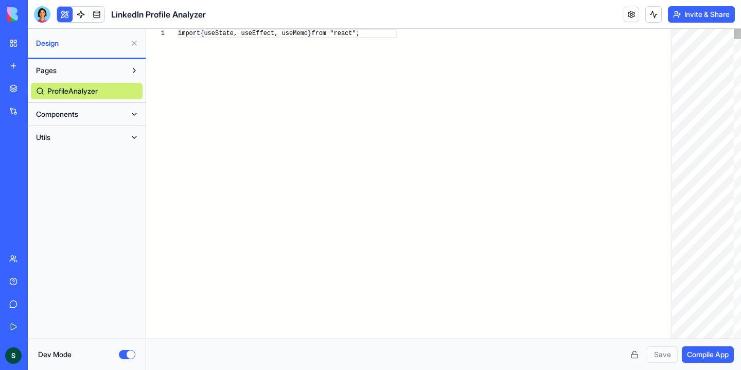
scroll to position [74, 0]
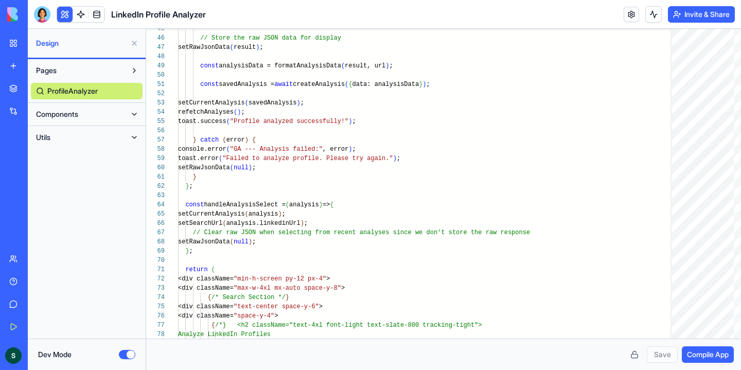
click at [111, 113] on button "Components" at bounding box center [78, 114] width 95 height 16
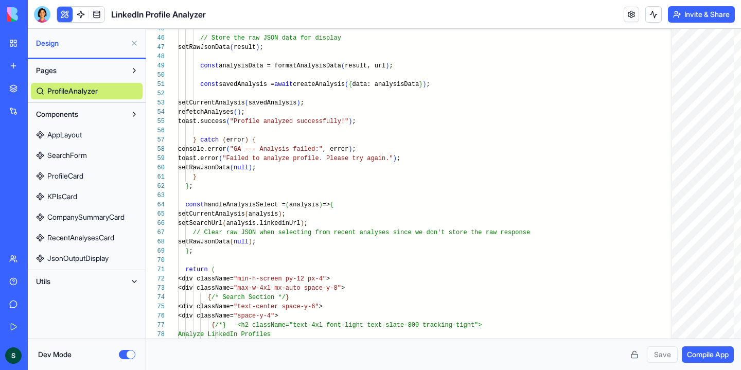
click at [81, 136] on span "AppLayout" at bounding box center [64, 135] width 34 height 10
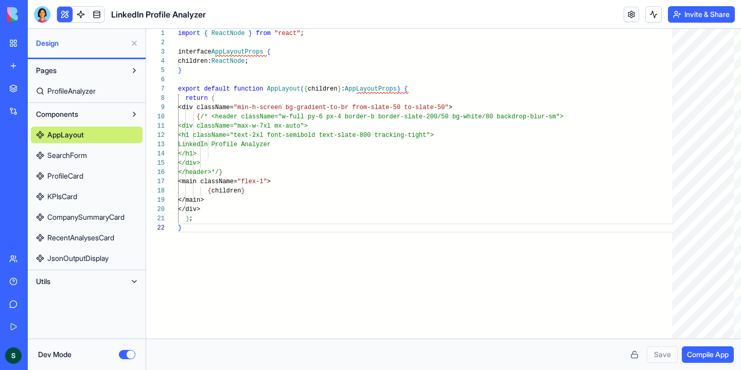
click at [98, 157] on link "SearchForm" at bounding box center [87, 155] width 112 height 16
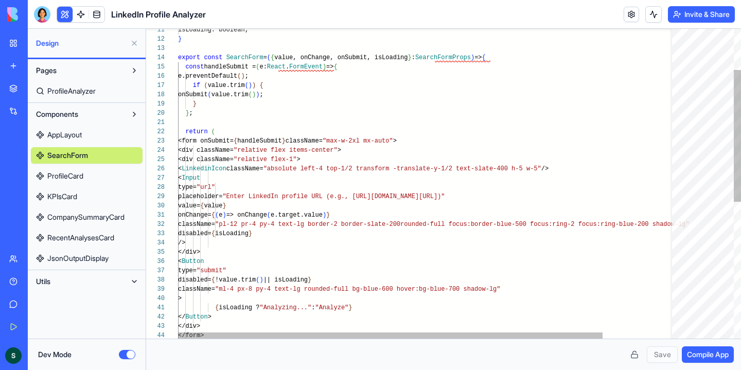
scroll to position [46, 7]
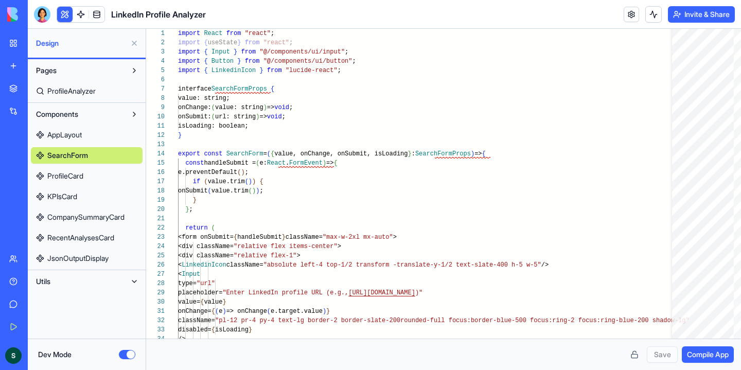
click at [96, 89] on span "ProfileAnalyzer" at bounding box center [71, 91] width 48 height 10
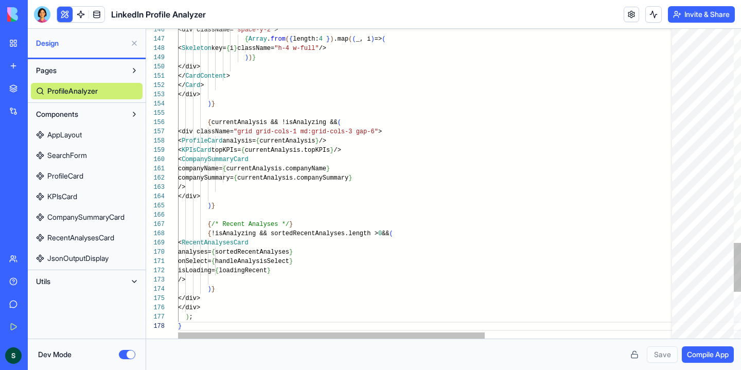
scroll to position [65, 4]
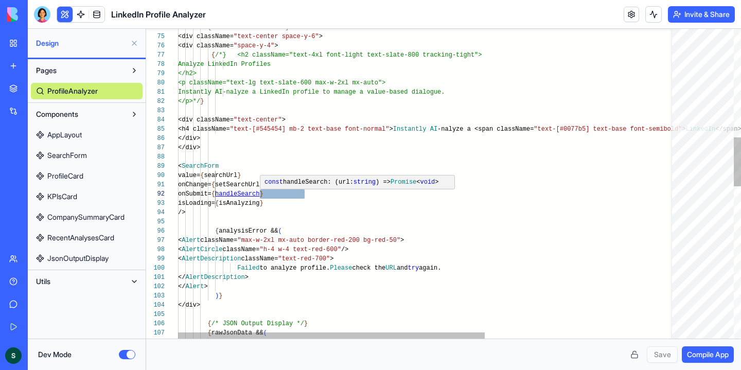
click at [279, 194] on div "</ AlertDescription > < AlertDescription className= "text-red-700" > Failed to …" at bounding box center [581, 321] width 807 height 1950
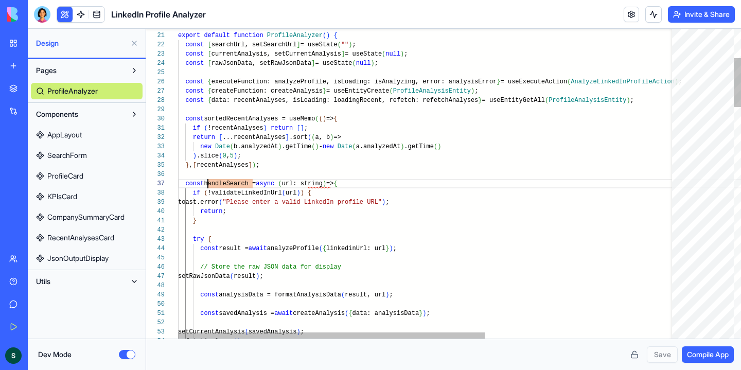
scroll to position [56, 30]
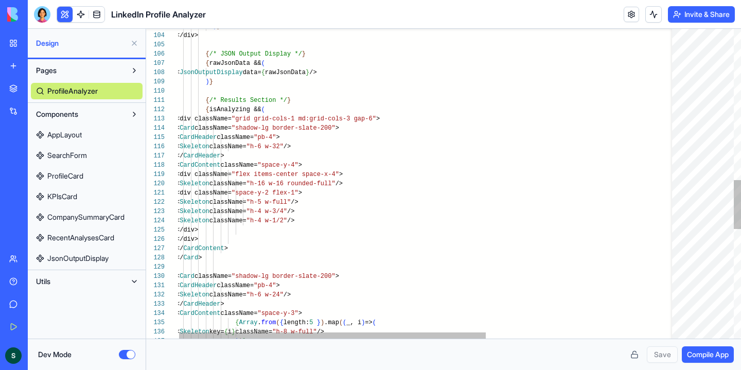
click at [273, 109] on div ") } </div> { /* JSON Output Display */ } { rawJsonData && ( < JsonOutputDisplay…" at bounding box center [579, 52] width 807 height 1950
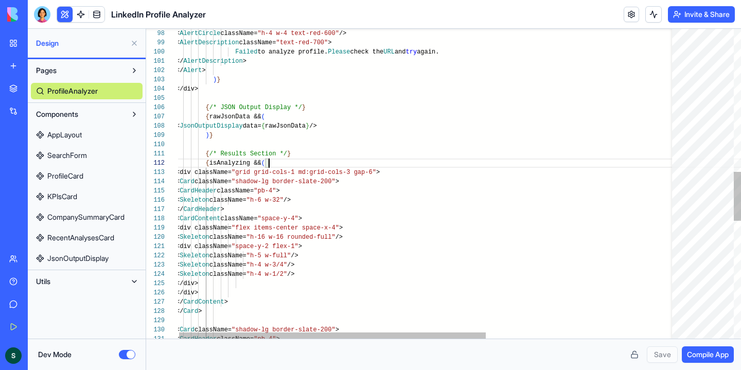
click at [234, 164] on div "< Card className= "shadow-lg border-slate-200" > < CardHeader className= "pb-4"…" at bounding box center [579, 105] width 807 height 1950
click at [232, 163] on div "< Card className= "shadow-lg border-slate-200" > < CardHeader className= "pb-4"…" at bounding box center [579, 105] width 807 height 1950
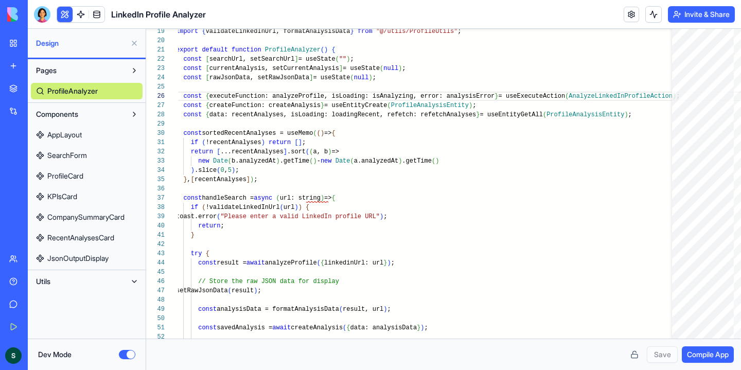
click at [110, 136] on link "AppLayout" at bounding box center [87, 135] width 112 height 16
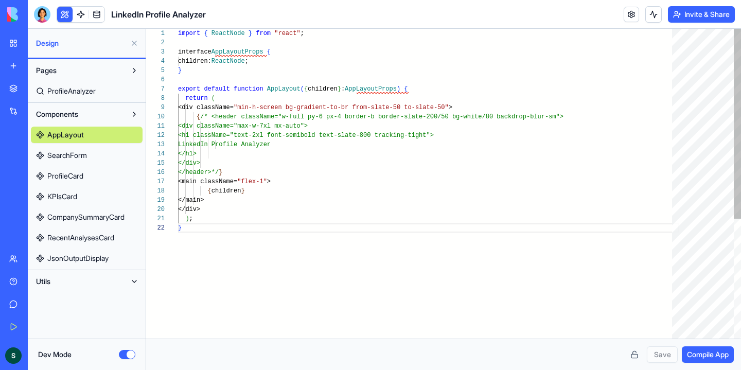
scroll to position [74, 52]
click at [230, 109] on div ") ; } </div> </main> <main className= "flex-1" > { children } </div> </header>*…" at bounding box center [428, 281] width 501 height 504
drag, startPoint x: 301, startPoint y: 106, endPoint x: 462, endPoint y: 107, distance: 161.1
click at [462, 107] on div ") ; } </div> </main> <main className= "flex-1" > { children } </div> </header>*…" at bounding box center [428, 281] width 501 height 504
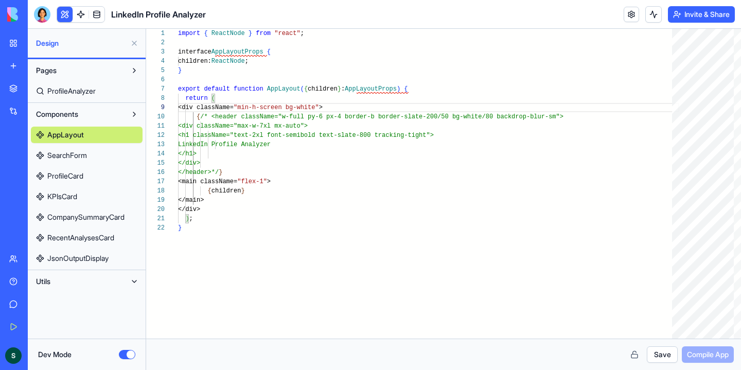
click at [665, 354] on button "Save" at bounding box center [662, 354] width 31 height 16
click at [713, 354] on span "Compile App" at bounding box center [708, 354] width 42 height 10
click at [78, 159] on span "SearchForm" at bounding box center [67, 155] width 40 height 10
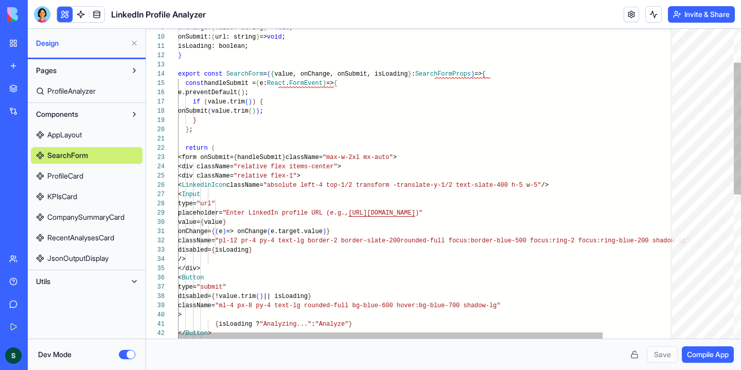
scroll to position [9, 268]
click at [445, 237] on div "return ( } ; } if ( value.trim ( ) ) { onSubmit ( value.trim ( ) ) ; const hand…" at bounding box center [469, 312] width 583 height 727
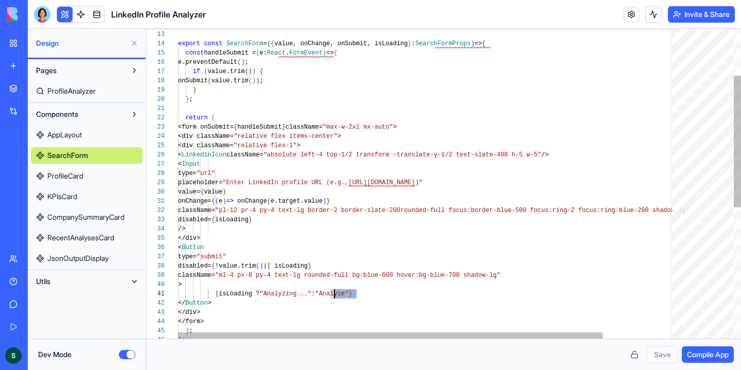
scroll to position [0, 152]
drag, startPoint x: 357, startPoint y: 294, endPoint x: 331, endPoint y: 293, distance: 25.8
click at [331, 293] on div "return ( } ; } if ( value.trim ( ) ) { onSubmit ( value.trim ( ) ) ; const hand…" at bounding box center [469, 282] width 583 height 727
click at [376, 304] on div "return ( } ; } if ( value.trim ( ) ) { onSubmit ( value.trim ( ) ) ; const hand…" at bounding box center [469, 282] width 583 height 727
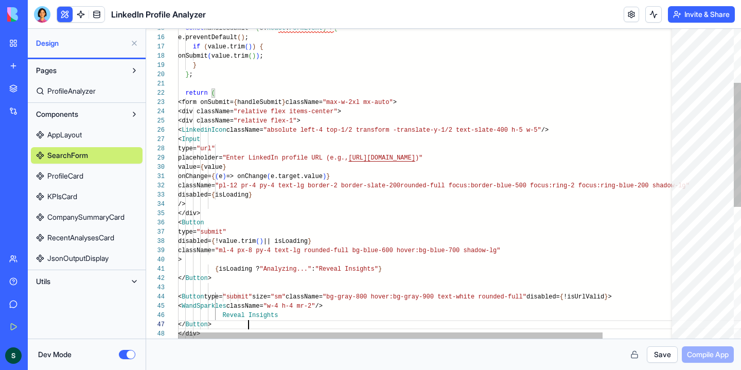
scroll to position [56, 71]
click at [246, 298] on div "return ( } ; } if ( value.trim ( ) ) { onSubmit ( value.trim ( ) ) ; const hand…" at bounding box center [469, 280] width 583 height 773
drag, startPoint x: 348, startPoint y: 240, endPoint x: 253, endPoint y: 244, distance: 95.8
click at [253, 244] on div "return ( } ; } if ( value.trim ( ) ) { onSubmit ( value.trim ( ) ) ; const hand…" at bounding box center [469, 280] width 583 height 773
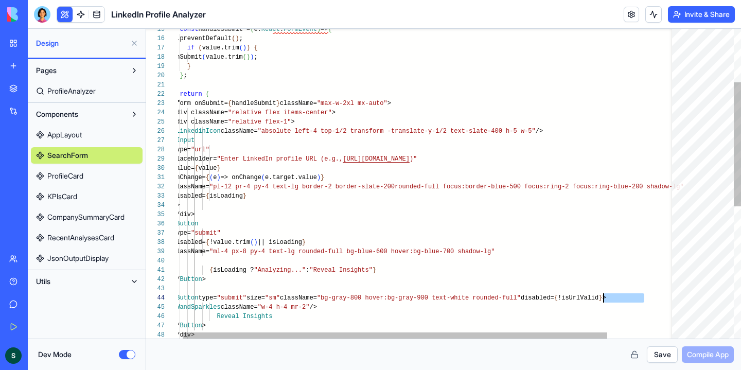
drag, startPoint x: 644, startPoint y: 296, endPoint x: 603, endPoint y: 295, distance: 41.2
click at [603, 295] on div "return ( } ; } if ( value.trim ( ) ) { onSubmit ( value.trim ( ) ) ; const hand…" at bounding box center [463, 281] width 583 height 773
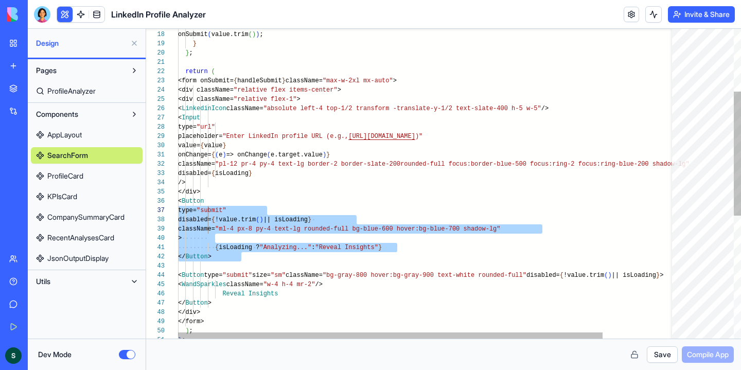
scroll to position [46, 0]
drag, startPoint x: 245, startPoint y: 256, endPoint x: 92, endPoint y: 203, distance: 162.3
click at [178, 203] on div "return ( } ; } onSubmit ( value.trim ( ) ) ; <form onSubmit= { handleSubmit } c…" at bounding box center [469, 258] width 583 height 773
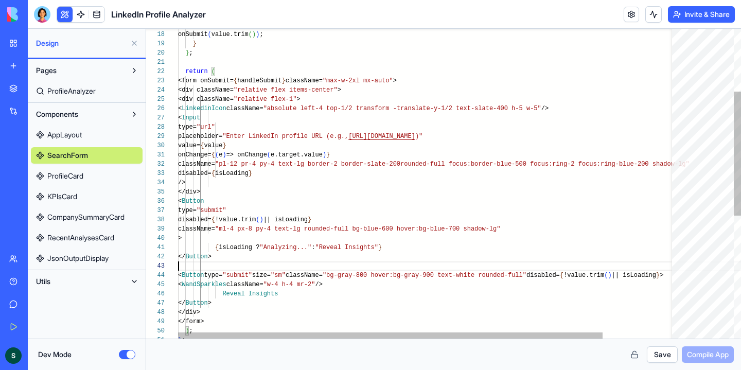
click at [251, 265] on div "return ( } ; } onSubmit ( value.trim ( ) ) ; <form onSubmit= { handleSubmit } c…" at bounding box center [469, 258] width 583 height 773
click at [252, 260] on div "return ( } ; } onSubmit ( value.trim ( ) ) ; <form onSubmit= { handleSubmit } c…" at bounding box center [469, 258] width 583 height 773
click at [206, 203] on div "return ( } ; } onSubmit ( value.trim ( ) ) ; <form onSubmit= { handleSubmit } c…" at bounding box center [469, 258] width 583 height 773
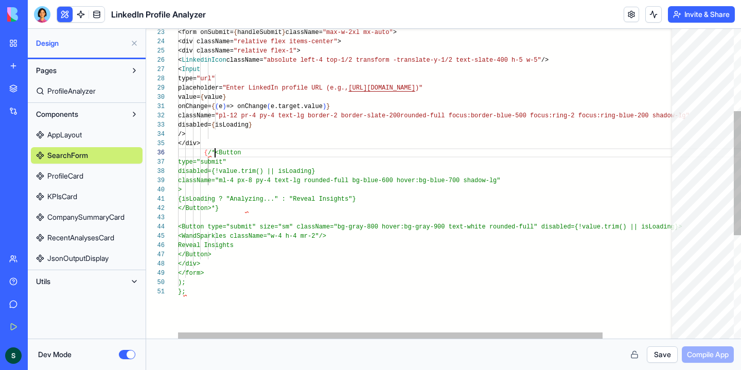
scroll to position [9, 63]
click at [240, 208] on div "onChange= { ( e ) => onChange ( e.target.value ) } className= "pl-12 pr-4 py-4 …" at bounding box center [469, 210] width 583 height 773
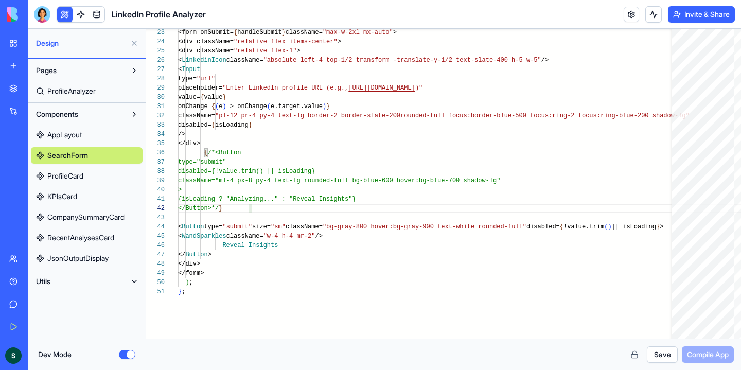
click at [665, 355] on button "Save" at bounding box center [662, 354] width 31 height 16
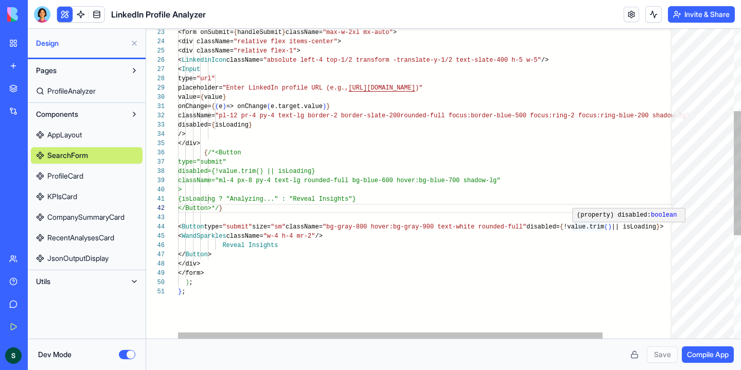
click at [572, 226] on div "onChange= { ( e ) => onChange ( e.target.value ) } className= "pl-12 pr-4 py-4 …" at bounding box center [469, 210] width 583 height 773
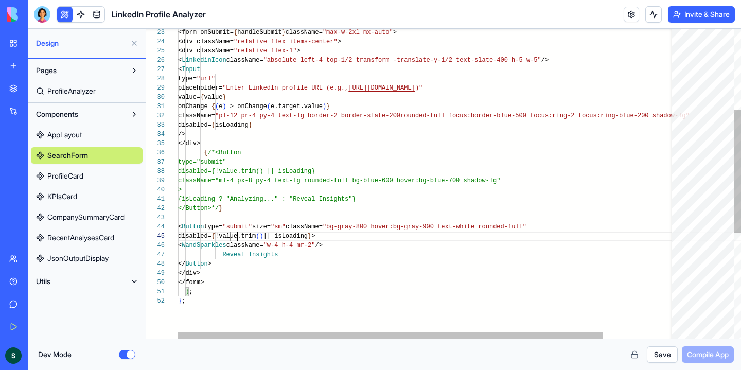
scroll to position [37, 60]
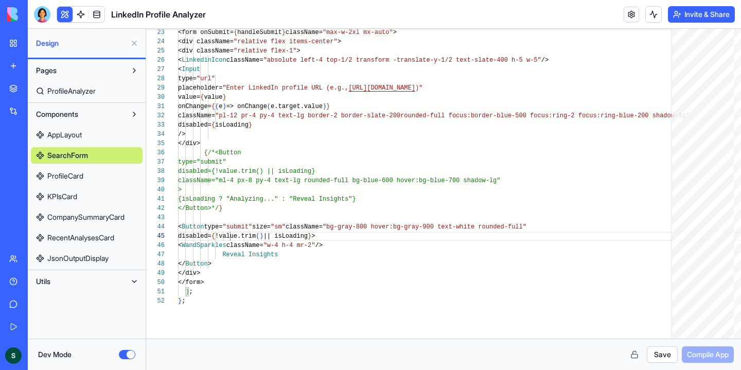
click at [660, 353] on button "Save" at bounding box center [662, 354] width 31 height 16
click at [706, 353] on span "Compile App" at bounding box center [708, 354] width 42 height 10
type textarea "** **"
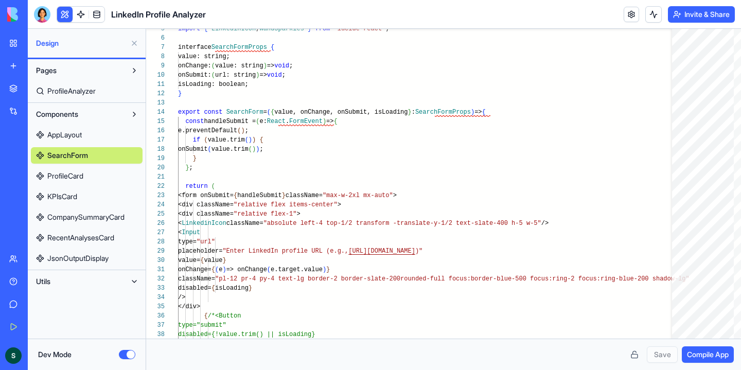
click at [68, 174] on span "ProfileCard" at bounding box center [65, 176] width 36 height 10
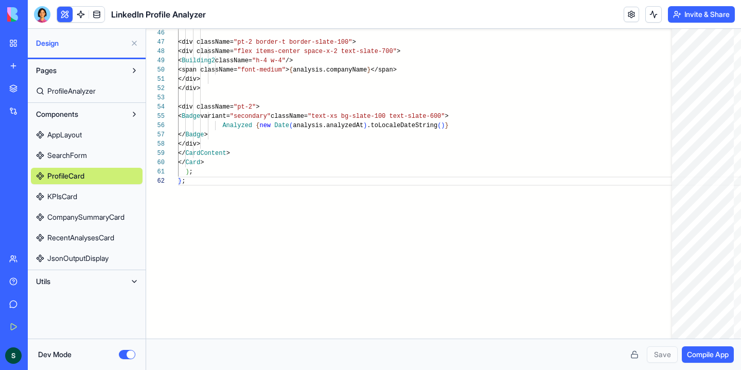
click at [122, 348] on div "Dev Mode" at bounding box center [87, 354] width 118 height 31
click at [122, 352] on button "Dev Mode" at bounding box center [127, 354] width 16 height 9
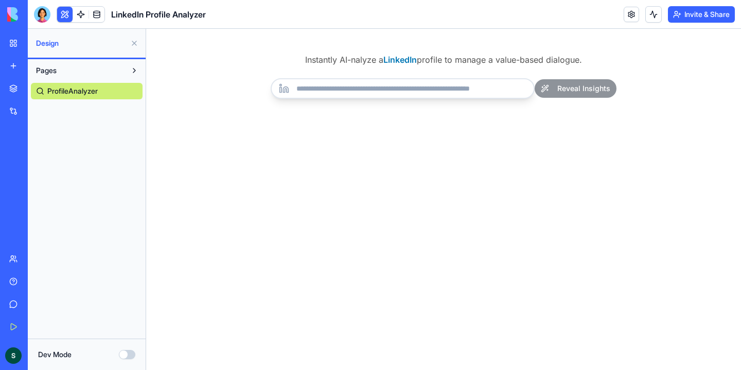
click at [125, 67] on button "Pages" at bounding box center [78, 70] width 95 height 16
click at [465, 93] on input "url" at bounding box center [403, 88] width 264 height 21
type input "**********"
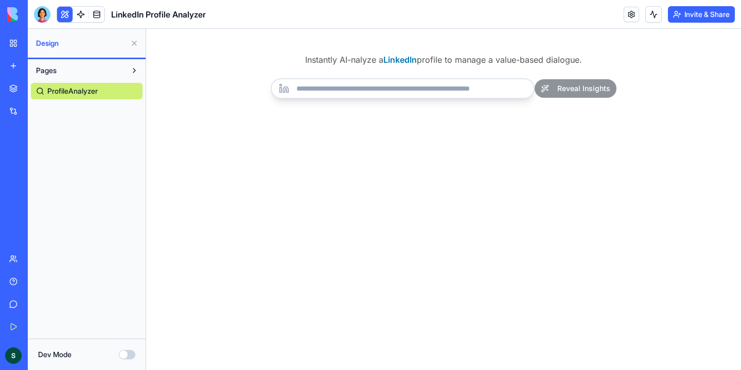
click at [531, 163] on div "Instantly AI-nalyze a LinkedIn profile to manage a value-based dialogue. Reveal…" at bounding box center [443, 199] width 595 height 341
click at [180, 56] on div "Instantly AI-nalyze a LinkedIn profile to manage a value-based dialogue. Reveal…" at bounding box center [443, 199] width 595 height 341
click at [45, 12] on div at bounding box center [42, 14] width 16 height 16
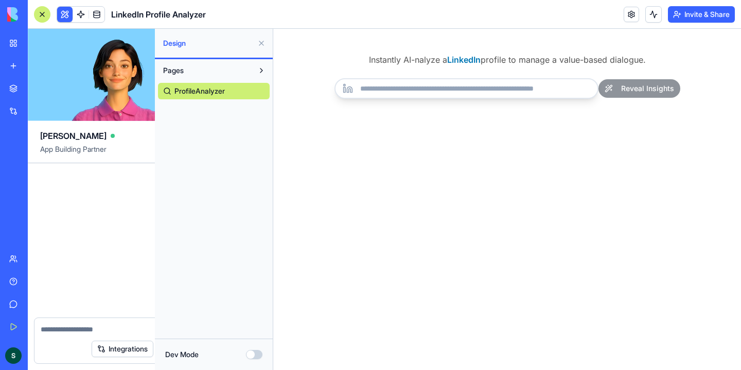
scroll to position [693, 0]
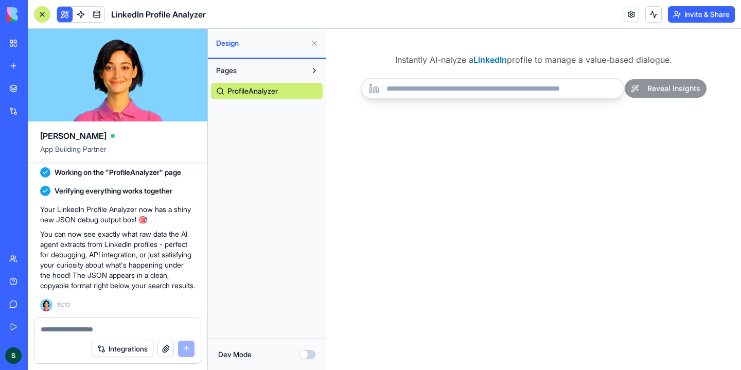
click at [135, 325] on textarea at bounding box center [118, 329] width 154 height 10
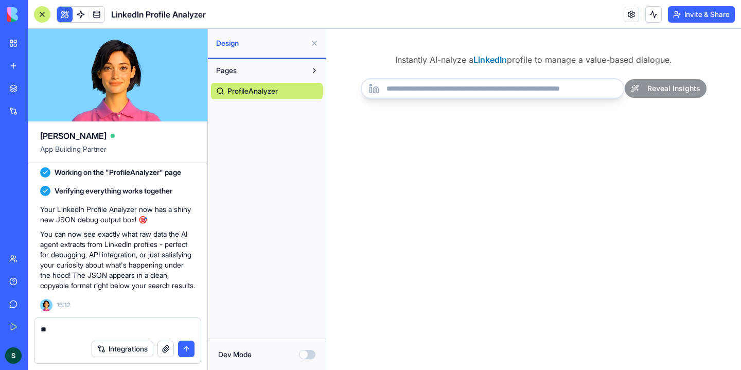
type textarea "*"
click at [501, 88] on input "url" at bounding box center [493, 88] width 264 height 21
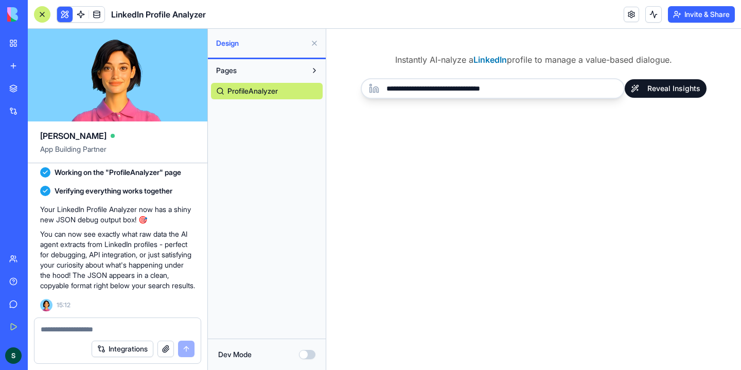
type input "**********"
click at [677, 89] on button "Reveal Insights" at bounding box center [666, 88] width 82 height 19
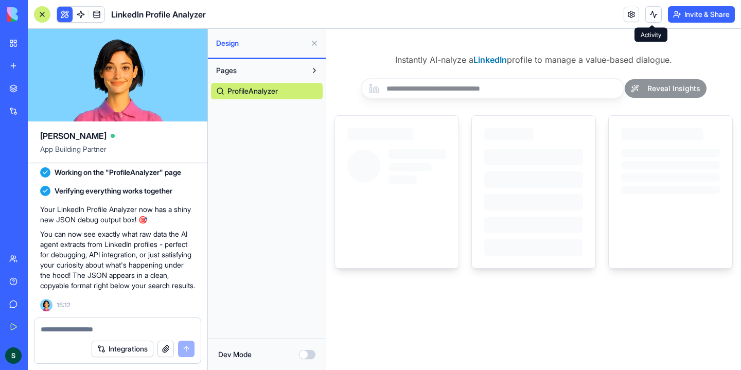
click at [651, 15] on button at bounding box center [653, 14] width 16 height 16
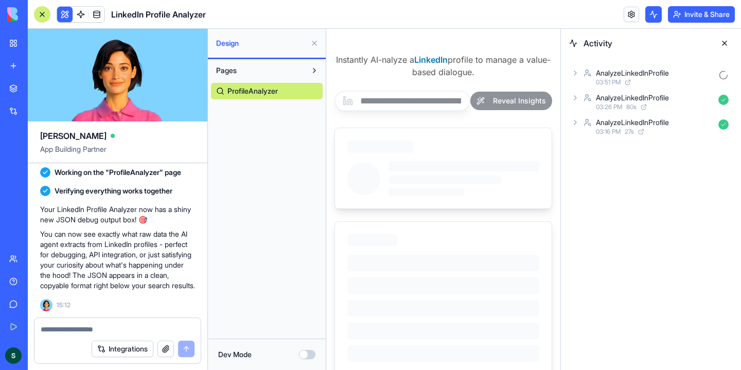
click at [578, 72] on icon at bounding box center [575, 73] width 8 height 8
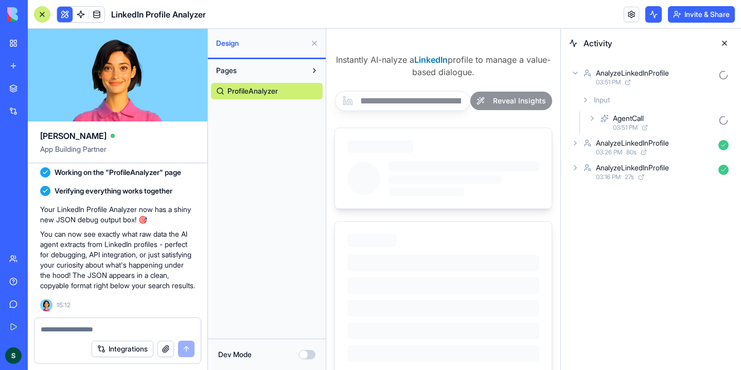
click at [589, 116] on icon at bounding box center [592, 118] width 8 height 8
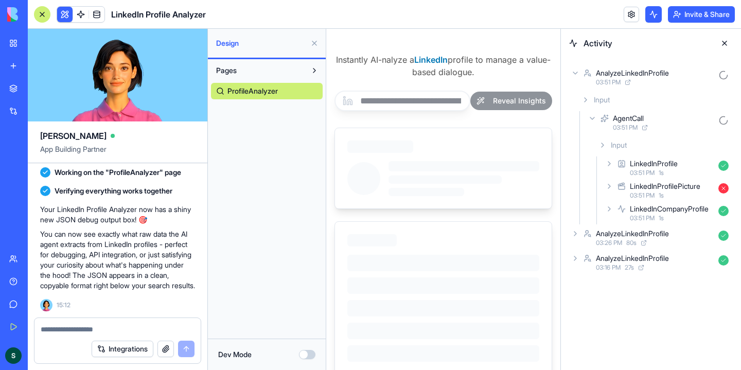
click at [607, 163] on icon at bounding box center [609, 164] width 8 height 8
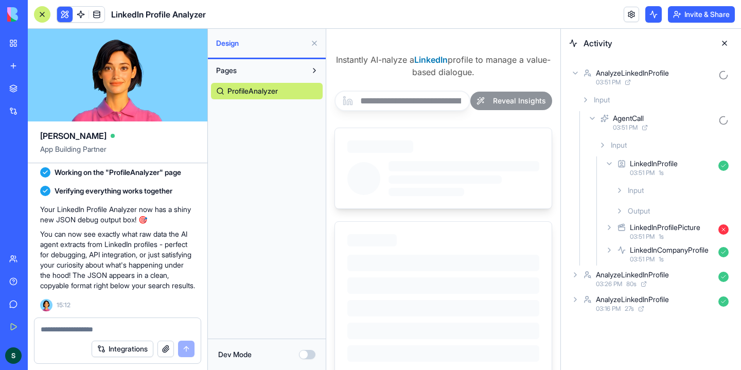
click at [622, 211] on icon at bounding box center [620, 211] width 8 height 8
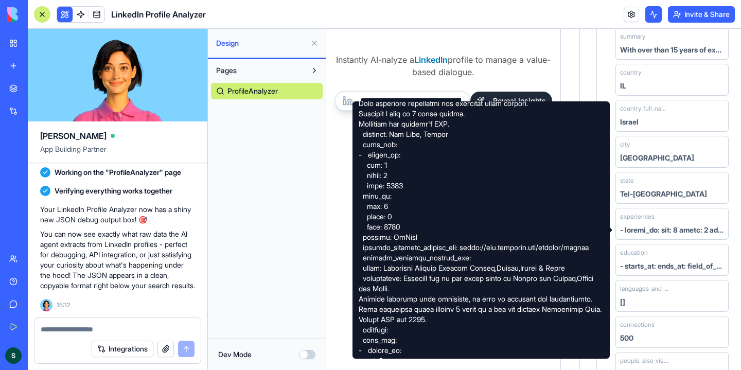
scroll to position [0, 0]
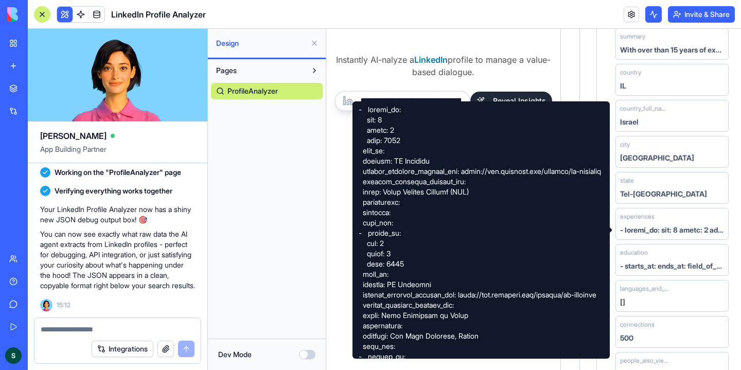
click at [550, 71] on h4 "Instantly AI-nalyze a LinkedIn profile to manage a value-based dialogue." at bounding box center [444, 66] width 218 height 25
click at [650, 226] on div at bounding box center [672, 230] width 104 height 10
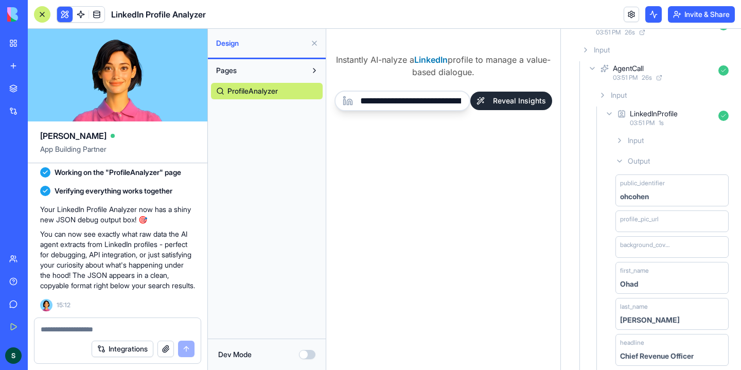
scroll to position [34, 0]
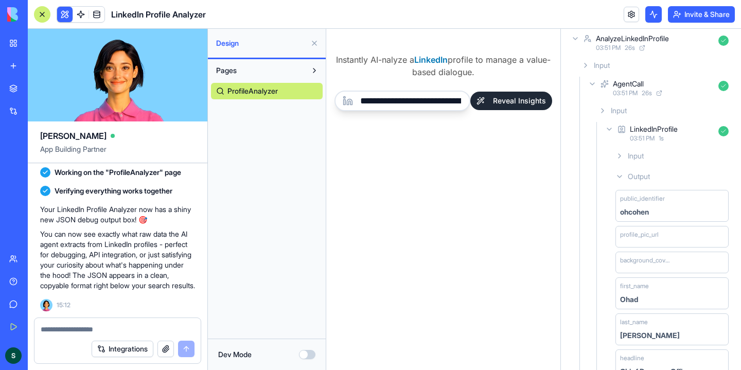
click at [610, 128] on icon at bounding box center [609, 129] width 8 height 8
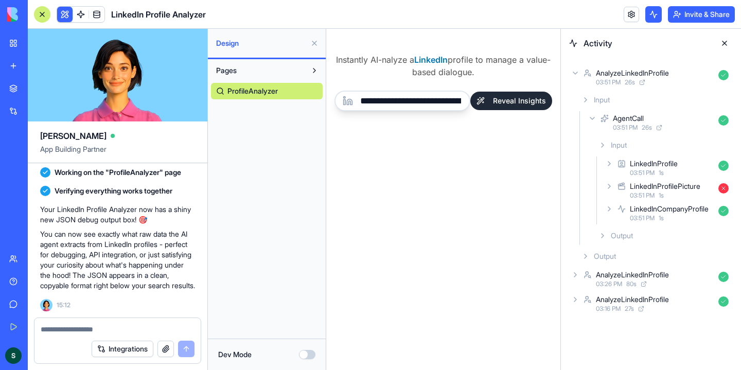
click at [423, 177] on div "**********" at bounding box center [443, 199] width 234 height 341
click at [517, 100] on button "Reveal Insights" at bounding box center [511, 101] width 82 height 19
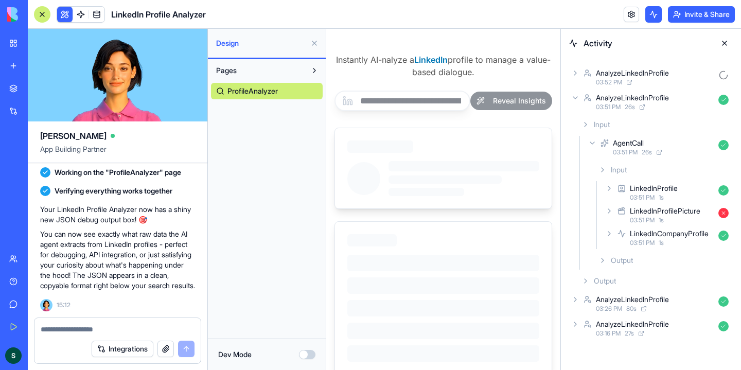
click at [574, 96] on icon at bounding box center [575, 98] width 8 height 8
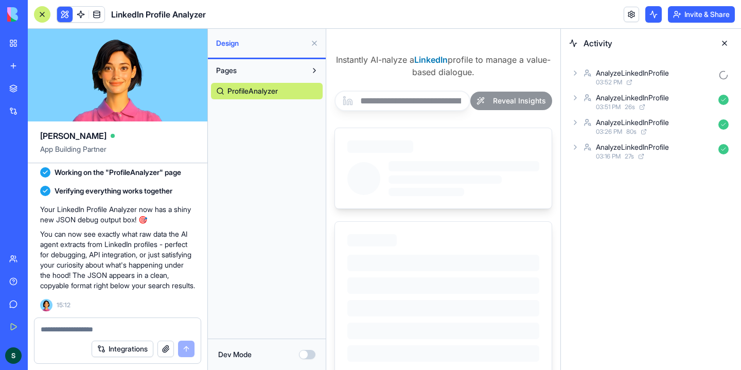
click at [574, 74] on icon at bounding box center [575, 73] width 8 height 8
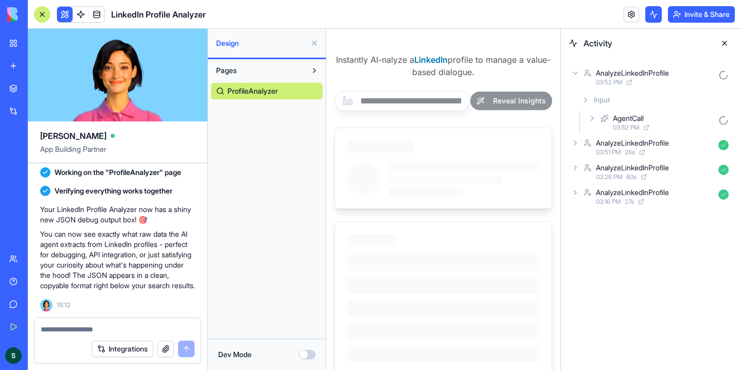
click at [591, 120] on icon at bounding box center [592, 118] width 2 height 4
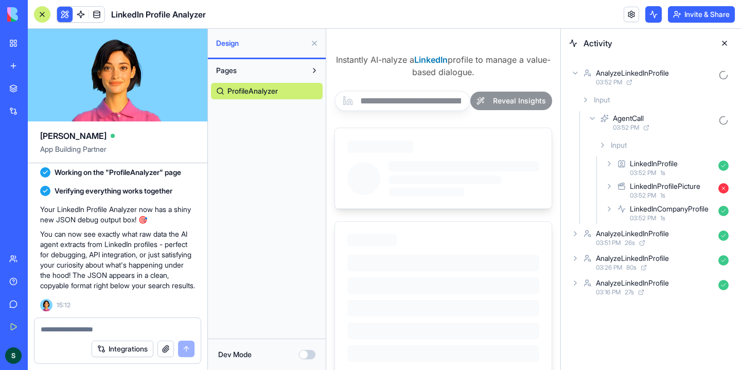
click at [607, 164] on icon at bounding box center [609, 164] width 8 height 8
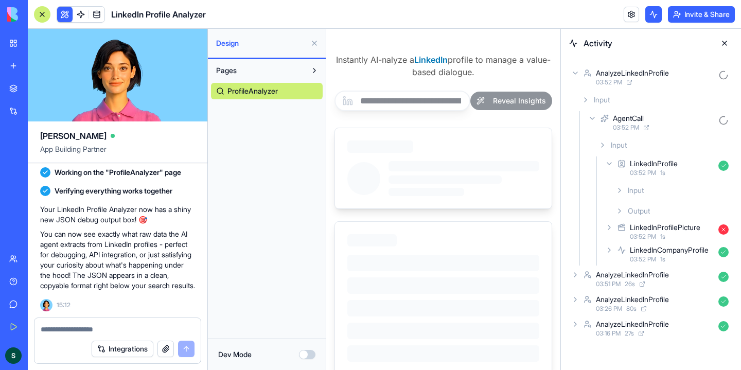
click at [623, 211] on icon at bounding box center [620, 211] width 8 height 8
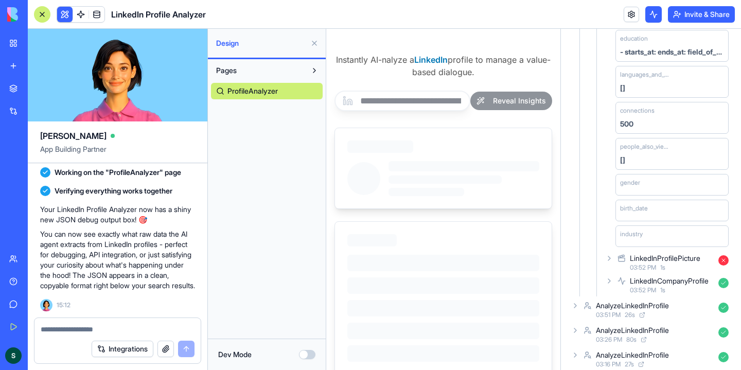
scroll to position [687, 0]
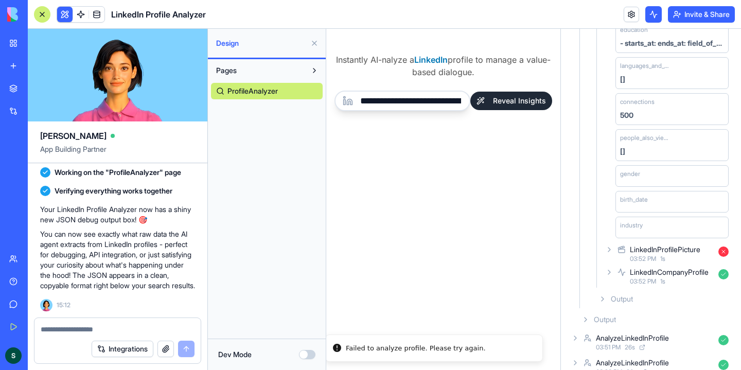
drag, startPoint x: 486, startPoint y: 349, endPoint x: 344, endPoint y: 344, distance: 142.1
click at [346, 344] on div "Failed to analyze profile. Please try again." at bounding box center [416, 348] width 140 height 10
click at [369, 346] on div "Failed to analyze profile. Please try again." at bounding box center [425, 348] width 140 height 10
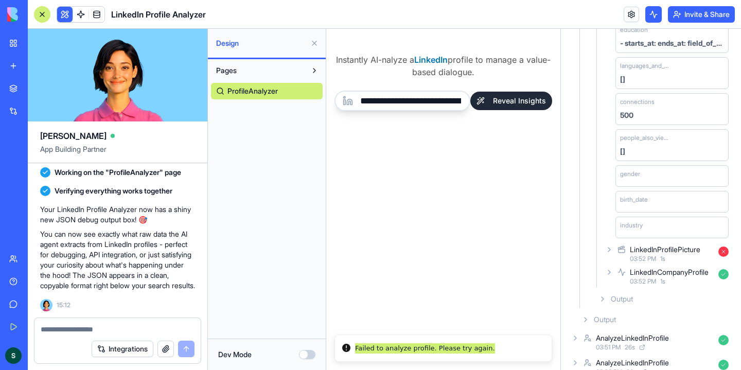
click at [71, 328] on textarea at bounding box center [118, 329] width 154 height 10
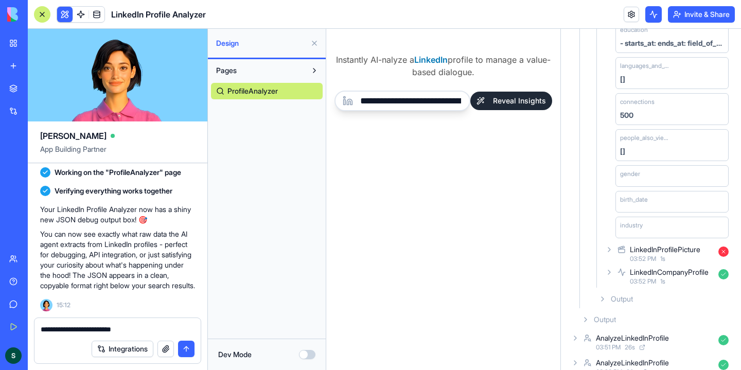
type textarea "**********"
click at [310, 353] on button "Dev Mode" at bounding box center [307, 354] width 16 height 9
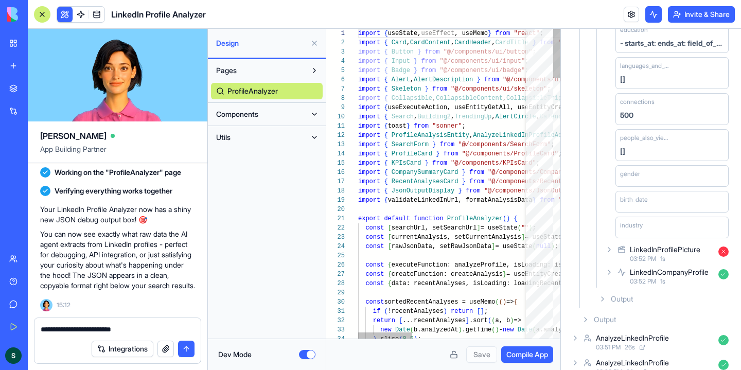
scroll to position [74, 0]
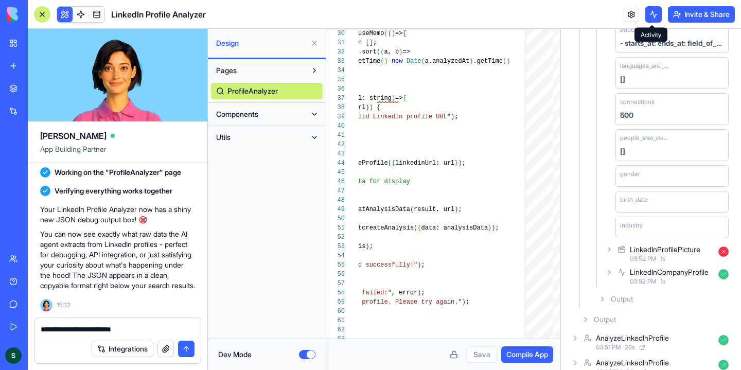
click at [656, 18] on button at bounding box center [653, 14] width 16 height 16
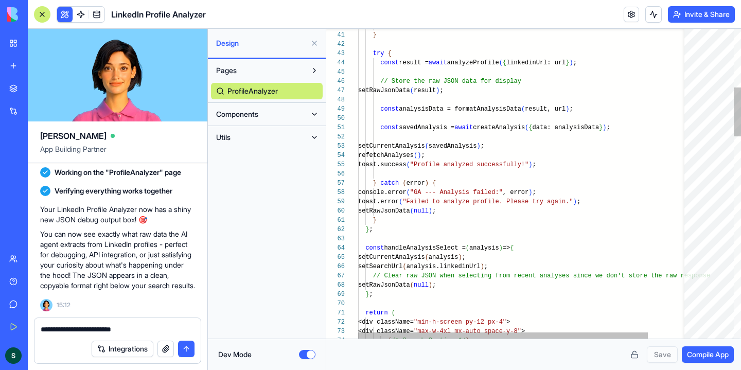
type textarea "**********"
drag, startPoint x: 518, startPoint y: 192, endPoint x: 463, endPoint y: 194, distance: 55.1
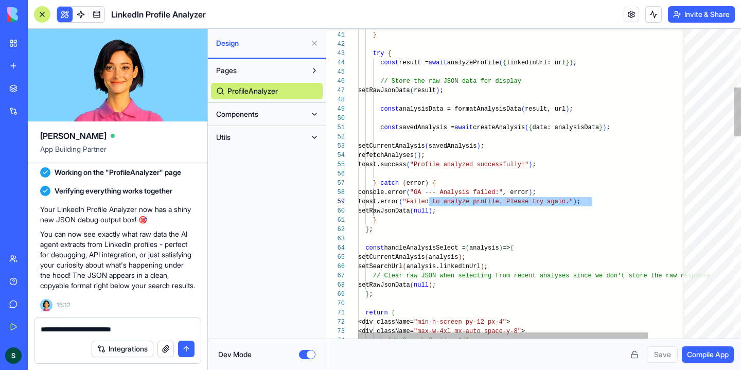
drag, startPoint x: 591, startPoint y: 202, endPoint x: 430, endPoint y: 203, distance: 161.1
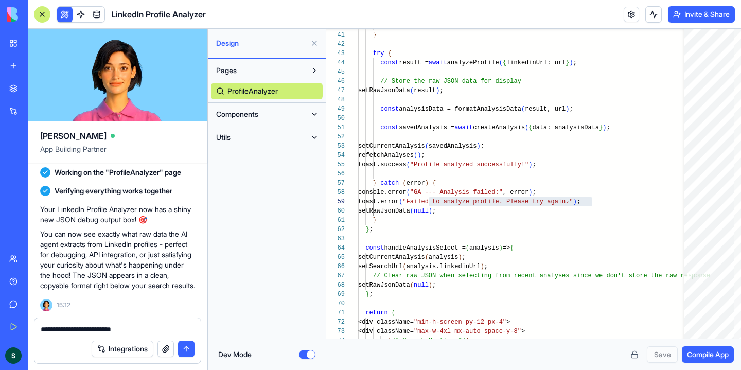
click at [142, 331] on textarea "**********" at bounding box center [118, 329] width 154 height 10
paste textarea "**********"
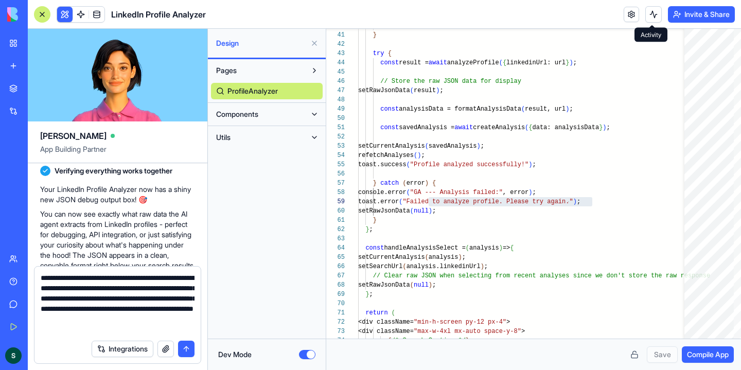
click at [646, 13] on button at bounding box center [653, 14] width 16 height 16
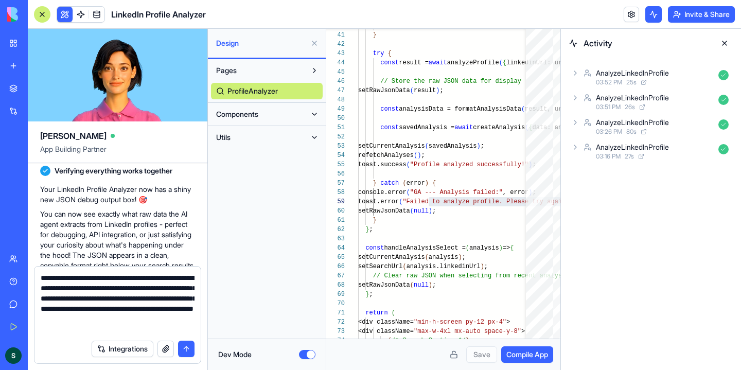
click at [572, 70] on icon at bounding box center [575, 73] width 8 height 8
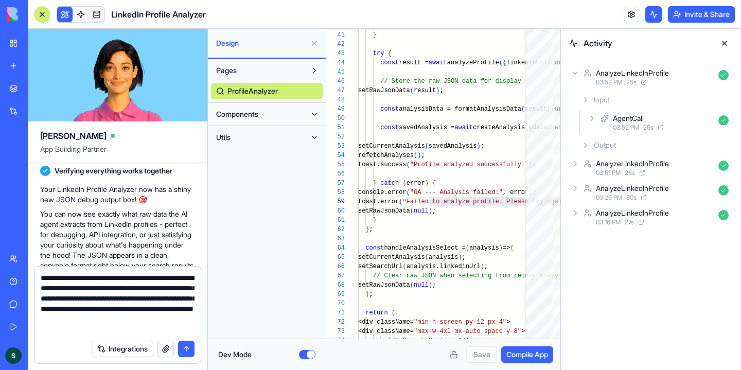
click at [593, 118] on icon at bounding box center [592, 118] width 2 height 4
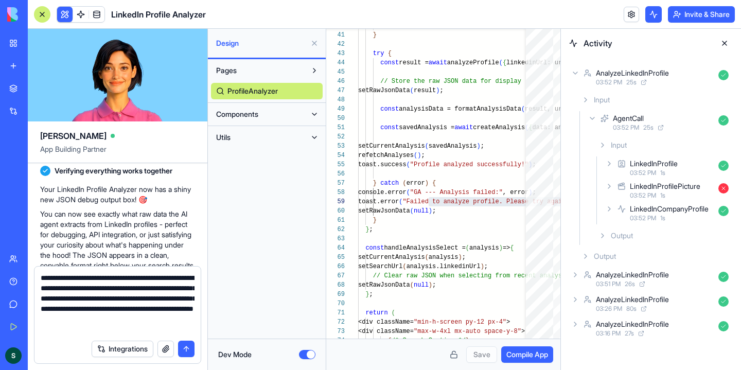
click at [610, 162] on icon at bounding box center [609, 164] width 8 height 8
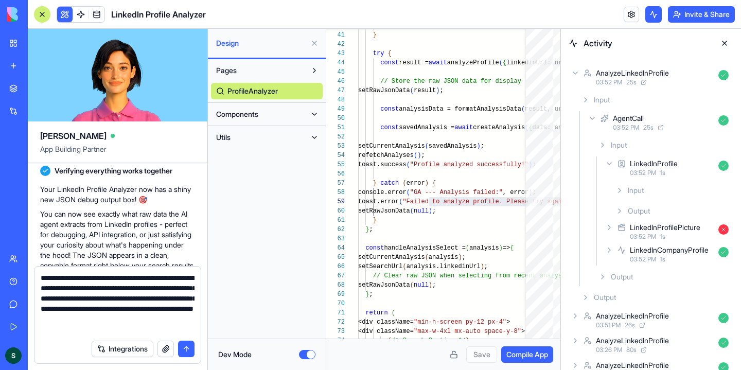
click at [620, 206] on div "Output" at bounding box center [671, 211] width 121 height 19
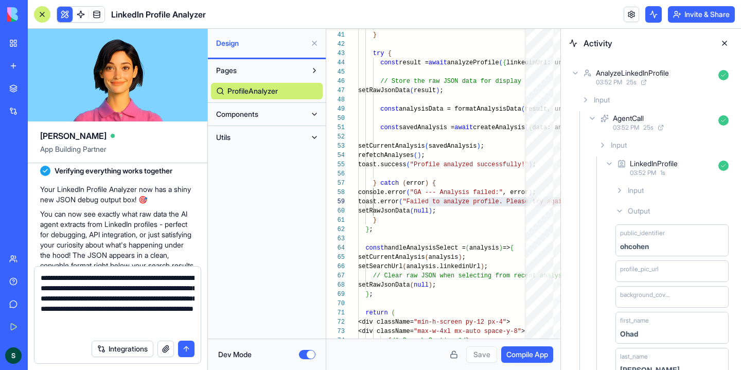
click at [110, 327] on textarea "**********" at bounding box center [118, 304] width 154 height 62
type textarea "**********"
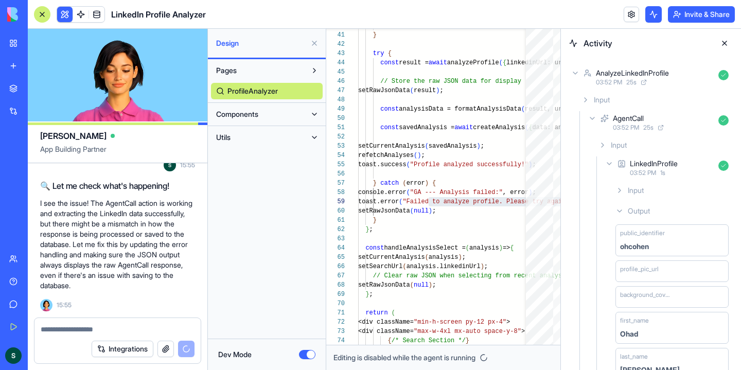
scroll to position [953, 0]
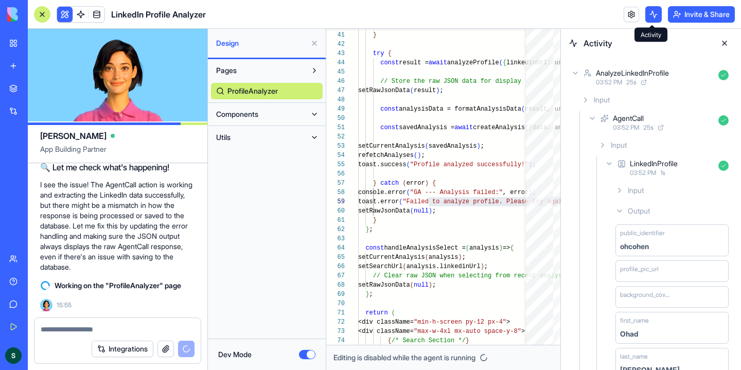
click at [653, 14] on button at bounding box center [653, 14] width 16 height 16
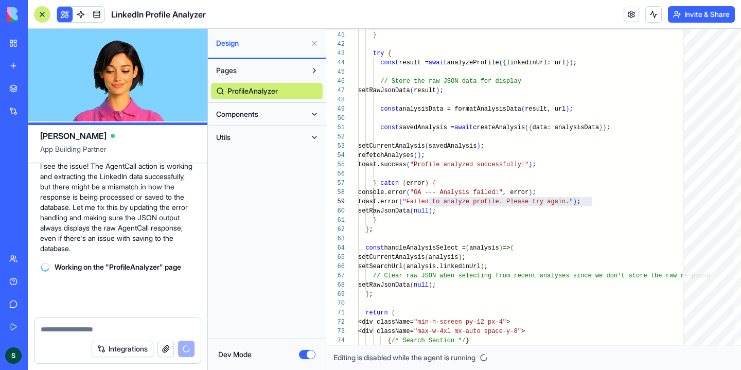
scroll to position [971, 0]
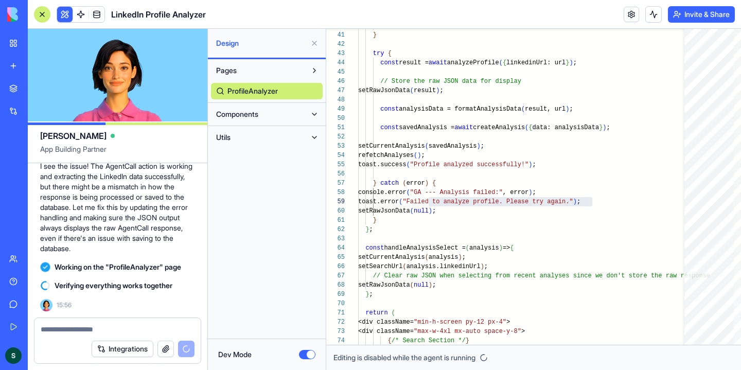
type textarea "**********"
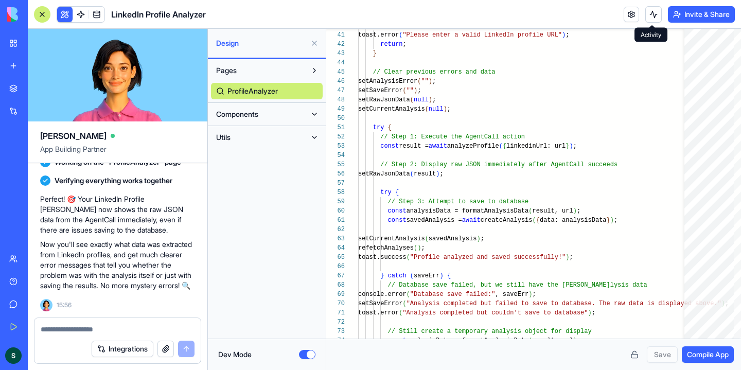
scroll to position [1081, 0]
click at [704, 358] on span "Compile App" at bounding box center [708, 354] width 42 height 10
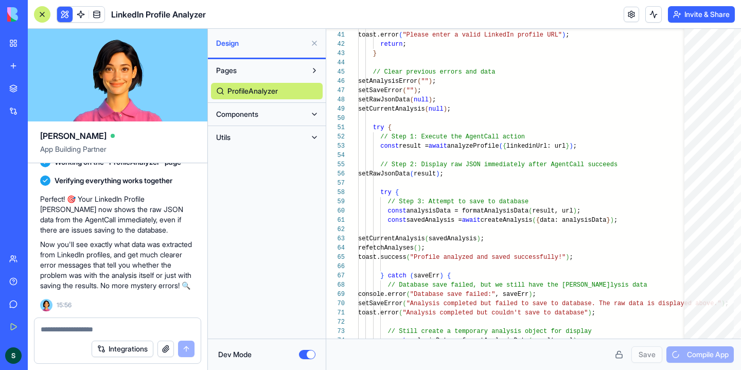
scroll to position [1087, 0]
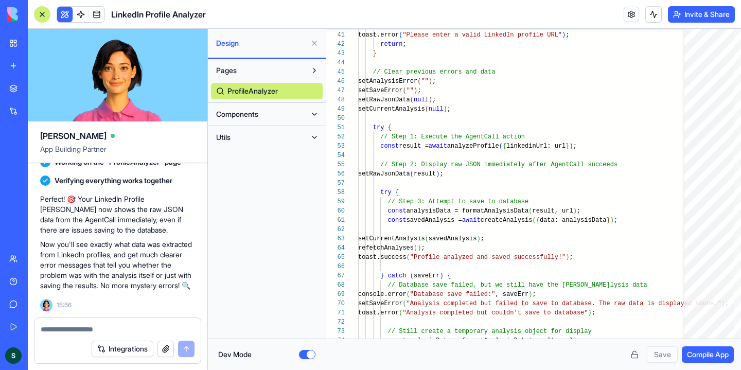
click at [304, 353] on button "Dev Mode" at bounding box center [307, 354] width 16 height 9
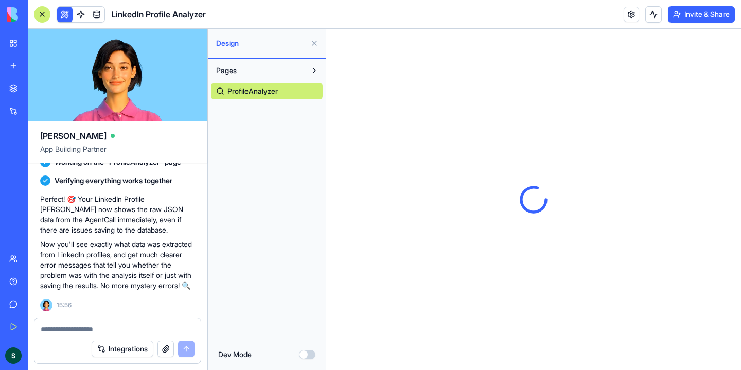
scroll to position [0, 0]
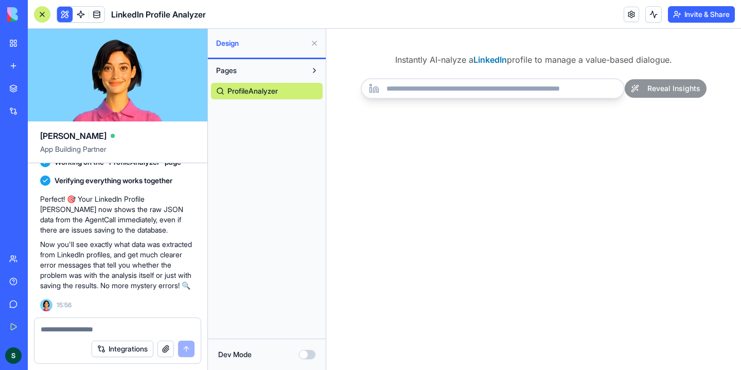
click at [522, 89] on input "url" at bounding box center [493, 88] width 264 height 21
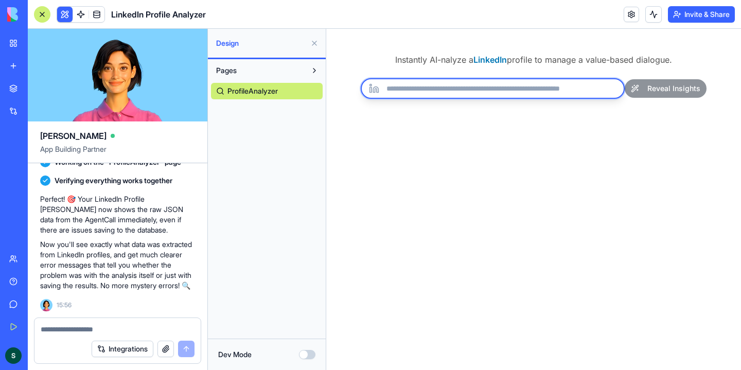
paste input "**********"
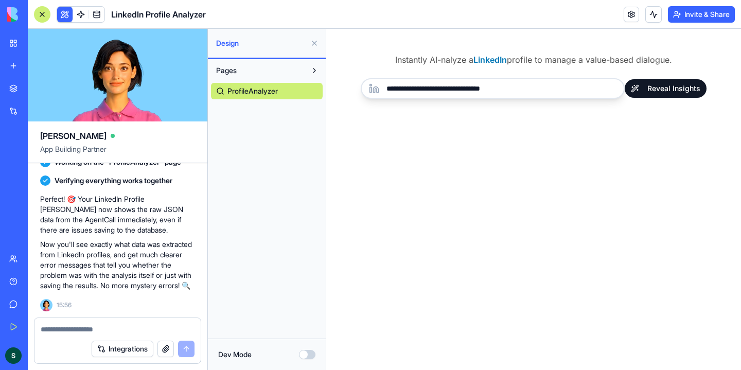
click at [683, 89] on button "Reveal Insights" at bounding box center [666, 88] width 82 height 19
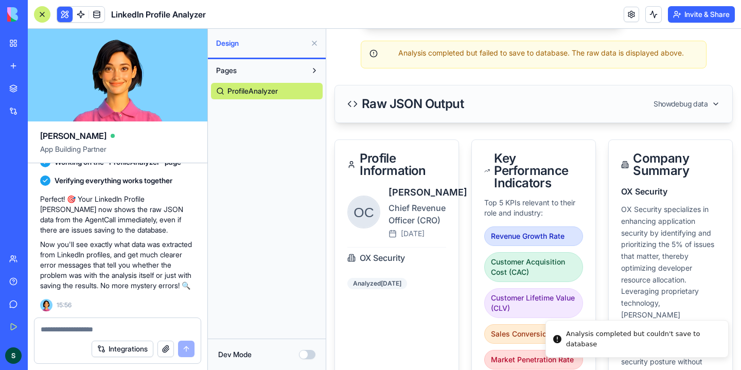
scroll to position [63, 0]
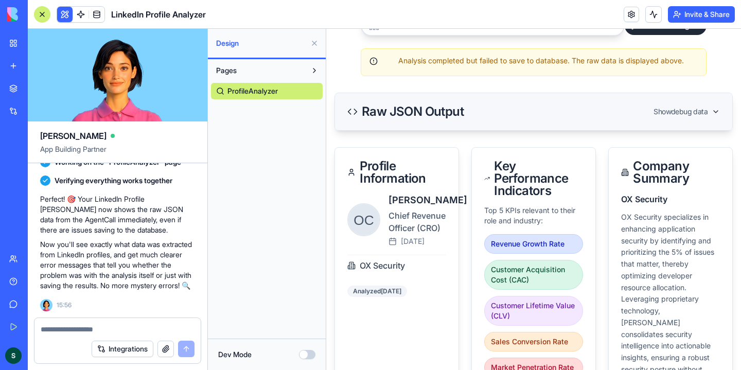
click at [351, 113] on icon at bounding box center [352, 112] width 10 height 10
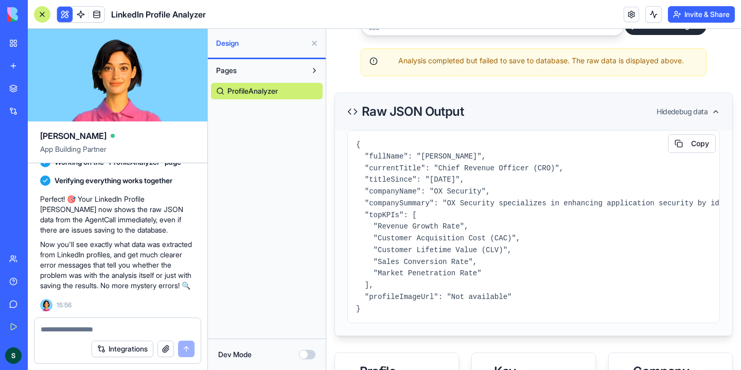
click at [351, 113] on icon at bounding box center [352, 112] width 10 height 10
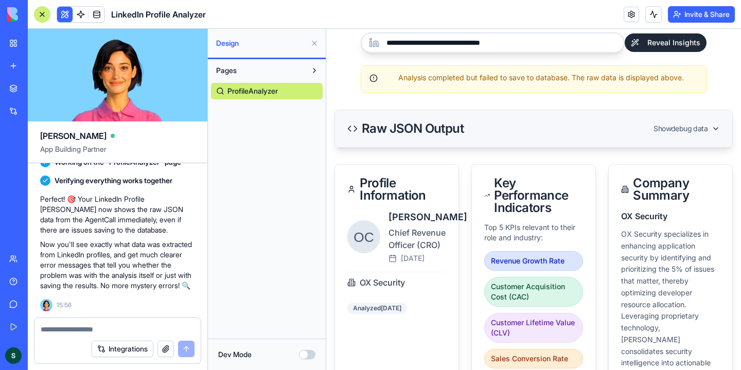
scroll to position [37, 0]
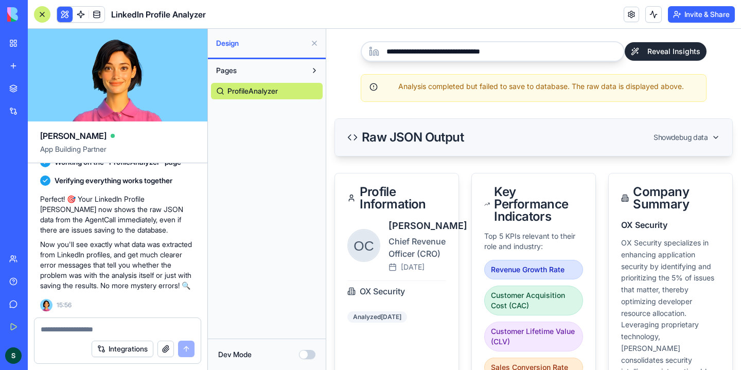
click at [705, 142] on span "Show debug data" at bounding box center [681, 137] width 54 height 10
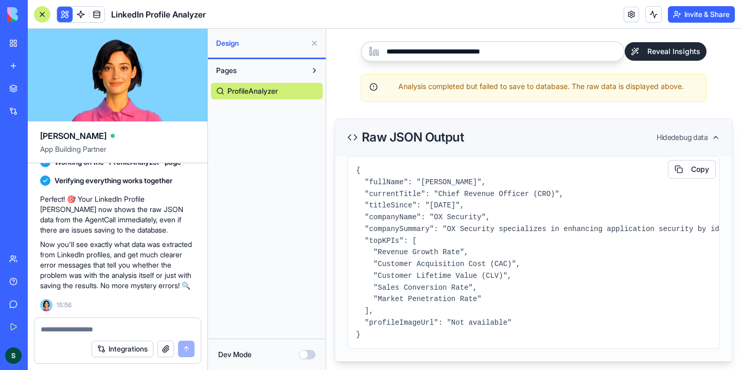
click at [705, 142] on span "Hide debug data" at bounding box center [682, 137] width 51 height 10
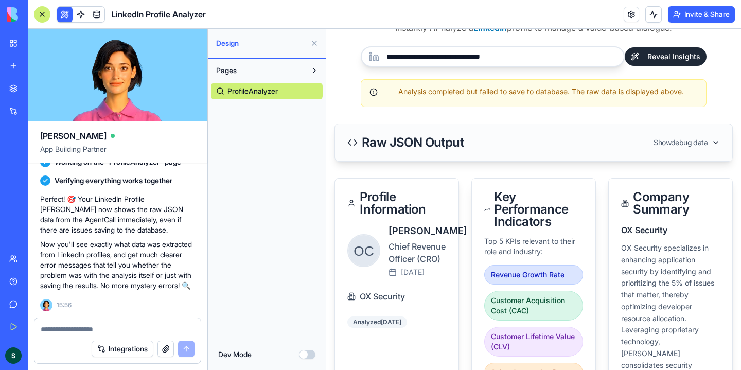
scroll to position [0, 0]
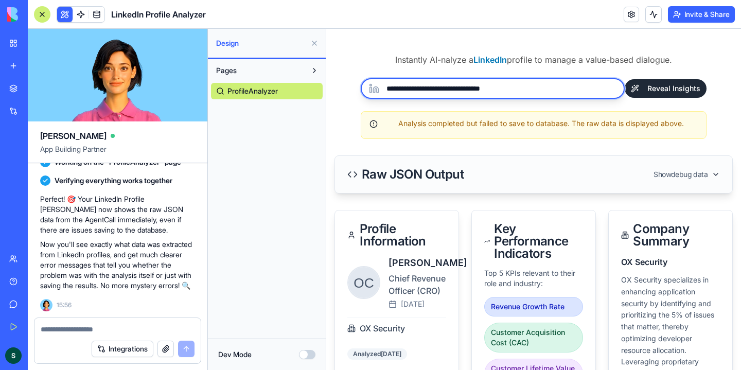
drag, startPoint x: 485, startPoint y: 90, endPoint x: 551, endPoint y: 92, distance: 65.9
click at [551, 92] on input "**********" at bounding box center [493, 88] width 264 height 21
type input "**********"
click at [625, 79] on button "Reveal Insights" at bounding box center [666, 88] width 82 height 19
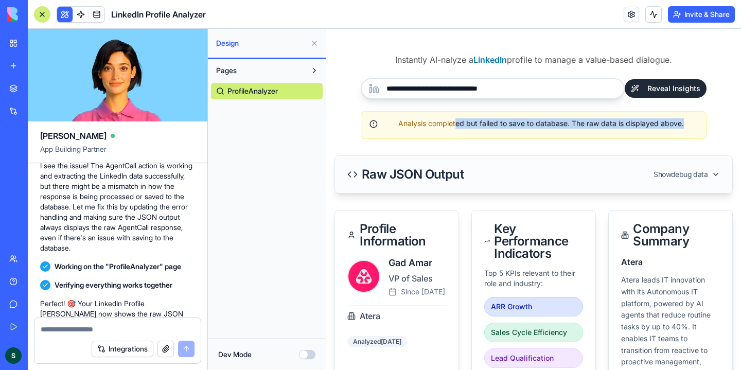
drag, startPoint x: 685, startPoint y: 124, endPoint x: 457, endPoint y: 127, distance: 227.5
click at [457, 127] on div "Analysis completed but failed to save to database. The raw data is displayed ab…" at bounding box center [534, 123] width 328 height 10
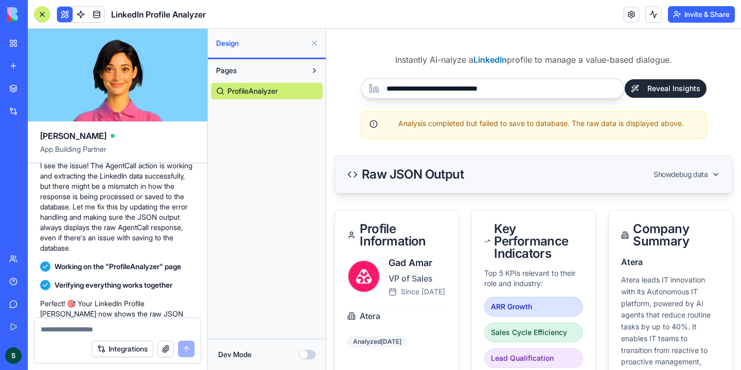
click at [340, 174] on div "Raw JSON Output Show debug data" at bounding box center [533, 174] width 397 height 37
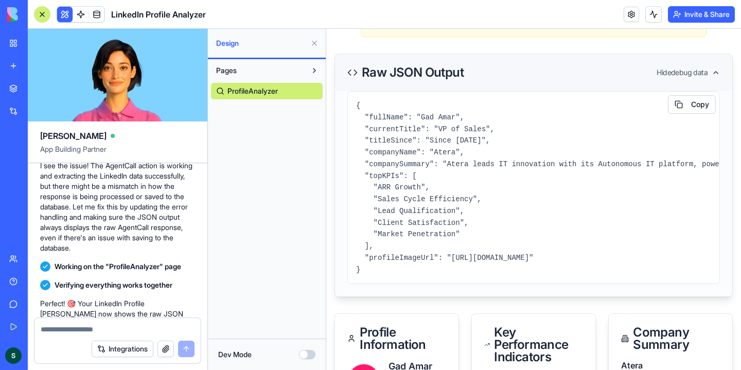
click at [353, 72] on icon at bounding box center [352, 72] width 10 height 10
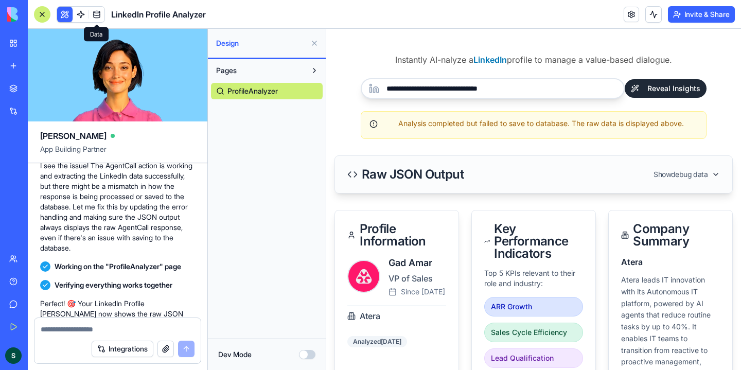
click at [98, 16] on link at bounding box center [96, 14] width 15 height 15
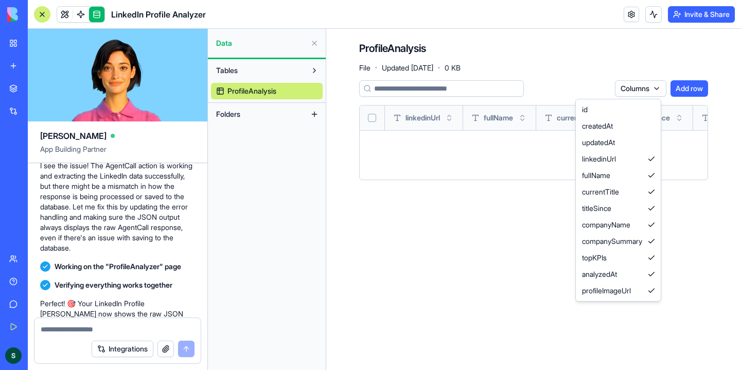
click at [635, 85] on html "BETA My Workspace New app Marketplace Integrations Recent AI Ad Generator Task …" at bounding box center [370, 185] width 741 height 370
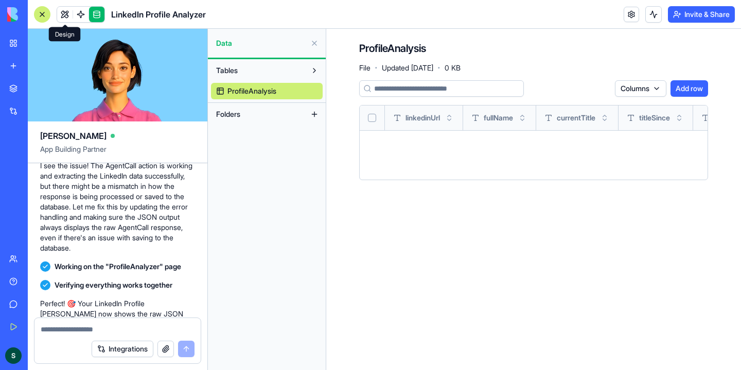
click at [64, 11] on link at bounding box center [64, 14] width 15 height 15
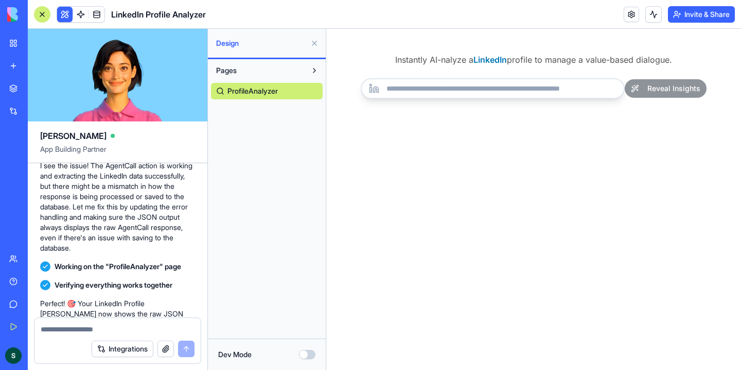
click at [132, 328] on textarea at bounding box center [118, 329] width 154 height 10
type textarea "*"
click at [71, 332] on textarea "**********" at bounding box center [118, 324] width 154 height 21
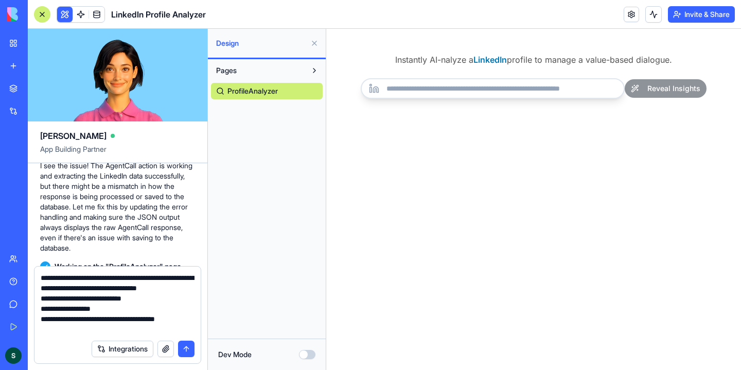
scroll to position [9, 0]
click at [95, 318] on textarea "**********" at bounding box center [118, 304] width 154 height 62
click at [56, 317] on textarea "**********" at bounding box center [118, 304] width 154 height 62
drag, startPoint x: 64, startPoint y: 329, endPoint x: 37, endPoint y: 316, distance: 30.8
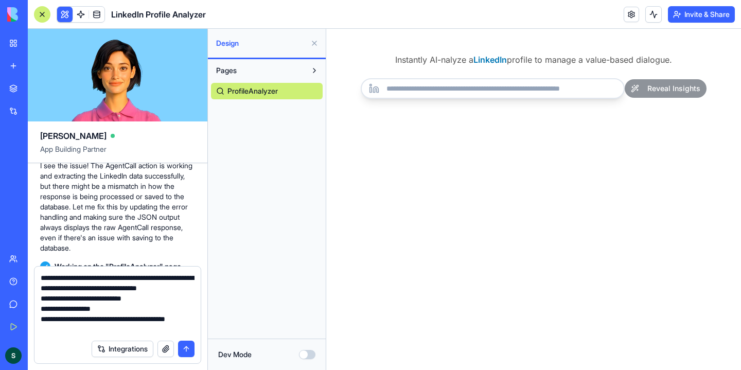
click at [37, 316] on div "**********" at bounding box center [117, 301] width 166 height 68
paste textarea "*******"
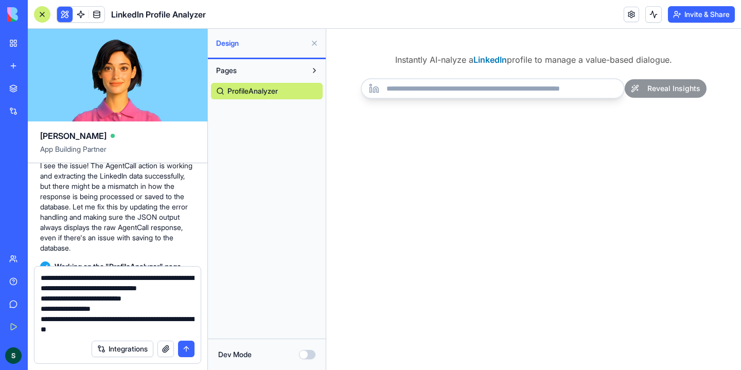
paste textarea "*******"
click at [145, 327] on textarea "**********" at bounding box center [118, 304] width 154 height 62
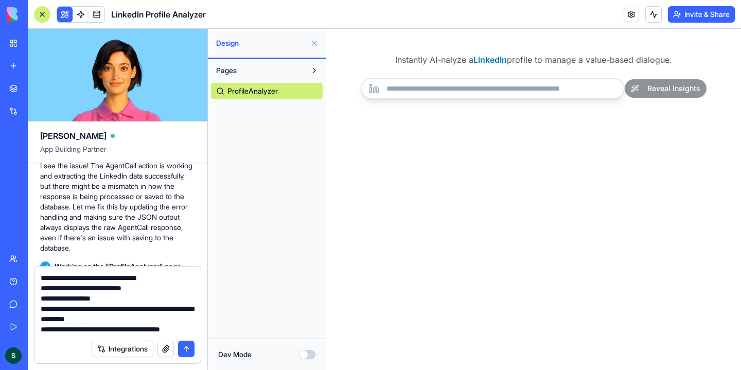
scroll to position [30, 0]
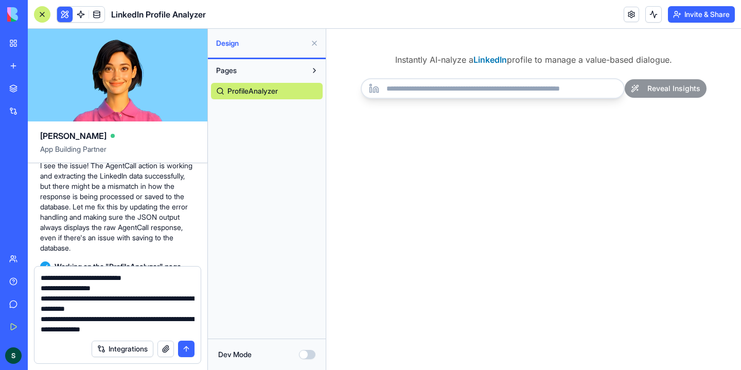
click at [151, 320] on textarea "**********" at bounding box center [118, 304] width 154 height 62
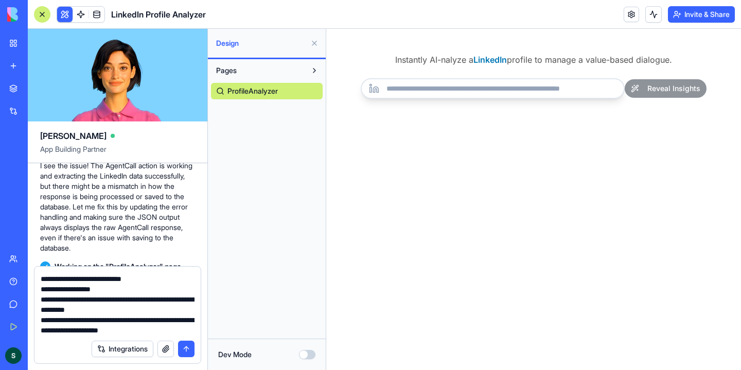
scroll to position [31, 0]
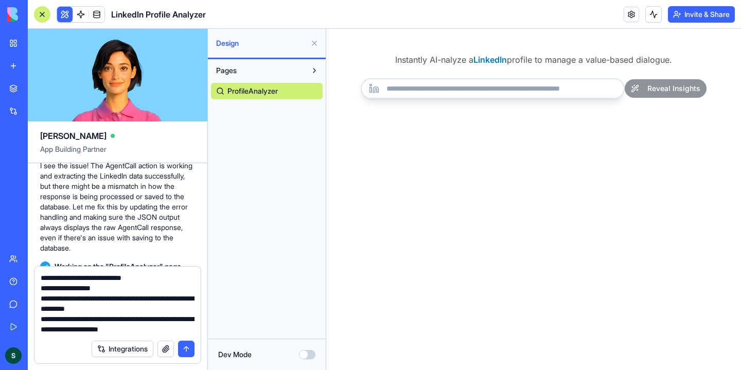
click at [174, 326] on textarea "**********" at bounding box center [118, 304] width 154 height 62
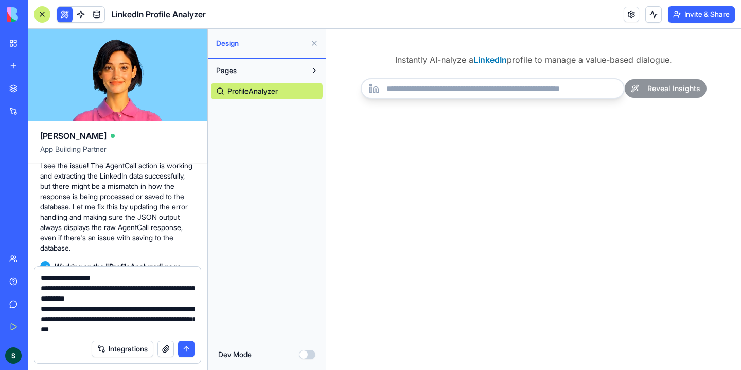
scroll to position [41, 0]
drag, startPoint x: 171, startPoint y: 321, endPoint x: 174, endPoint y: 329, distance: 8.6
click at [174, 329] on textarea "**********" at bounding box center [118, 304] width 154 height 62
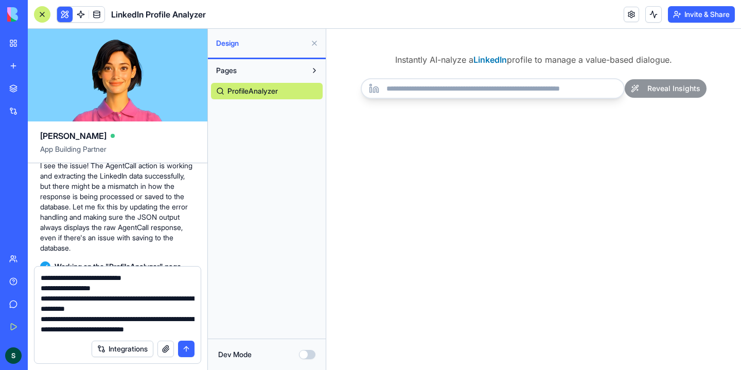
scroll to position [40, 0]
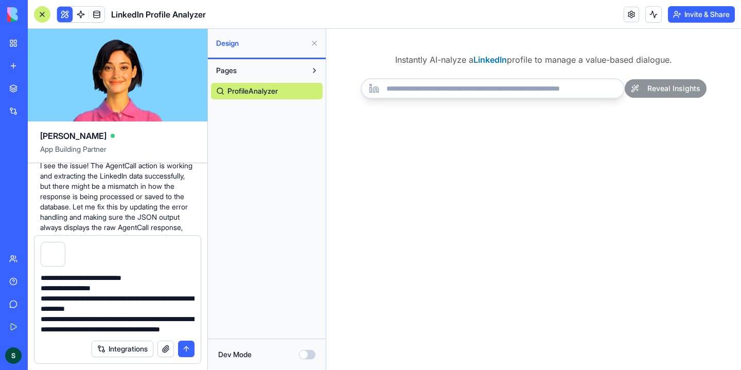
type textarea "**********"
click at [190, 351] on button "submit" at bounding box center [186, 349] width 16 height 16
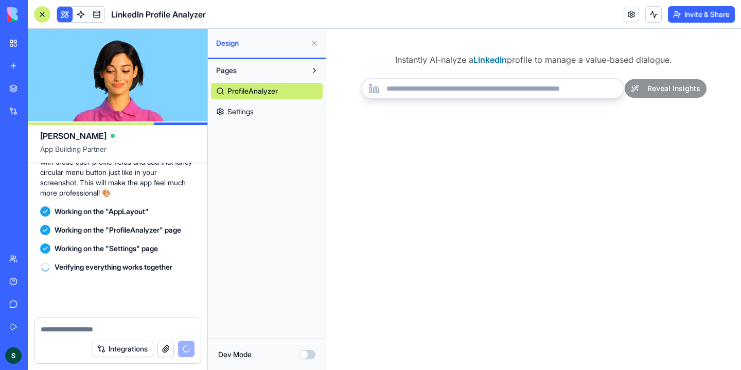
scroll to position [1418, 0]
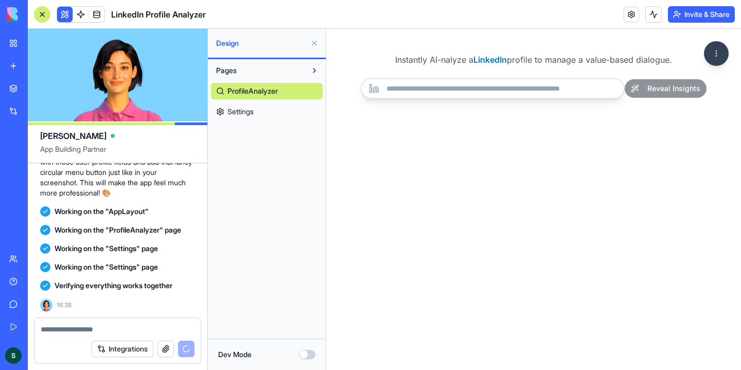
click at [720, 50] on html "Instantly AI-nalyze a LinkedIn profile to manage a value-based dialogue. Reveal…" at bounding box center [533, 199] width 415 height 341
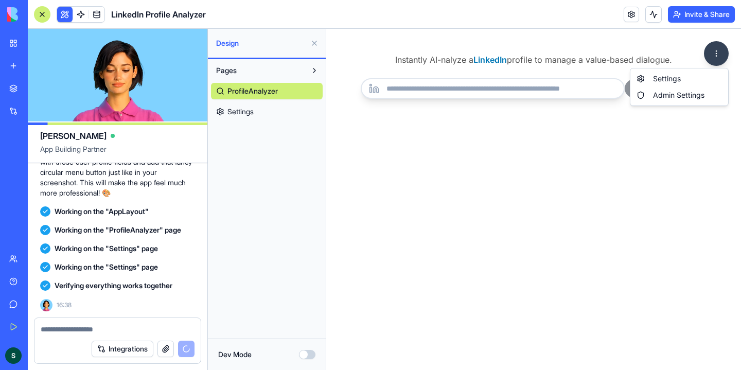
scroll to position [1548, 0]
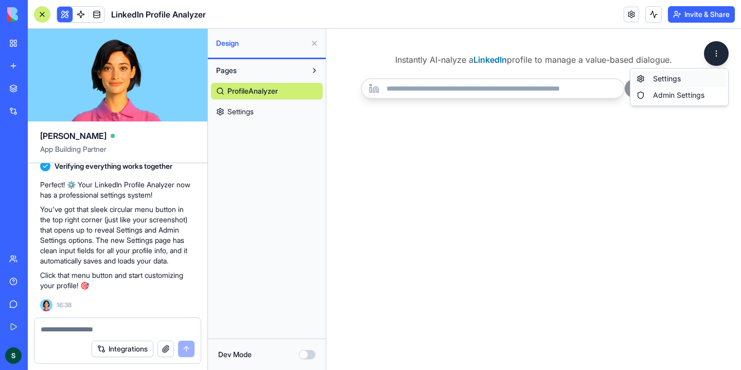
click at [670, 76] on link "Settings" at bounding box center [680, 79] width 94 height 16
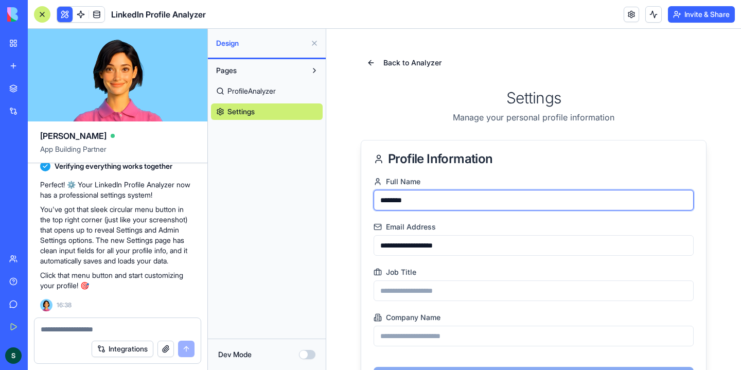
click at [449, 203] on input "********" at bounding box center [534, 200] width 320 height 21
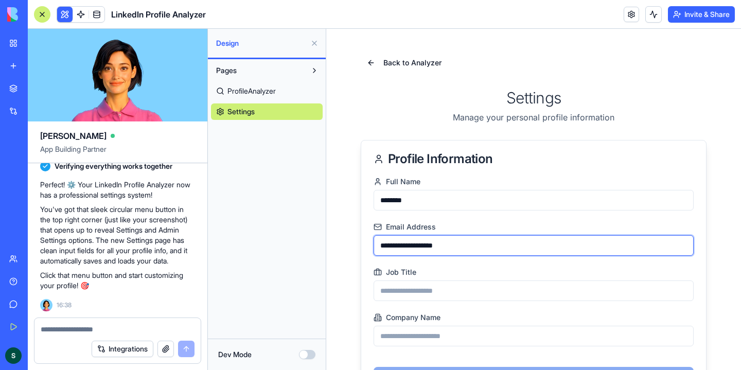
click at [469, 244] on input "**********" at bounding box center [534, 245] width 320 height 21
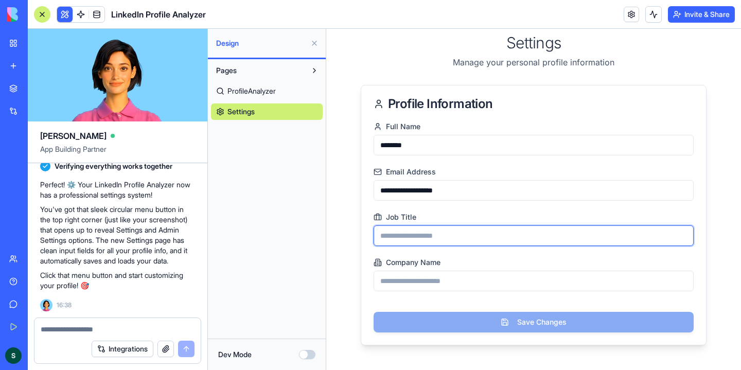
click at [464, 231] on input "Job Title" at bounding box center [534, 235] width 320 height 21
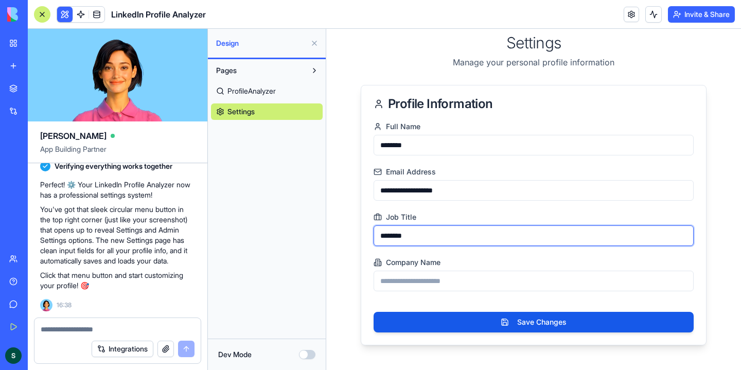
type input "********"
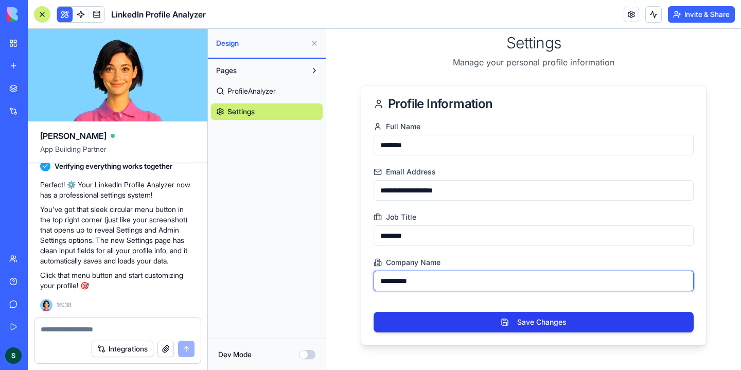
type input "**********"
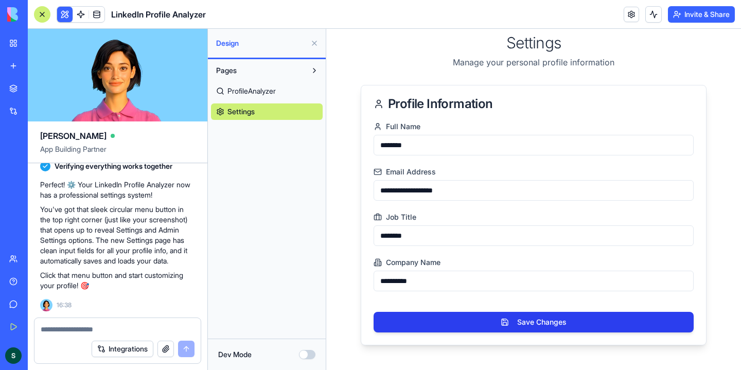
click at [522, 322] on button "Save Changes" at bounding box center [534, 322] width 320 height 21
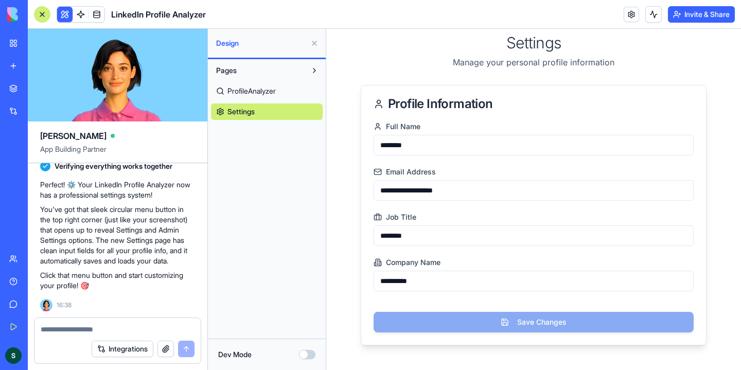
click at [260, 93] on span "ProfileAnalyzer" at bounding box center [251, 91] width 48 height 10
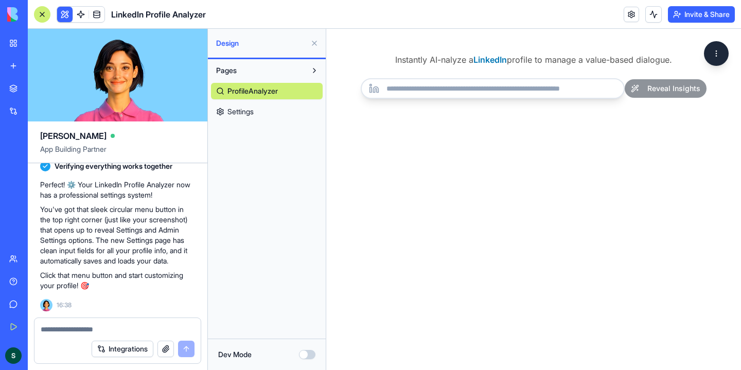
click at [262, 110] on link "Settings" at bounding box center [267, 111] width 112 height 16
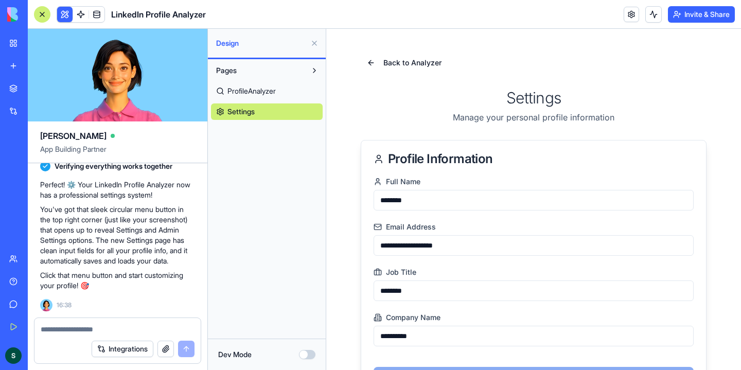
click at [260, 90] on span "ProfileAnalyzer" at bounding box center [251, 91] width 48 height 10
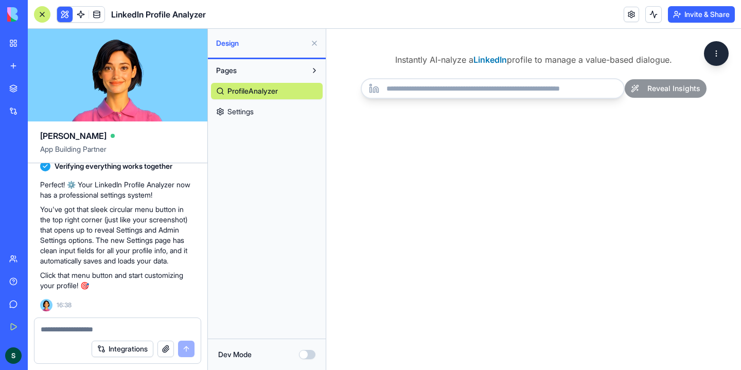
click at [113, 328] on textarea at bounding box center [118, 329] width 154 height 10
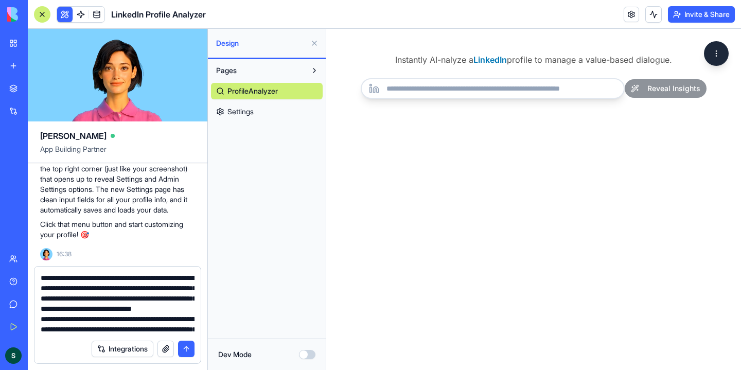
scroll to position [21, 0]
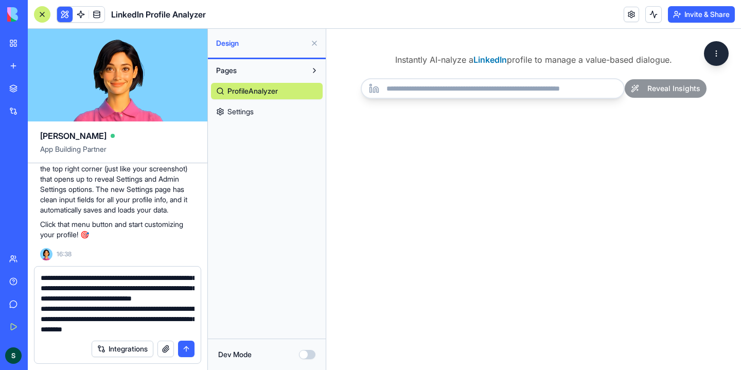
type textarea "**********"
click at [187, 349] on button "submit" at bounding box center [186, 349] width 16 height 16
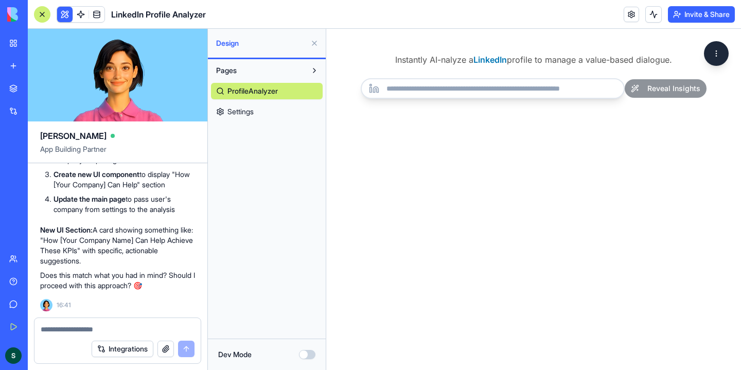
scroll to position [2122, 0]
click at [127, 328] on textarea at bounding box center [118, 329] width 154 height 10
type textarea "**********"
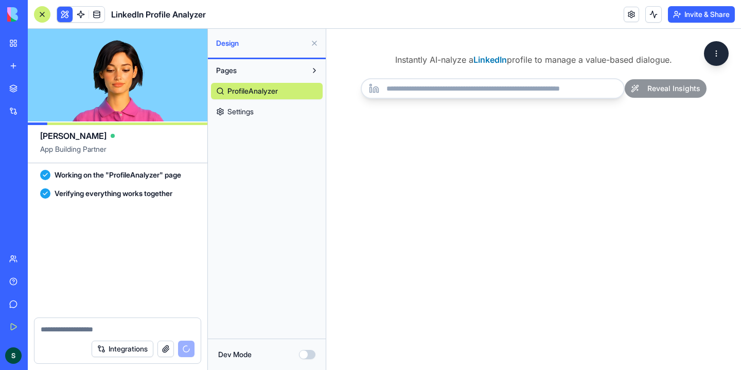
scroll to position [2606, 0]
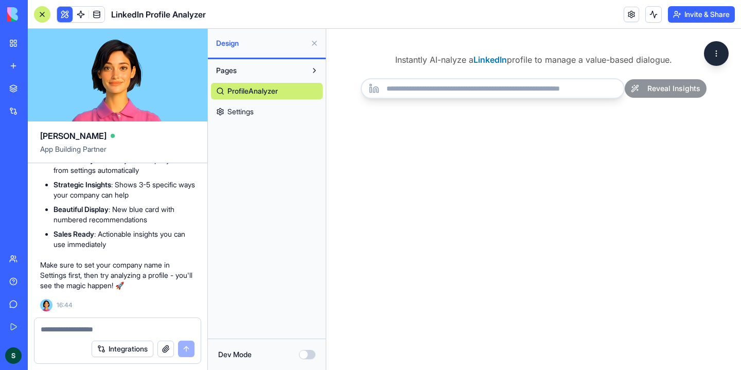
click at [555, 94] on input "url" at bounding box center [493, 88] width 264 height 21
click at [563, 90] on input "url" at bounding box center [493, 88] width 264 height 21
type input "*"
click at [545, 93] on input "url" at bounding box center [493, 88] width 264 height 21
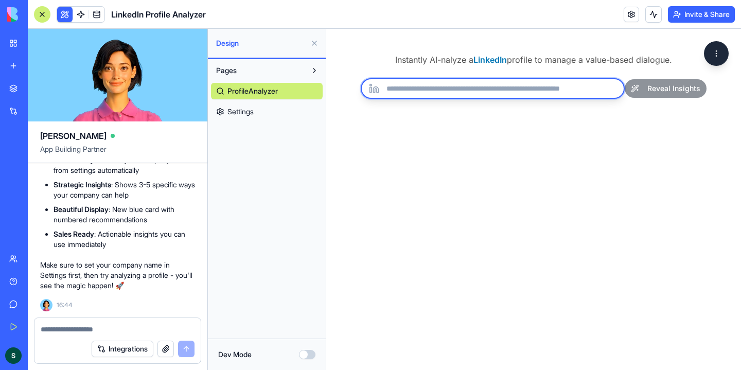
click at [552, 89] on input "url" at bounding box center [493, 88] width 264 height 21
paste input "**********"
type input "**********"
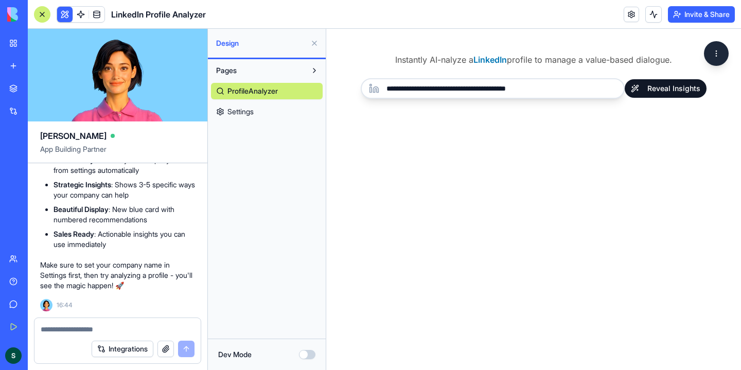
click at [683, 90] on button "Reveal Insights" at bounding box center [666, 88] width 82 height 19
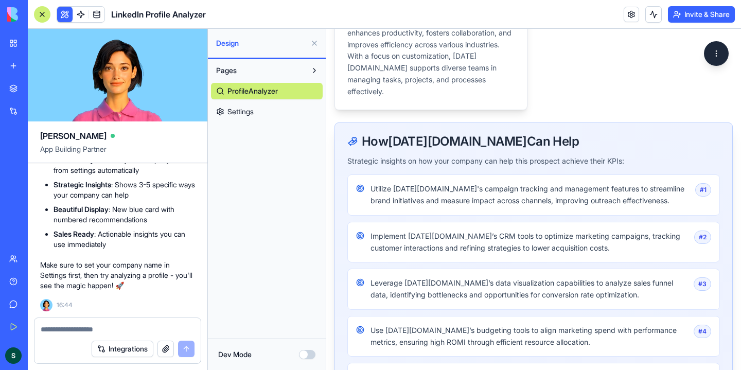
scroll to position [507, 0]
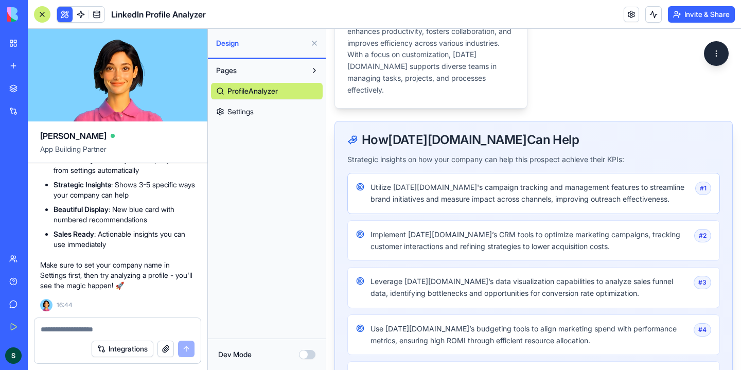
click at [703, 182] on div "# 1" at bounding box center [703, 188] width 16 height 13
click at [705, 229] on div "# 2" at bounding box center [702, 235] width 17 height 13
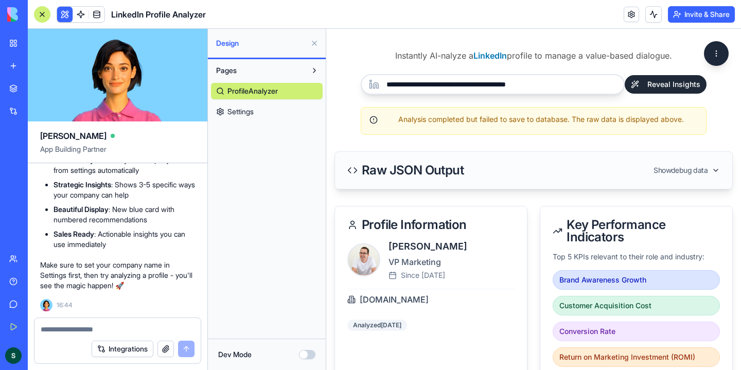
scroll to position [0, 0]
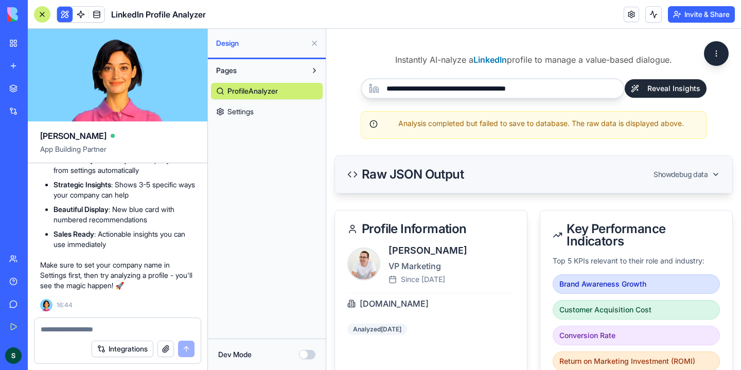
click at [655, 165] on div "Raw JSON Output Show debug data" at bounding box center [533, 174] width 397 height 37
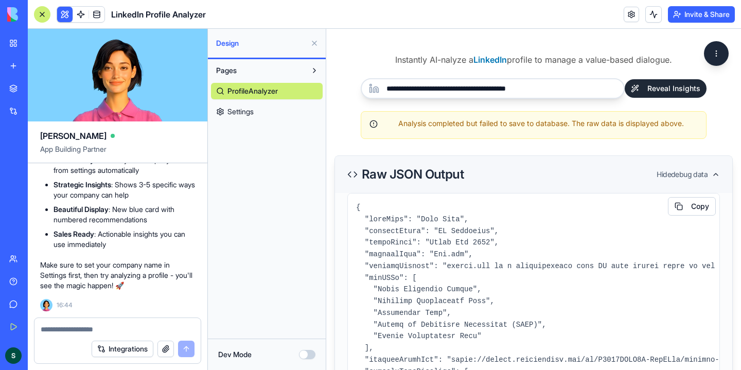
click at [652, 173] on div "Raw JSON Output Hide debug data" at bounding box center [533, 174] width 373 height 12
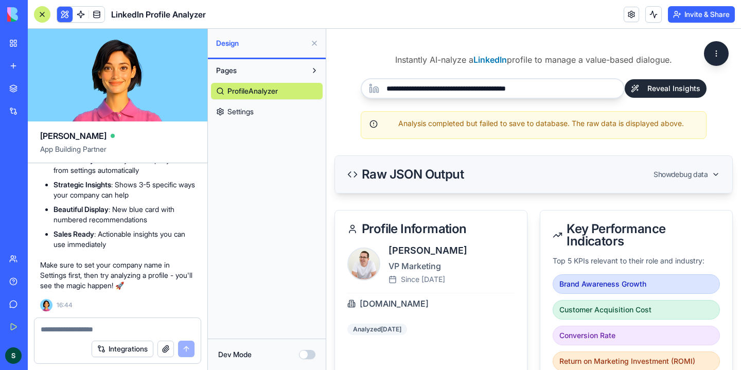
click at [717, 174] on icon at bounding box center [716, 174] width 8 height 8
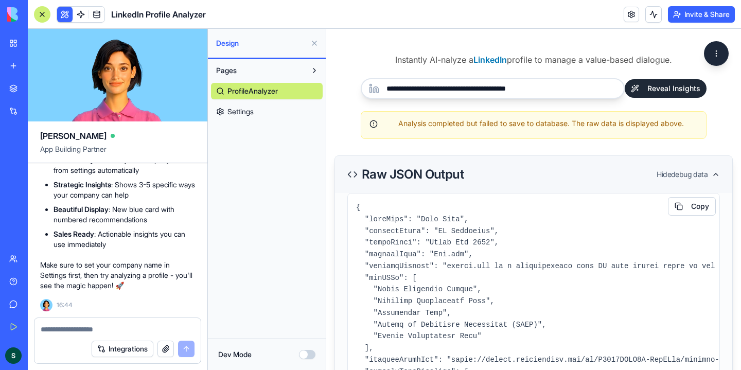
click at [717, 174] on icon at bounding box center [716, 174] width 8 height 8
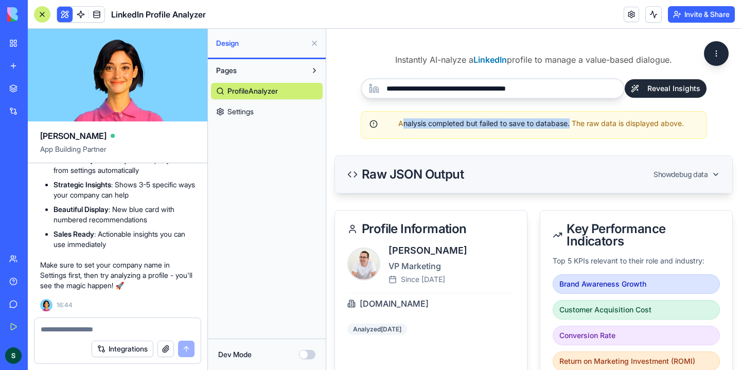
drag, startPoint x: 402, startPoint y: 121, endPoint x: 569, endPoint y: 122, distance: 167.3
click at [569, 122] on div "Analysis completed but failed to save to database. The raw data is displayed ab…" at bounding box center [534, 123] width 328 height 10
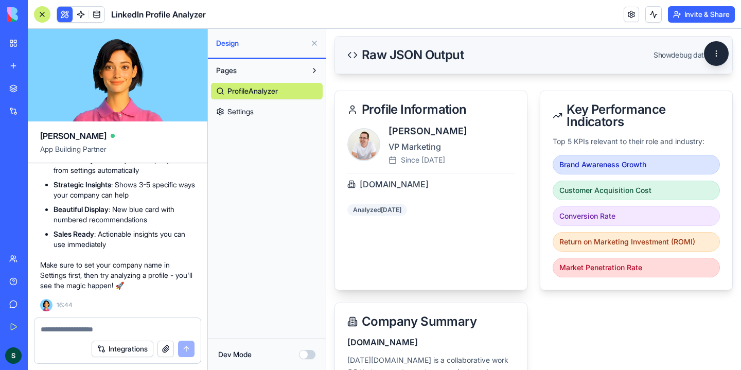
scroll to position [79, 0]
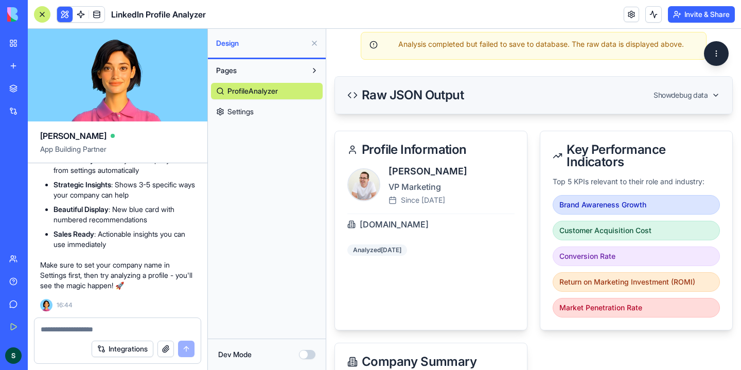
click at [126, 330] on textarea at bounding box center [118, 329] width 154 height 10
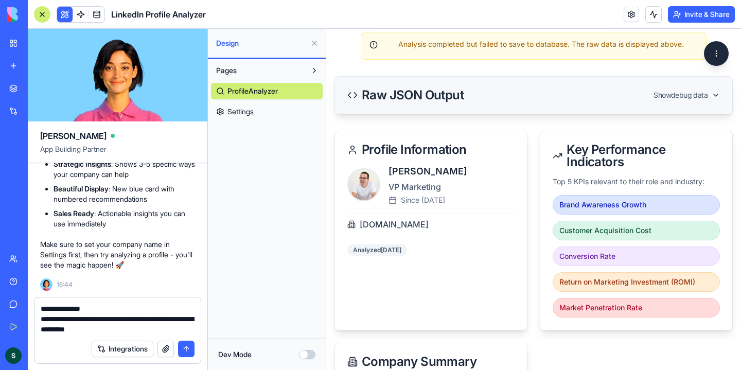
click at [161, 329] on textarea "**********" at bounding box center [118, 319] width 154 height 31
drag, startPoint x: 164, startPoint y: 320, endPoint x: 164, endPoint y: 328, distance: 8.2
click at [164, 328] on textarea "**********" at bounding box center [118, 319] width 154 height 31
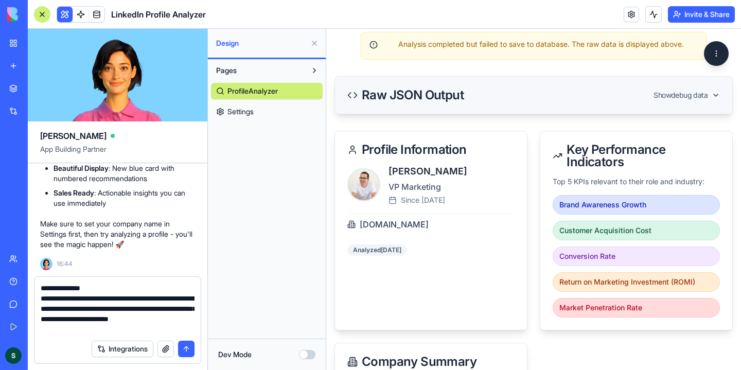
click at [128, 331] on textarea "**********" at bounding box center [118, 308] width 154 height 51
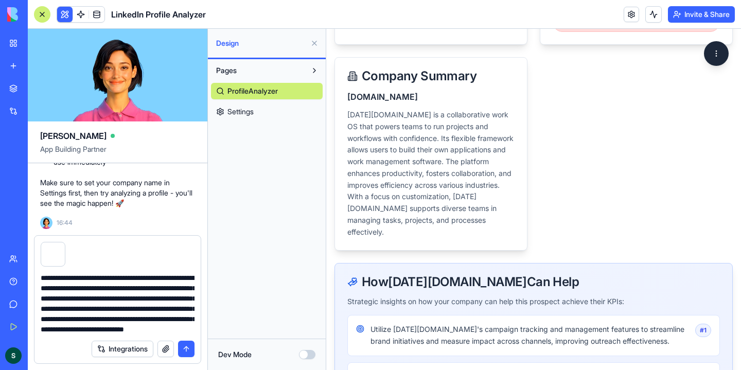
scroll to position [40, 0]
paste textarea "**********"
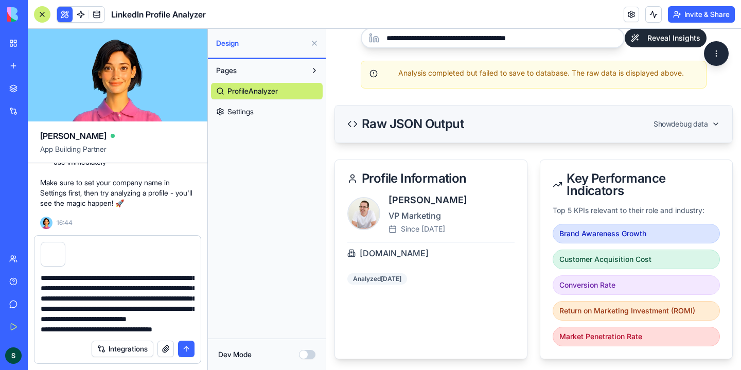
scroll to position [102, 0]
type textarea "**********"
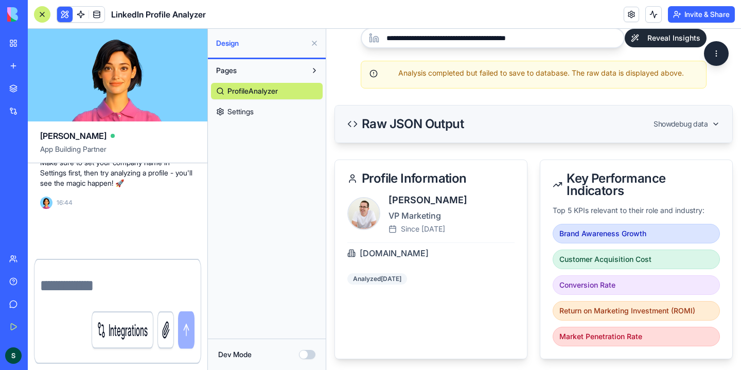
scroll to position [0, 0]
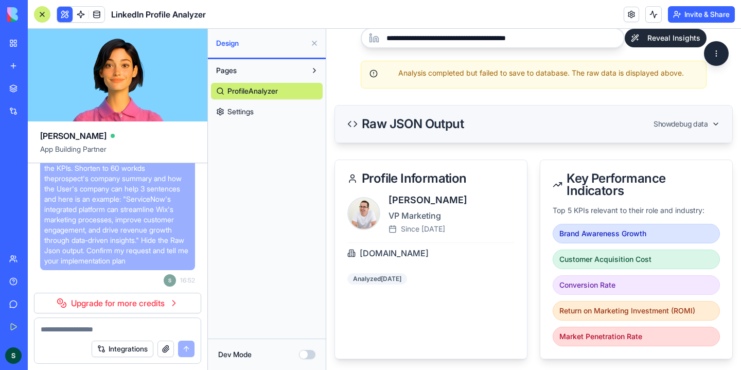
click at [155, 300] on link "Upgrade for more credits" at bounding box center [117, 303] width 167 height 21
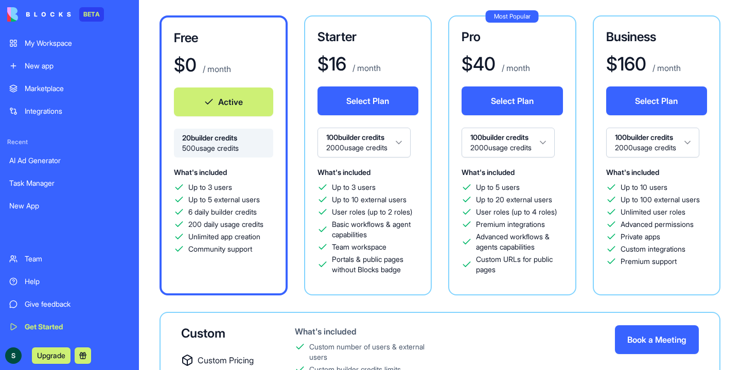
scroll to position [92, 0]
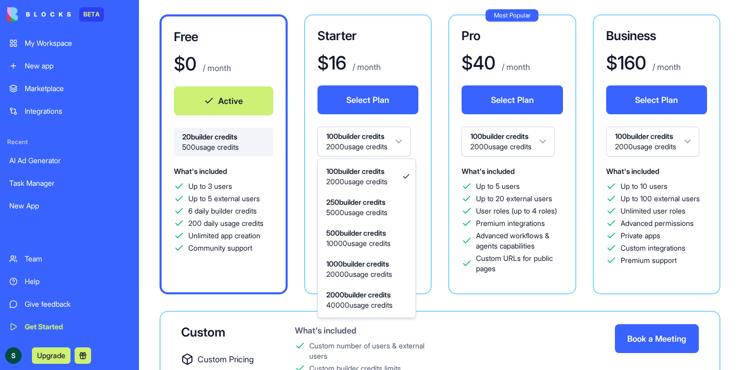
click at [404, 143] on html "BETA My Workspace New app Marketplace Integrations Recent AI Ad Generator Task …" at bounding box center [370, 185] width 741 height 370
click at [390, 149] on html "BETA My Workspace New app Marketplace Integrations Recent AI Ad Generator Task …" at bounding box center [370, 185] width 741 height 370
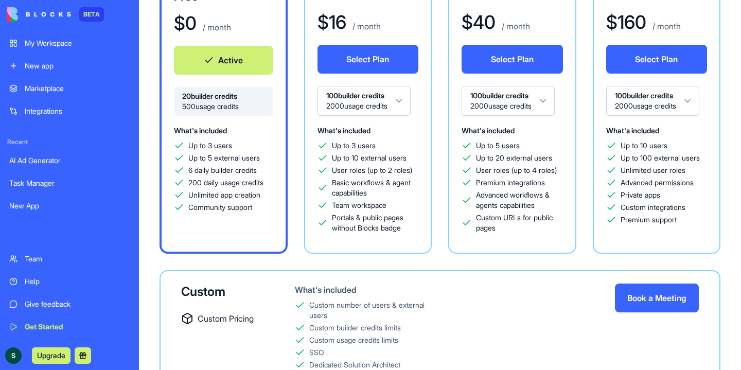
scroll to position [203, 0]
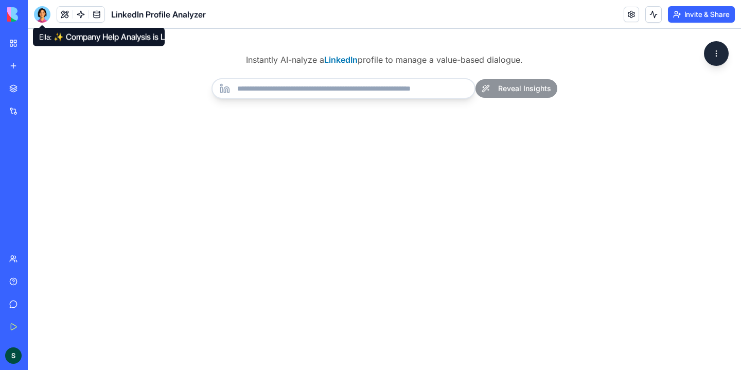
click at [42, 17] on div at bounding box center [42, 14] width 16 height 16
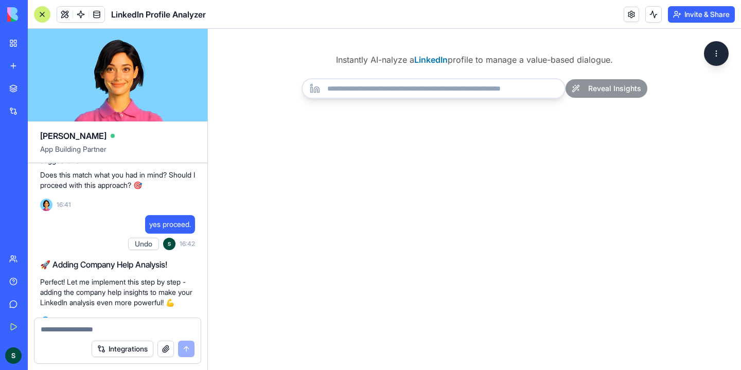
scroll to position [2606, 0]
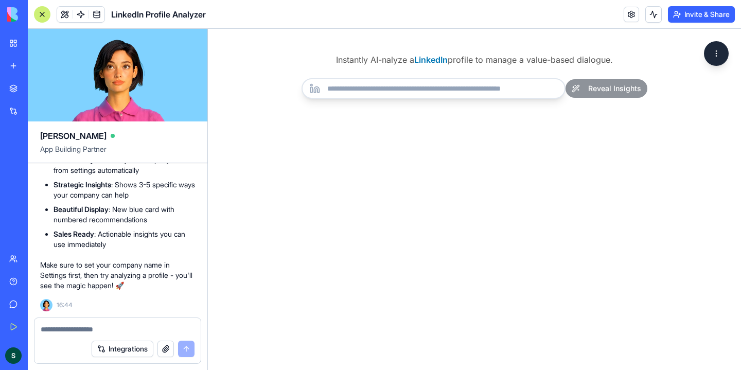
click at [459, 95] on input "url" at bounding box center [434, 88] width 264 height 21
click at [720, 57] on html "Instantly AI-nalyze a LinkedIn profile to manage a value-based dialogue. Reveal…" at bounding box center [474, 199] width 533 height 341
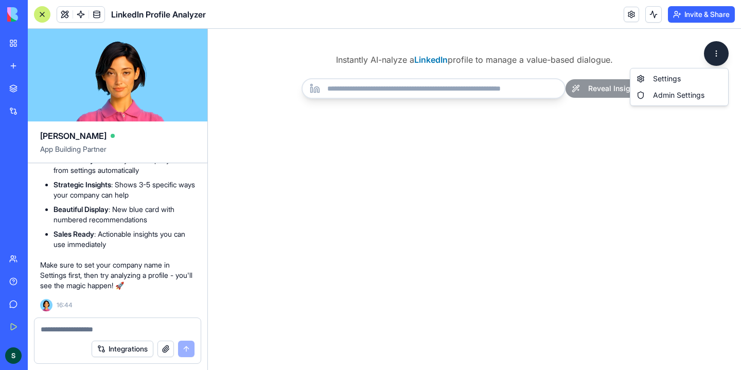
click at [716, 55] on html "Instantly AI-nalyze a LinkedIn profile to manage a value-based dialogue. Reveal…" at bounding box center [474, 199] width 533 height 341
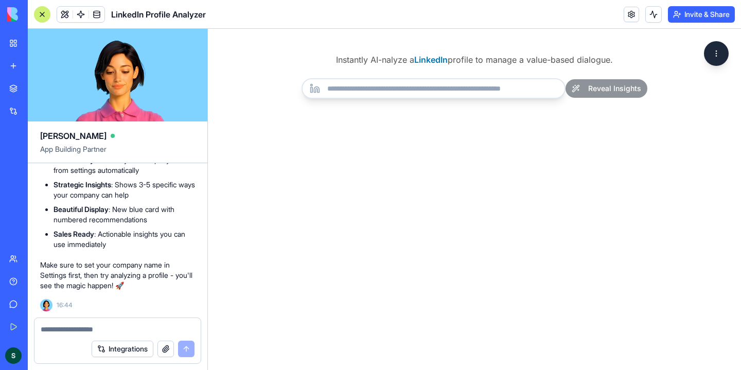
click at [716, 55] on html "Instantly AI-nalyze a LinkedIn profile to manage a value-based dialogue. Reveal…" at bounding box center [474, 199] width 533 height 341
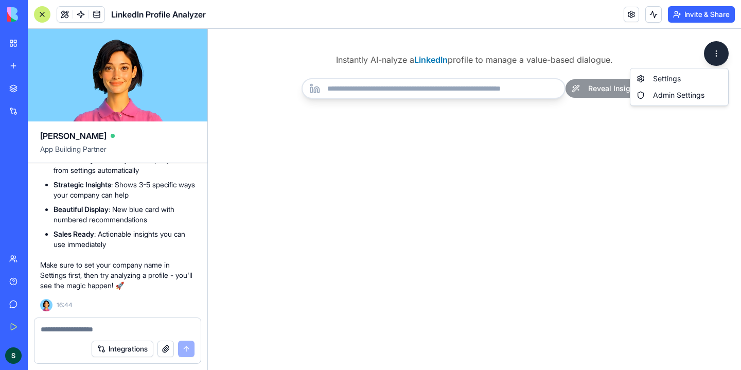
click at [716, 55] on html "Instantly AI-nalyze a LinkedIn profile to manage a value-based dialogue. Reveal…" at bounding box center [474, 199] width 533 height 341
click at [607, 50] on div "Instantly AI-nalyze a LinkedIn profile to manage a value-based dialogue. Reveal…" at bounding box center [474, 199] width 533 height 341
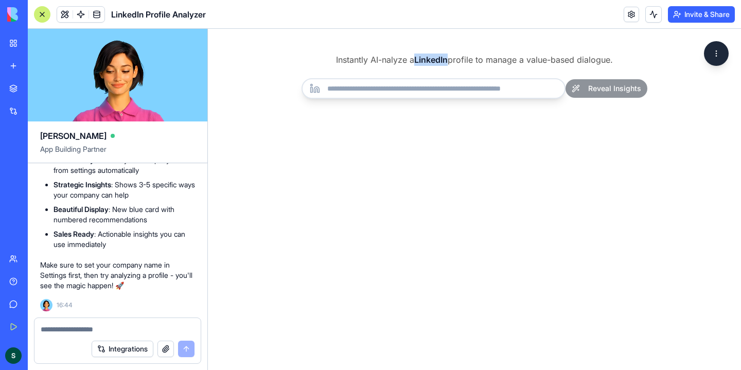
drag, startPoint x: 448, startPoint y: 58, endPoint x: 414, endPoint y: 58, distance: 34.0
click at [414, 58] on h4 "Instantly AI-nalyze a LinkedIn profile to manage a value-based dialogue." at bounding box center [474, 60] width 461 height 12
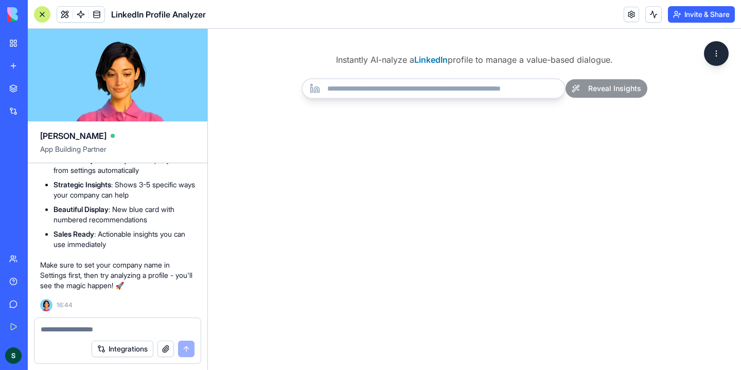
click at [460, 47] on div "Instantly AI-nalyze a LinkedIn profile to manage a value-based dialogue. Reveal…" at bounding box center [474, 199] width 533 height 341
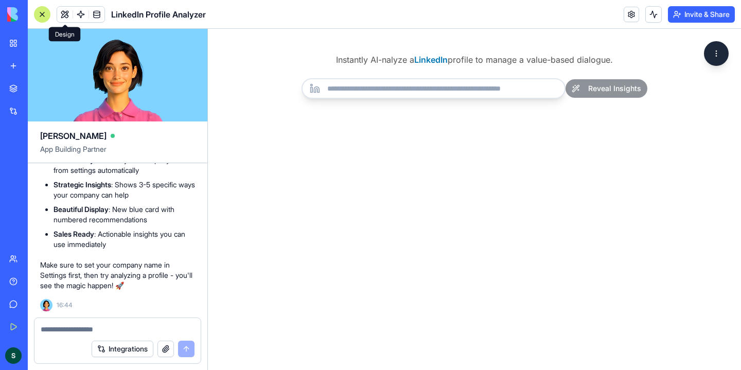
click at [70, 15] on button at bounding box center [64, 14] width 15 height 15
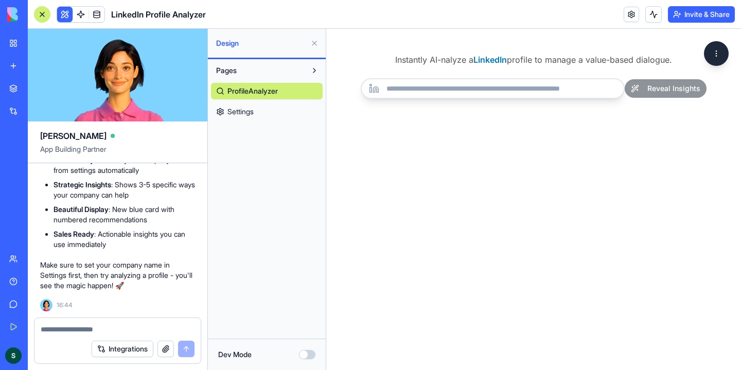
click at [249, 117] on link "Settings" at bounding box center [267, 111] width 112 height 16
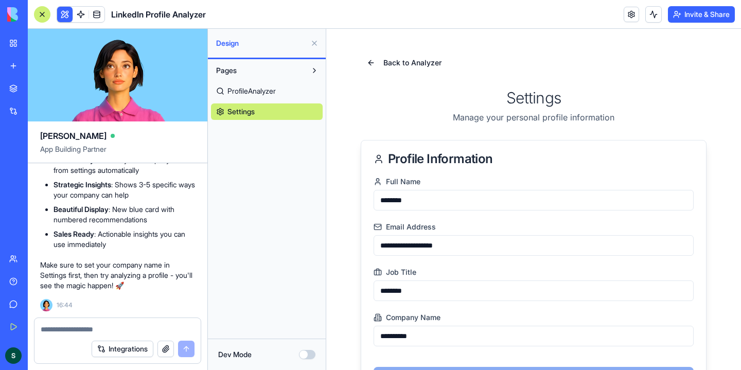
click at [309, 350] on button "Dev Mode" at bounding box center [307, 354] width 16 height 9
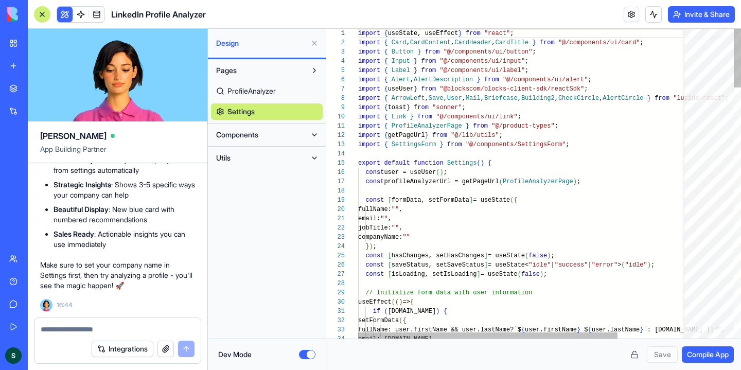
scroll to position [65, 0]
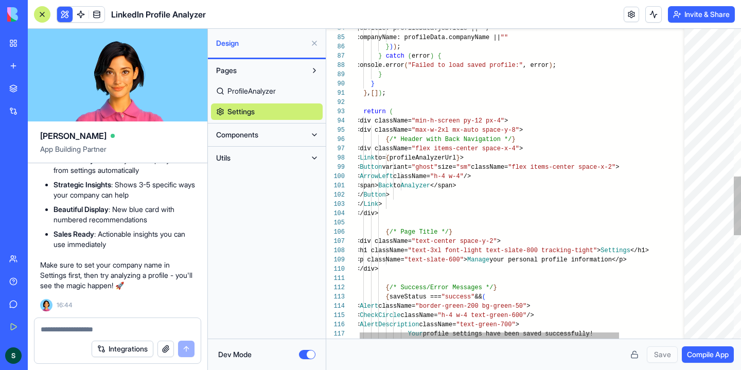
type textarea "**********"
click at [378, 122] on div "jobTitle: profileData.jobTitle || "" , companyName: profileData.companyName || …" at bounding box center [565, 67] width 419 height 1625
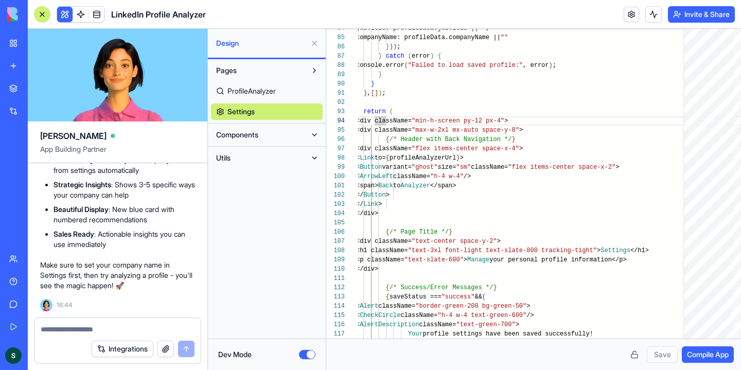
click at [305, 352] on button "Dev Mode" at bounding box center [307, 354] width 16 height 9
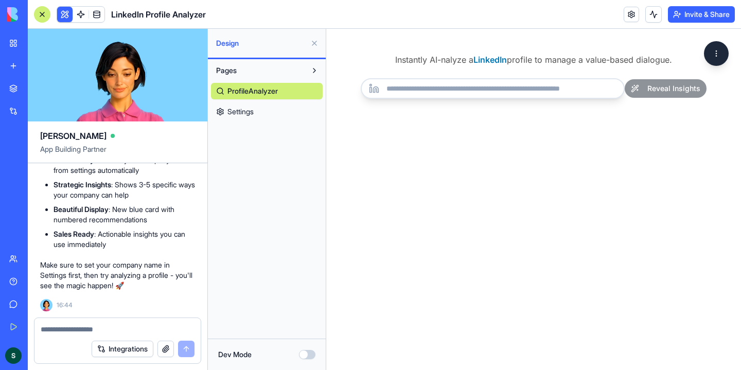
click at [278, 113] on link "Settings" at bounding box center [267, 111] width 112 height 16
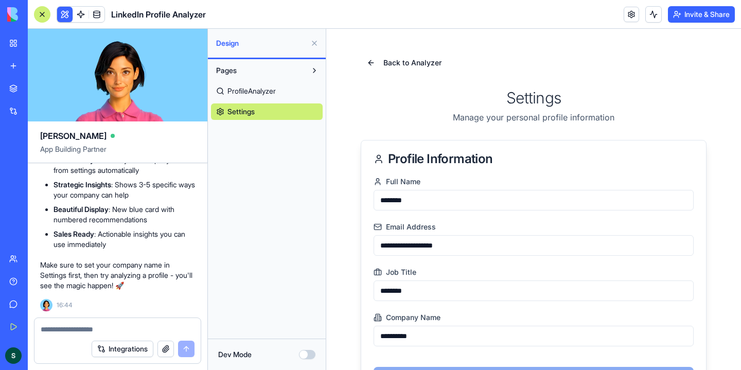
scroll to position [55, 0]
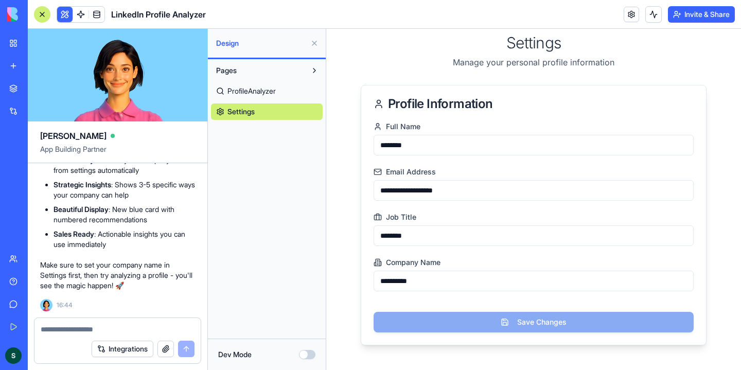
click at [264, 91] on span "ProfileAnalyzer" at bounding box center [251, 91] width 48 height 10
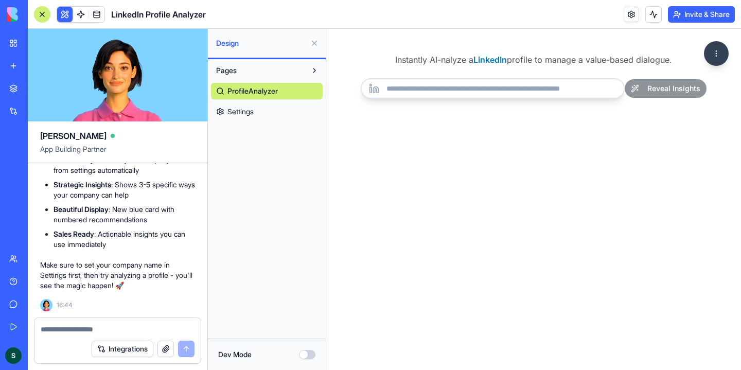
click at [722, 59] on html "Instantly AI-nalyze a LinkedIn profile to manage a value-based dialogue. Reveal…" at bounding box center [533, 199] width 415 height 341
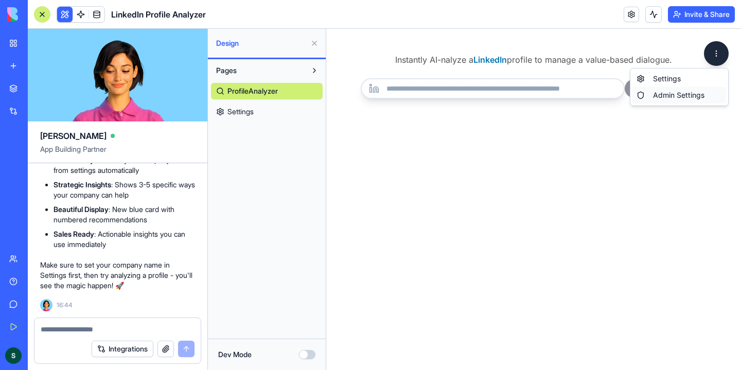
click at [675, 97] on div "Admin Settings" at bounding box center [680, 95] width 94 height 16
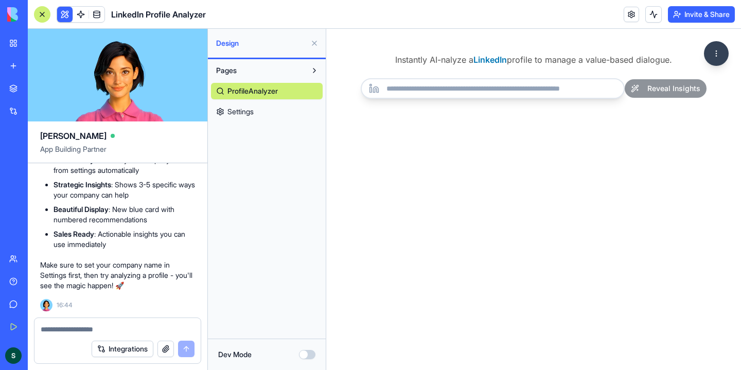
click at [724, 55] on html "Instantly AI-nalyze a LinkedIn profile to manage a value-based dialogue. Reveal…" at bounding box center [533, 199] width 415 height 341
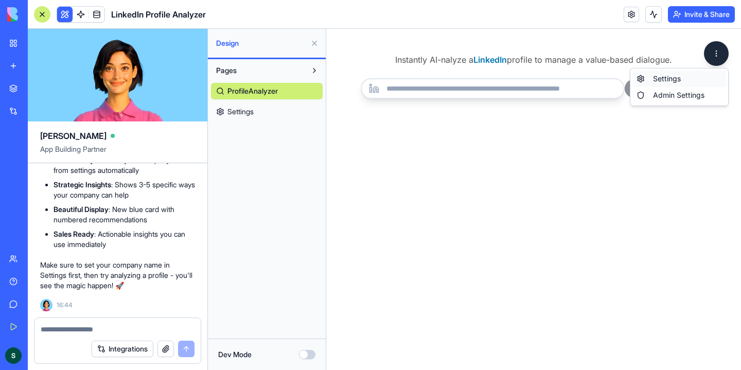
click at [675, 73] on link "Settings" at bounding box center [680, 79] width 94 height 16
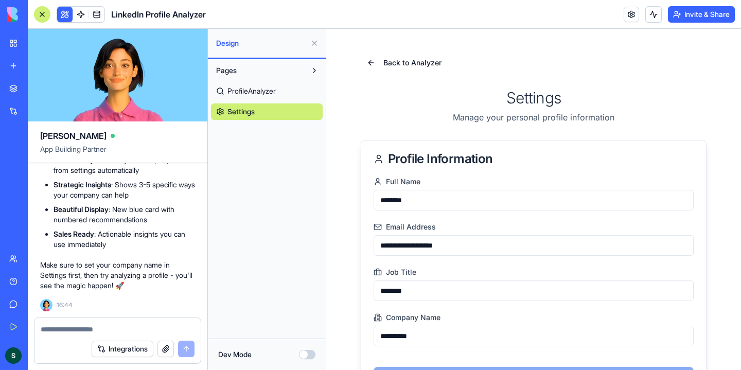
click at [308, 356] on button "Dev Mode" at bounding box center [307, 354] width 16 height 9
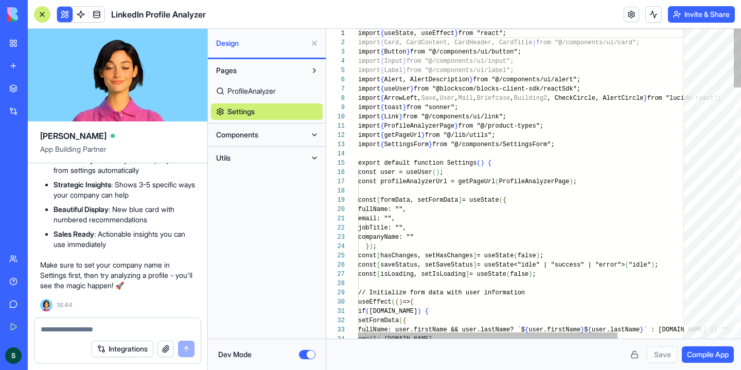
scroll to position [65, 0]
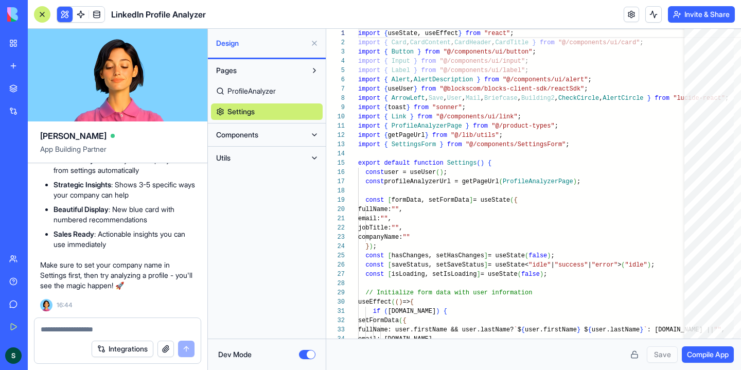
click at [44, 15] on div at bounding box center [42, 14] width 16 height 16
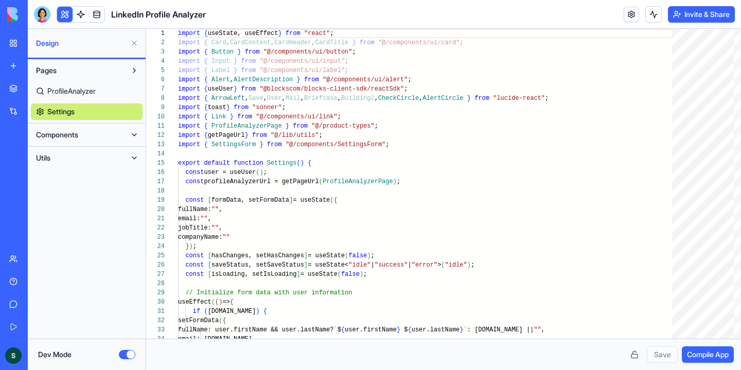
click at [117, 134] on button "Components" at bounding box center [78, 135] width 95 height 16
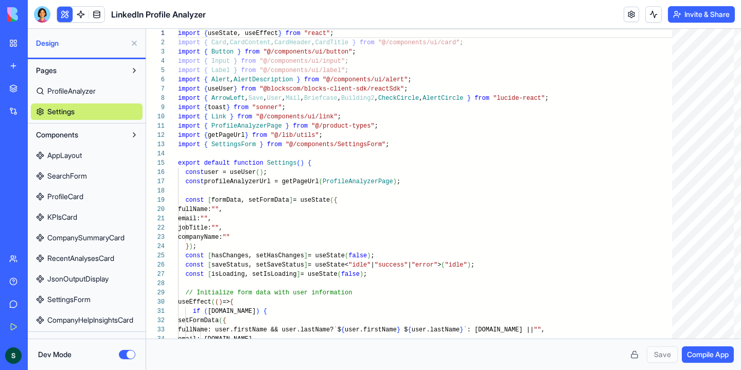
scroll to position [16, 0]
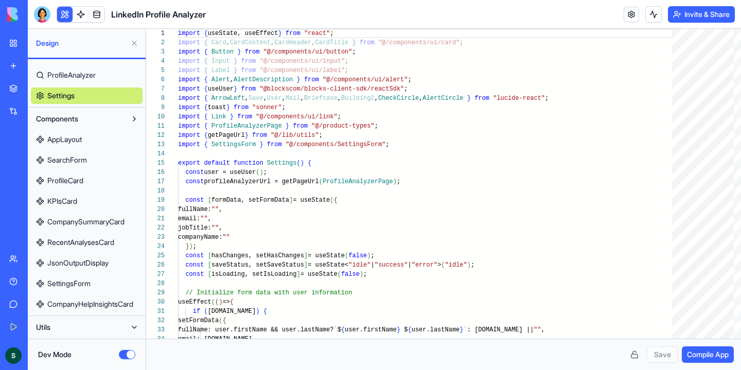
click at [86, 286] on span "SettingsForm" at bounding box center [68, 283] width 43 height 10
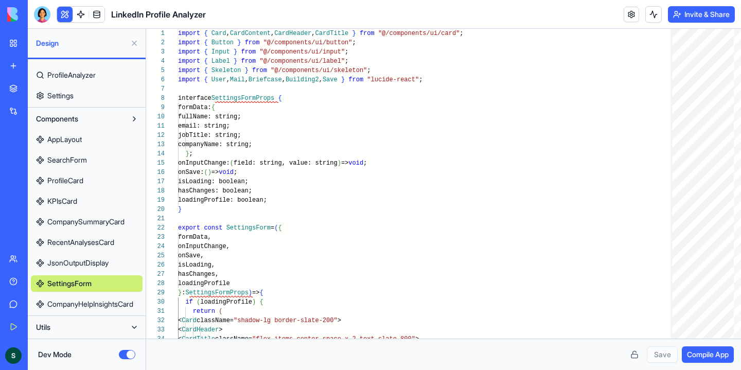
click at [90, 158] on link "SearchForm" at bounding box center [87, 160] width 112 height 16
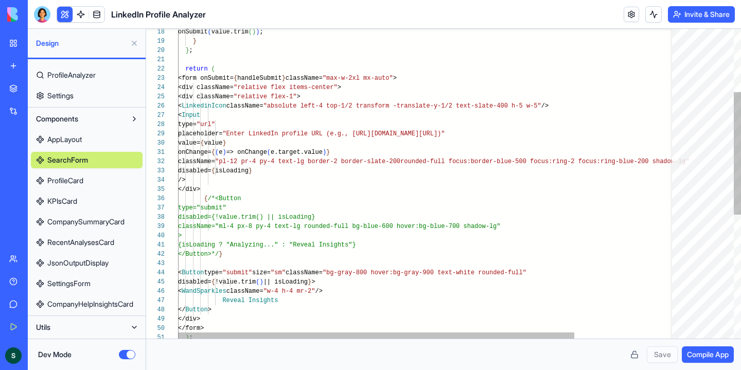
scroll to position [9, 7]
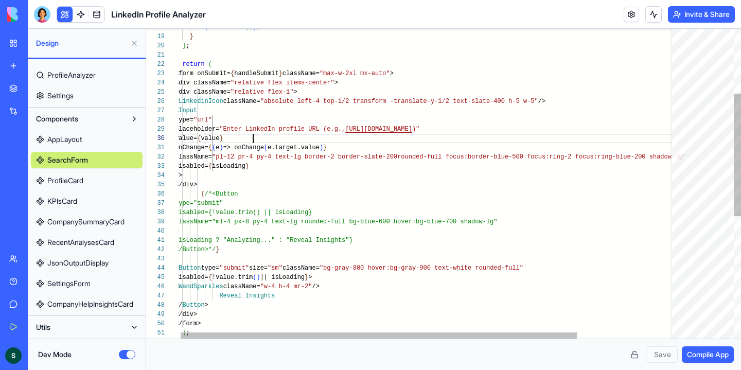
click at [253, 138] on div "/> className= "pl-12 pr-4 py-4 text-lg border-2 border-slate-200 rounded-full f…" at bounding box center [487, 256] width 624 height 782
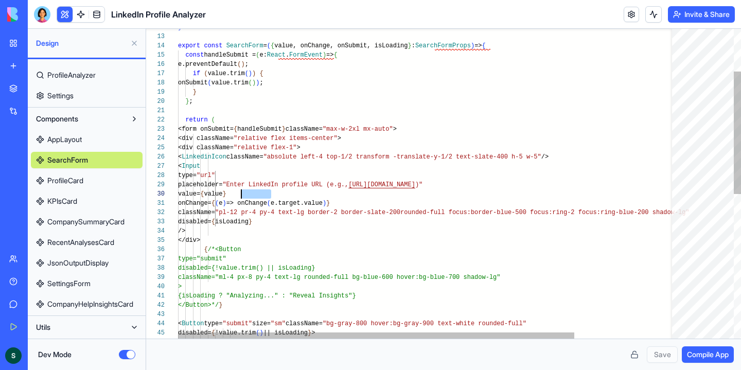
scroll to position [83, 67]
drag, startPoint x: 271, startPoint y: 193, endPoint x: 245, endPoint y: 191, distance: 25.8
click at [245, 191] on div "/> className= "pl-12 pr-4 py-4 text-lg border-2 border-slate-200 rounded-full f…" at bounding box center [490, 312] width 624 height 782
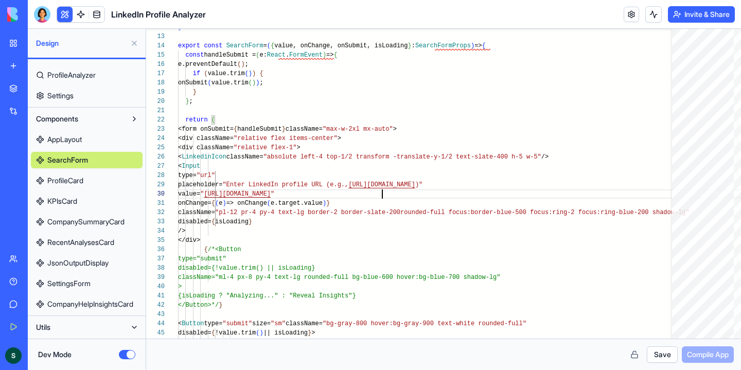
type textarea "**********"
click at [656, 353] on button "Save" at bounding box center [662, 354] width 31 height 16
click at [712, 353] on span "Compile App" at bounding box center [708, 354] width 42 height 10
click at [125, 353] on button "Dev Mode" at bounding box center [127, 354] width 16 height 9
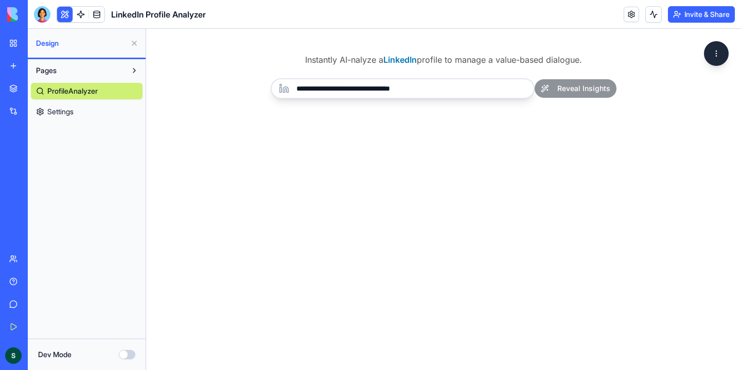
click at [452, 82] on input "**********" at bounding box center [403, 88] width 264 height 21
click at [591, 89] on div "**********" at bounding box center [444, 88] width 346 height 21
click at [571, 86] on div "**********" at bounding box center [444, 88] width 346 height 21
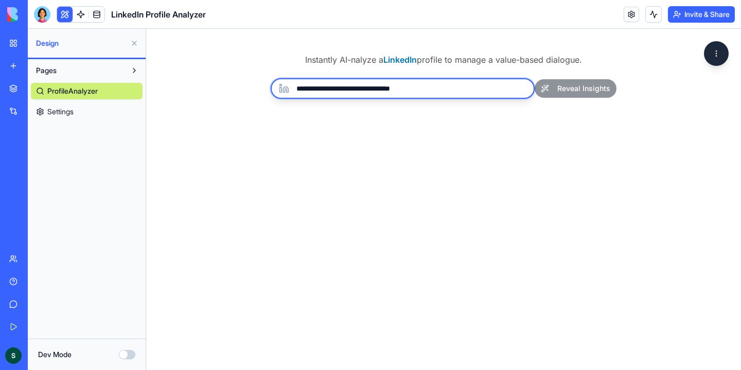
click at [476, 89] on input "**********" at bounding box center [403, 88] width 264 height 21
type input "**********"
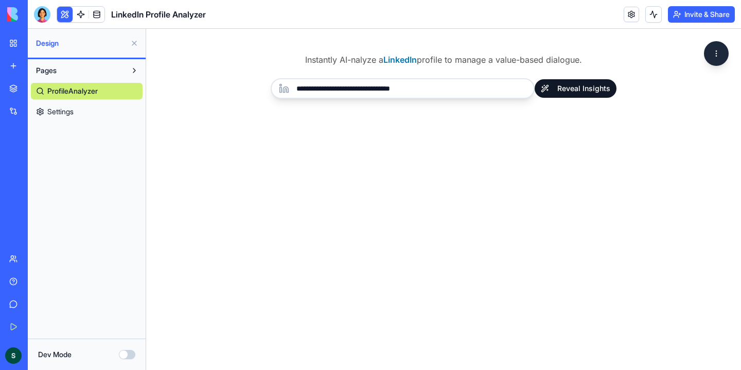
click at [571, 94] on button "Reveal Insights" at bounding box center [576, 88] width 82 height 19
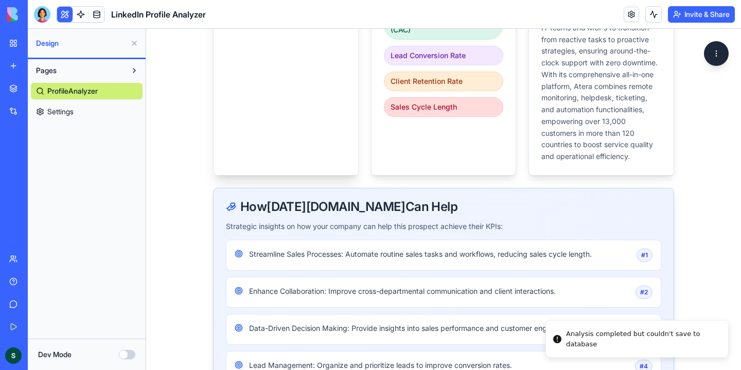
scroll to position [360, 0]
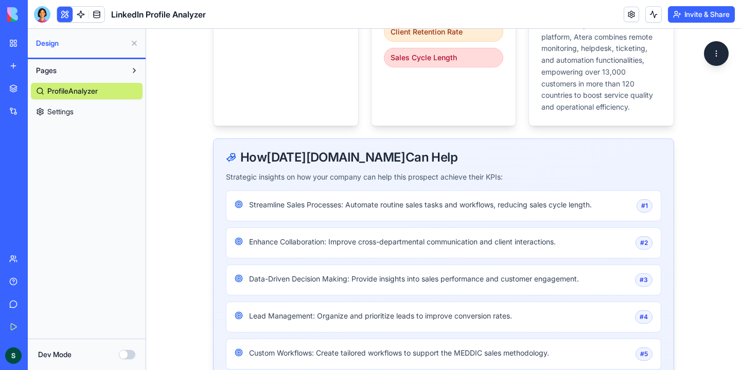
click at [52, 354] on button at bounding box center [44, 355] width 16 height 16
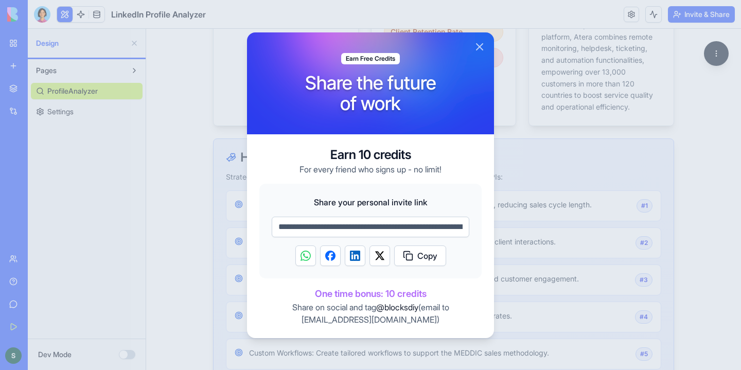
click at [478, 44] on button "Close" at bounding box center [480, 47] width 12 height 12
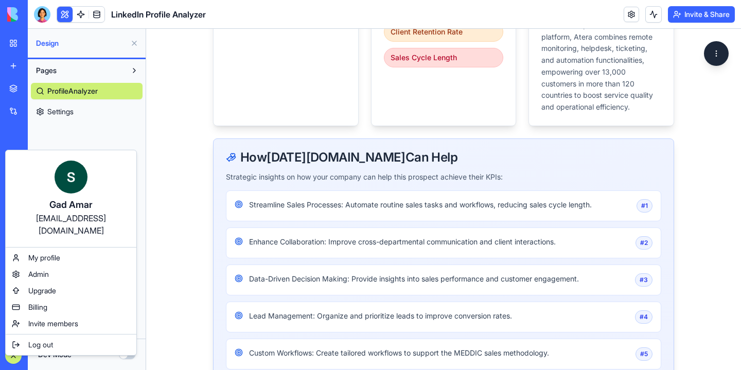
click at [16, 356] on html "BETA My Workspace New app Marketplace Integrations Recent AI Ad Generator Task …" at bounding box center [370, 185] width 741 height 370
click at [54, 299] on div "Billing" at bounding box center [71, 307] width 127 height 16
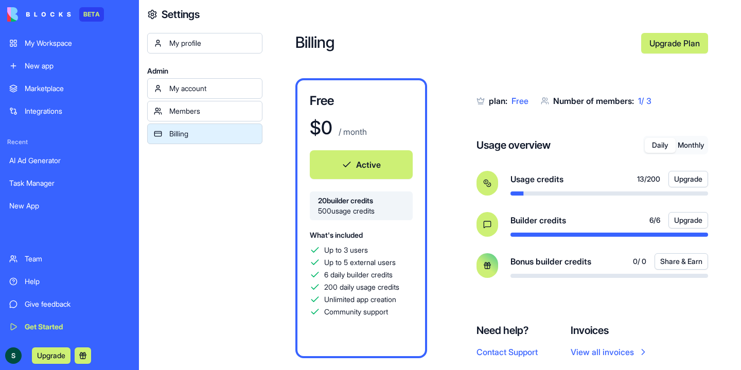
scroll to position [21, 0]
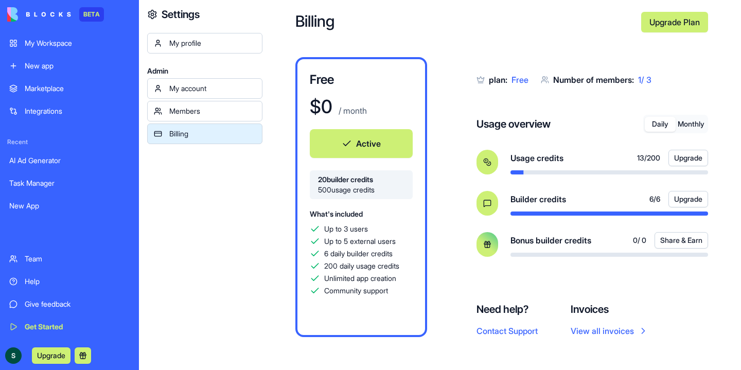
click at [555, 207] on div "Builder credits 6 / 6 Upgrade" at bounding box center [610, 203] width 198 height 25
click at [699, 198] on button "Upgrade" at bounding box center [689, 199] width 40 height 16
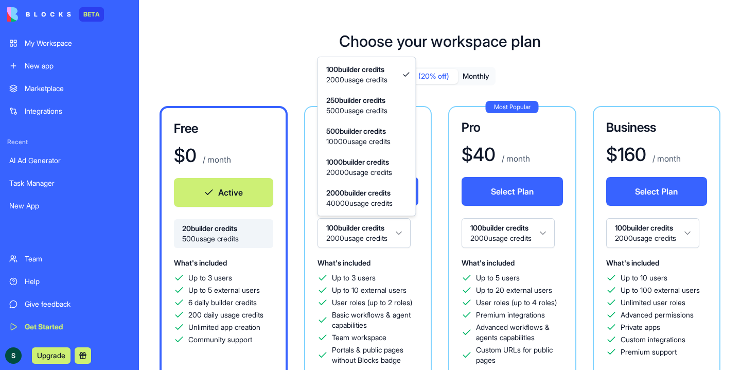
click at [370, 232] on html "BETA My Workspace New app Marketplace Integrations Recent AI Ad Generator Task …" at bounding box center [370, 185] width 741 height 370
click at [397, 229] on html "BETA My Workspace New app Marketplace Integrations Recent AI Ad Generator Task …" at bounding box center [370, 185] width 741 height 370
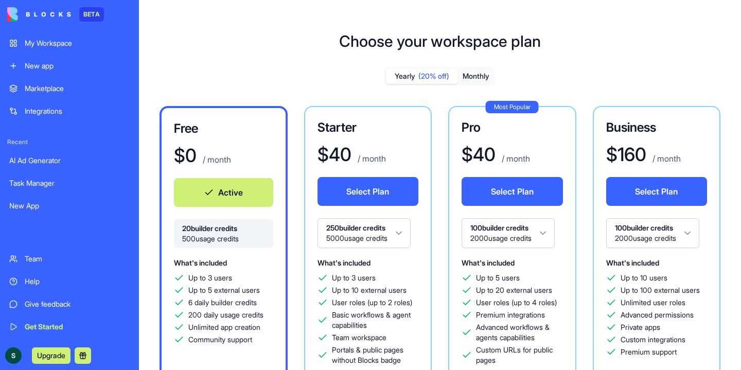
click at [397, 229] on html "BETA My Workspace New app Marketplace Integrations Recent AI Ad Generator Task …" at bounding box center [370, 185] width 741 height 370
click at [73, 110] on div "Integrations" at bounding box center [77, 111] width 105 height 10
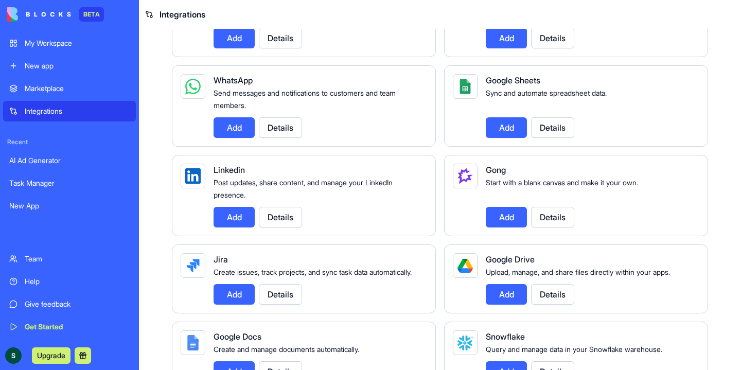
scroll to position [475, 0]
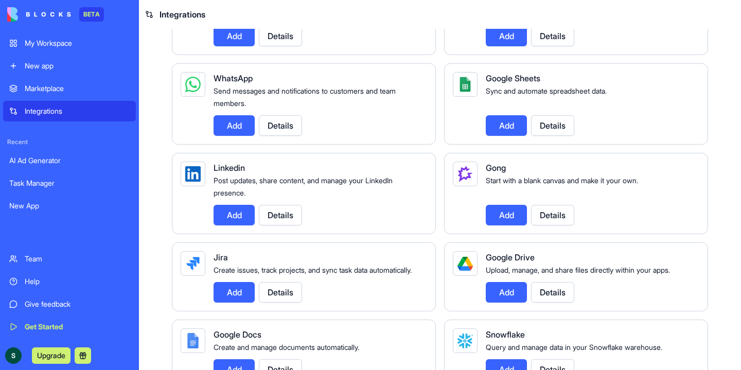
click at [557, 217] on button "Details" at bounding box center [552, 215] width 43 height 21
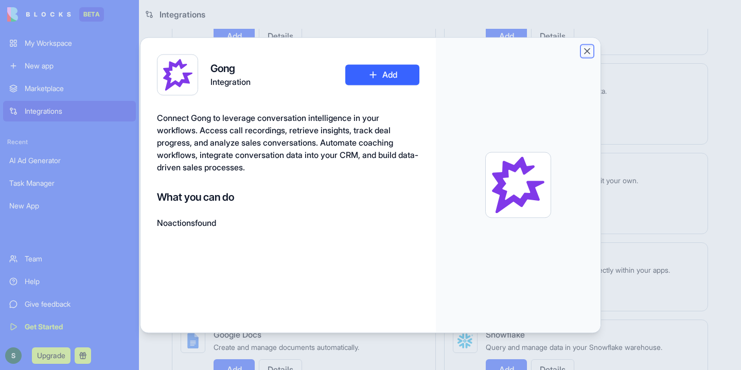
click at [588, 50] on button "Close" at bounding box center [587, 51] width 10 height 10
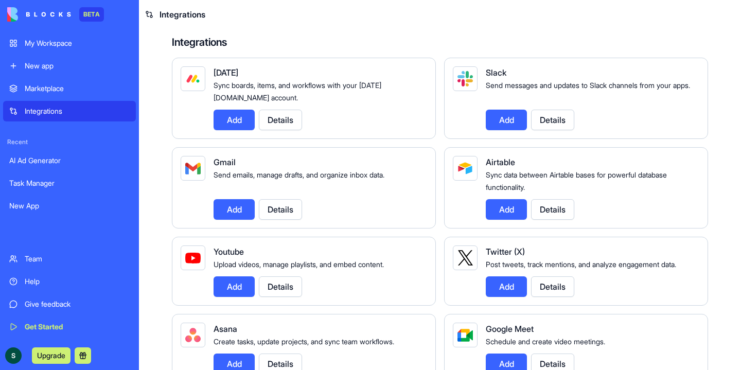
scroll to position [0, 0]
